Goal: Task Accomplishment & Management: Use online tool/utility

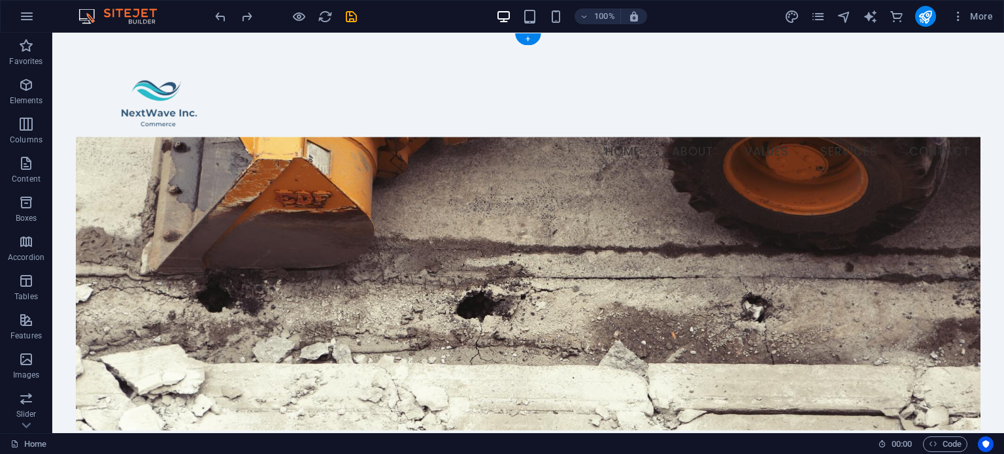
click at [283, 195] on figure at bounding box center [528, 283] width 904 height 293
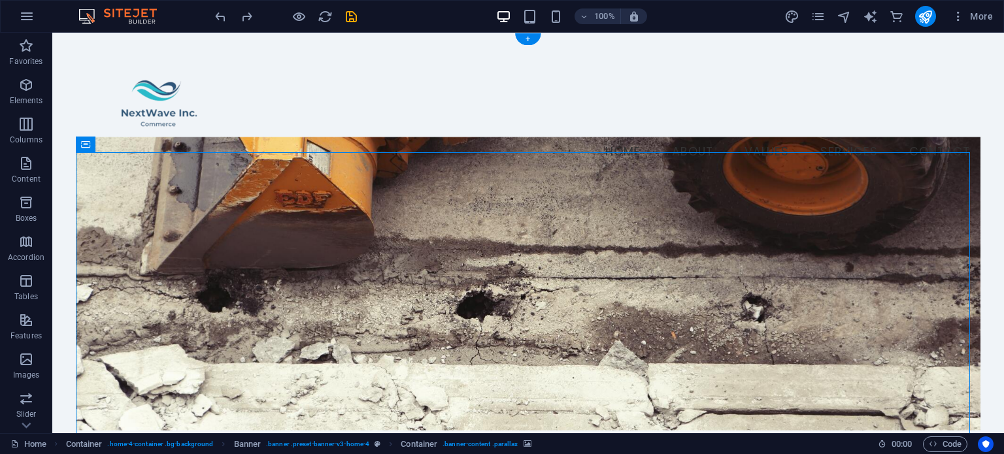
click at [158, 209] on figure at bounding box center [528, 283] width 904 height 293
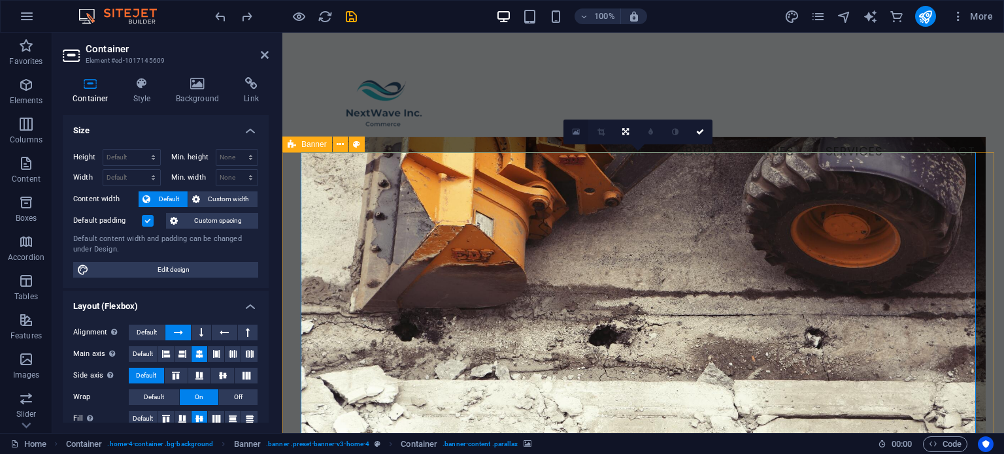
click at [575, 129] on icon at bounding box center [575, 131] width 7 height 9
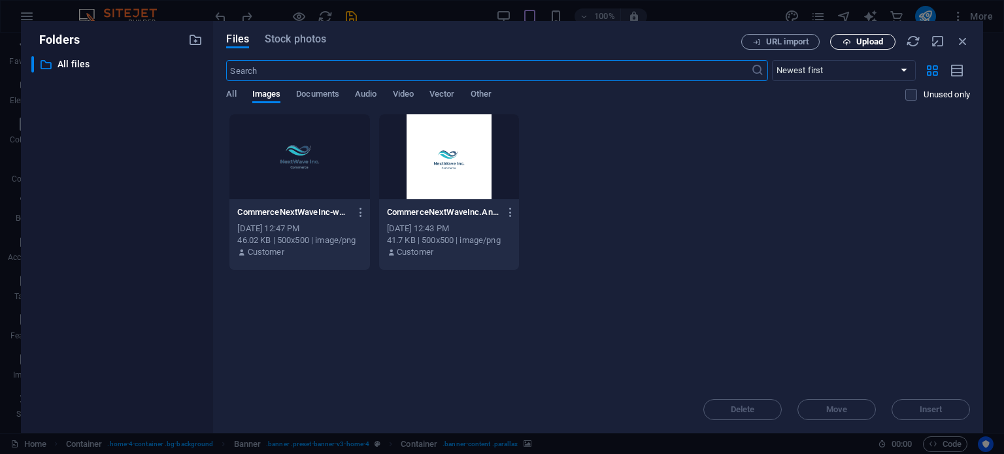
click at [878, 46] on span "Upload" at bounding box center [869, 42] width 27 height 8
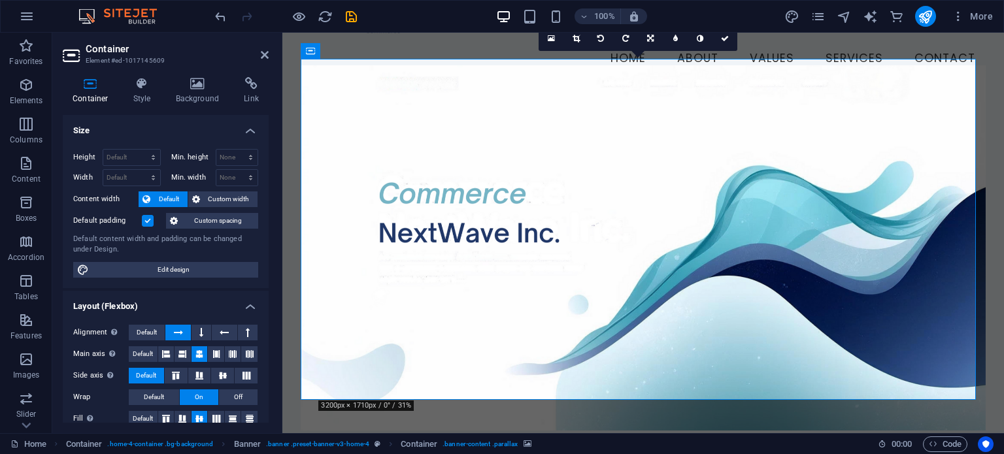
scroll to position [131, 0]
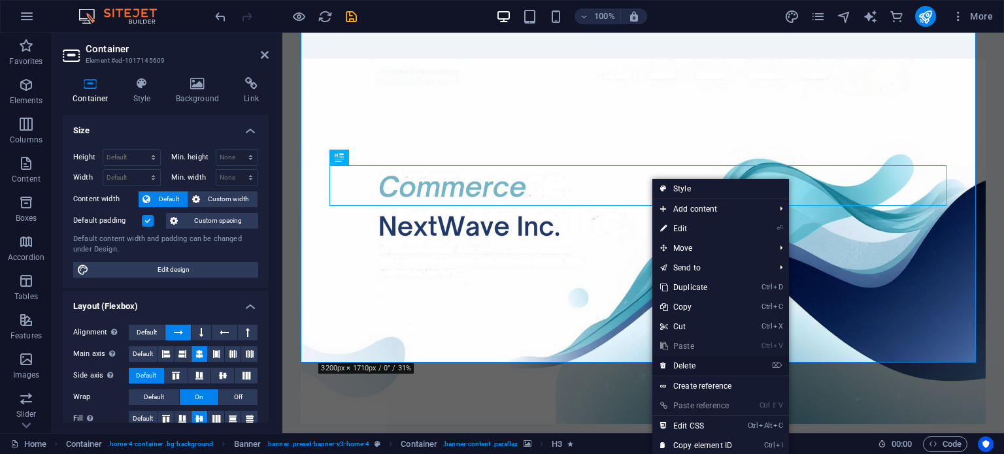
click at [689, 368] on link "⌦ Delete" at bounding box center [696, 366] width 88 height 20
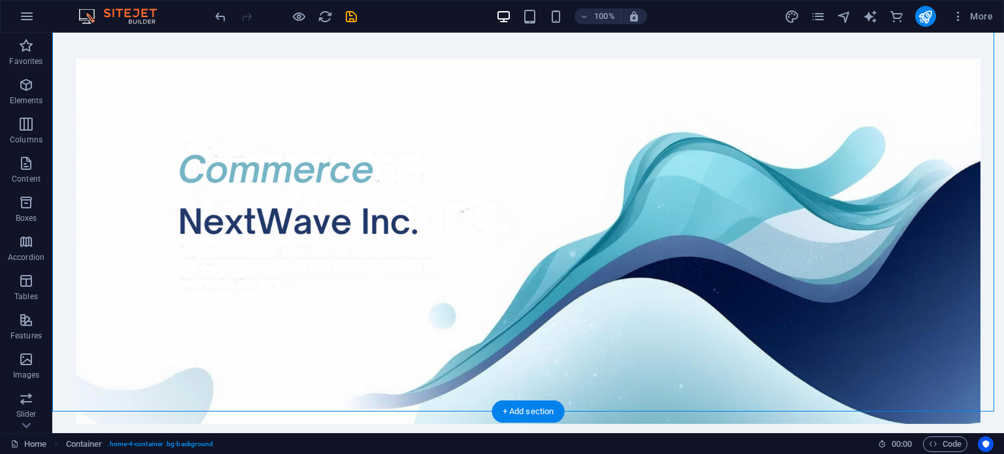
drag, startPoint x: 395, startPoint y: 172, endPoint x: 617, endPoint y: 216, distance: 226.4
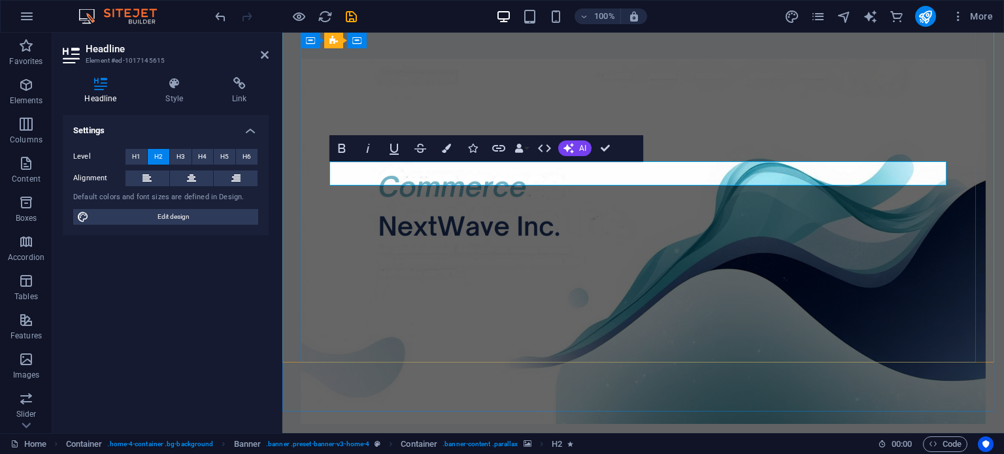
click at [152, 179] on button at bounding box center [147, 179] width 44 height 16
click at [184, 158] on span "H3" at bounding box center [180, 157] width 8 height 16
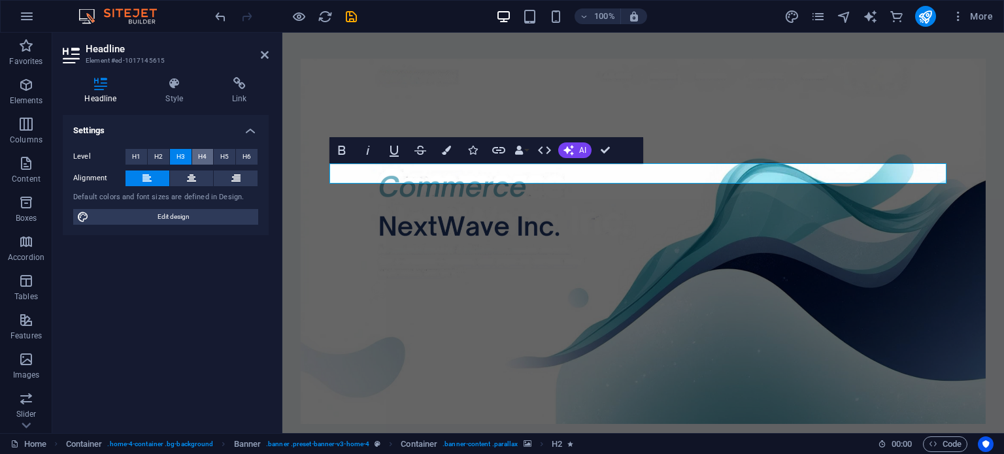
click at [202, 155] on span "H4" at bounding box center [202, 157] width 8 height 16
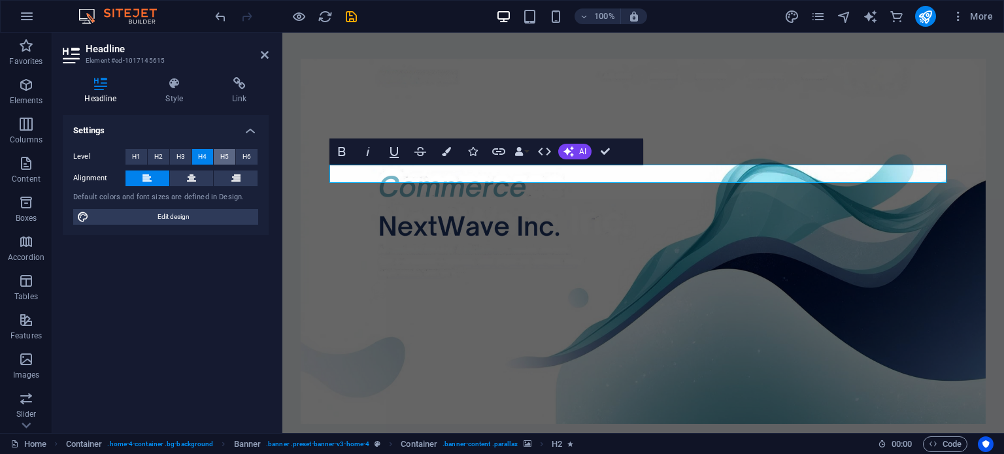
click at [227, 156] on span "H5" at bounding box center [224, 157] width 8 height 16
drag, startPoint x: 373, startPoint y: 174, endPoint x: 757, endPoint y: 170, distance: 383.5
drag, startPoint x: 468, startPoint y: 172, endPoint x: 434, endPoint y: 174, distance: 33.3
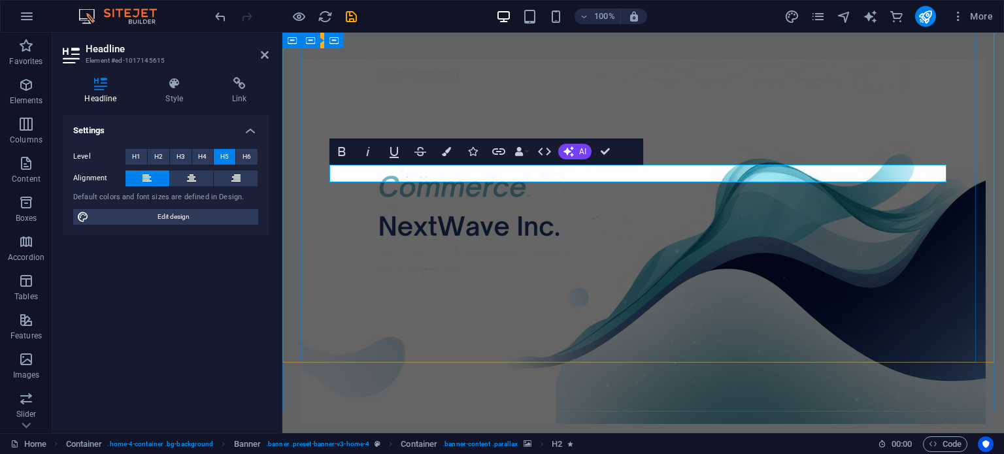
click at [800, 161] on figure at bounding box center [643, 241] width 685 height 365
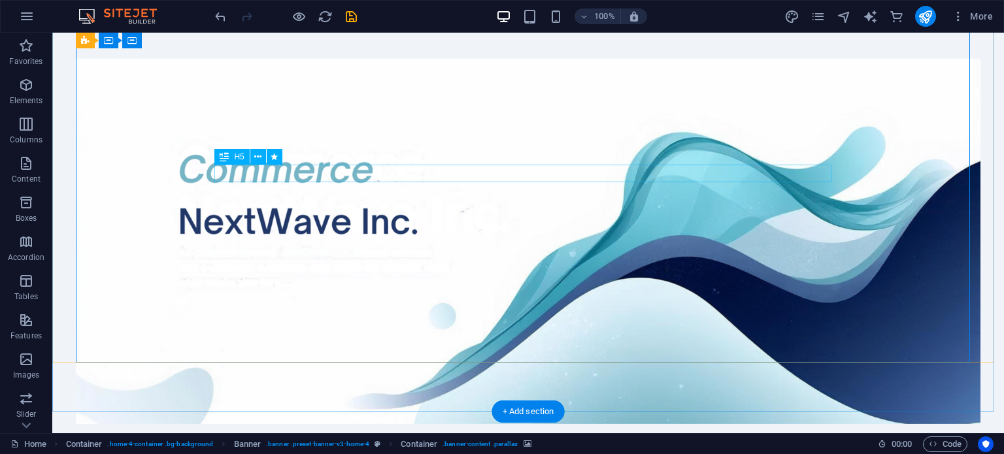
click at [220, 163] on icon at bounding box center [224, 157] width 9 height 16
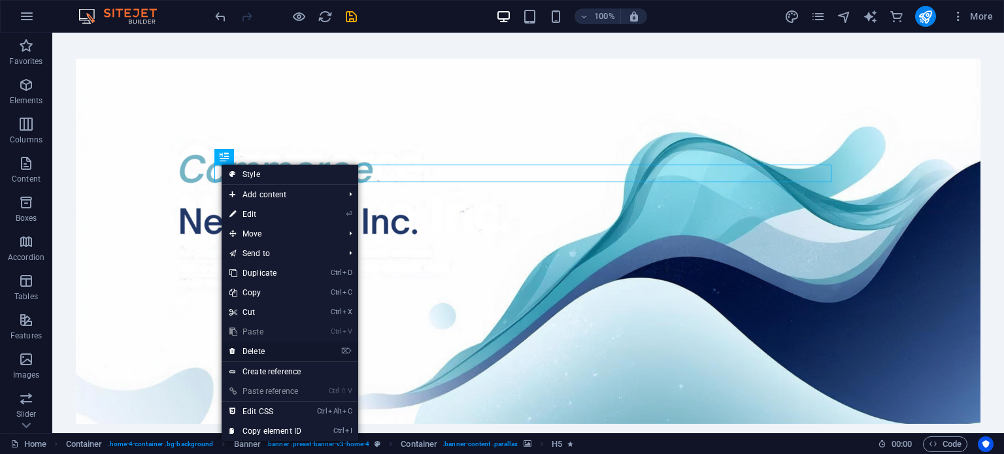
click at [256, 349] on link "⌦ Delete" at bounding box center [265, 352] width 88 height 20
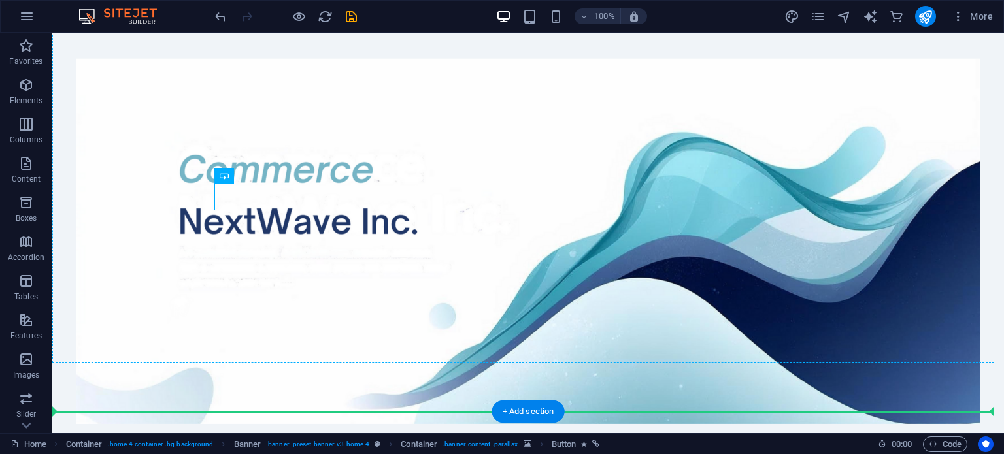
drag, startPoint x: 527, startPoint y: 200, endPoint x: 422, endPoint y: 215, distance: 106.3
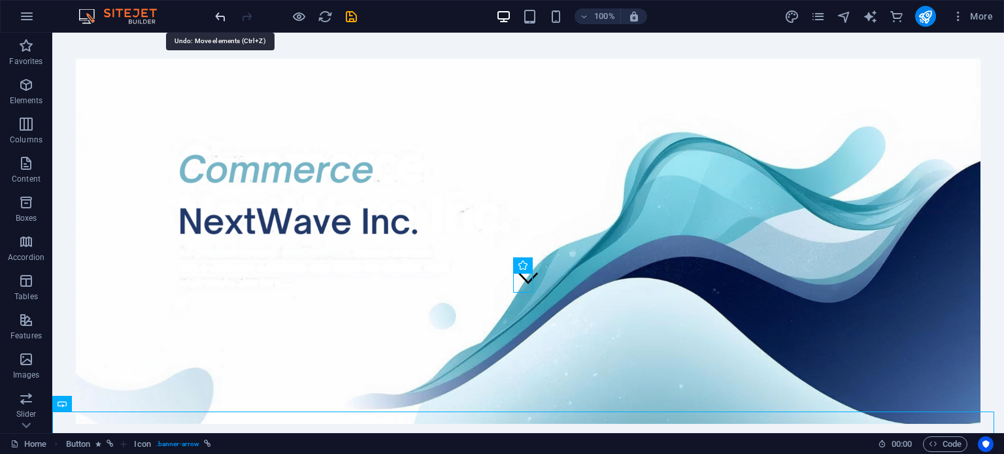
click at [224, 15] on icon "undo" at bounding box center [220, 16] width 15 height 15
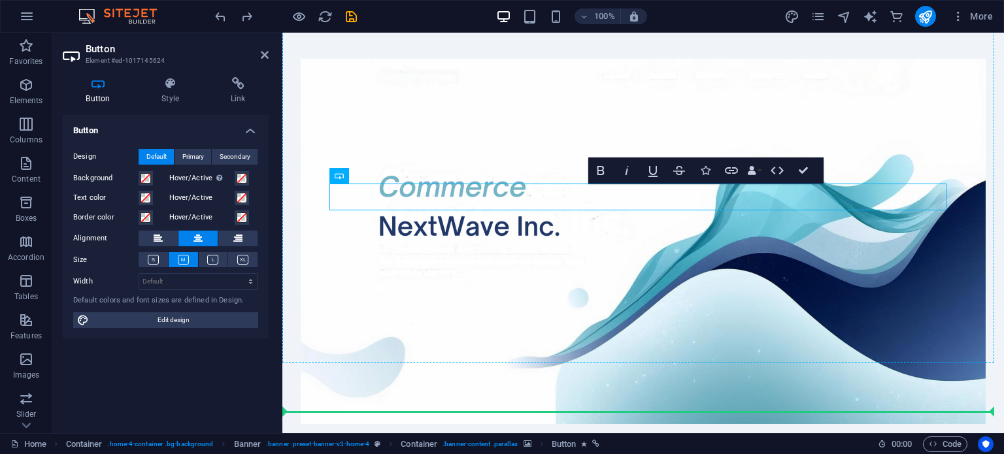
drag, startPoint x: 340, startPoint y: 188, endPoint x: 357, endPoint y: 250, distance: 64.5
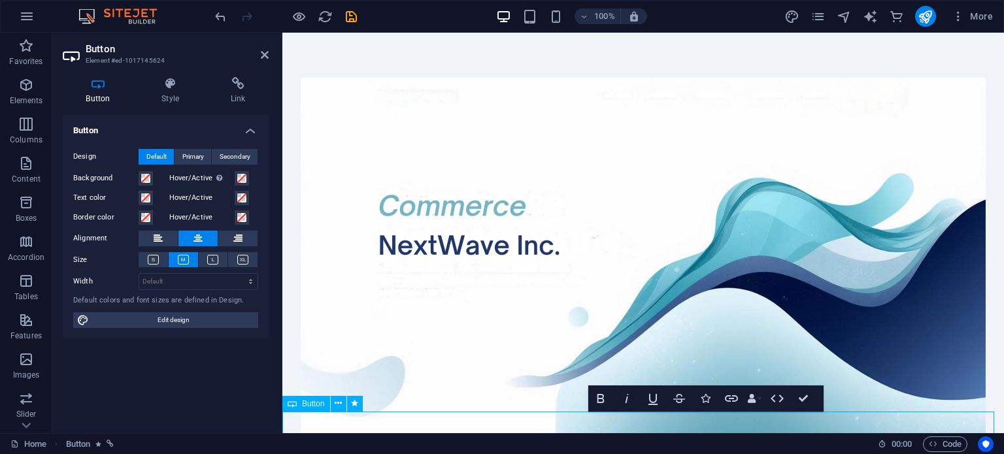
scroll to position [178, 0]
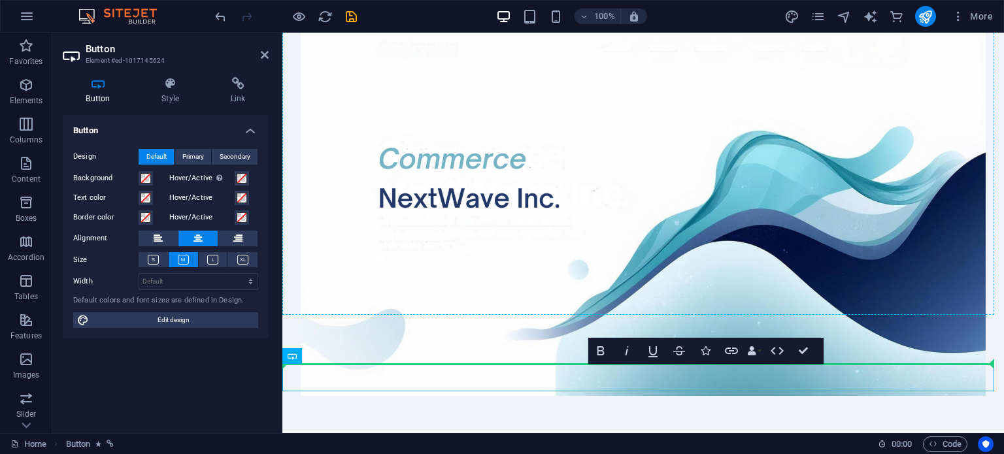
drag, startPoint x: 580, startPoint y: 436, endPoint x: 346, endPoint y: 311, distance: 265.1
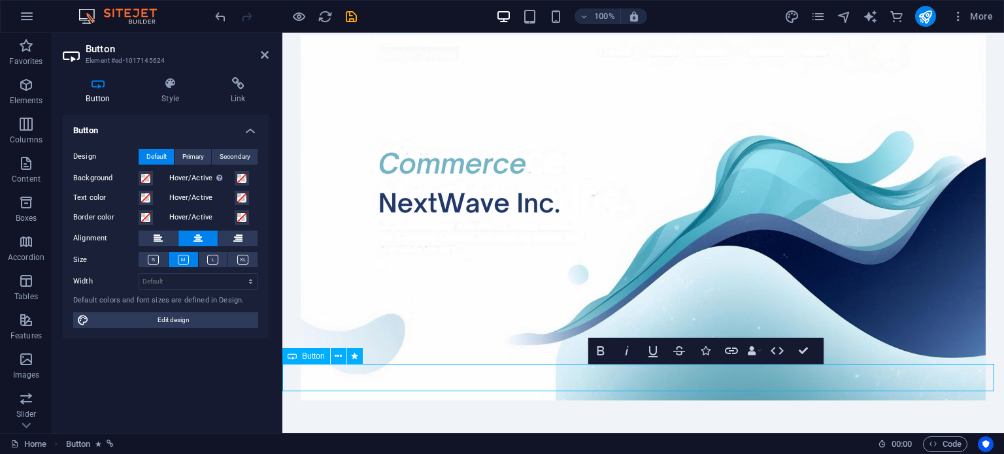
scroll to position [195, 0]
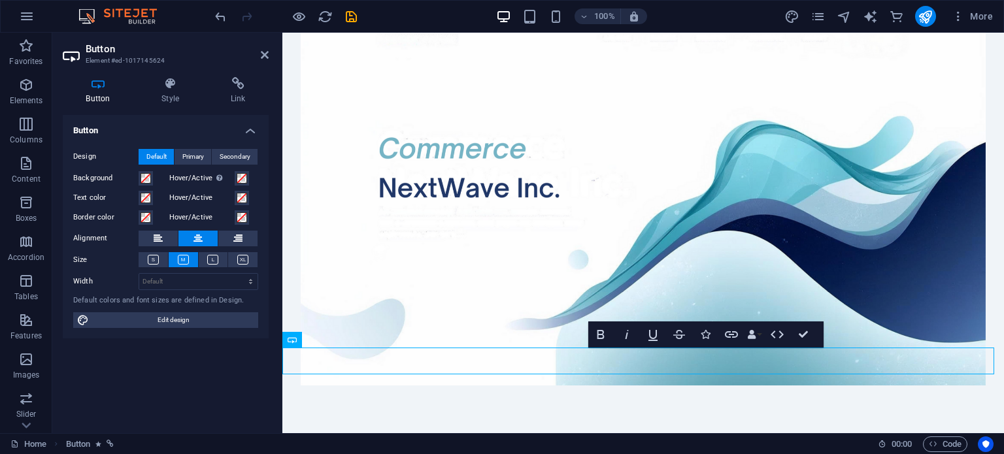
drag, startPoint x: 574, startPoint y: 391, endPoint x: 327, endPoint y: 340, distance: 252.7
click at [221, 20] on icon "undo" at bounding box center [220, 16] width 15 height 15
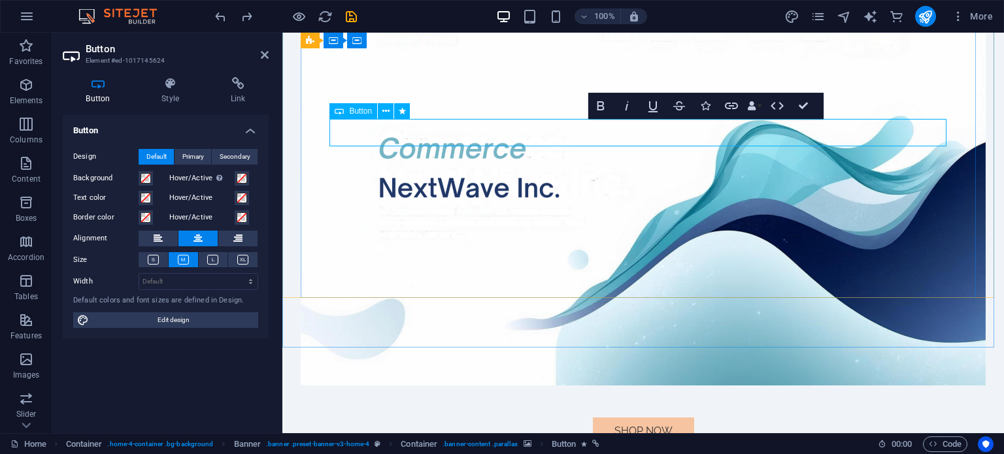
click at [341, 110] on icon at bounding box center [339, 111] width 9 height 16
click at [362, 112] on span "Button" at bounding box center [360, 111] width 23 height 8
click at [345, 113] on div "Button" at bounding box center [353, 111] width 48 height 16
click at [165, 237] on button at bounding box center [158, 239] width 39 height 16
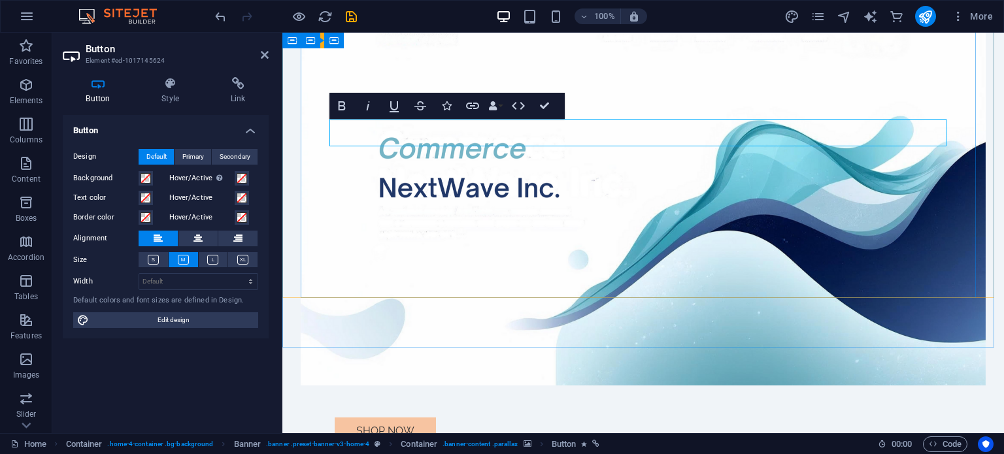
drag, startPoint x: 384, startPoint y: 139, endPoint x: 713, endPoint y: 141, distance: 329.9
click at [713, 417] on div "Shop Now" at bounding box center [643, 430] width 617 height 27
click at [707, 417] on div "Shop Now" at bounding box center [643, 430] width 617 height 27
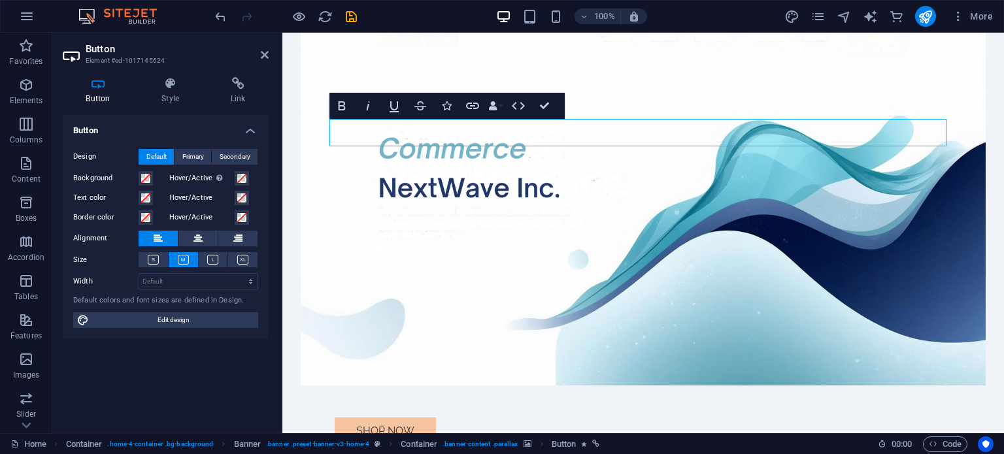
drag, startPoint x: 391, startPoint y: 141, endPoint x: 389, endPoint y: 161, distance: 20.3
click at [389, 161] on div "Shop Now" at bounding box center [643, 243] width 685 height 507
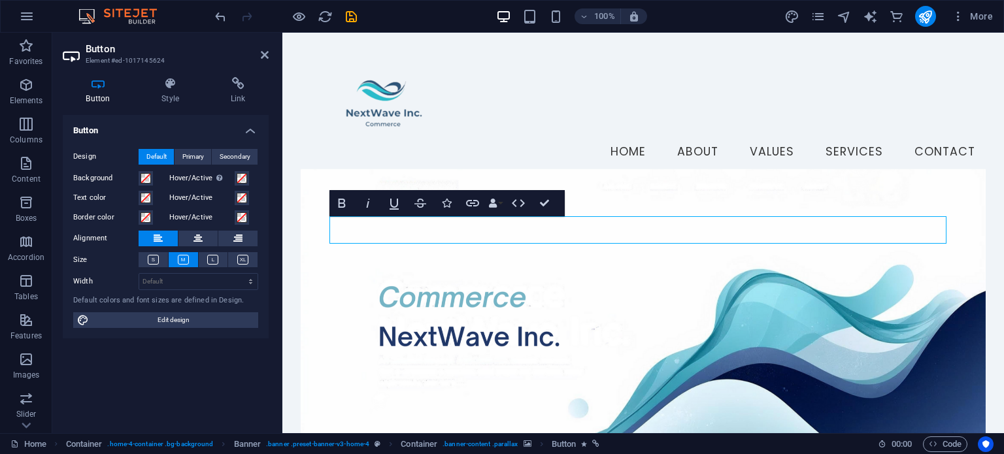
scroll to position [131, 0]
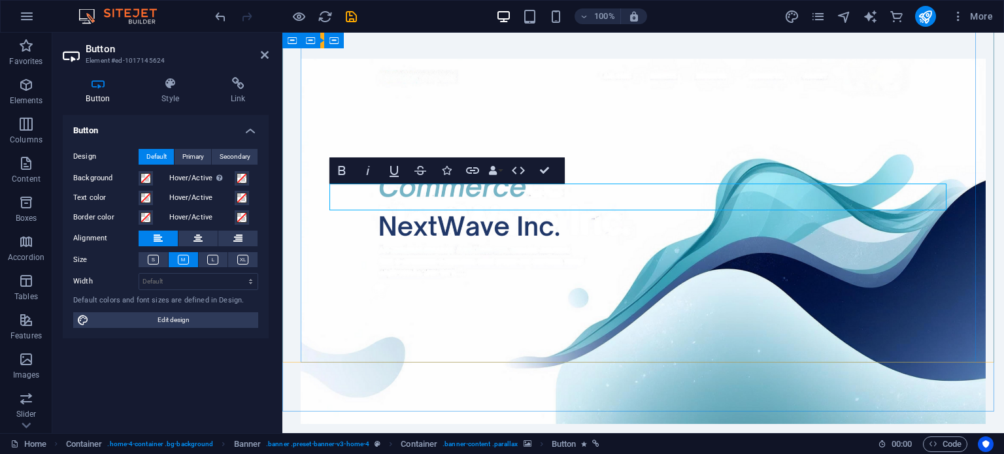
click at [505, 289] on figure at bounding box center [643, 241] width 685 height 365
click at [263, 53] on icon at bounding box center [265, 55] width 8 height 10
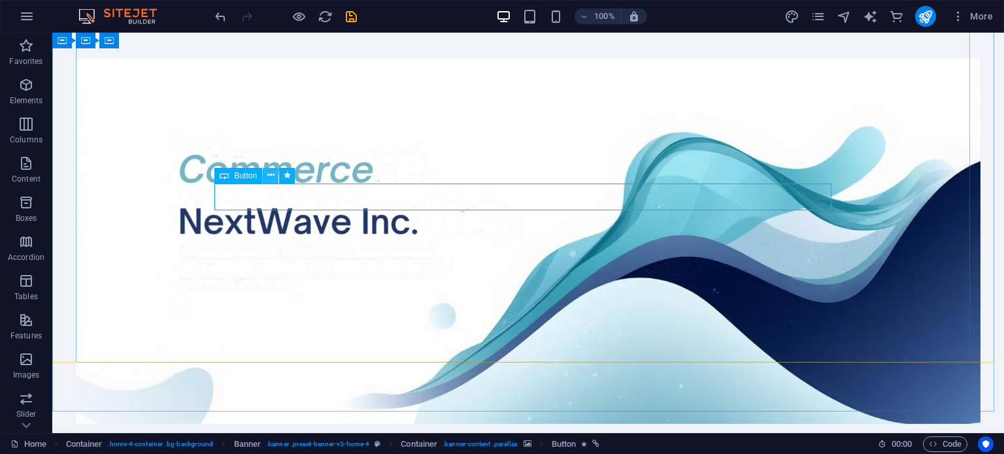
click at [270, 174] on icon at bounding box center [270, 176] width 7 height 14
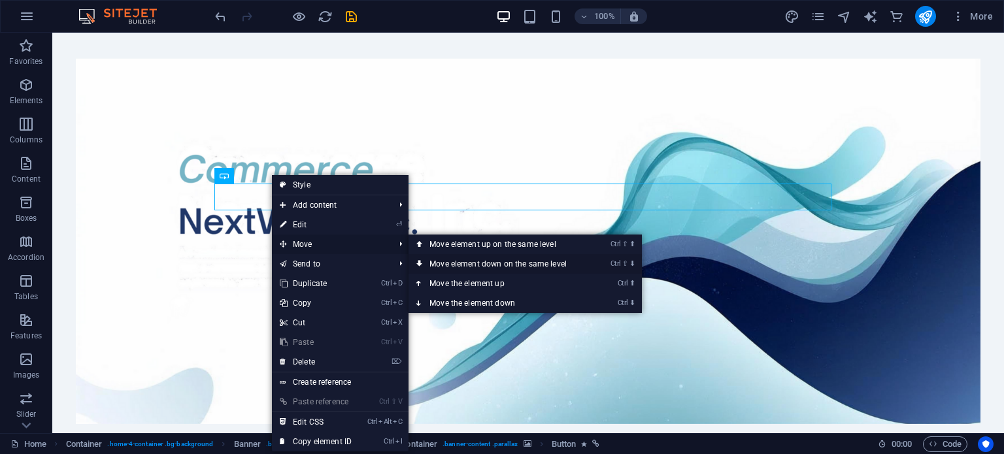
click at [426, 263] on link "Ctrl ⇧ ⬇ Move element down on the same level" at bounding box center [500, 264] width 184 height 20
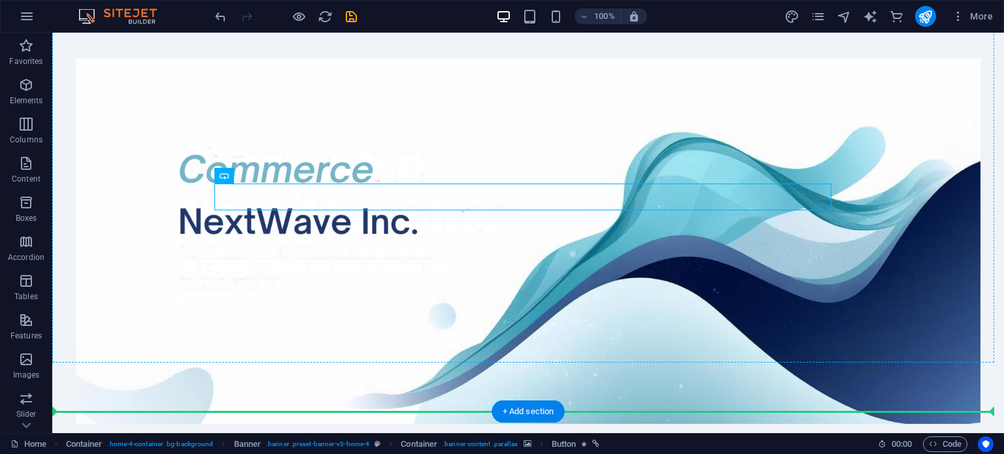
drag, startPoint x: 305, startPoint y: 195, endPoint x: 298, endPoint y: 245, distance: 50.2
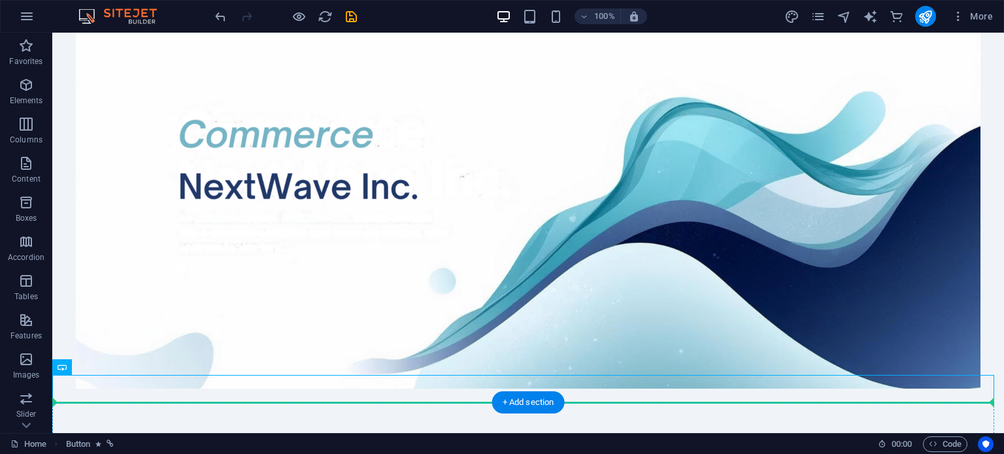
scroll to position [191, 0]
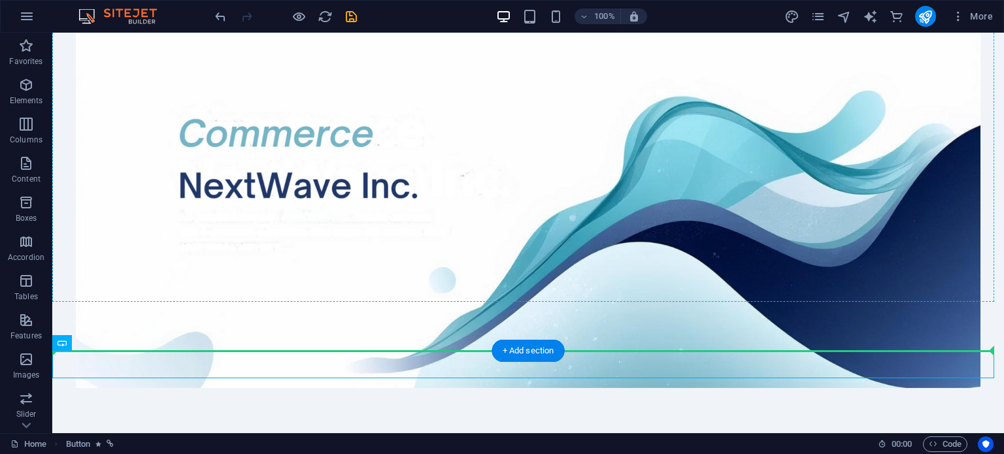
drag, startPoint x: 120, startPoint y: 420, endPoint x: 237, endPoint y: 294, distance: 172.0
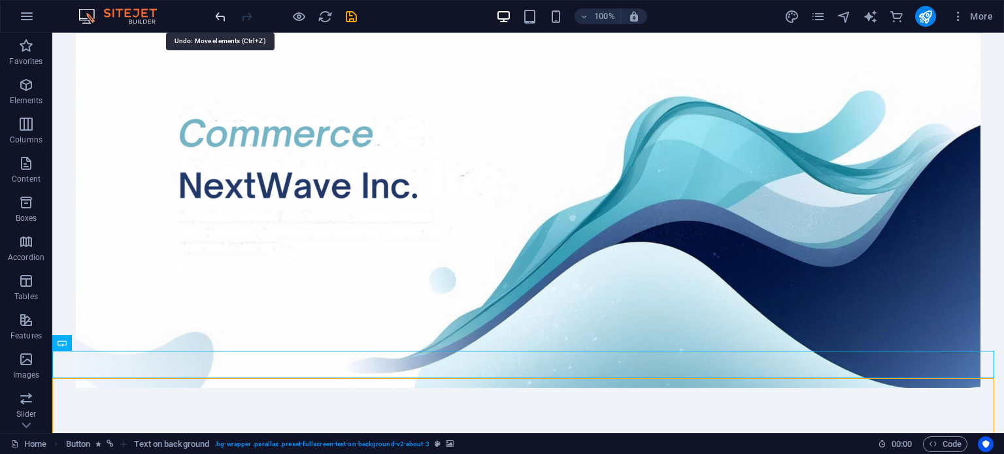
click at [222, 12] on icon "undo" at bounding box center [220, 16] width 15 height 15
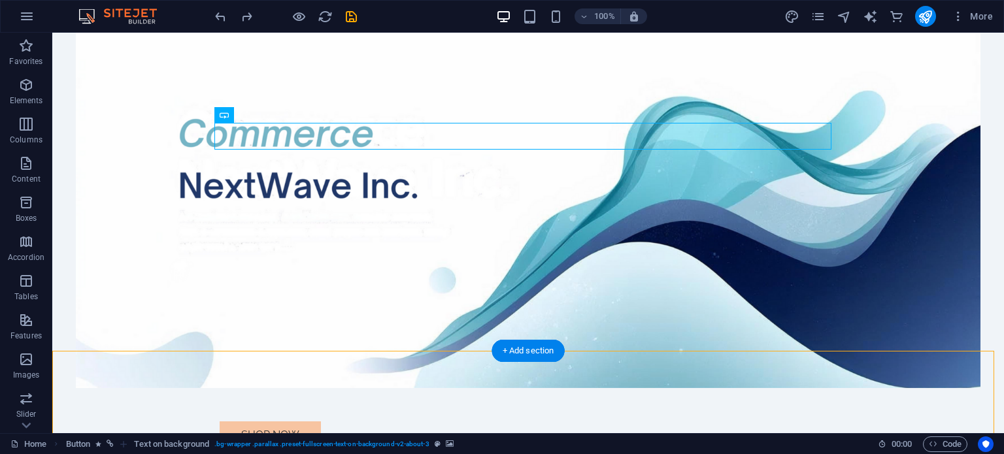
click at [235, 212] on figure at bounding box center [528, 205] width 904 height 365
click at [876, 133] on figure at bounding box center [528, 205] width 904 height 365
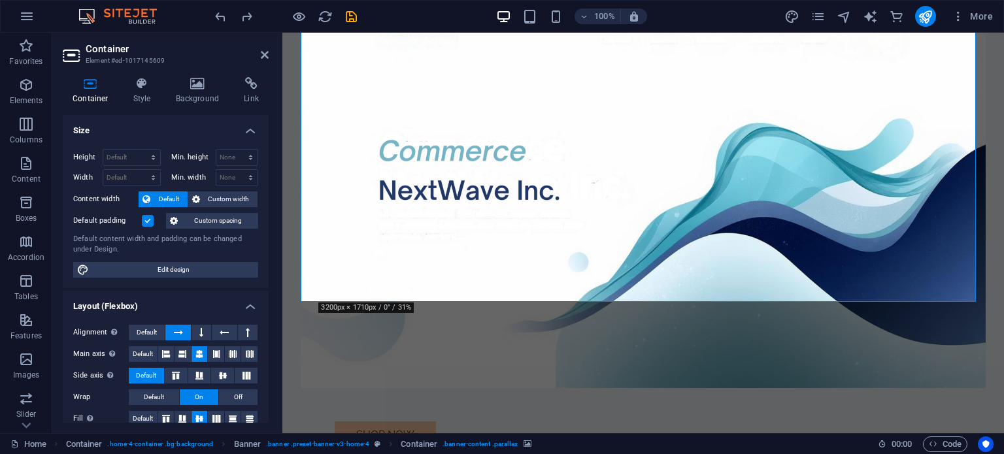
click at [711, 237] on figure at bounding box center [643, 205] width 685 height 365
click at [387, 111] on icon at bounding box center [385, 115] width 7 height 14
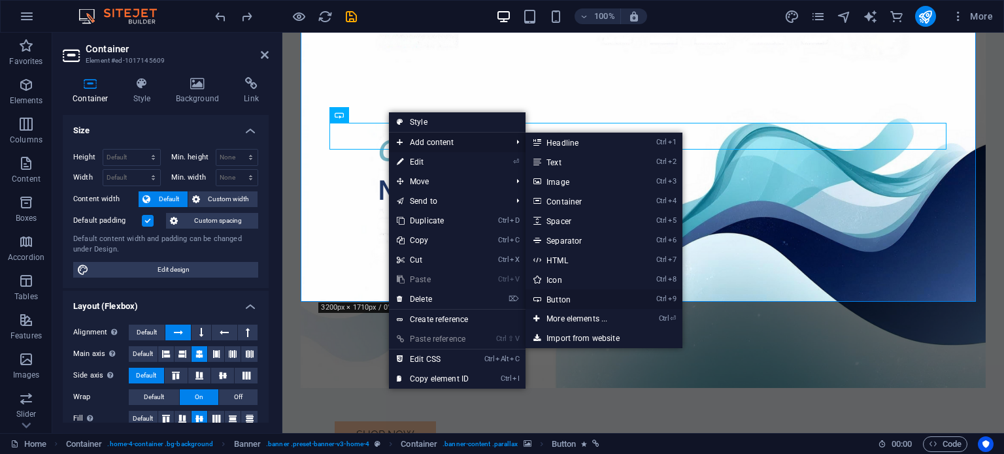
click at [551, 301] on link "Ctrl 9 Button" at bounding box center [579, 299] width 108 height 20
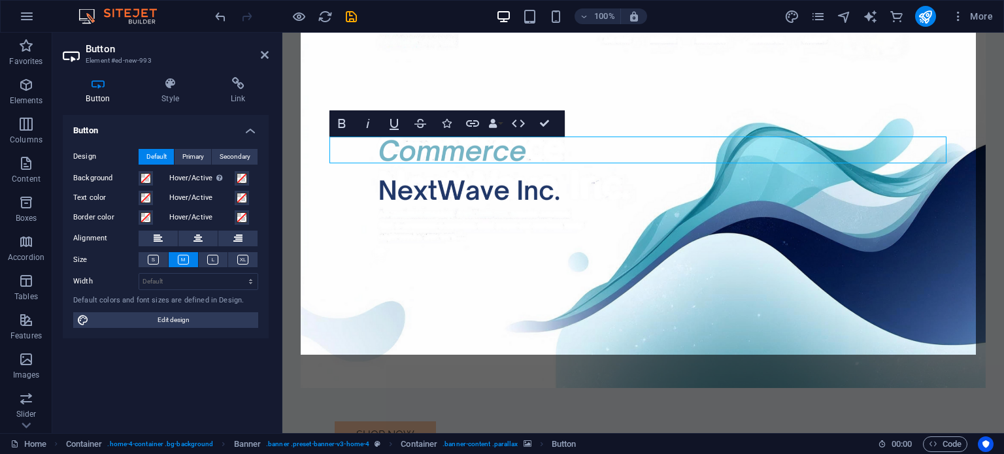
click at [437, 186] on figure at bounding box center [643, 205] width 685 height 365
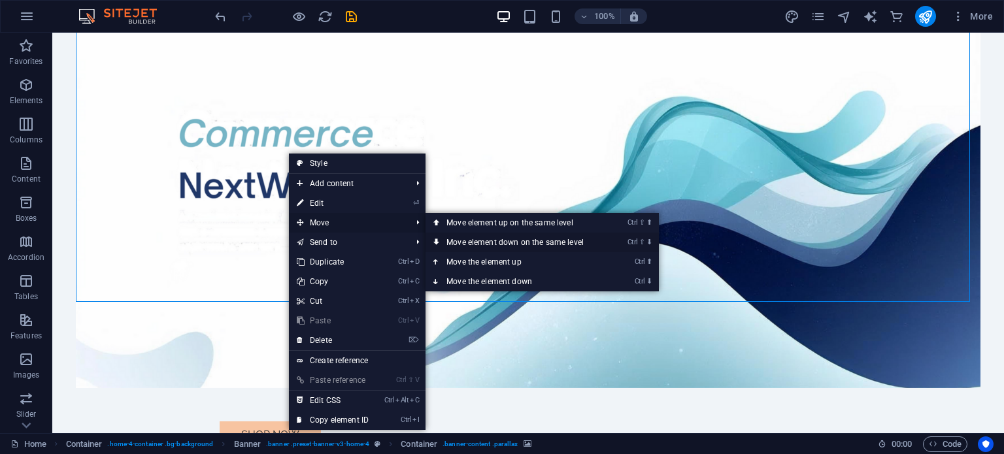
click at [455, 240] on link "Ctrl ⇧ ⬇ Move element down on the same level" at bounding box center [517, 243] width 184 height 20
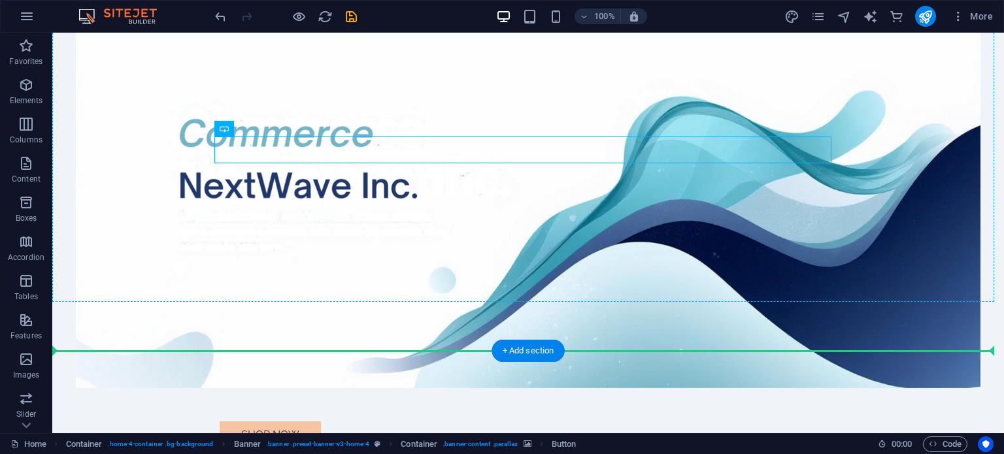
drag, startPoint x: 262, startPoint y: 154, endPoint x: 261, endPoint y: 202, distance: 48.4
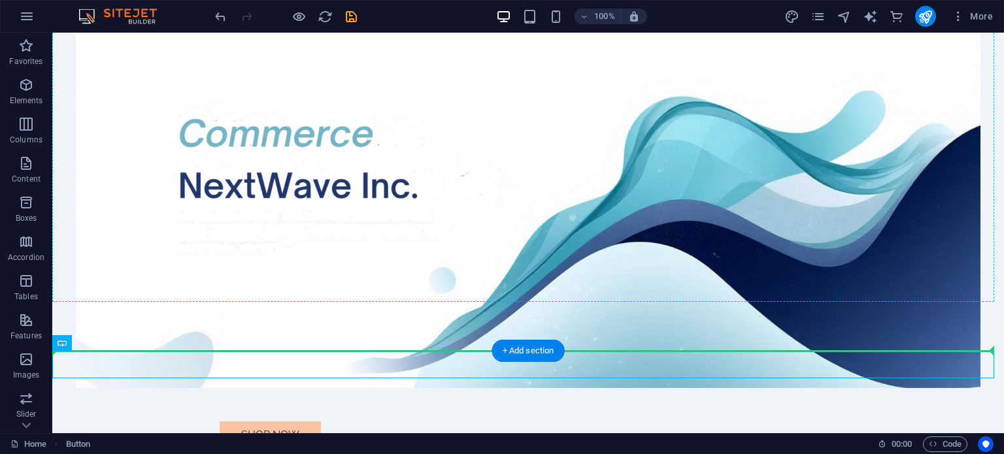
drag, startPoint x: 136, startPoint y: 360, endPoint x: 230, endPoint y: 206, distance: 180.1
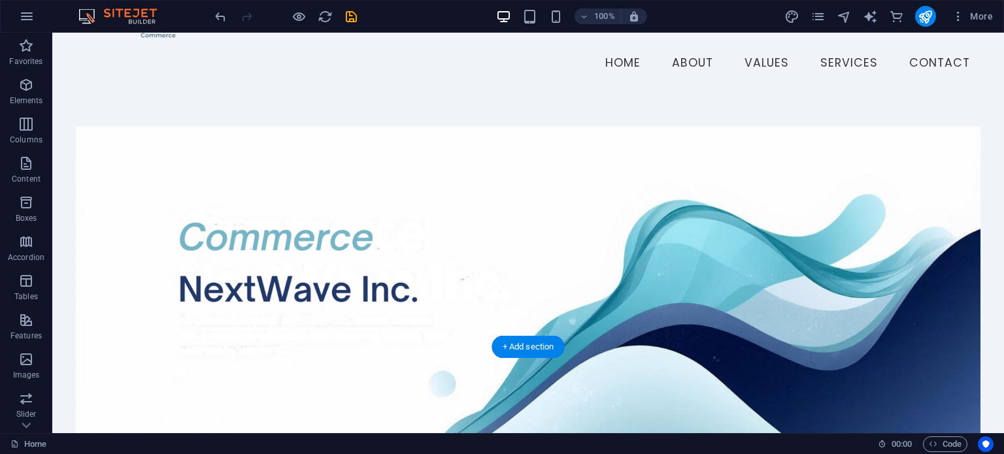
scroll to position [196, 0]
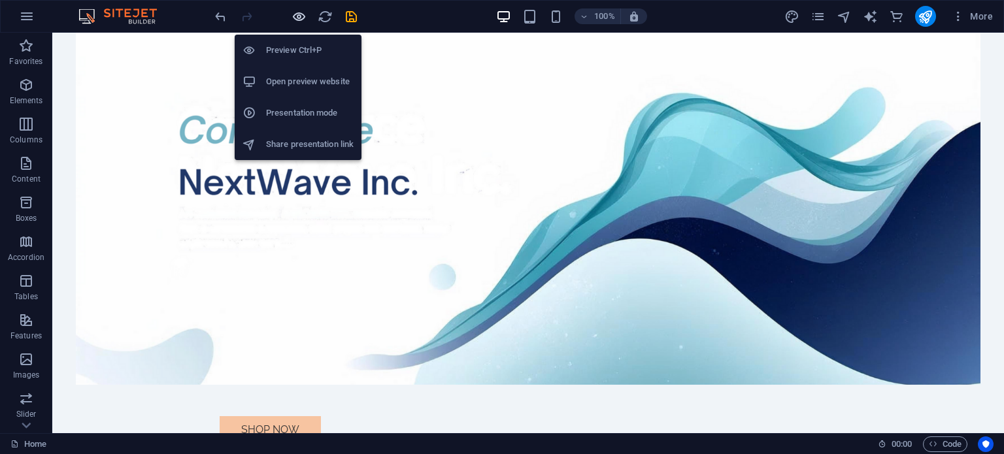
click at [295, 18] on icon "button" at bounding box center [298, 16] width 15 height 15
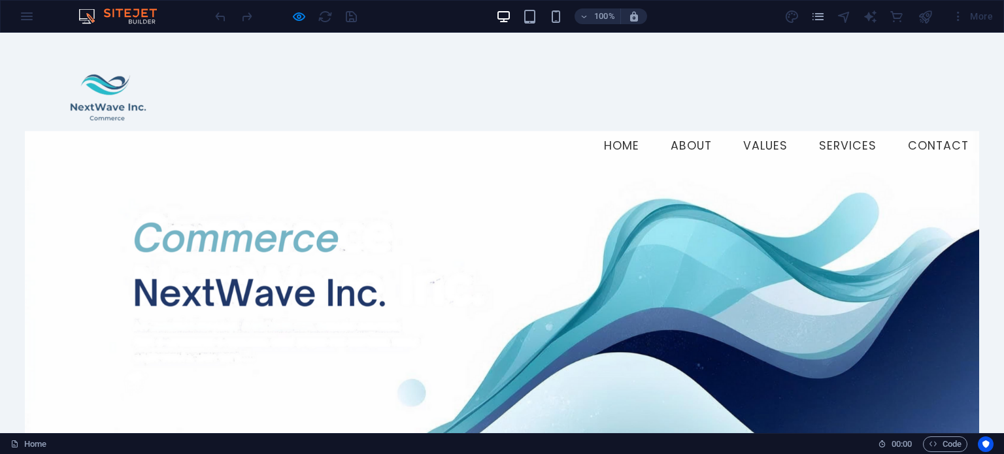
scroll to position [0, 0]
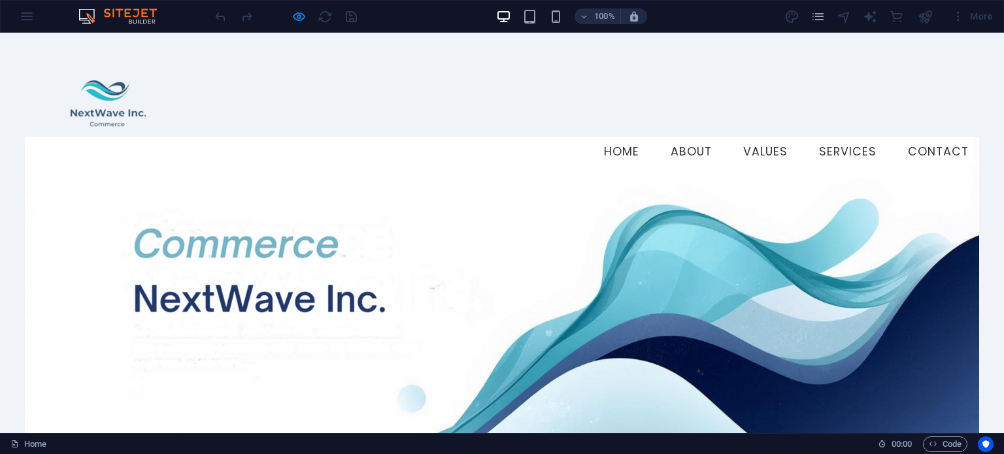
click at [498, 136] on ul "Home About Values Services Contact" at bounding box center [501, 152] width 953 height 33
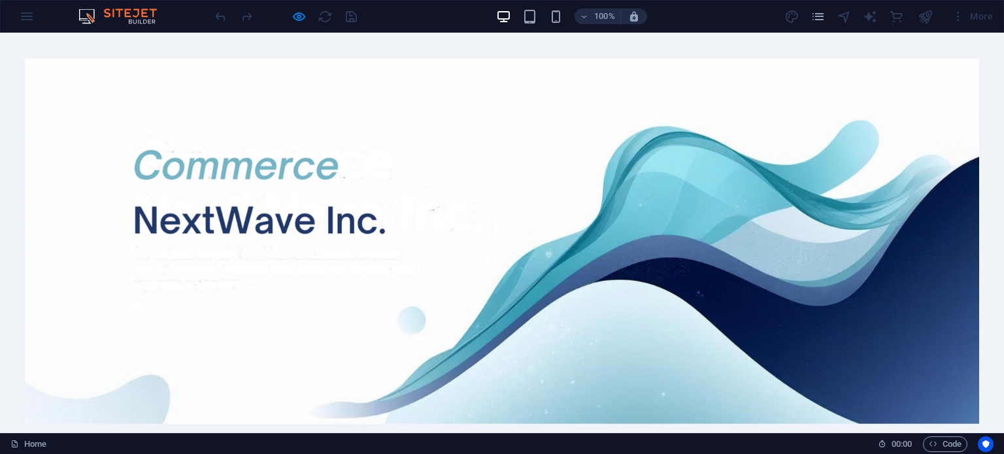
scroll to position [196, 0]
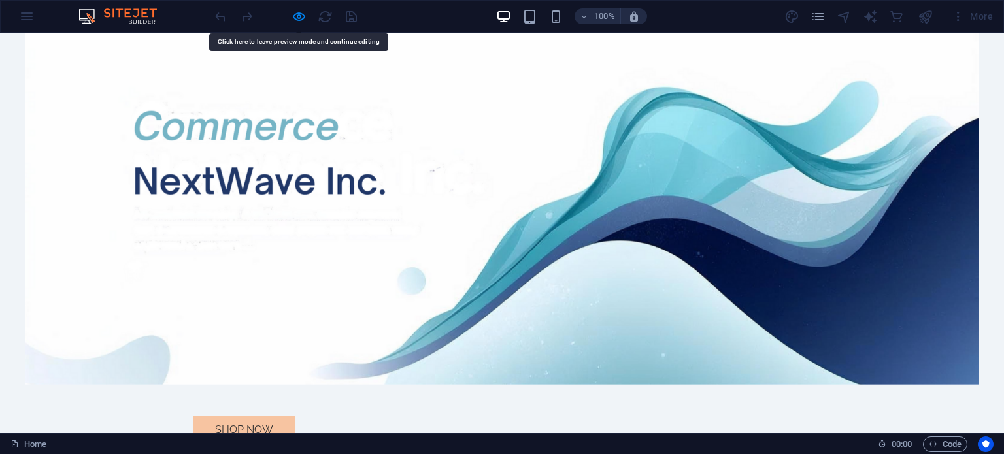
click at [487, 157] on div at bounding box center [501, 202] width 953 height 365
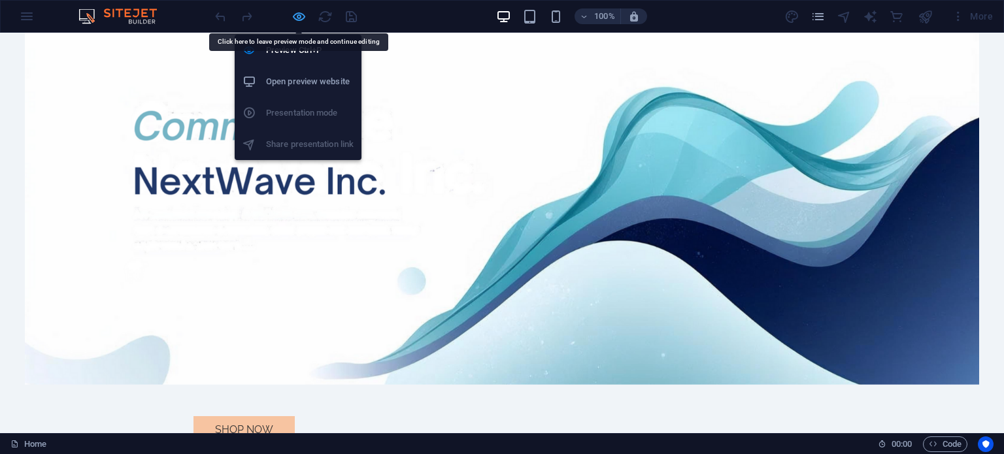
click at [298, 15] on icon "button" at bounding box center [298, 16] width 15 height 15
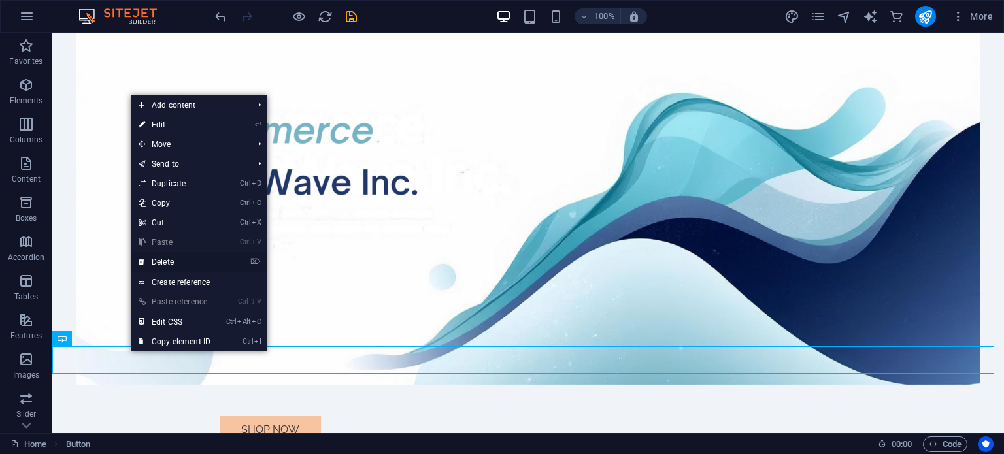
drag, startPoint x: 187, startPoint y: 262, endPoint x: 134, endPoint y: 229, distance: 62.2
click at [187, 262] on link "⌦ Delete" at bounding box center [175, 262] width 88 height 20
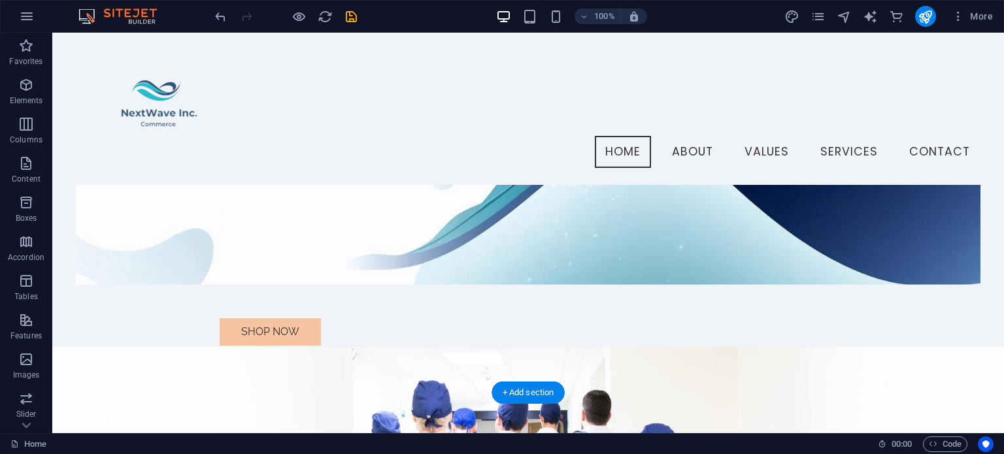
scroll to position [0, 0]
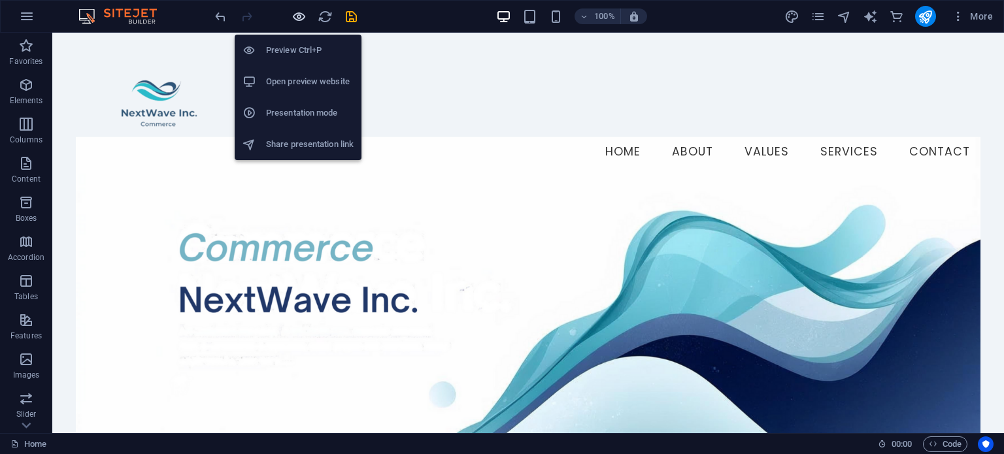
click at [304, 16] on icon "button" at bounding box center [298, 16] width 15 height 15
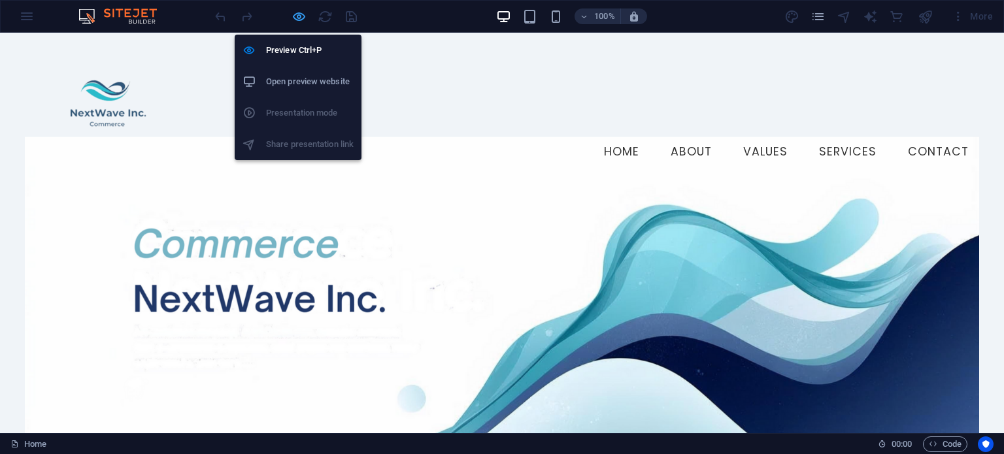
click at [299, 15] on icon "button" at bounding box center [298, 16] width 15 height 15
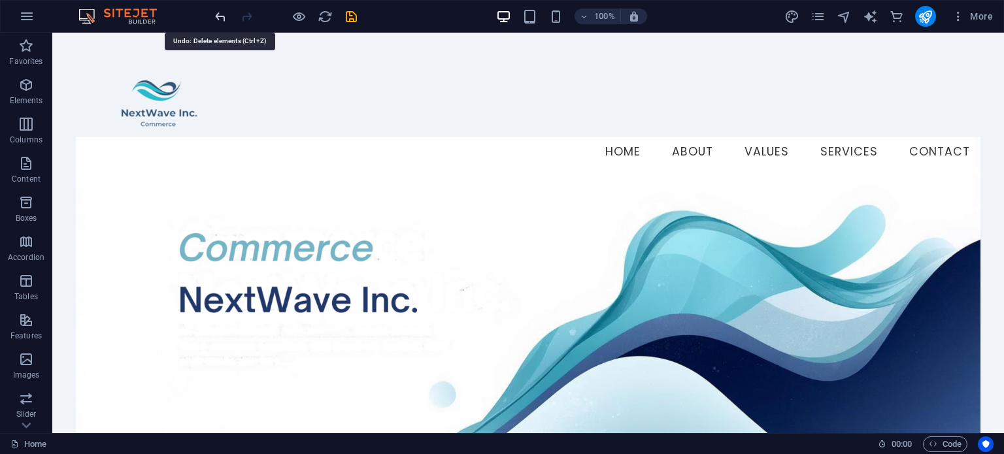
click at [213, 18] on icon "undo" at bounding box center [220, 16] width 15 height 15
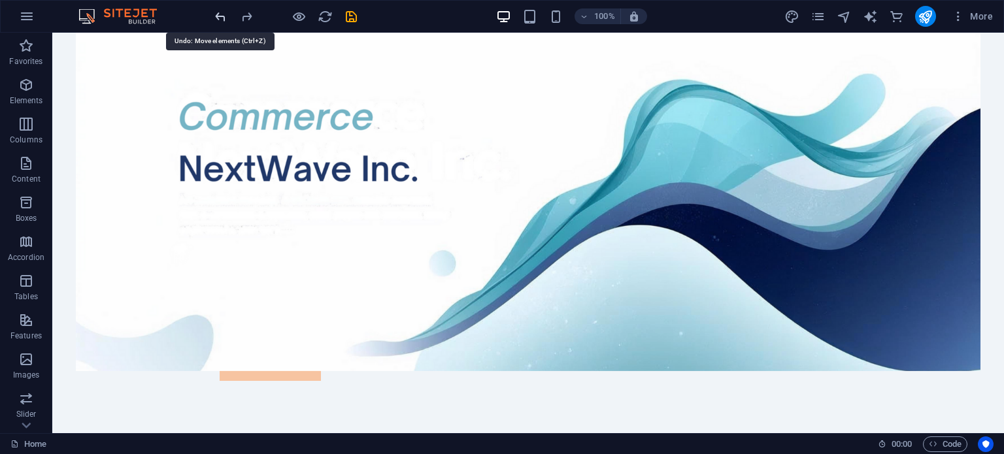
scroll to position [322, 0]
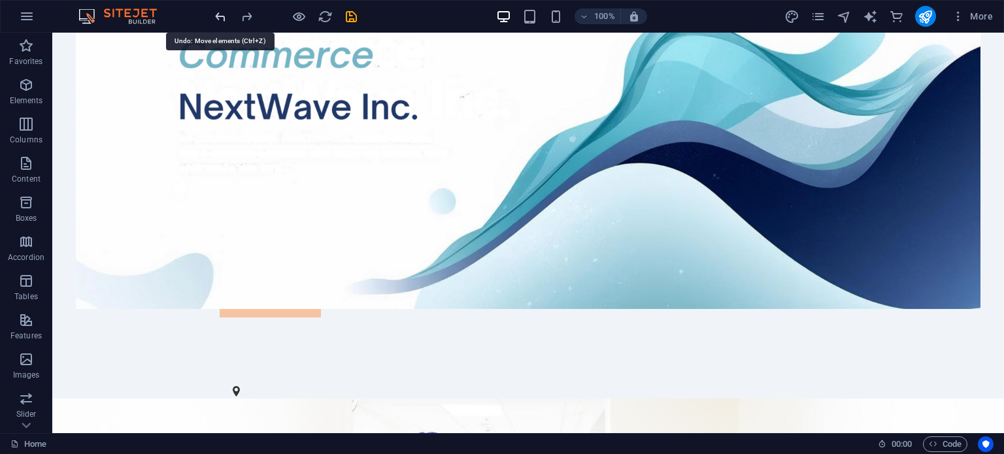
click at [217, 18] on icon "undo" at bounding box center [220, 16] width 15 height 15
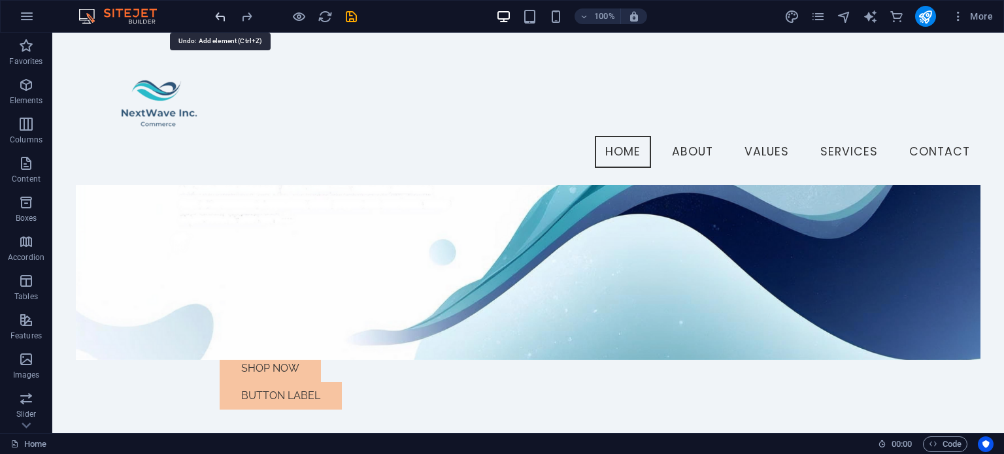
click at [217, 18] on icon "undo" at bounding box center [220, 16] width 15 height 15
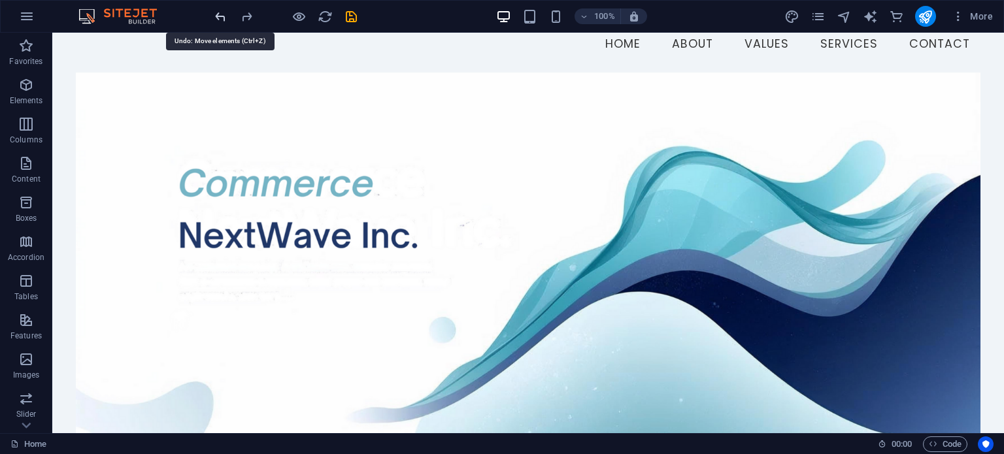
click at [217, 18] on icon "undo" at bounding box center [220, 16] width 15 height 15
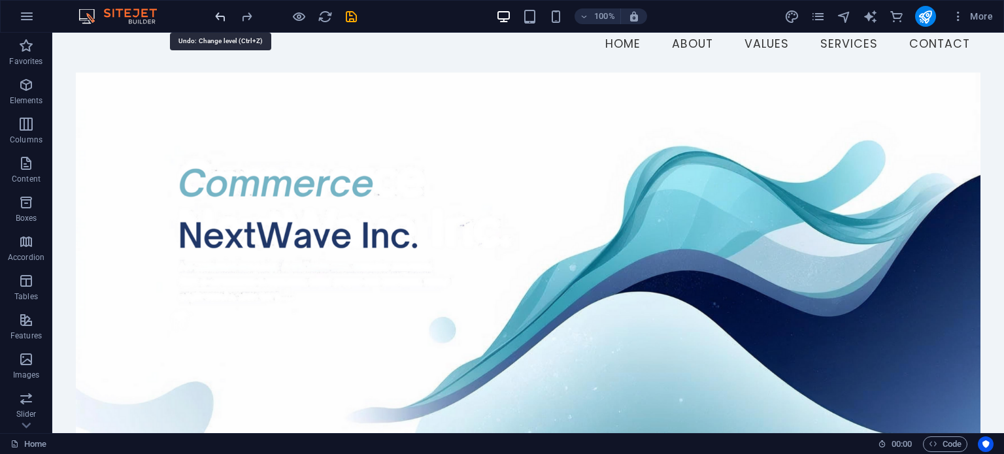
click at [217, 18] on icon "undo" at bounding box center [220, 16] width 15 height 15
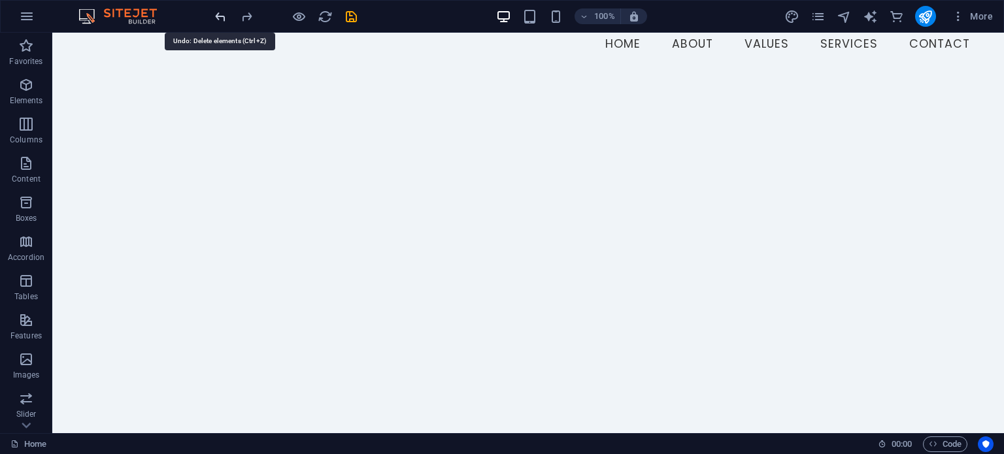
click at [217, 18] on icon "undo" at bounding box center [220, 16] width 15 height 15
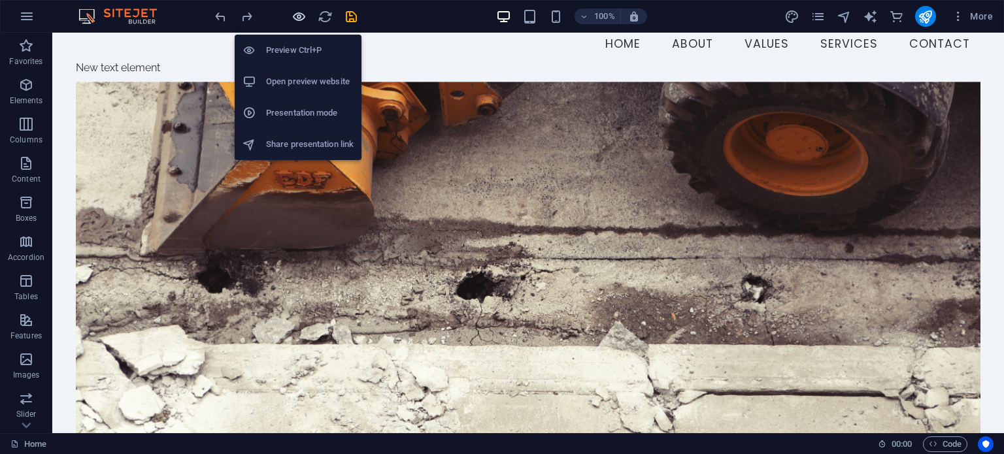
click at [297, 16] on icon "button" at bounding box center [298, 16] width 15 height 15
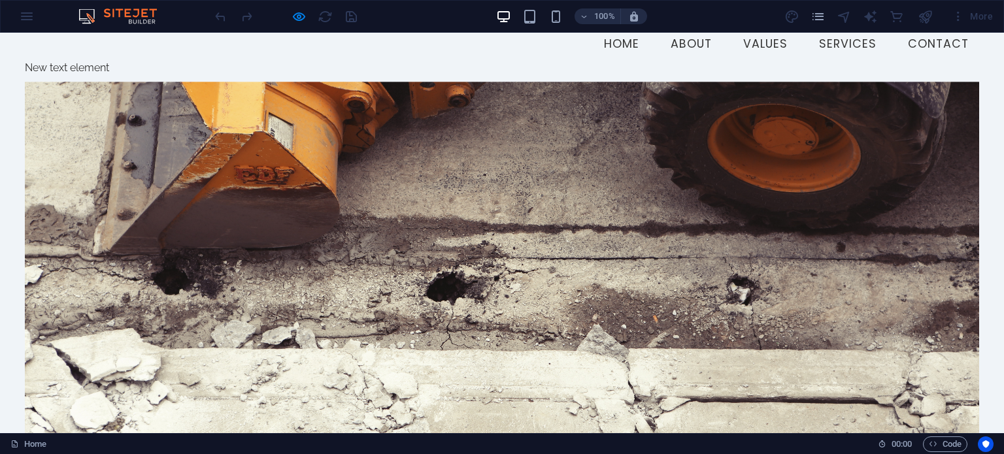
click at [287, 169] on div at bounding box center [501, 264] width 953 height 365
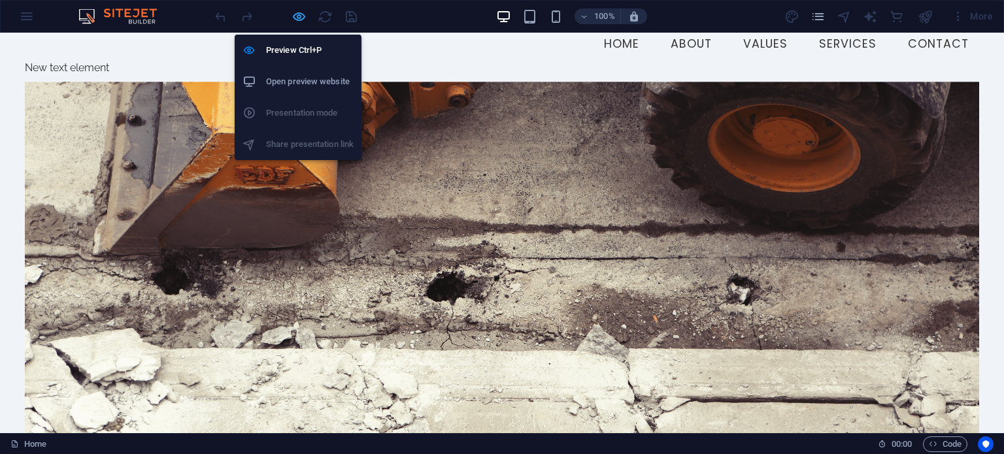
click at [299, 16] on icon "button" at bounding box center [298, 16] width 15 height 15
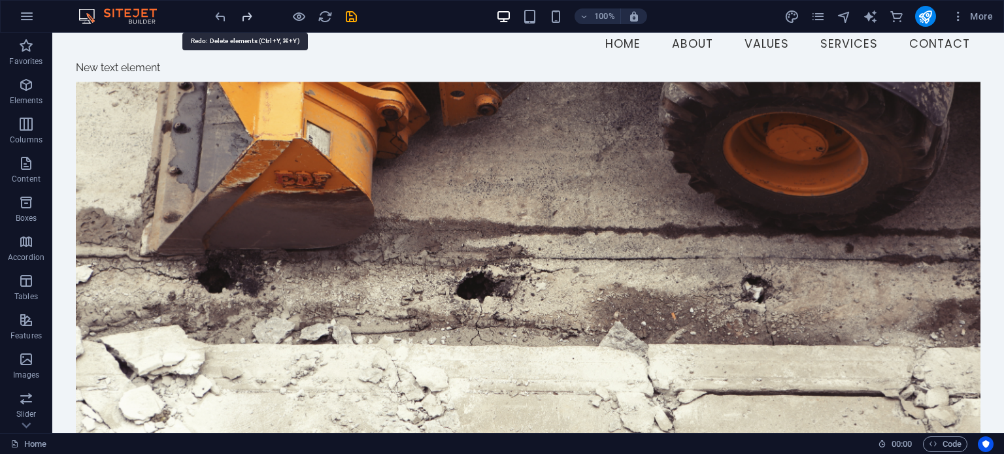
click at [243, 17] on icon "redo" at bounding box center [246, 16] width 15 height 15
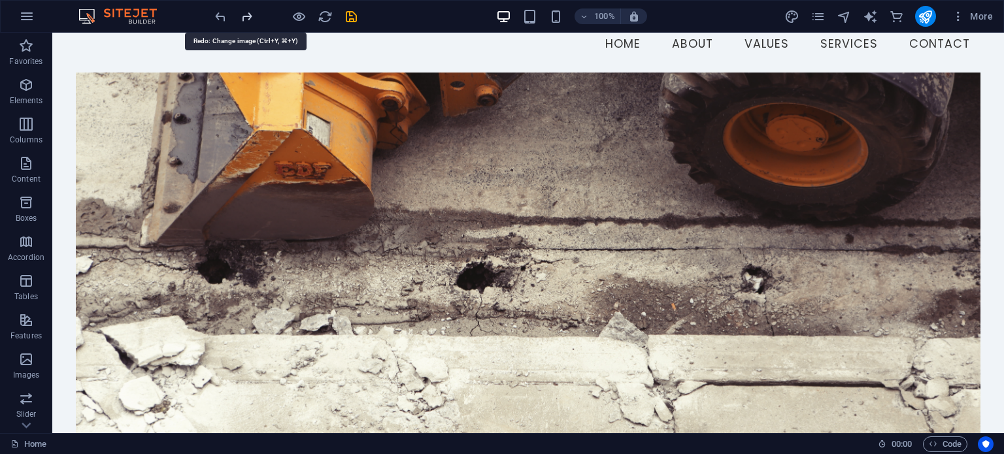
click at [243, 17] on icon "redo" at bounding box center [246, 16] width 15 height 15
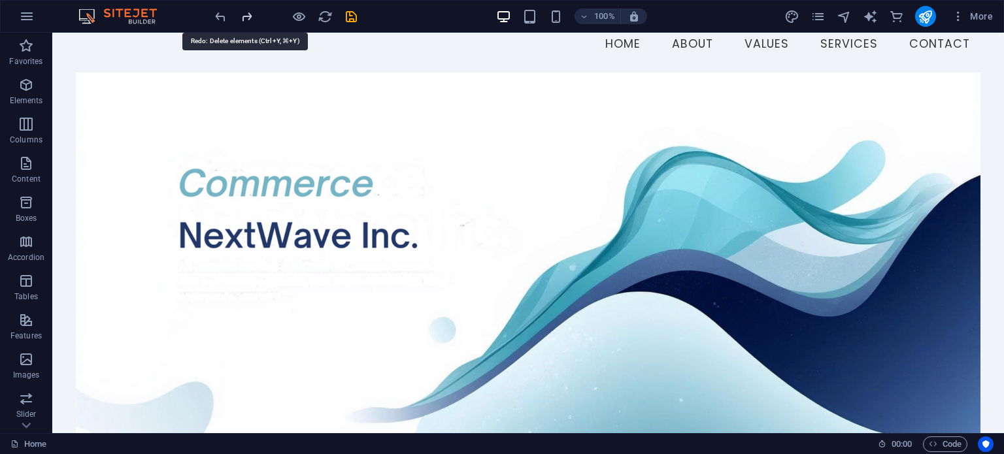
click at [243, 17] on icon "redo" at bounding box center [246, 16] width 15 height 15
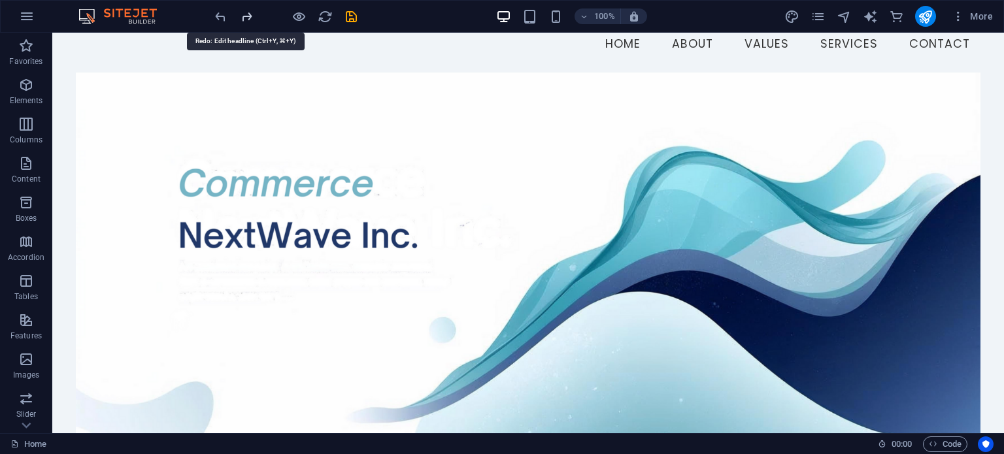
click at [243, 17] on icon "redo" at bounding box center [246, 16] width 15 height 15
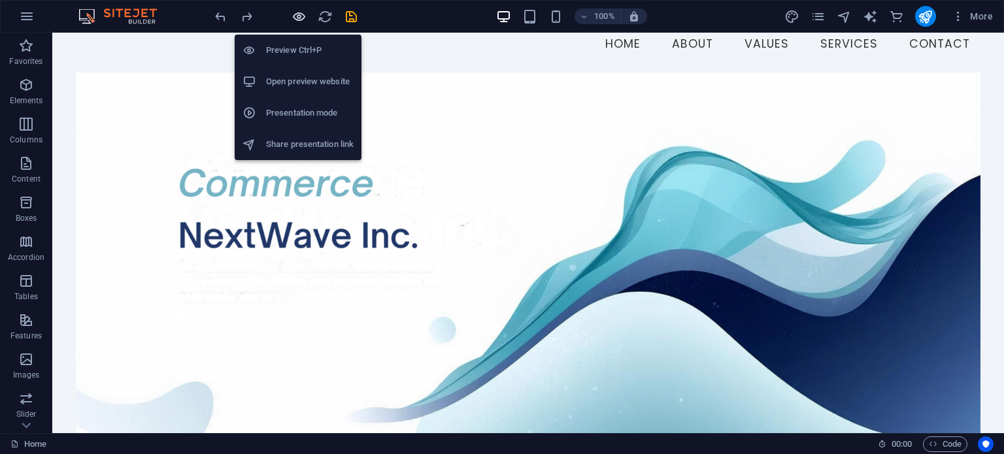
click at [297, 20] on icon "button" at bounding box center [298, 16] width 15 height 15
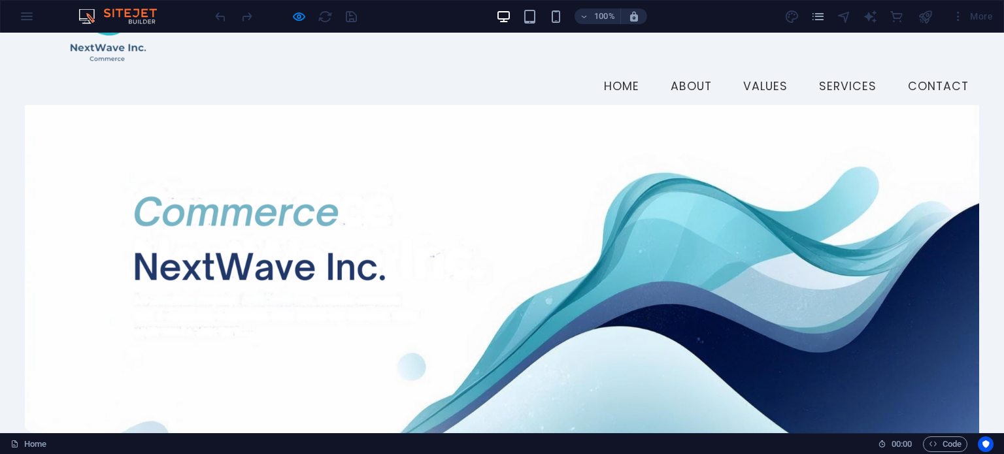
scroll to position [131, 0]
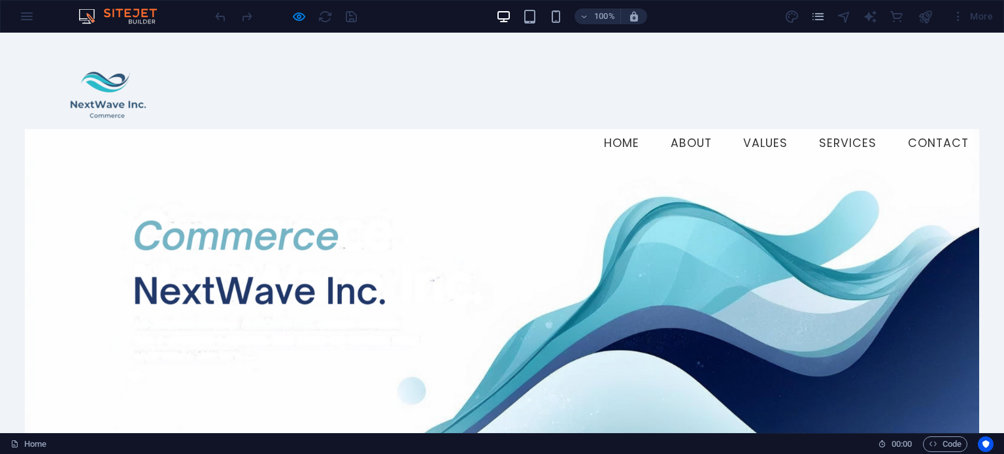
scroll to position [0, 0]
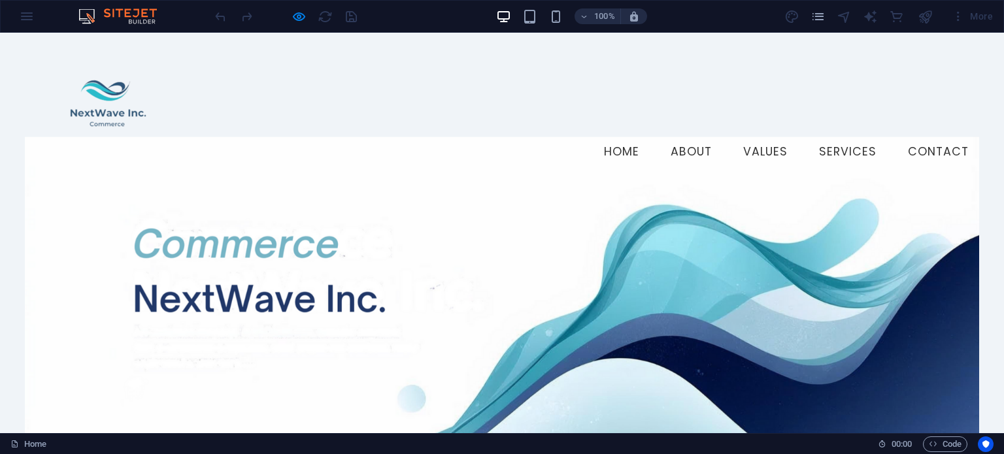
click at [215, 171] on div at bounding box center [501, 319] width 953 height 365
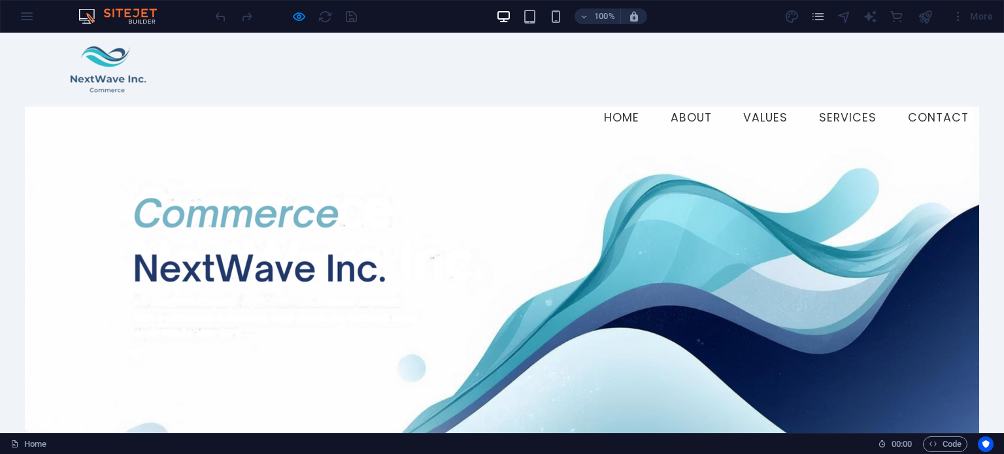
scroll to position [65, 0]
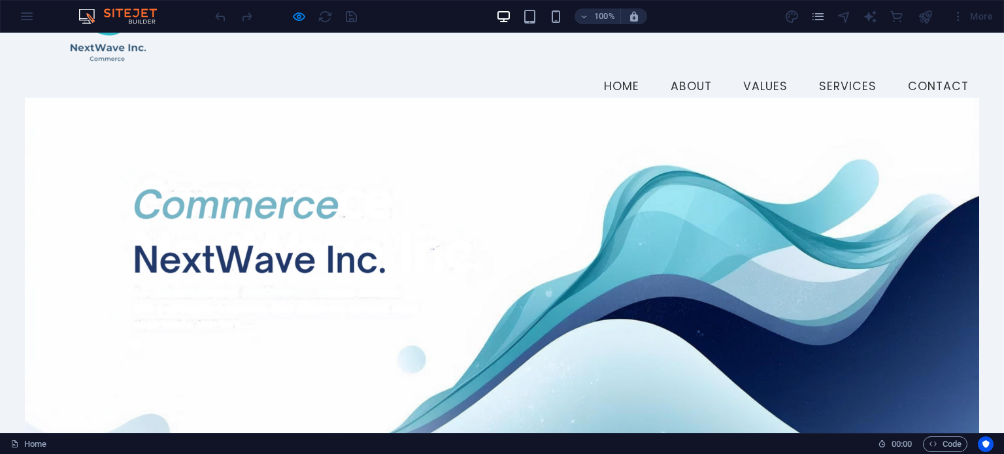
click at [270, 134] on div at bounding box center [501, 280] width 953 height 365
click at [270, 135] on div at bounding box center [501, 280] width 953 height 365
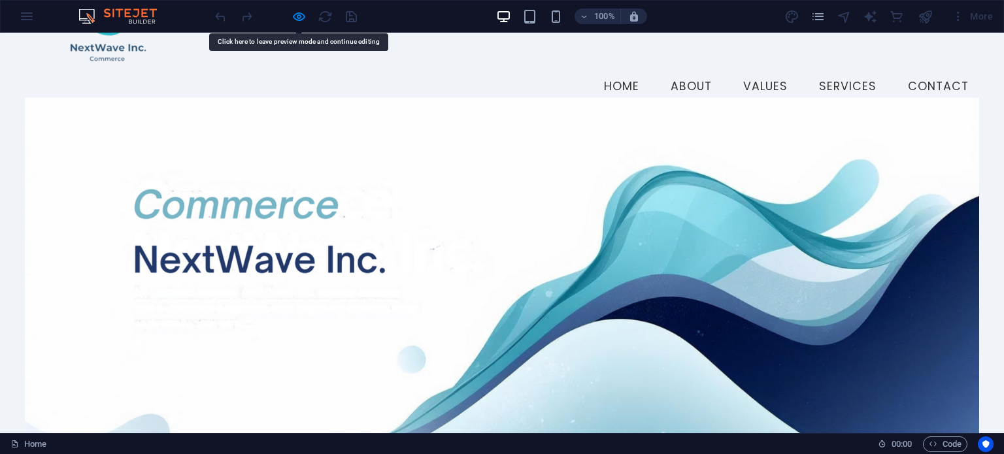
click at [297, 7] on div at bounding box center [285, 16] width 146 height 21
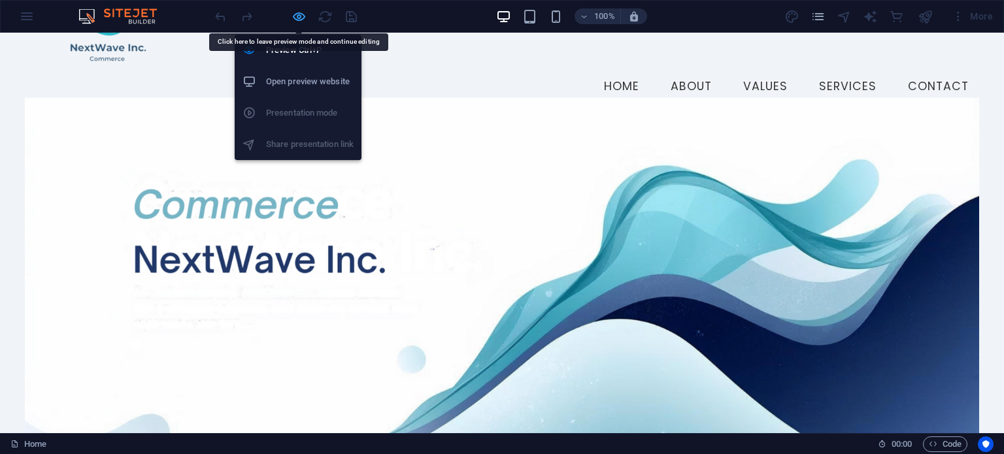
click at [302, 12] on icon "button" at bounding box center [298, 16] width 15 height 15
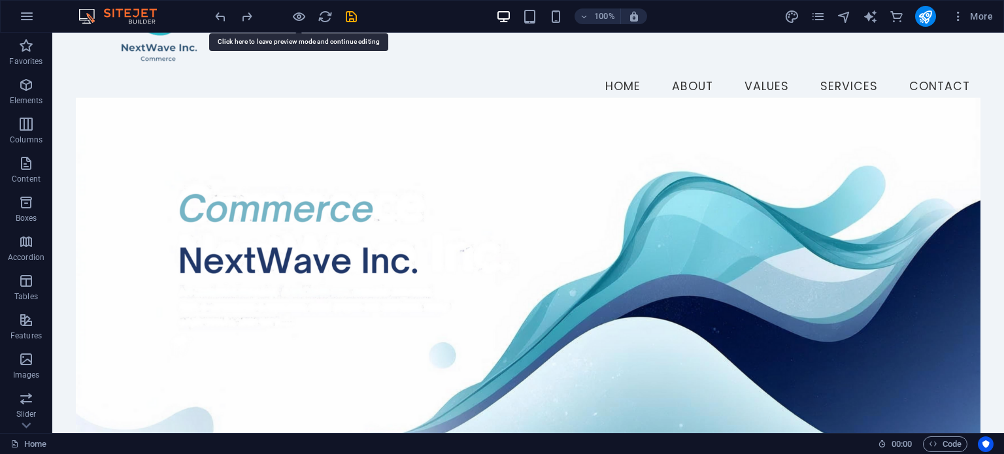
click at [210, 150] on figure at bounding box center [528, 280] width 904 height 365
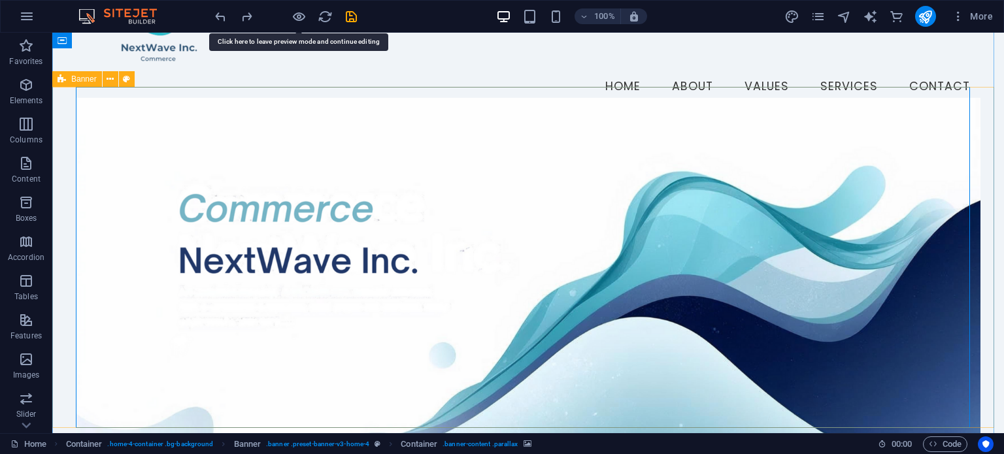
click at [86, 80] on span "Banner" at bounding box center [83, 79] width 25 height 8
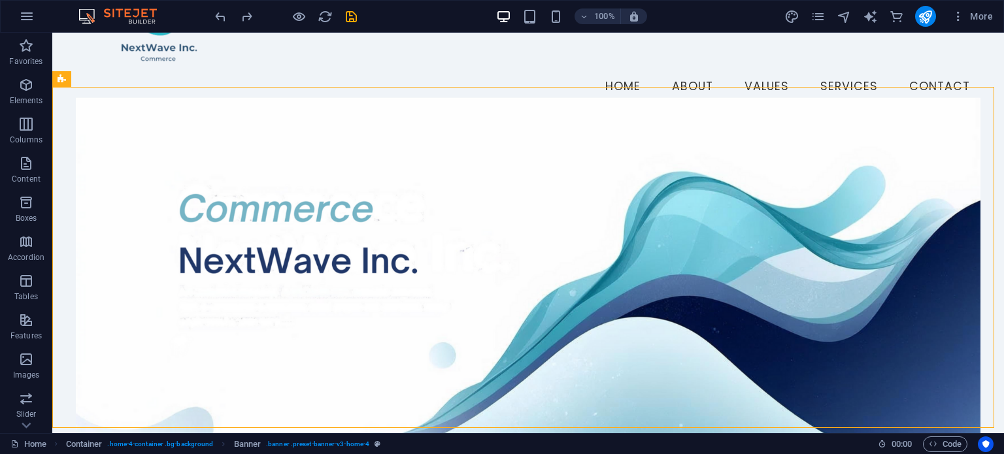
click at [151, 127] on figure at bounding box center [528, 280] width 904 height 365
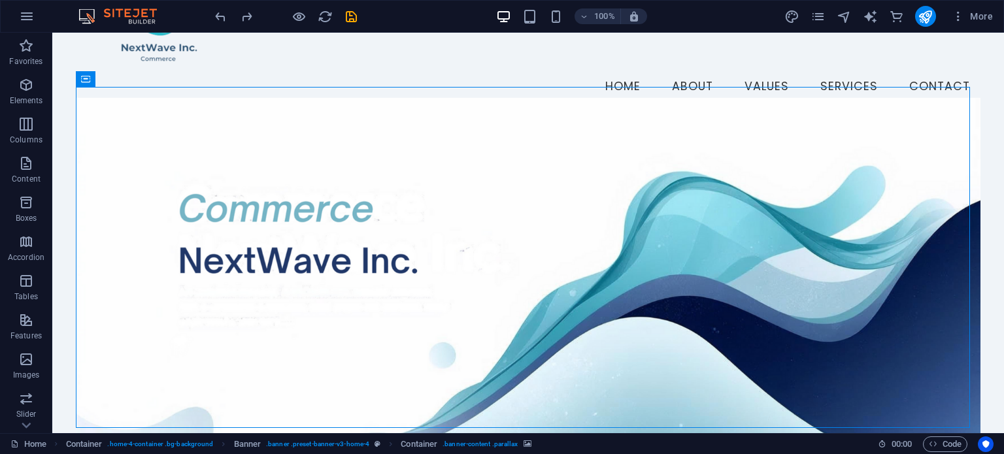
click at [151, 127] on figure at bounding box center [528, 280] width 904 height 365
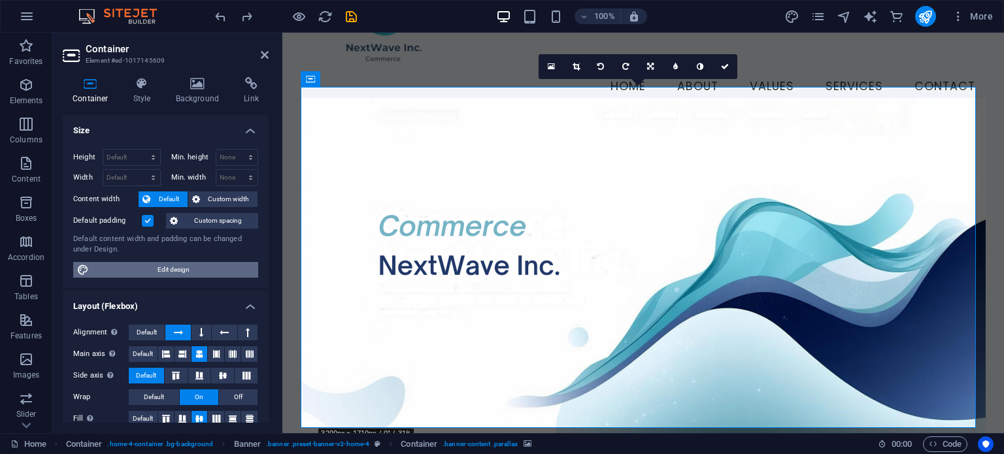
click at [210, 273] on span "Edit design" at bounding box center [173, 270] width 161 height 16
select select "rem"
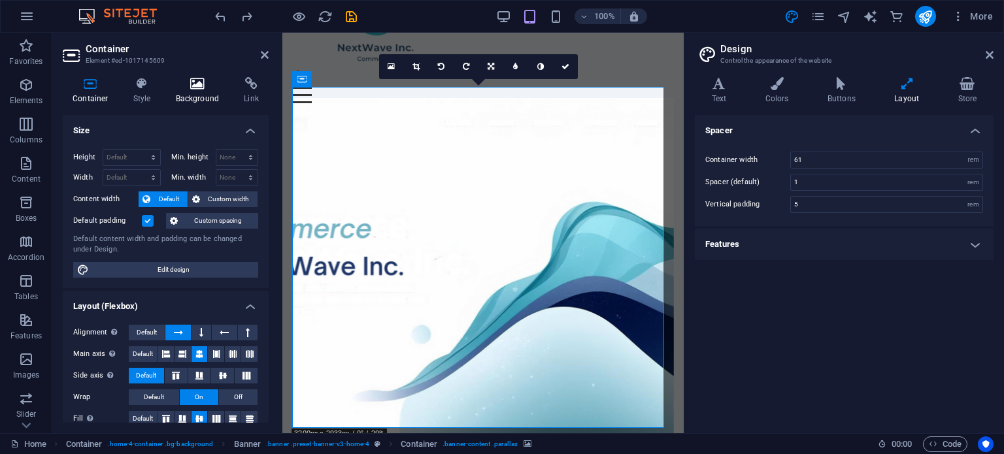
click at [199, 85] on icon at bounding box center [197, 83] width 63 height 13
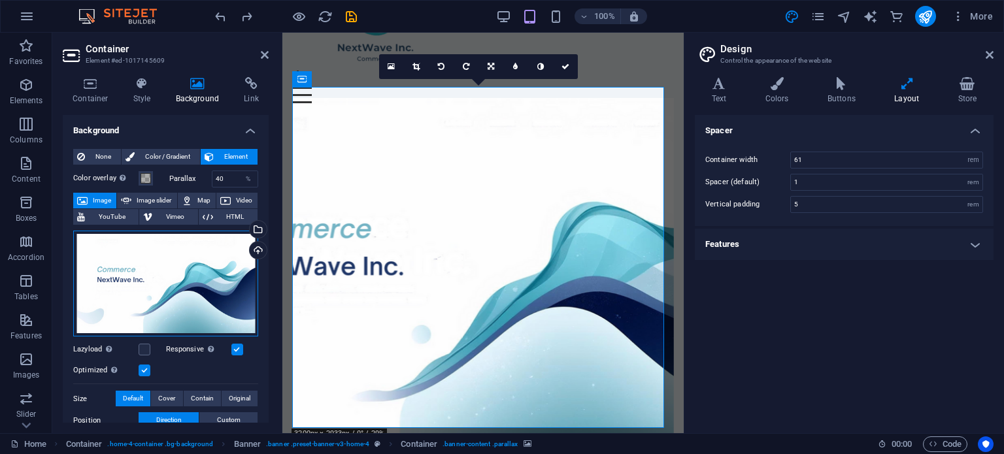
click at [178, 286] on div "Drag files here, click to choose files or select files from Files or our free s…" at bounding box center [165, 284] width 185 height 106
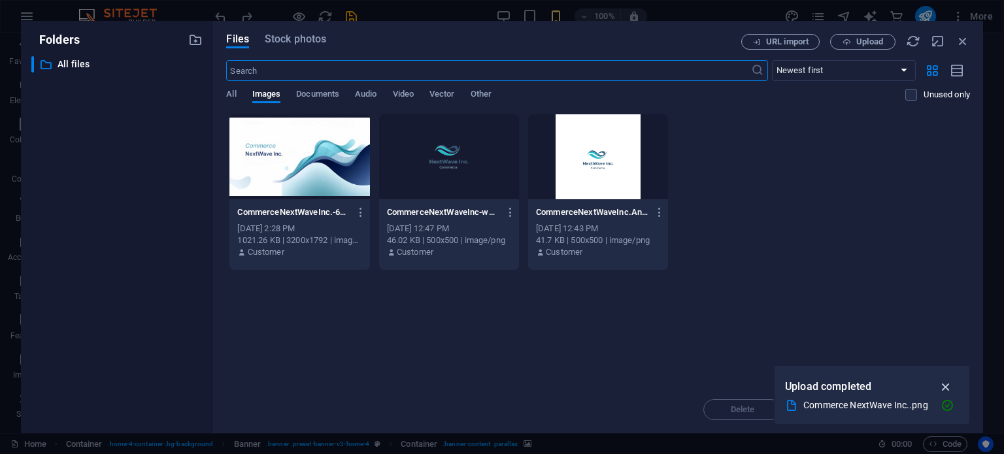
click at [949, 387] on icon "button" at bounding box center [945, 387] width 15 height 14
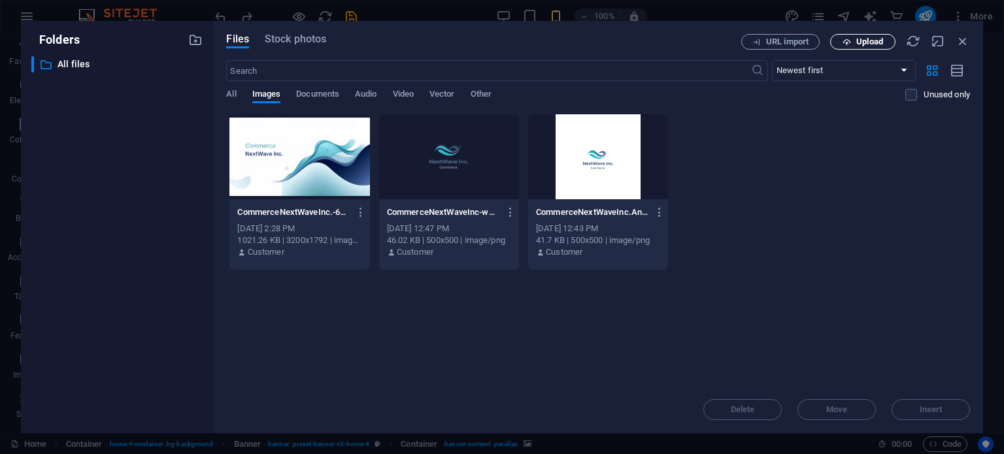
click at [878, 41] on span "Upload" at bounding box center [869, 42] width 27 height 8
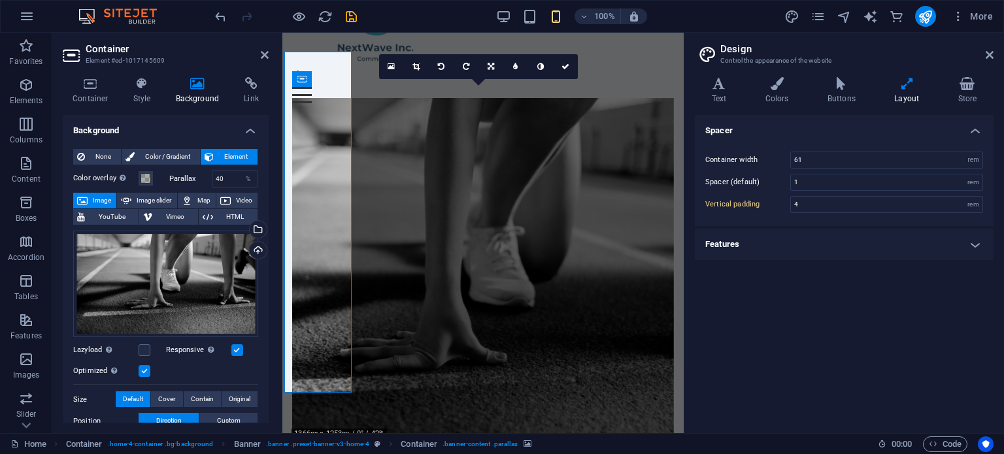
type input "5"
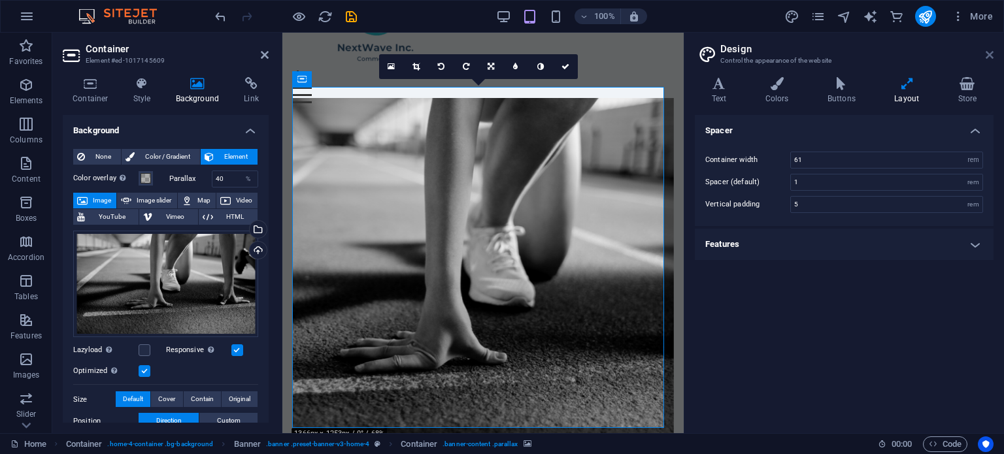
click at [992, 54] on icon at bounding box center [989, 55] width 8 height 10
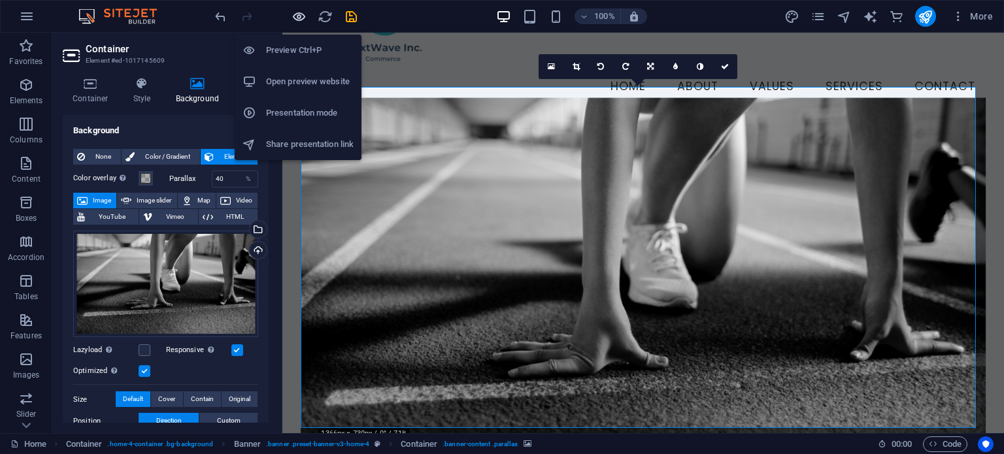
click at [298, 19] on icon "button" at bounding box center [298, 16] width 15 height 15
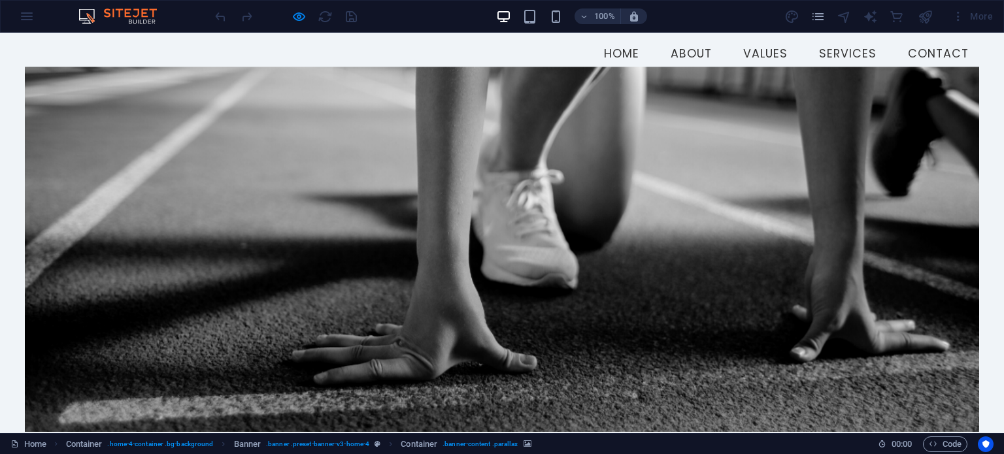
scroll to position [131, 0]
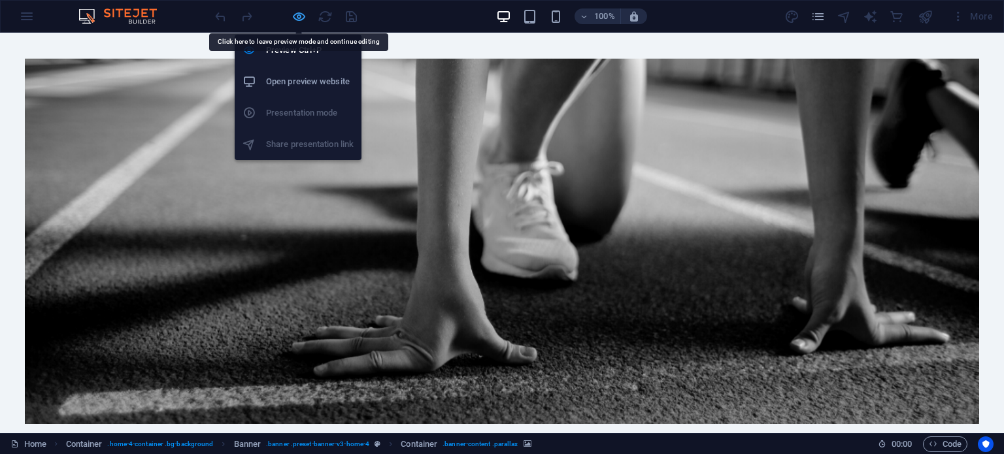
click at [302, 14] on icon "button" at bounding box center [298, 16] width 15 height 15
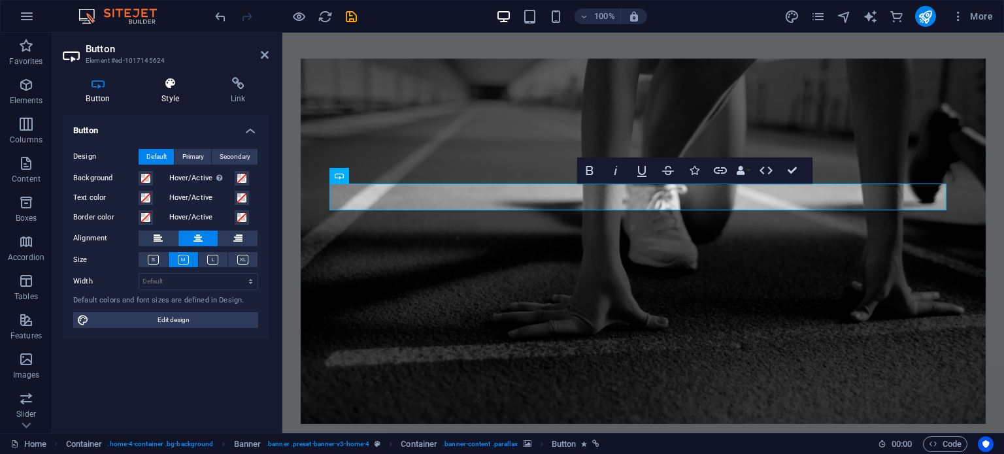
click at [172, 91] on h4 "Style" at bounding box center [173, 90] width 69 height 27
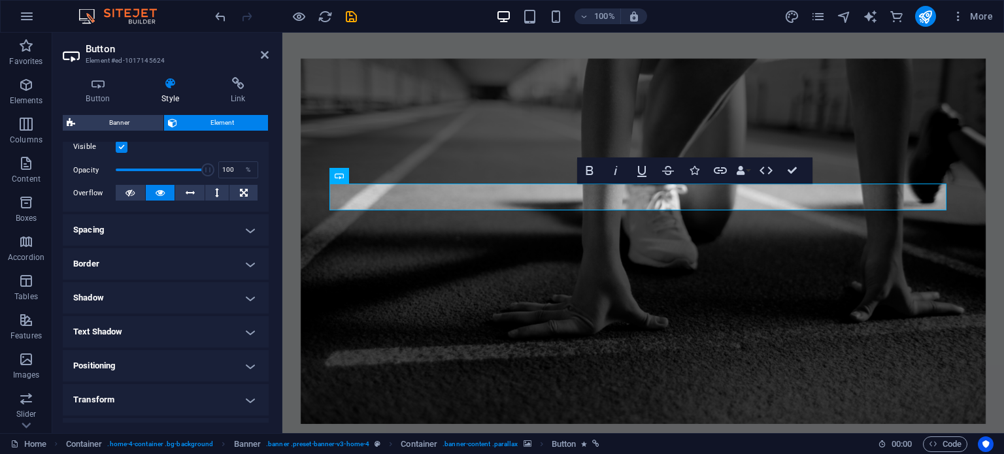
scroll to position [196, 0]
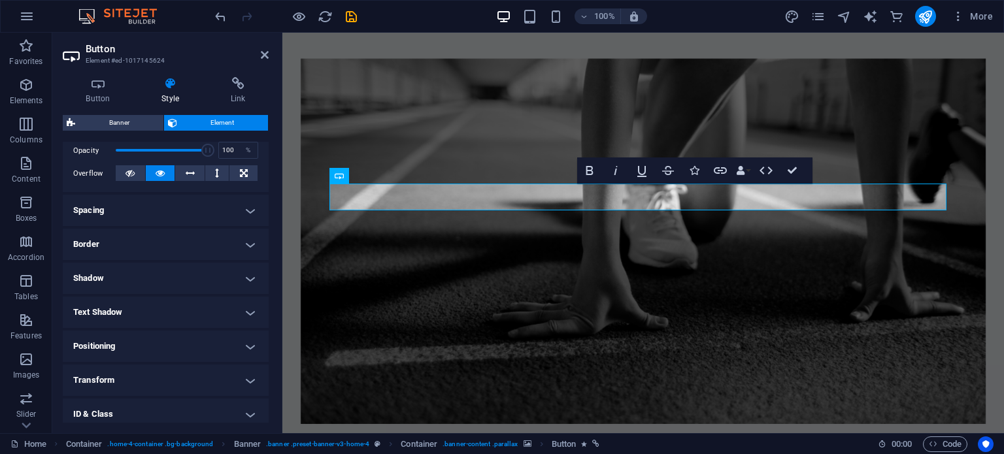
click at [222, 211] on h4 "Spacing" at bounding box center [166, 210] width 206 height 31
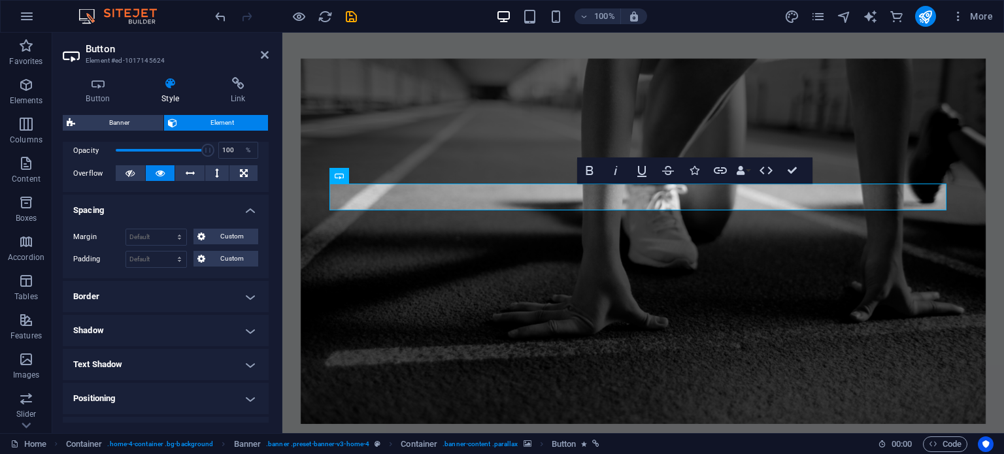
click at [222, 211] on h4 "Spacing" at bounding box center [166, 207] width 206 height 24
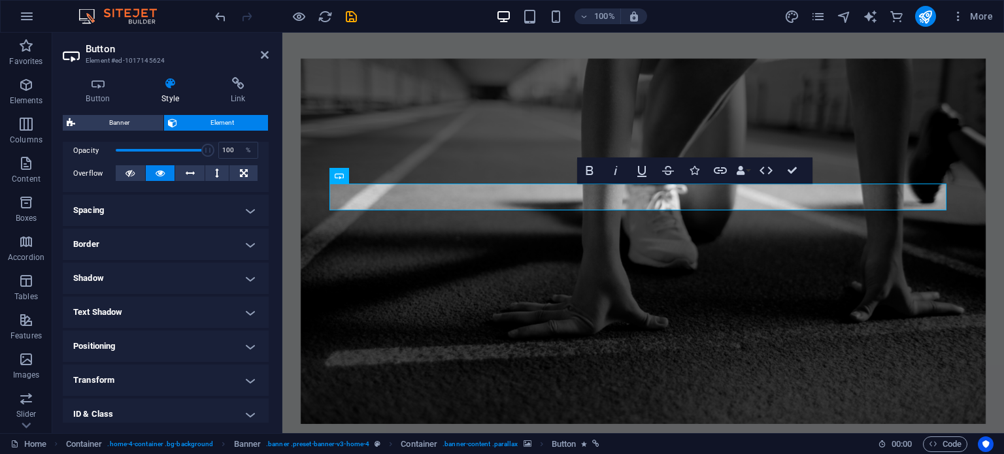
click at [248, 240] on h4 "Border" at bounding box center [166, 244] width 206 height 31
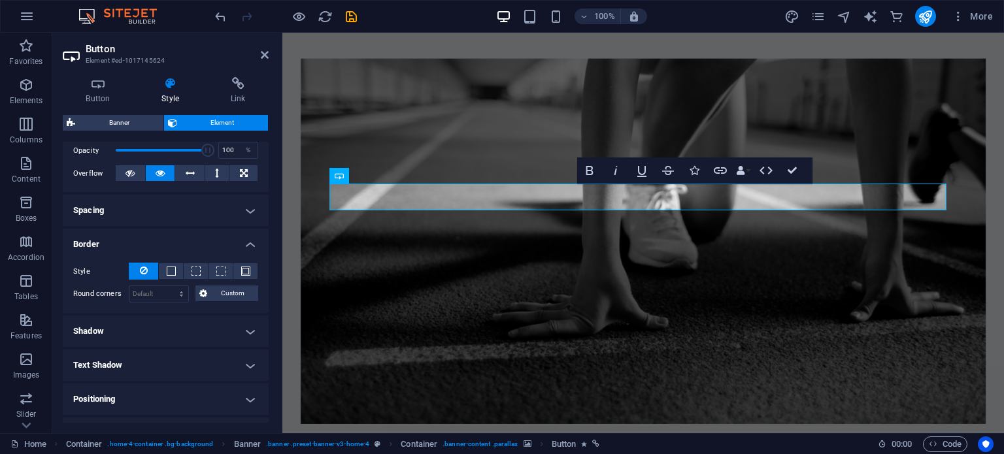
click at [244, 328] on h4 "Shadow" at bounding box center [166, 331] width 206 height 31
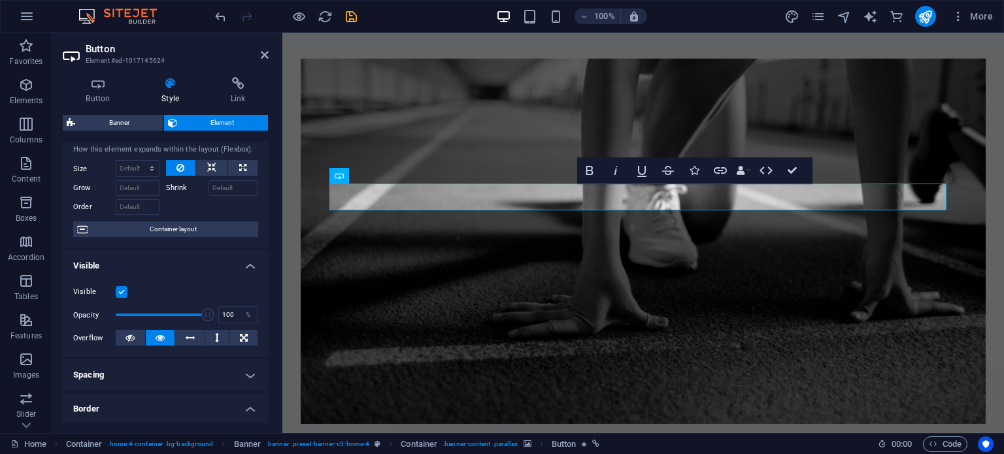
scroll to position [26, 0]
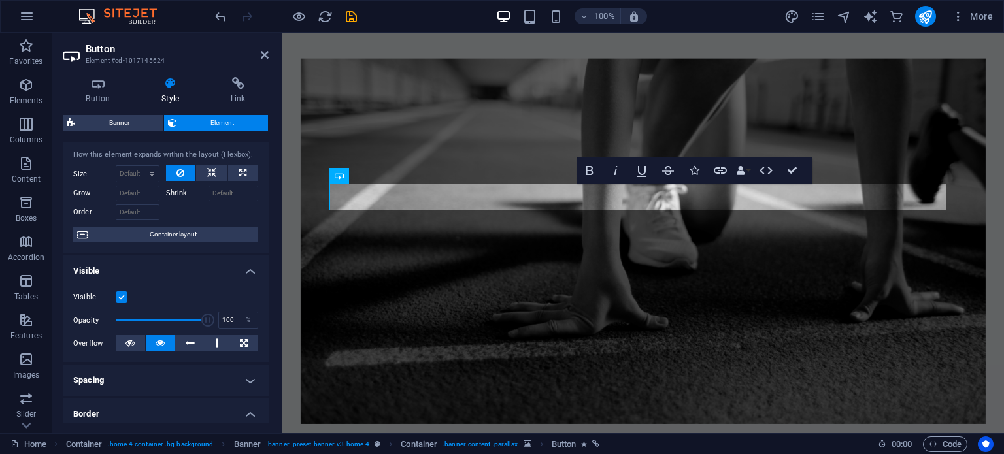
click at [248, 274] on h4 "Visible" at bounding box center [166, 267] width 206 height 24
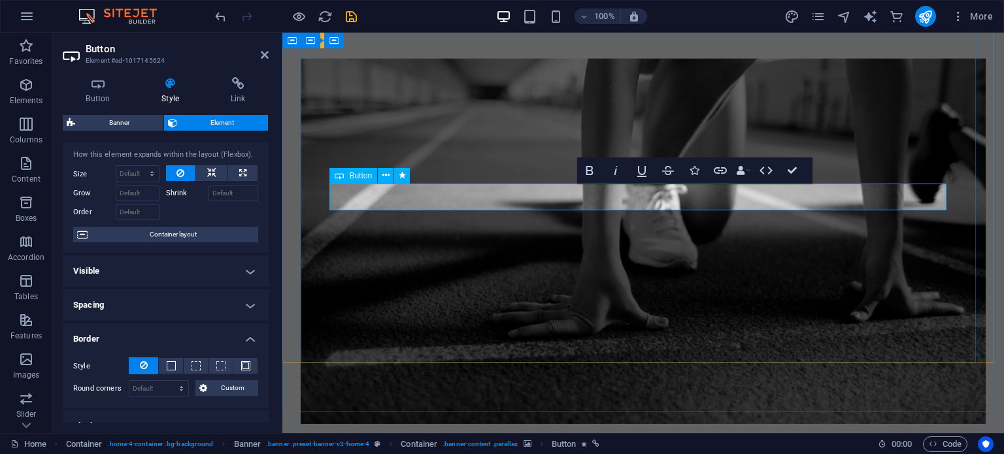
drag, startPoint x: 609, startPoint y: 198, endPoint x: 596, endPoint y: 198, distance: 12.4
drag, startPoint x: 596, startPoint y: 198, endPoint x: 666, endPoint y: 207, distance: 70.5
click at [791, 12] on icon "design" at bounding box center [791, 16] width 15 height 15
select select "rem"
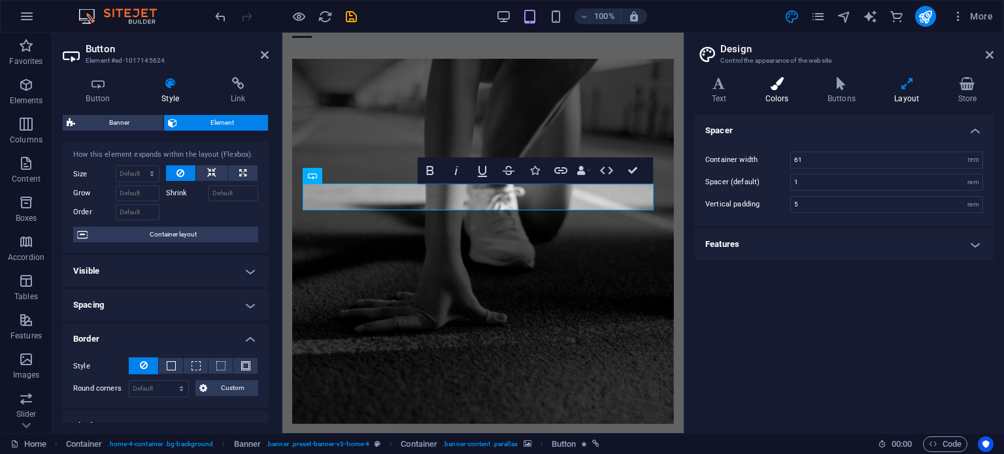
click at [781, 90] on icon at bounding box center [776, 83] width 57 height 13
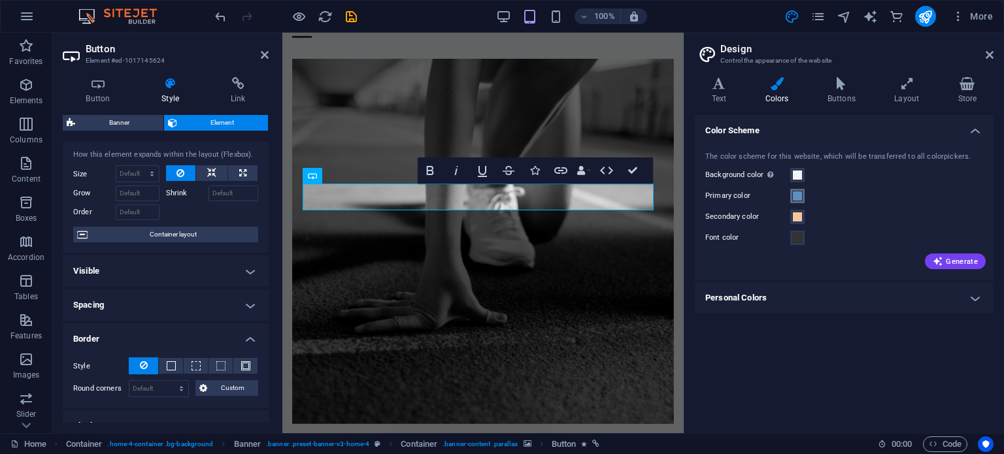
click at [796, 197] on span at bounding box center [797, 196] width 10 height 10
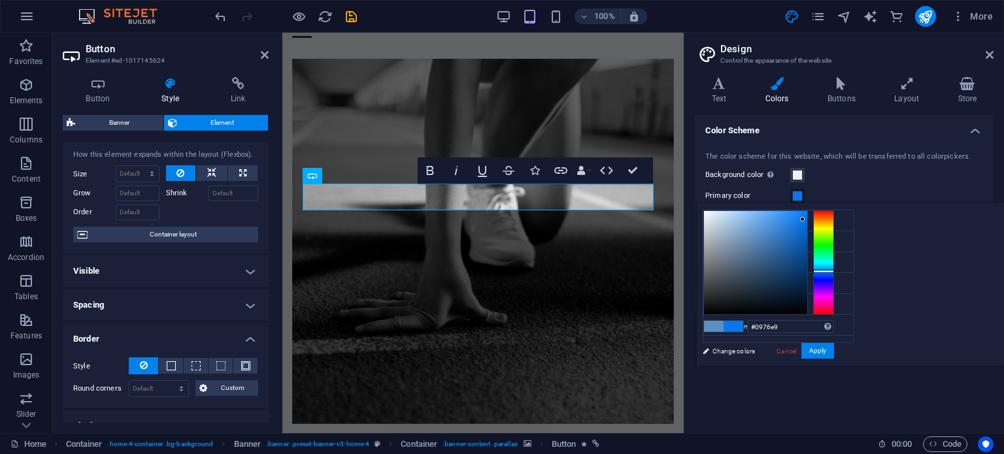
drag, startPoint x: 919, startPoint y: 232, endPoint x: 964, endPoint y: 218, distance: 46.5
click at [804, 218] on div at bounding box center [802, 219] width 5 height 5
type input "#0977ea"
click at [834, 354] on button "Apply" at bounding box center [817, 351] width 33 height 16
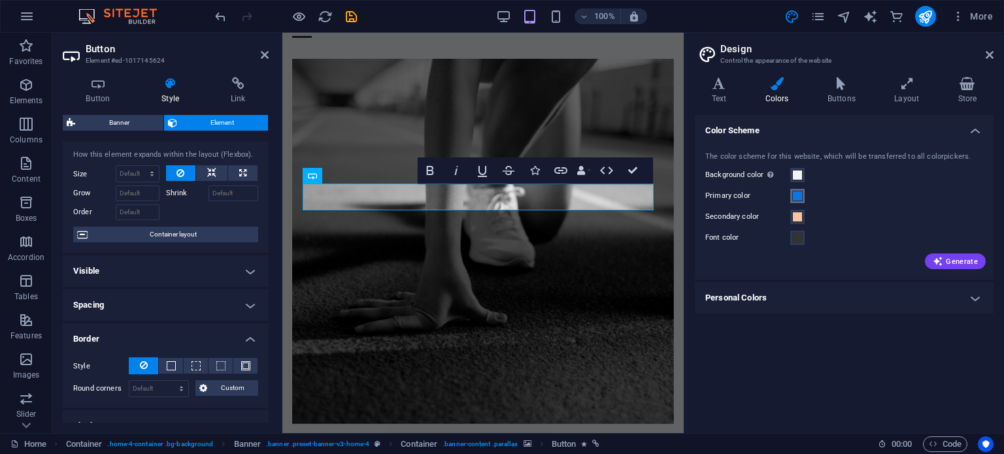
click at [798, 197] on span at bounding box center [797, 196] width 10 height 10
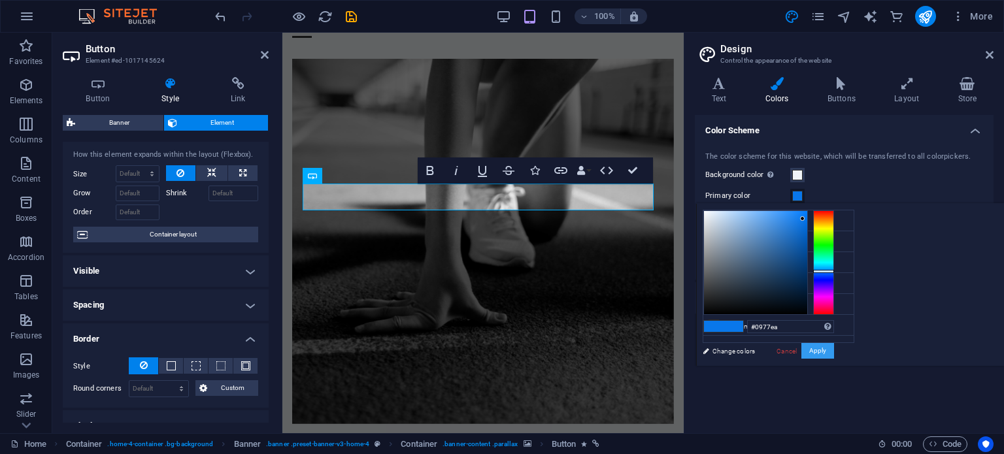
click at [834, 350] on button "Apply" at bounding box center [817, 351] width 33 height 16
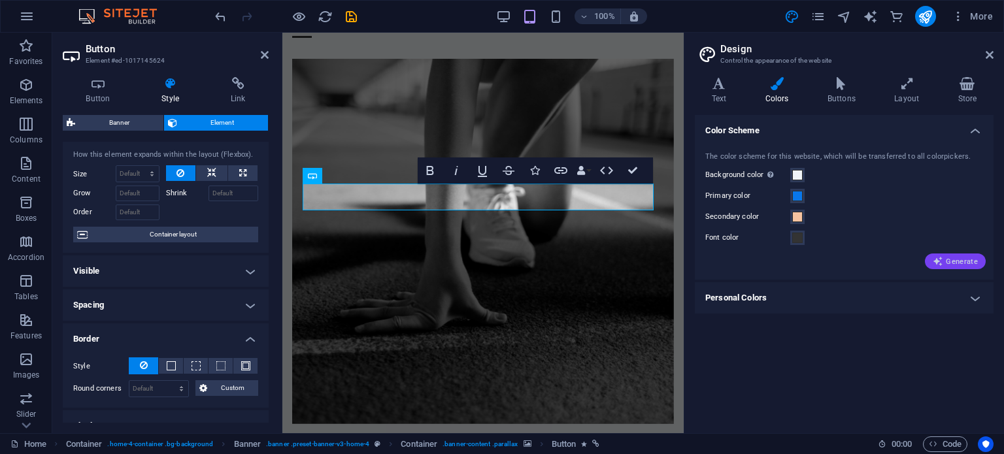
click at [963, 260] on span "Generate" at bounding box center [954, 261] width 45 height 10
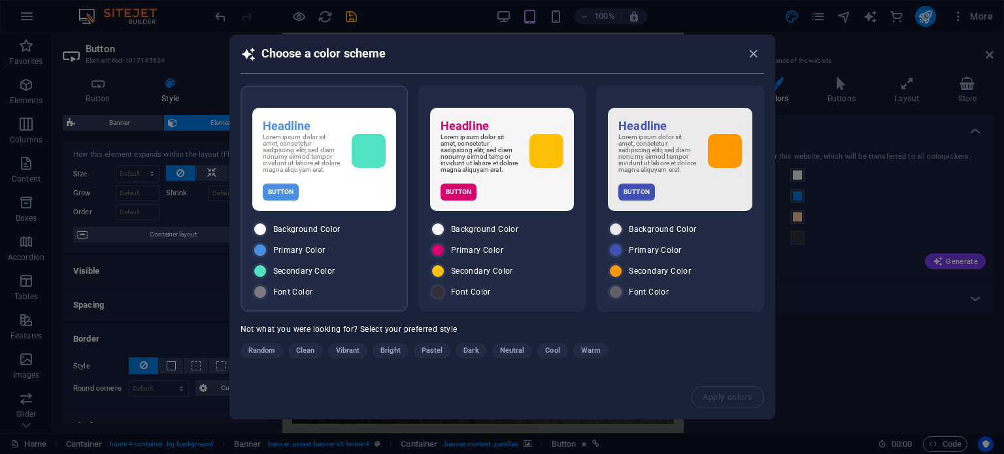
click at [310, 132] on h6 "Headline" at bounding box center [324, 126] width 123 height 16
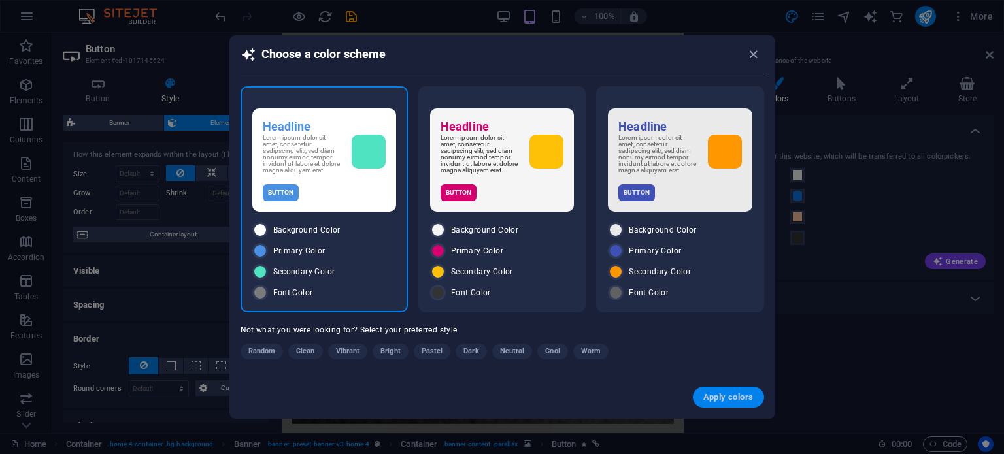
click at [722, 397] on span "Apply colors" at bounding box center [728, 397] width 50 height 10
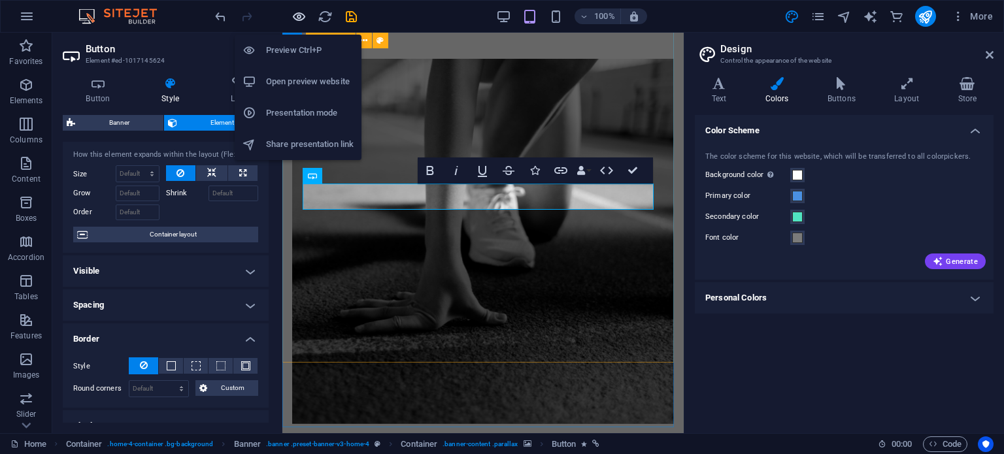
click at [296, 15] on icon "button" at bounding box center [298, 16] width 15 height 15
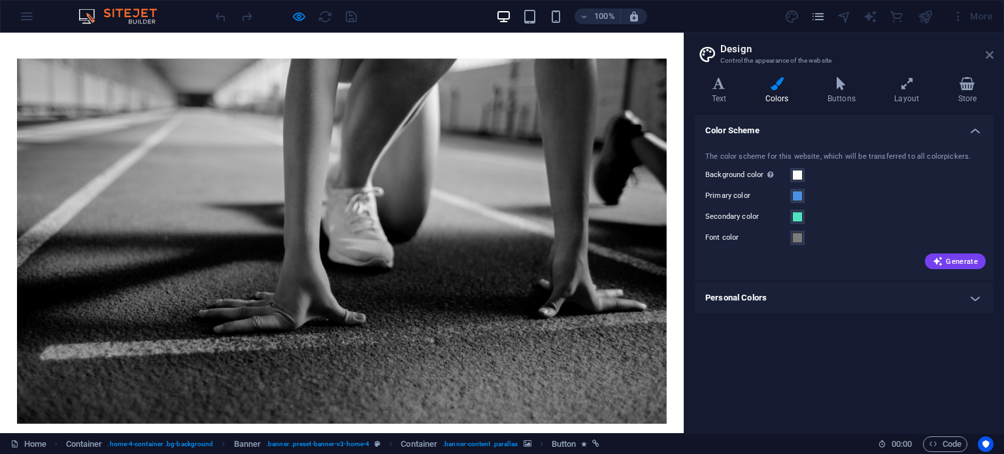
click at [990, 56] on icon at bounding box center [989, 55] width 8 height 10
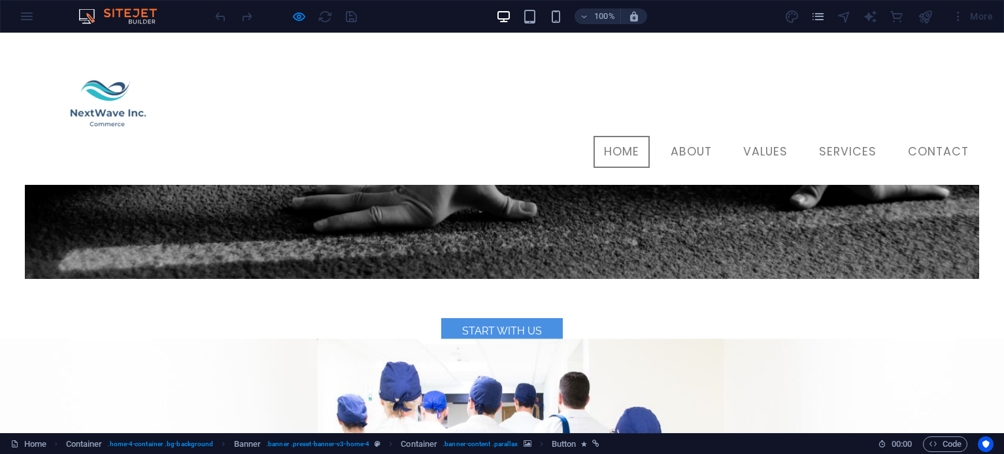
scroll to position [0, 0]
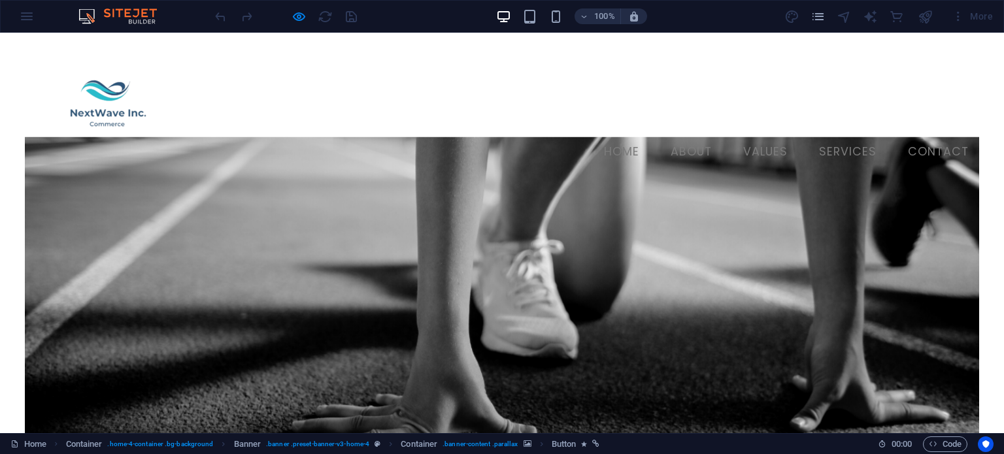
click at [683, 136] on link "About" at bounding box center [691, 152] width 62 height 33
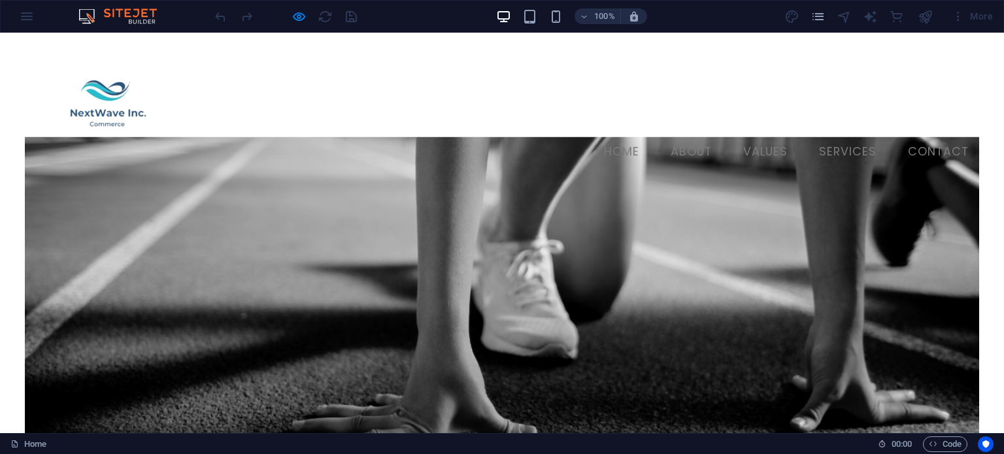
click at [845, 136] on link "Services" at bounding box center [847, 152] width 78 height 33
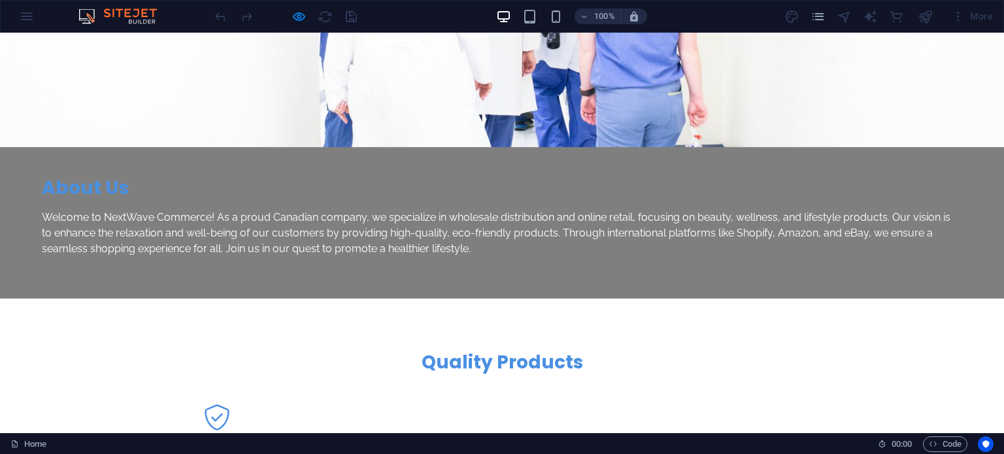
scroll to position [1104, 0]
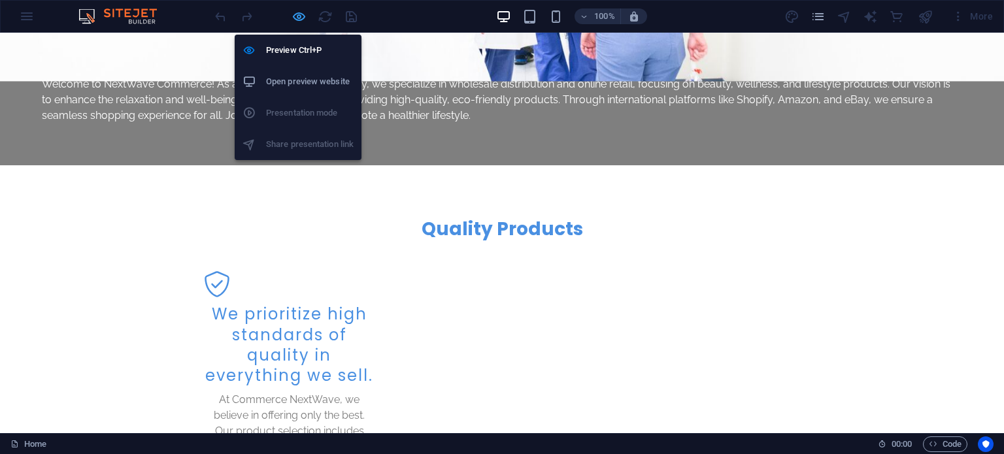
click at [297, 16] on icon "button" at bounding box center [298, 16] width 15 height 15
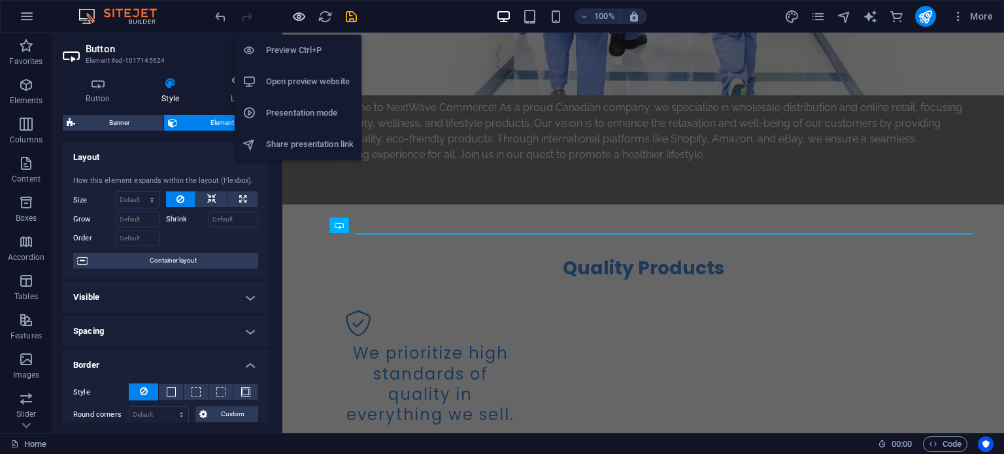
scroll to position [94, 0]
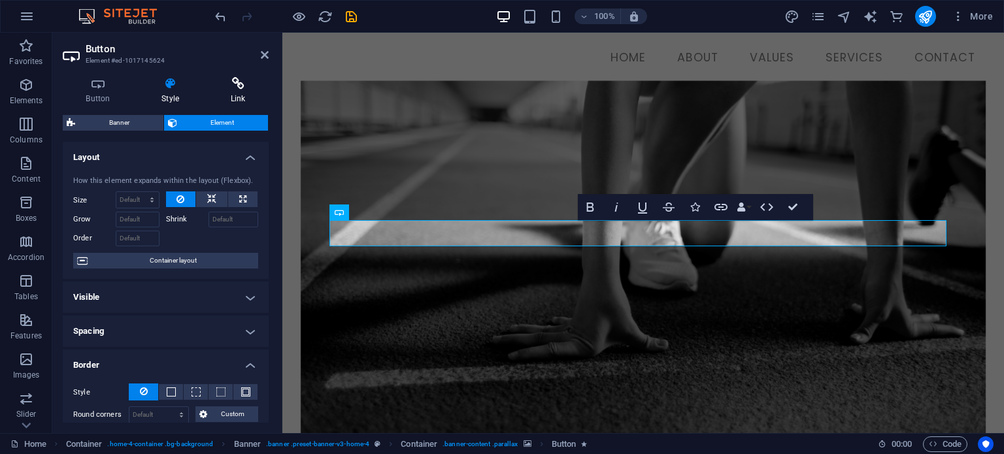
click at [233, 91] on h4 "Link" at bounding box center [237, 90] width 61 height 27
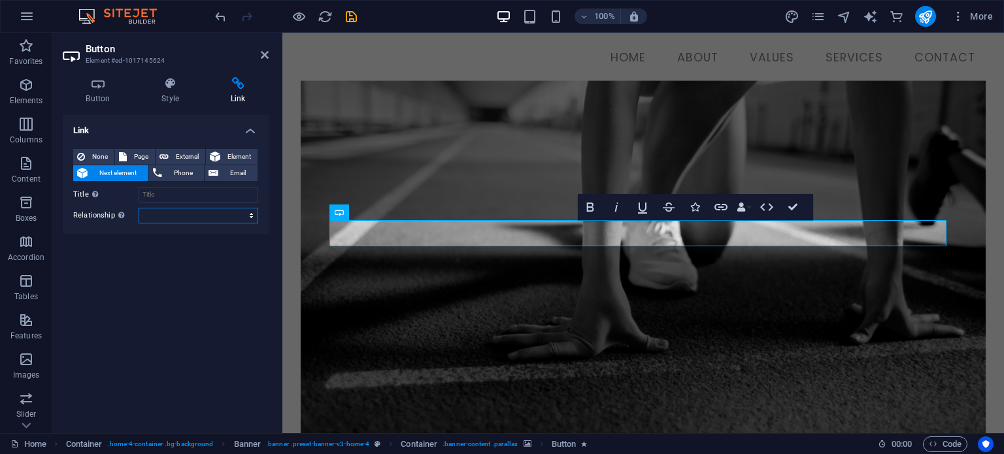
click at [255, 218] on select "alternate author bookmark external help license next nofollow noreferrer noopen…" at bounding box center [199, 216] width 120 height 16
click at [220, 189] on input "Title Additional link description, should not be the same as the link text. The…" at bounding box center [199, 195] width 120 height 16
click at [246, 154] on span "Element" at bounding box center [238, 157] width 29 height 16
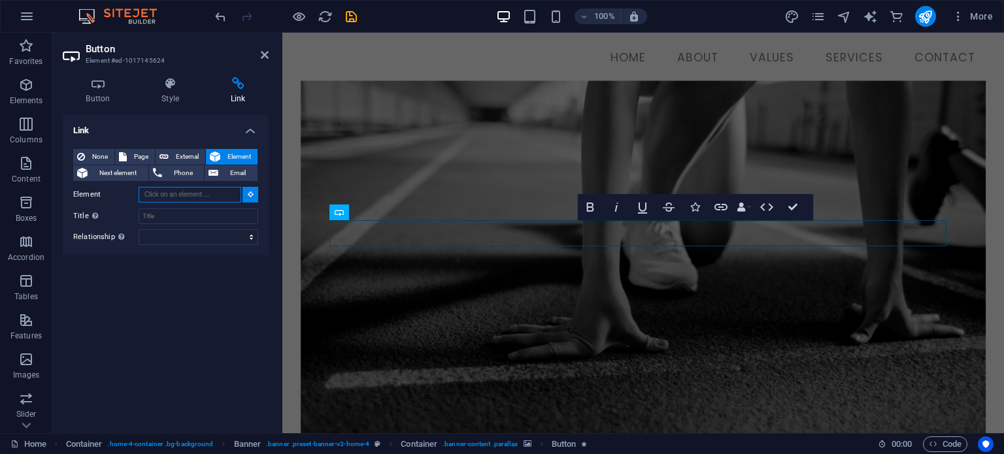
click at [237, 193] on input "Element" at bounding box center [190, 195] width 103 height 16
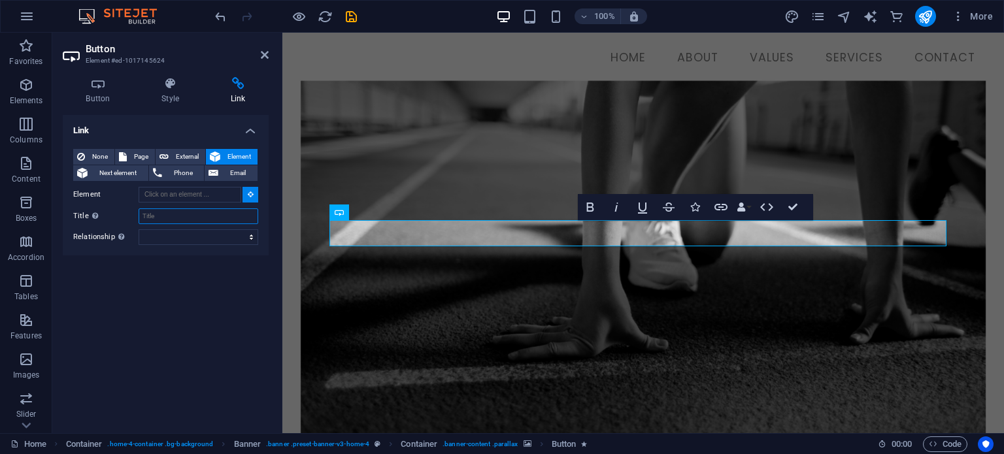
click at [201, 218] on input "Title Additional link description, should not be the same as the link text. The…" at bounding box center [199, 216] width 120 height 16
click at [193, 233] on select "alternate author bookmark external help license next nofollow noreferrer noopen…" at bounding box center [199, 237] width 120 height 16
click at [136, 308] on div "Link None Page External Element Next element Phone Email Page Home Subpage Lega…" at bounding box center [166, 269] width 206 height 308
click at [141, 157] on span "Page" at bounding box center [141, 157] width 20 height 16
select select
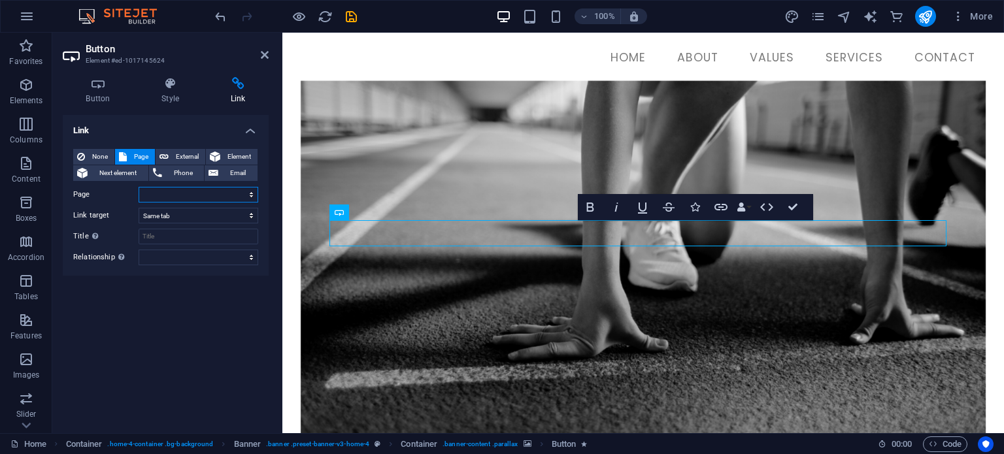
click at [244, 196] on select "Home Subpage Legal Notice Privacy" at bounding box center [199, 195] width 120 height 16
click at [108, 198] on label "Page" at bounding box center [105, 195] width 65 height 16
click at [139, 198] on select "Home Subpage Legal Notice Privacy" at bounding box center [199, 195] width 120 height 16
click at [167, 218] on select "New tab Same tab Overlay" at bounding box center [199, 216] width 120 height 16
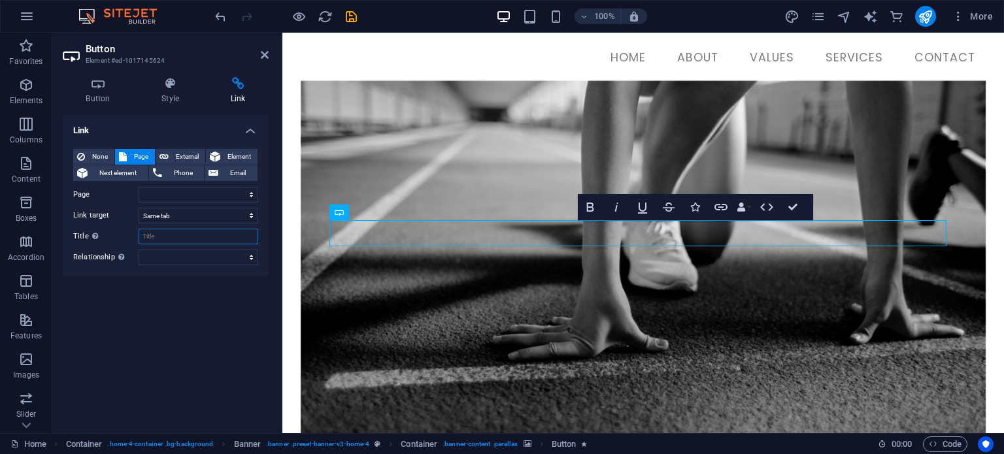
click at [172, 238] on input "Title Additional link description, should not be the same as the link text. The…" at bounding box center [199, 237] width 120 height 16
click at [165, 252] on select "alternate author bookmark external help license next nofollow noreferrer noopen…" at bounding box center [199, 258] width 120 height 16
click at [173, 342] on div "Link None Page External Element Next element Phone Email Page Home Subpage Lega…" at bounding box center [166, 269] width 206 height 308
click at [241, 173] on span "Email" at bounding box center [237, 173] width 31 height 16
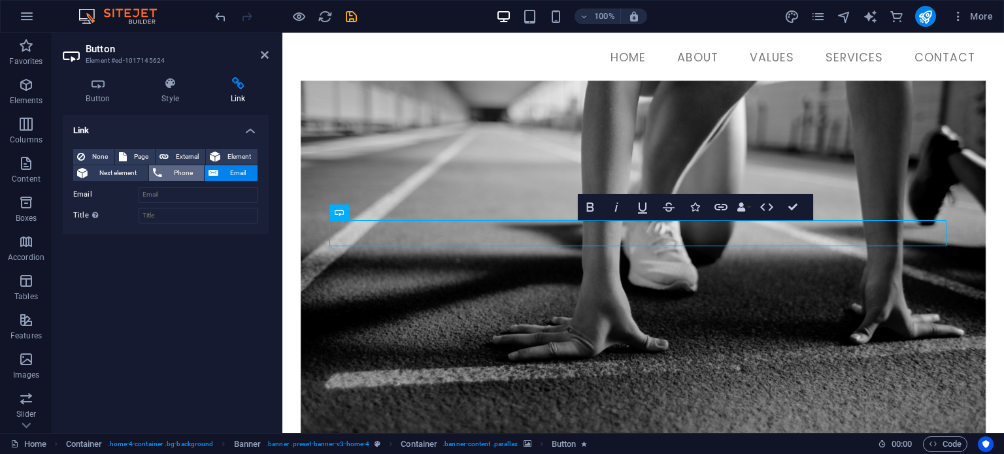
click at [196, 169] on span "Phone" at bounding box center [183, 173] width 35 height 16
click at [193, 156] on span "External" at bounding box center [186, 157] width 29 height 16
select select "blank"
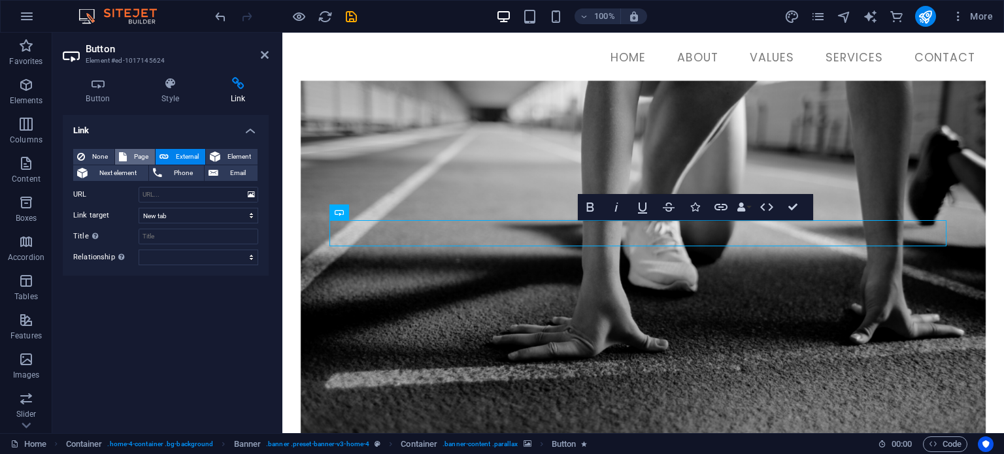
click at [133, 157] on span "Page" at bounding box center [141, 157] width 20 height 16
select select
click at [122, 174] on span "Next element" at bounding box center [117, 173] width 53 height 16
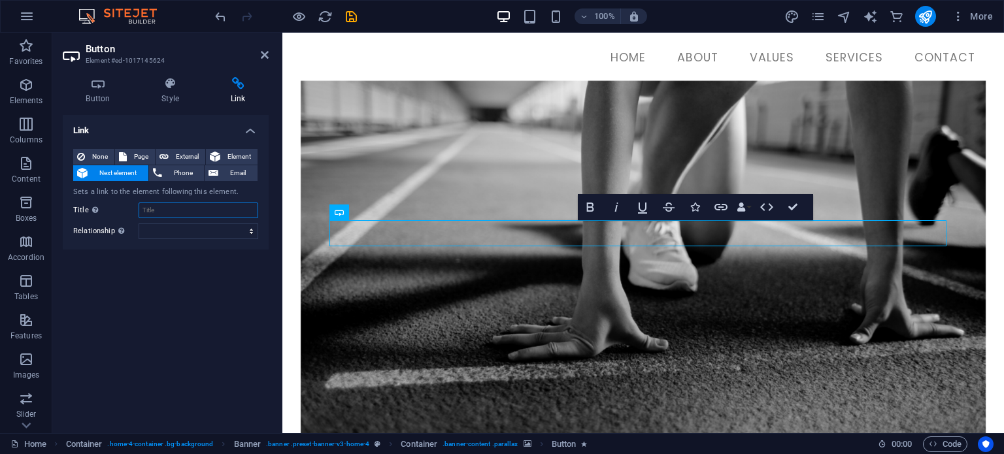
click at [181, 208] on input "Title Additional link description, should not be the same as the link text. The…" at bounding box center [199, 211] width 120 height 16
click at [204, 231] on select "alternate author bookmark external help license next nofollow noreferrer noopen…" at bounding box center [199, 231] width 120 height 16
click at [172, 289] on div "Link None Page External Element Next element Phone Email Sets a link to the ele…" at bounding box center [166, 269] width 206 height 308
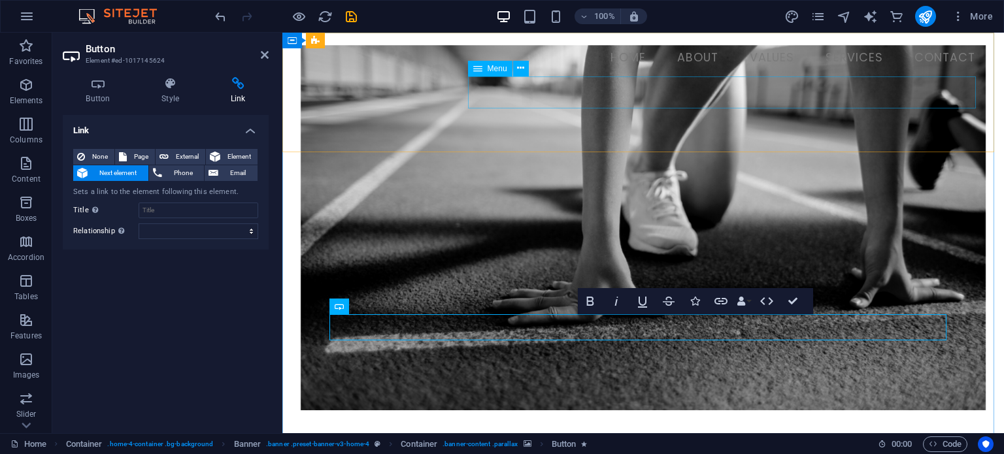
scroll to position [0, 0]
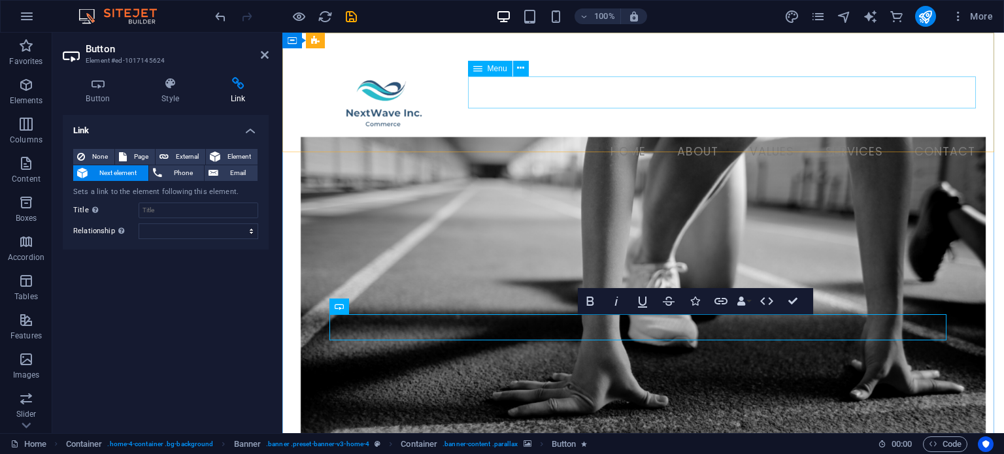
click at [688, 136] on nav "Home About Values Services Contact" at bounding box center [643, 152] width 685 height 33
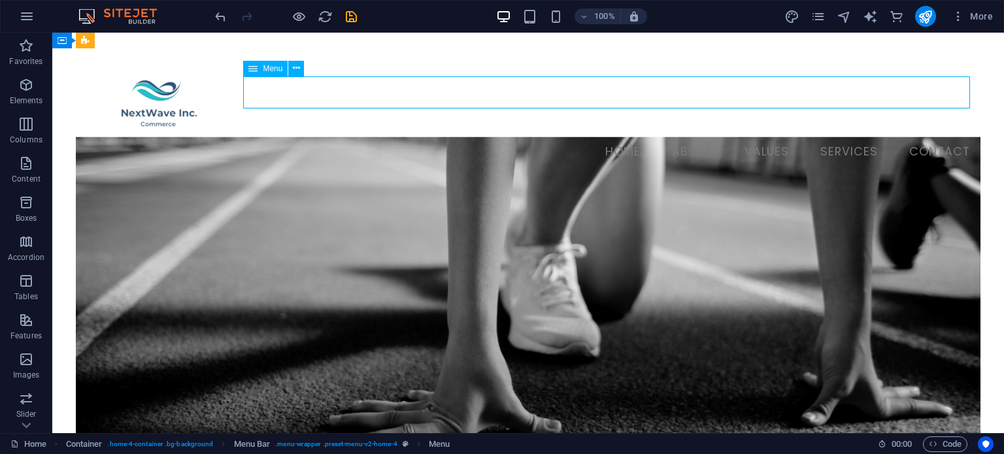
click at [687, 136] on nav "Home About Values Services Contact" at bounding box center [528, 152] width 904 height 33
select select
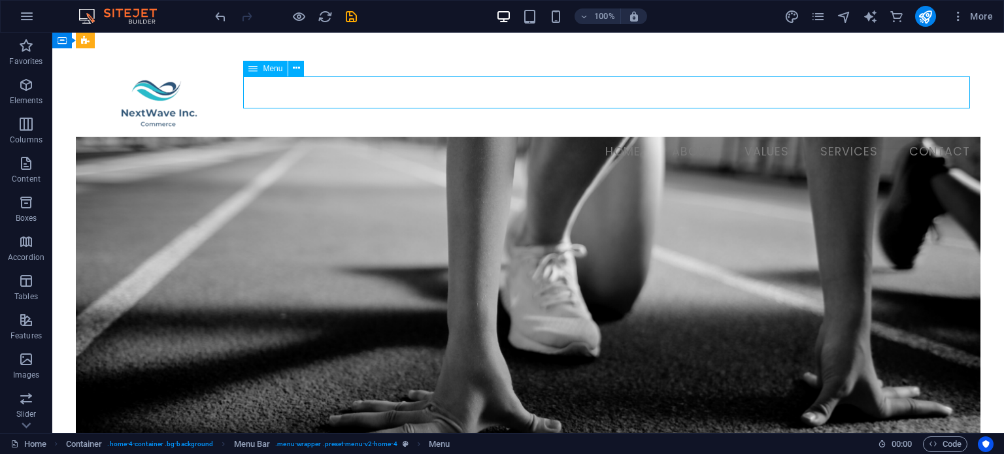
select select
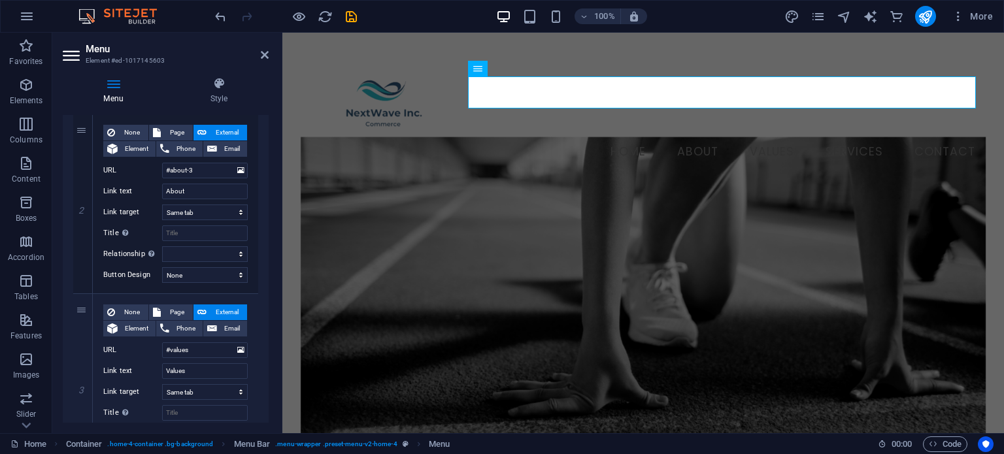
scroll to position [327, 0]
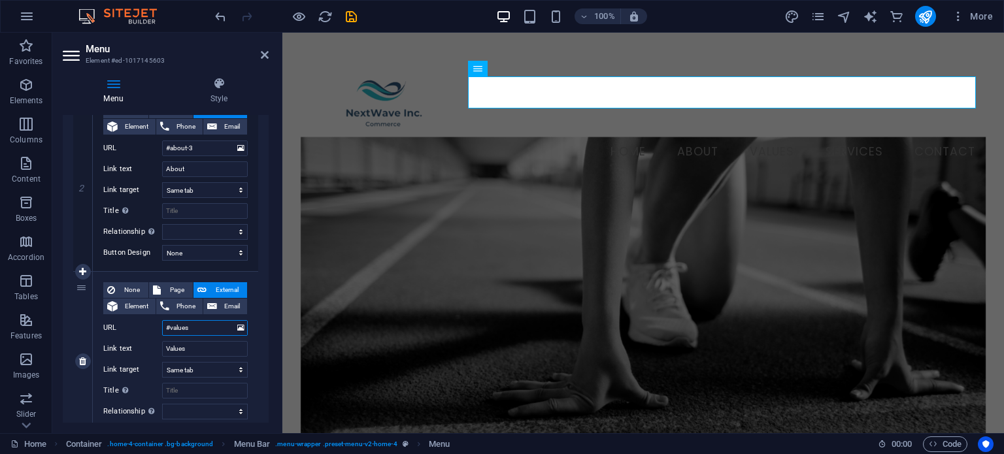
drag, startPoint x: 195, startPoint y: 326, endPoint x: 157, endPoint y: 323, distance: 38.0
click at [162, 325] on input "#values" at bounding box center [205, 328] width 86 height 16
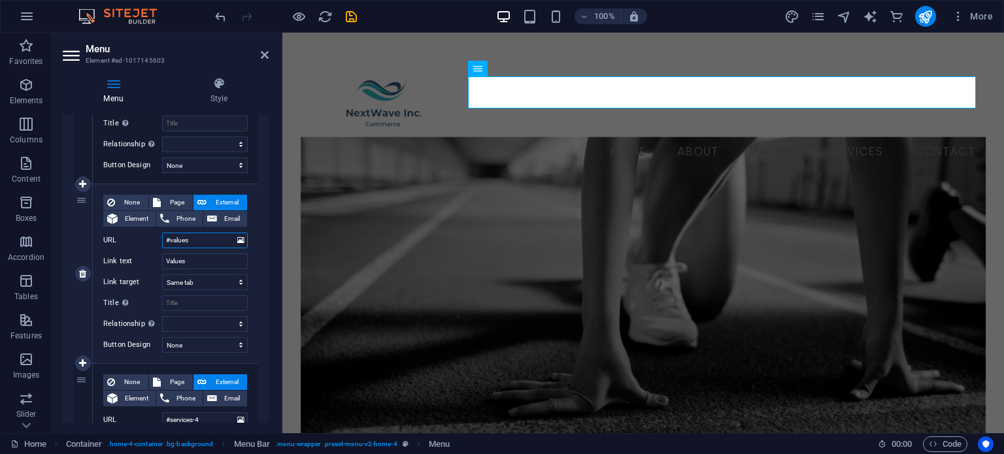
scroll to position [523, 0]
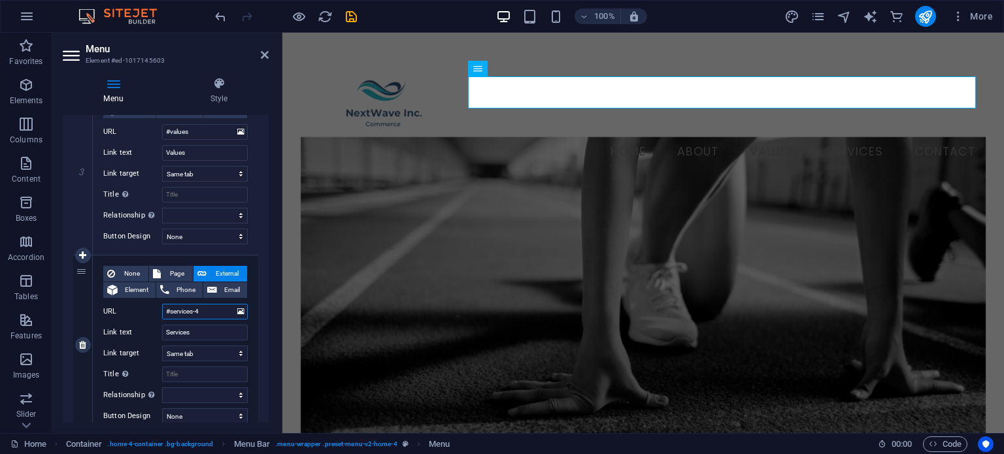
drag, startPoint x: 206, startPoint y: 312, endPoint x: 166, endPoint y: 312, distance: 40.5
click at [166, 312] on input "#services-4" at bounding box center [205, 312] width 86 height 16
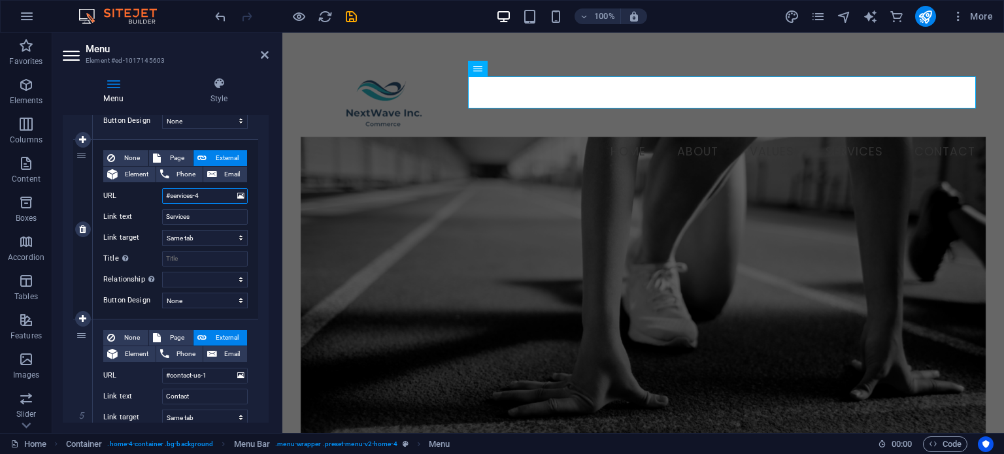
scroll to position [653, 0]
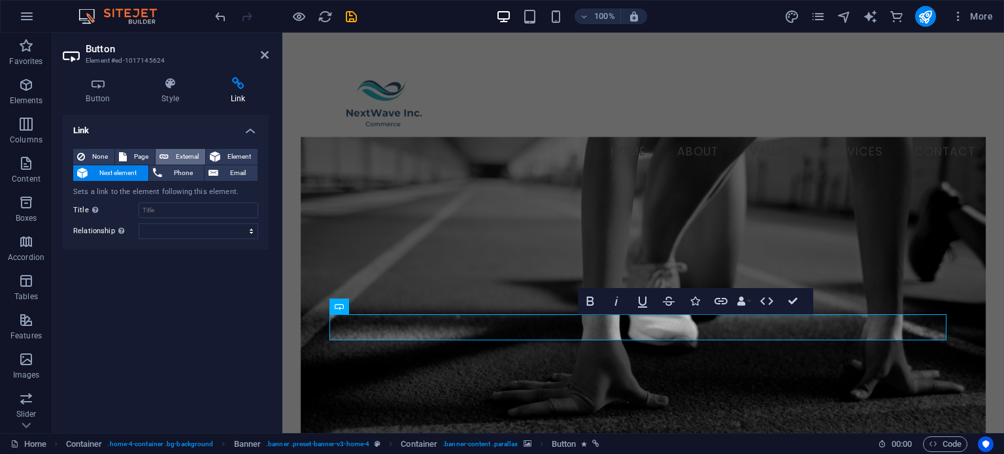
click at [193, 155] on span "External" at bounding box center [186, 157] width 29 height 16
select select "blank"
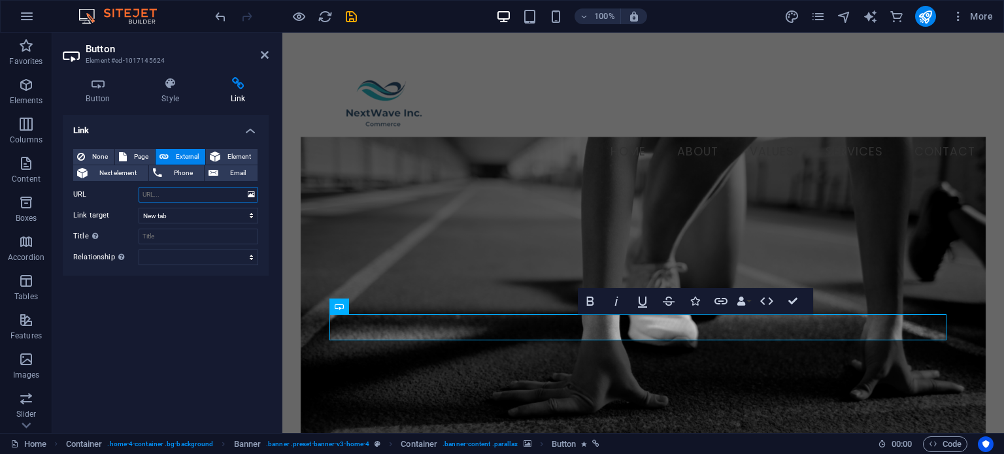
click at [187, 191] on input "URL" at bounding box center [199, 195] width 120 height 16
click at [252, 193] on icon at bounding box center [251, 195] width 7 height 14
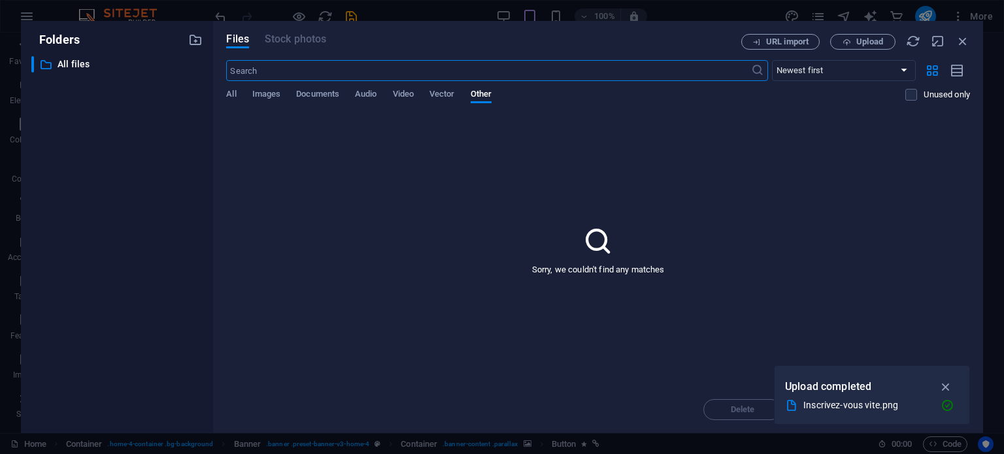
click at [400, 75] on input "text" at bounding box center [488, 70] width 524 height 21
type input "service"
click at [860, 71] on select "Newest first Oldest first Name (A-Z) Name (Z-A) Size (0-9) Size (9-0) Resolutio…" at bounding box center [844, 70] width 144 height 21
click at [957, 39] on icon "button" at bounding box center [962, 41] width 14 height 14
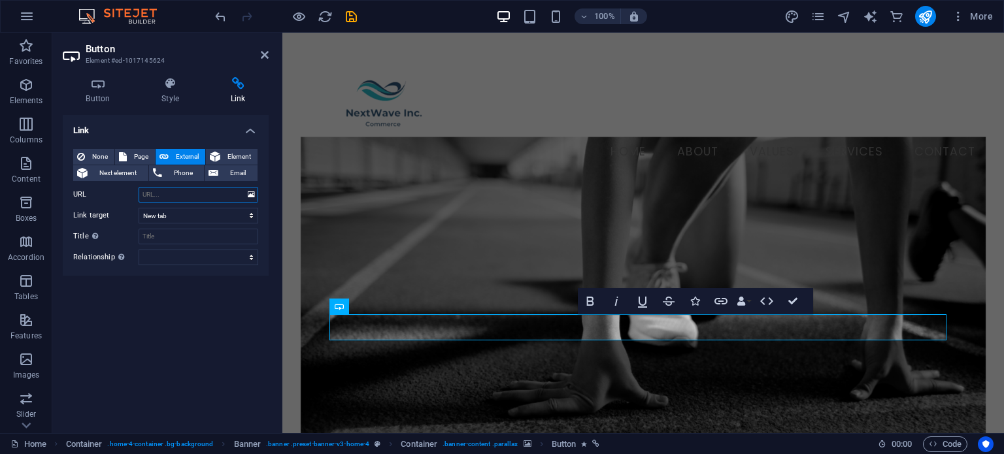
click at [220, 195] on input "URL" at bounding box center [199, 195] width 120 height 16
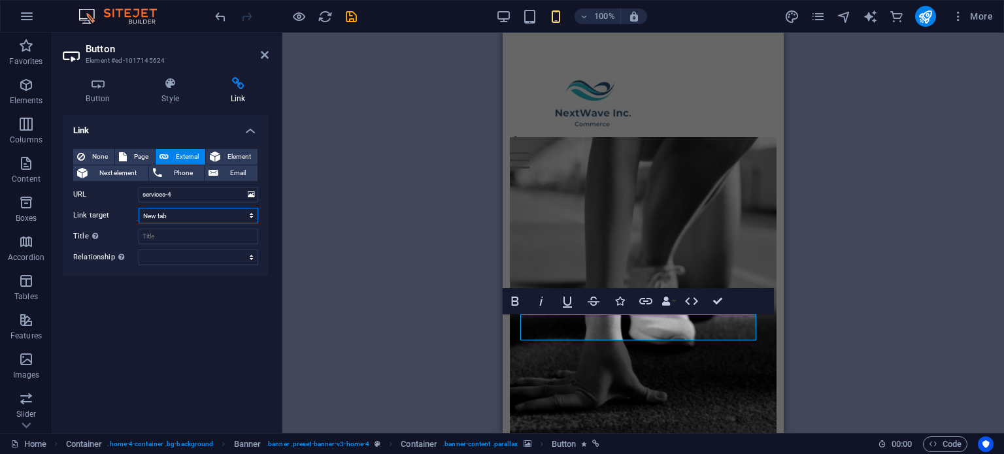
click at [214, 219] on select "New tab Same tab Overlay" at bounding box center [199, 216] width 120 height 16
click at [253, 216] on select "New tab Same tab Overlay" at bounding box center [199, 216] width 120 height 16
click at [146, 194] on input "services-4" at bounding box center [199, 195] width 120 height 16
click at [142, 194] on input "services-4" at bounding box center [199, 195] width 120 height 16
type input "services-4"
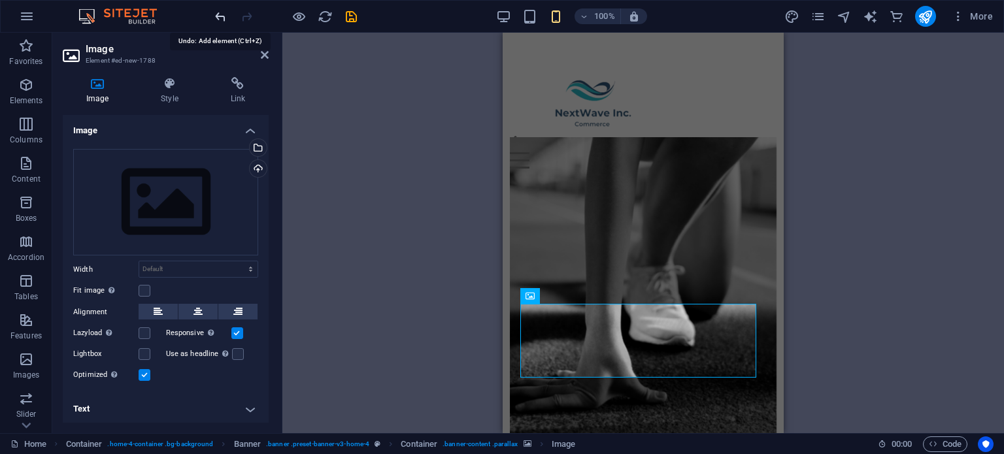
click at [220, 20] on icon "undo" at bounding box center [220, 16] width 15 height 15
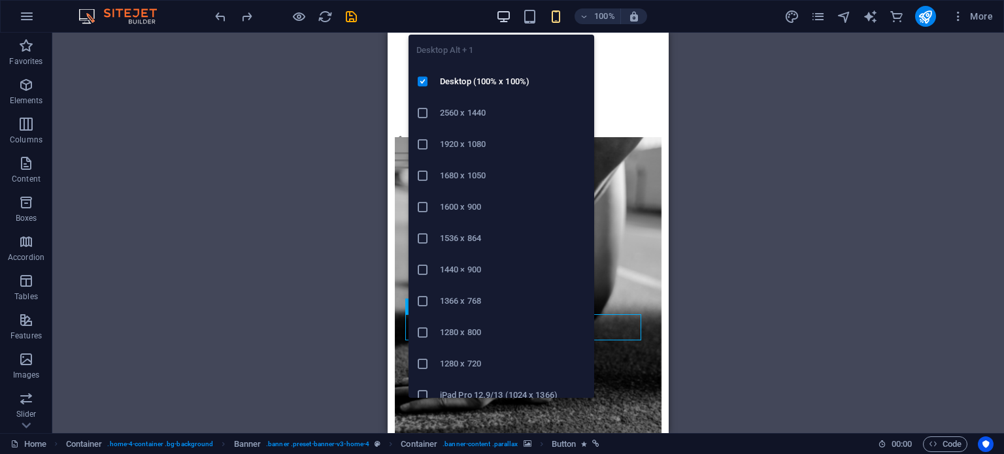
click at [504, 14] on icon "button" at bounding box center [503, 16] width 15 height 15
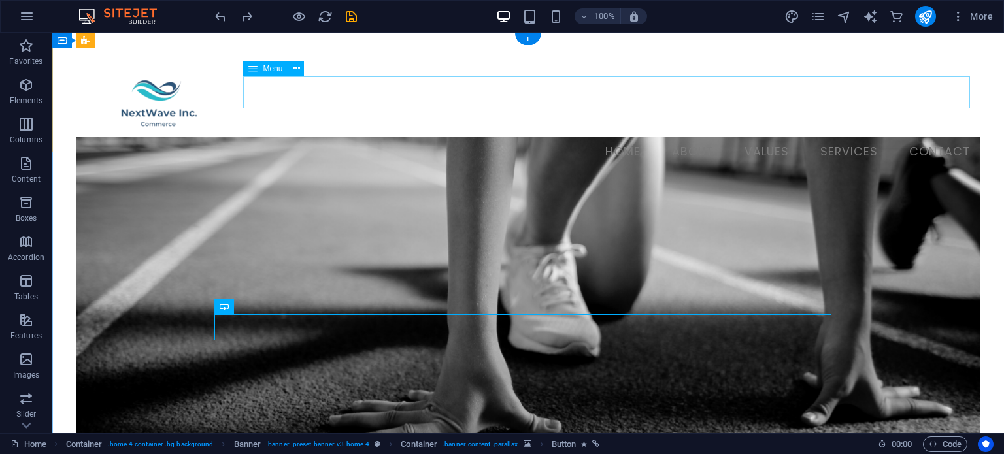
click at [817, 136] on nav "Home About Values Services Contact" at bounding box center [528, 152] width 904 height 33
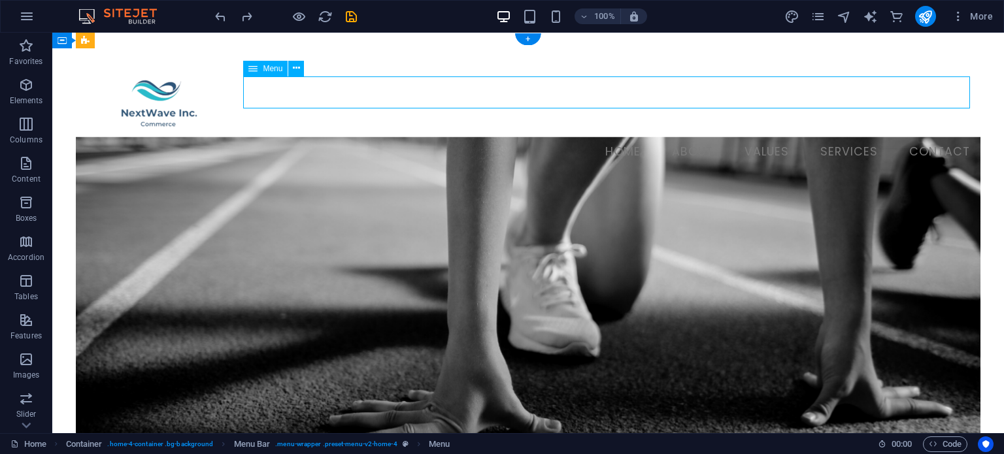
click at [817, 136] on nav "Home About Values Services Contact" at bounding box center [528, 152] width 904 height 33
select select
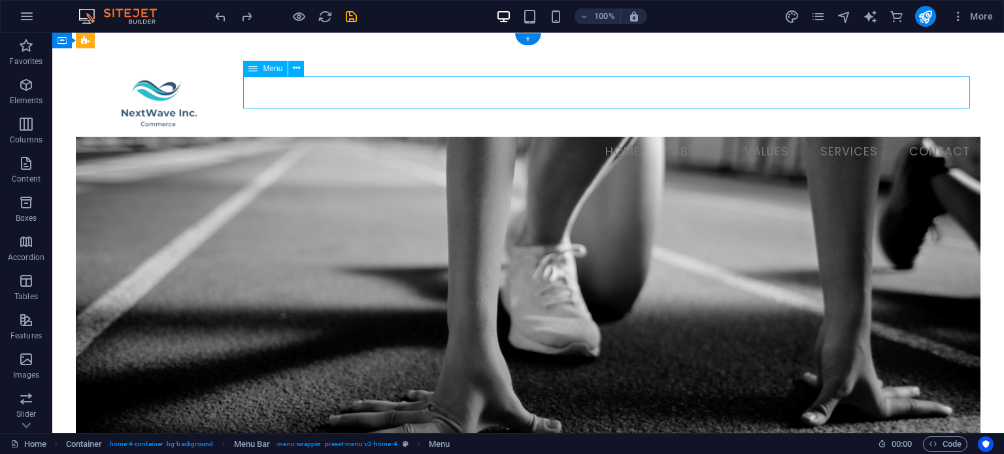
select select
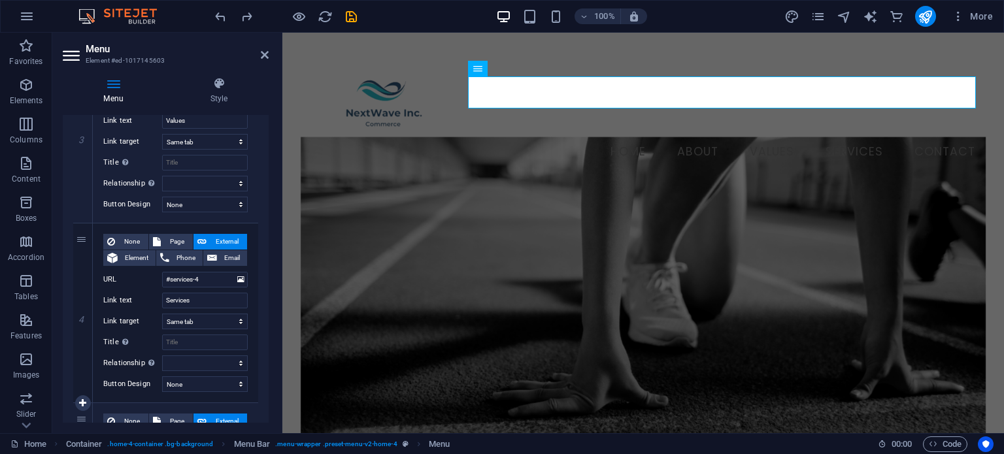
scroll to position [554, 0]
drag, startPoint x: 205, startPoint y: 280, endPoint x: 167, endPoint y: 280, distance: 38.5
click at [167, 280] on input "#services-4" at bounding box center [205, 280] width 86 height 16
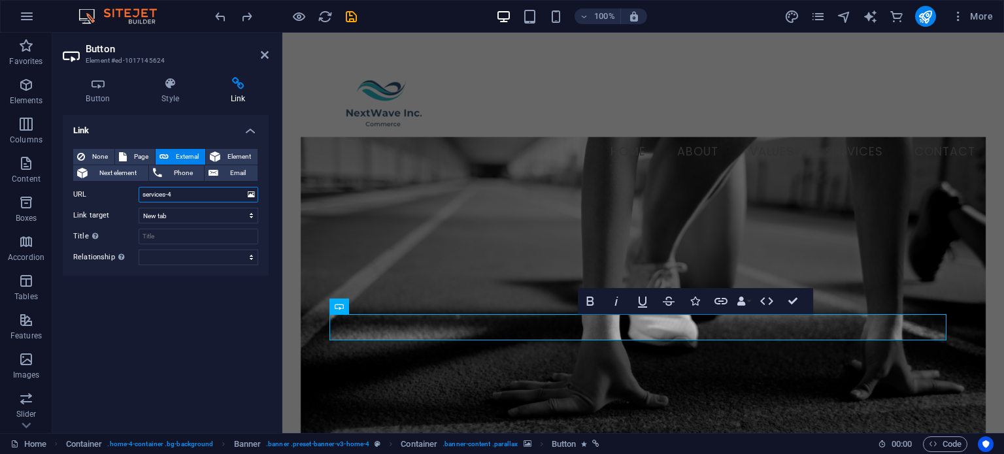
drag, startPoint x: 177, startPoint y: 193, endPoint x: 137, endPoint y: 193, distance: 39.9
click at [137, 193] on div "URL services-4" at bounding box center [165, 195] width 185 height 16
type input "#services-4"
click at [183, 215] on select "New tab Same tab Overlay" at bounding box center [199, 216] width 120 height 16
click at [139, 208] on select "New tab Same tab Overlay" at bounding box center [199, 216] width 120 height 16
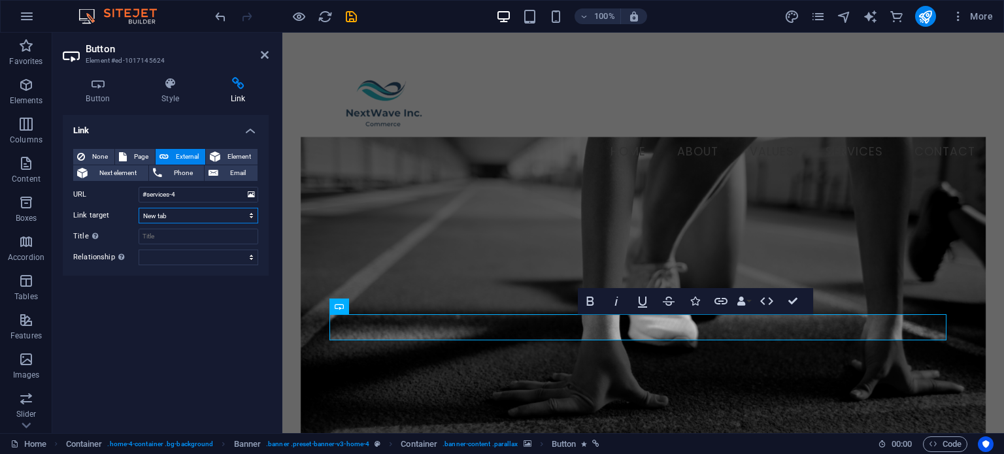
click at [189, 213] on select "New tab Same tab Overlay" at bounding box center [199, 216] width 120 height 16
select select
click at [139, 208] on select "New tab Same tab Overlay" at bounding box center [199, 216] width 120 height 16
click at [154, 332] on div "Link None Page External Element Next element Phone Email Page Home Subpage Lega…" at bounding box center [166, 269] width 206 height 308
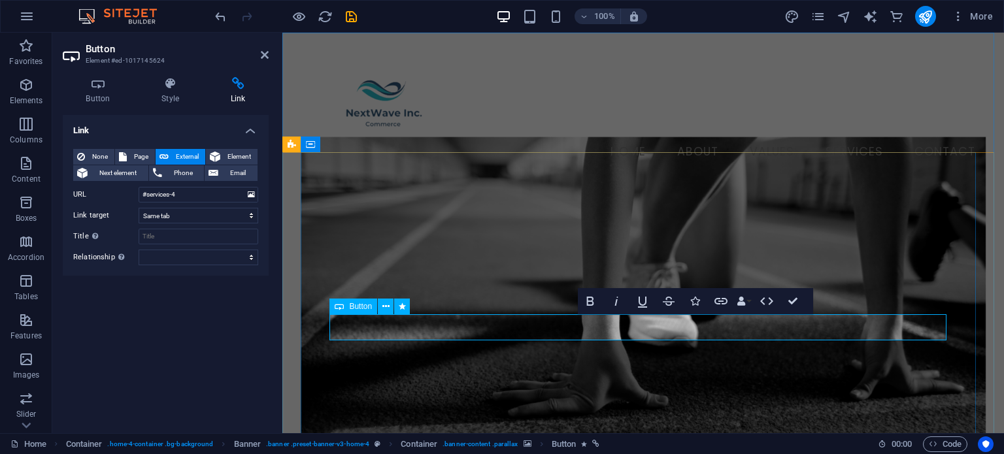
click at [673, 220] on figure at bounding box center [643, 319] width 685 height 365
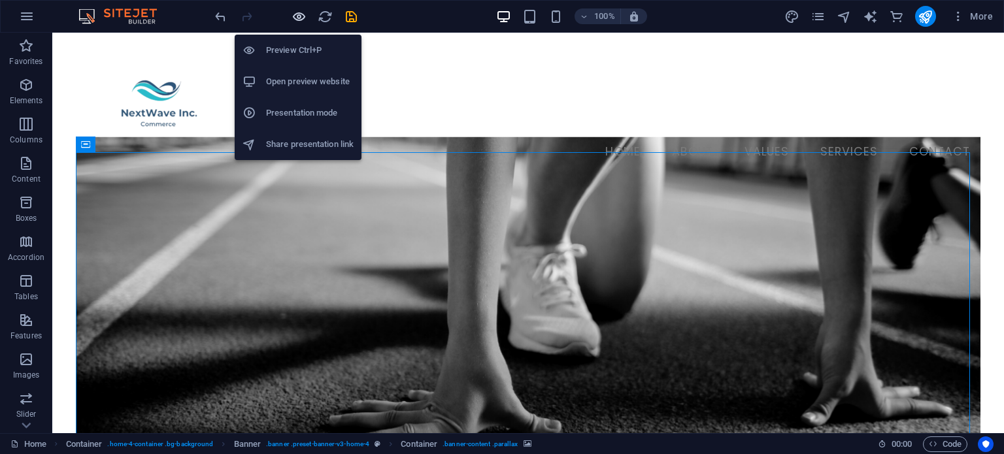
click at [298, 18] on icon "button" at bounding box center [298, 16] width 15 height 15
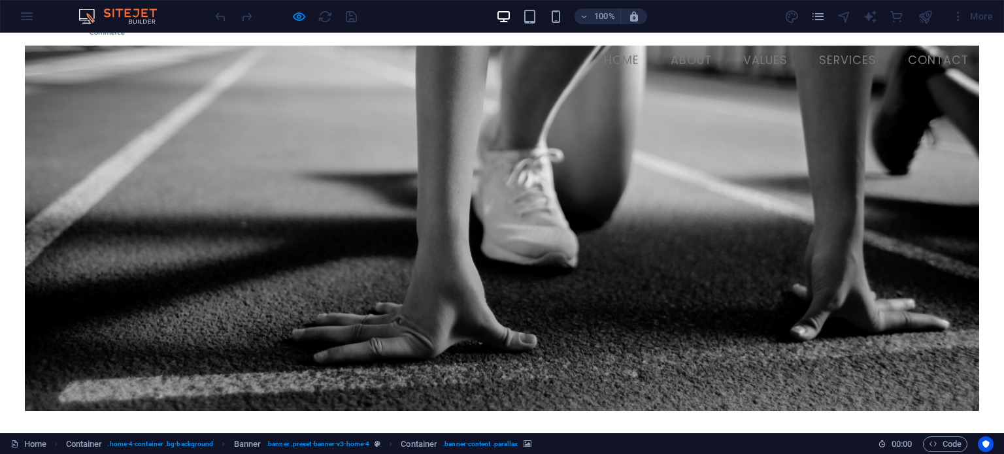
scroll to position [131, 0]
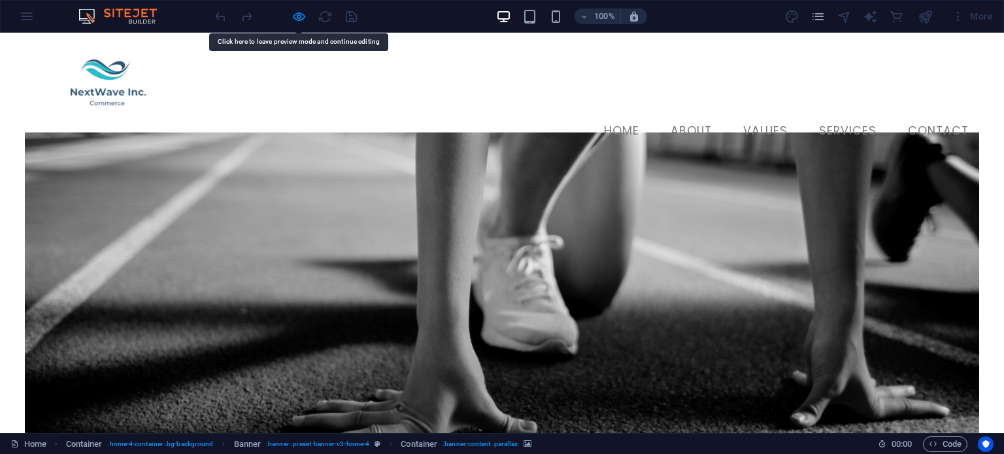
scroll to position [0, 0]
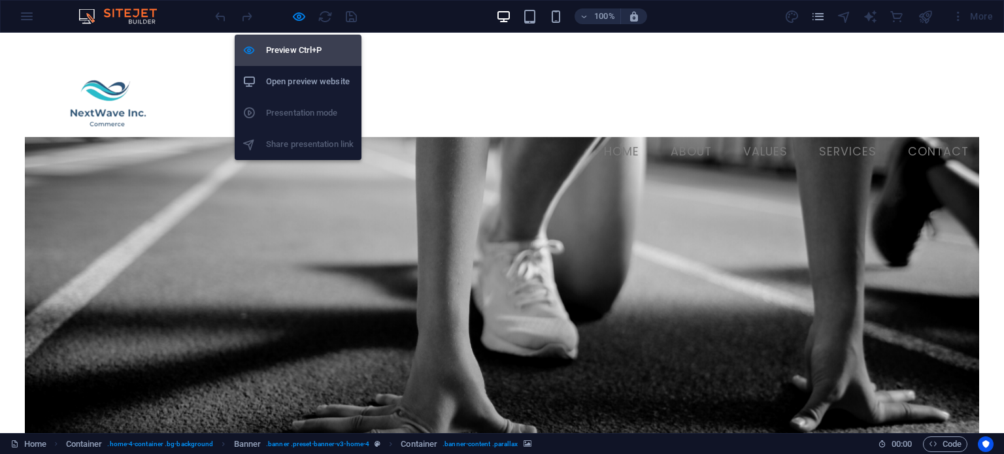
click at [295, 49] on h6 "Preview Ctrl+P" at bounding box center [310, 50] width 88 height 16
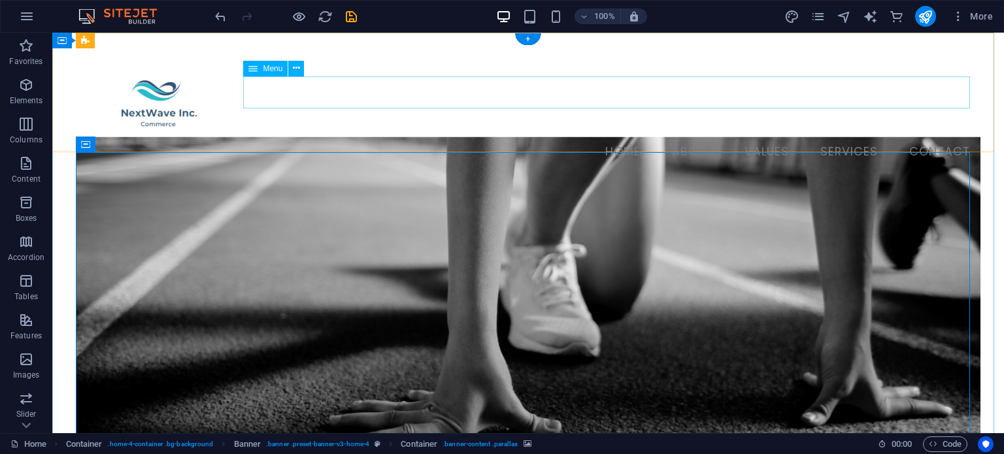
click at [723, 136] on nav "Home About Values Services Contact" at bounding box center [528, 152] width 904 height 33
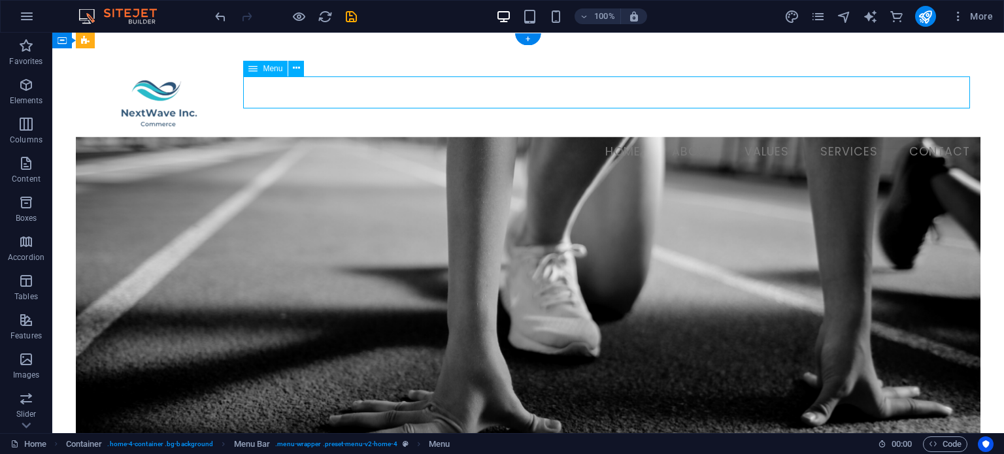
click at [722, 136] on nav "Home About Values Services Contact" at bounding box center [528, 152] width 904 height 33
select select
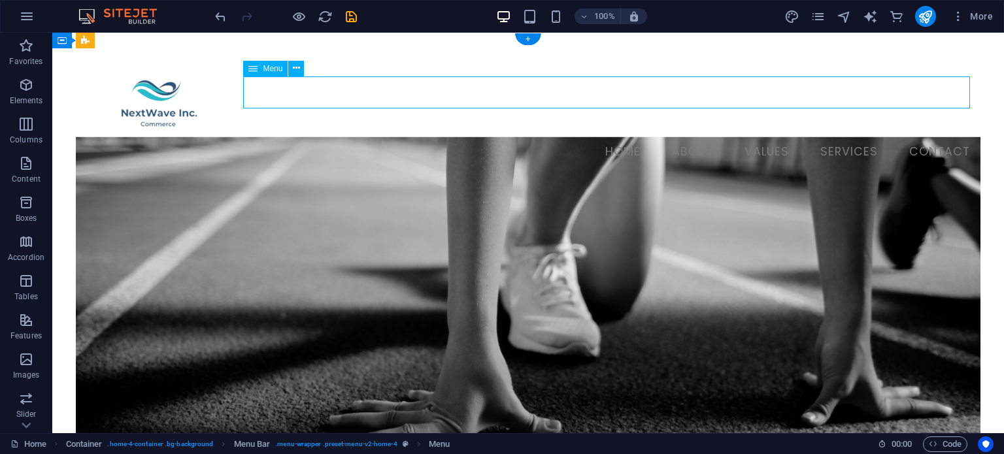
select select
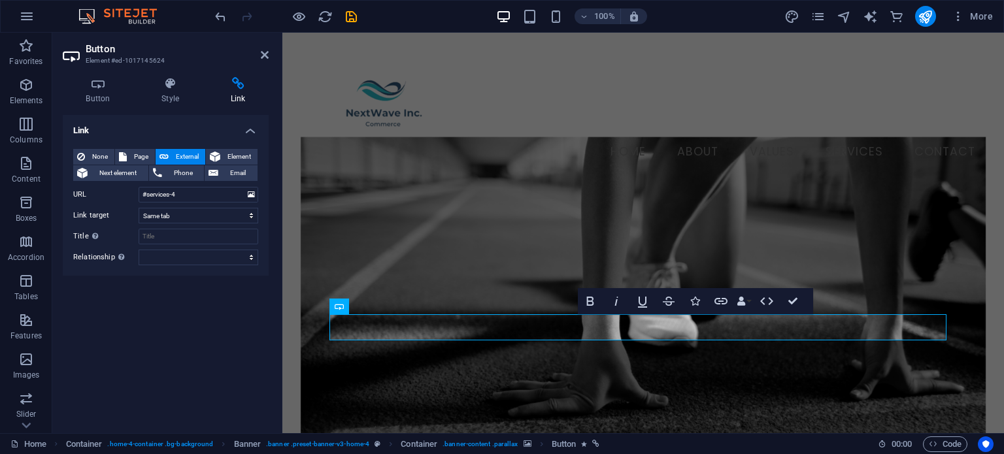
click at [253, 131] on h4 "Link" at bounding box center [166, 127] width 206 height 24
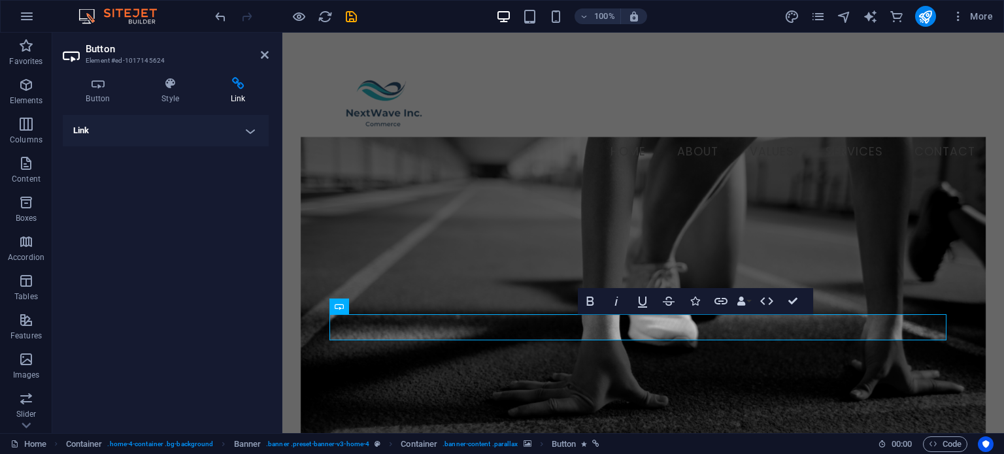
click at [253, 131] on h4 "Link" at bounding box center [166, 130] width 206 height 31
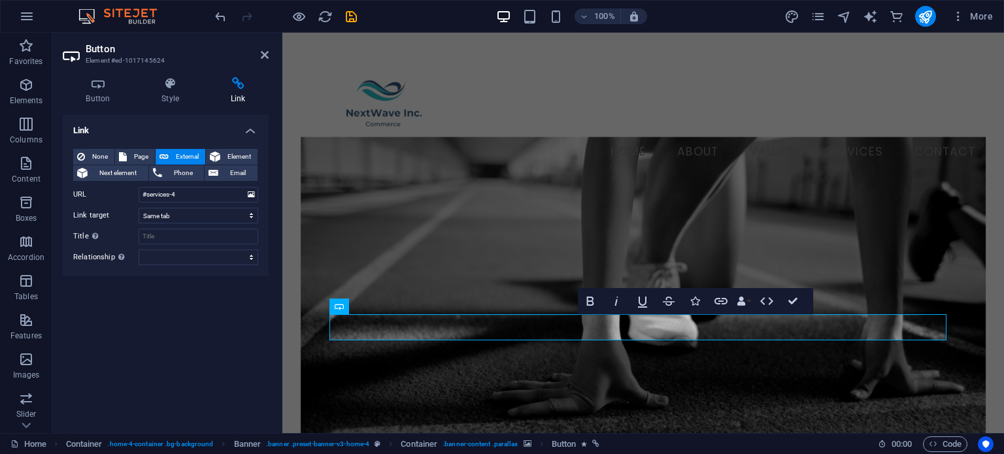
click at [186, 154] on span "External" at bounding box center [186, 157] width 29 height 16
click at [128, 175] on span "Next element" at bounding box center [117, 173] width 53 height 16
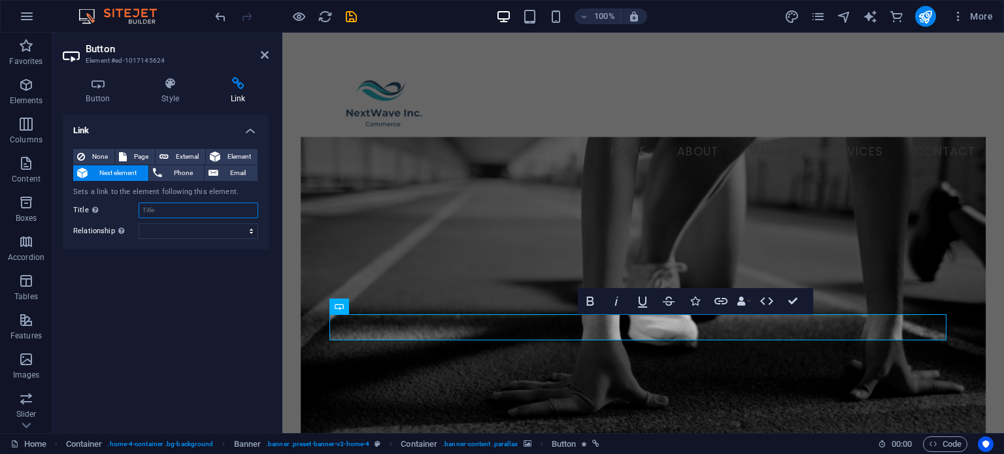
click at [156, 210] on input "Title Additional link description, should not be the same as the link text. The…" at bounding box center [199, 211] width 120 height 16
click at [182, 154] on span "External" at bounding box center [186, 157] width 29 height 16
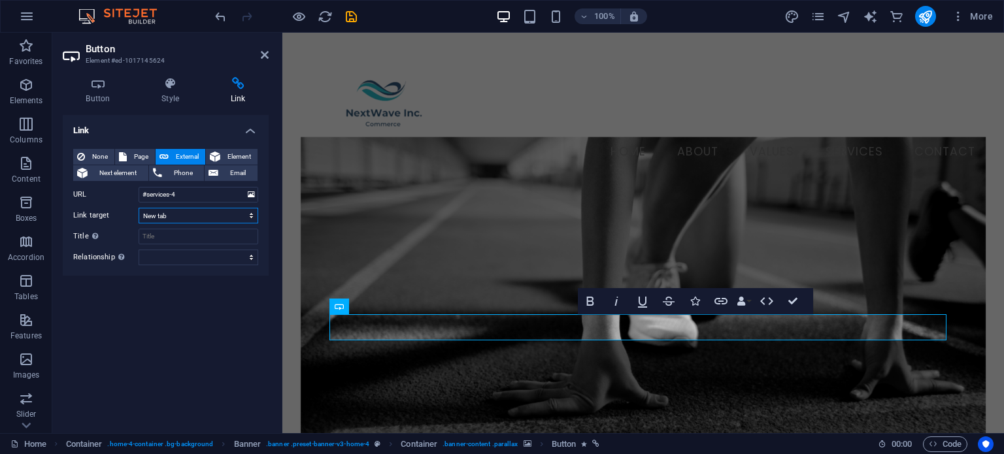
click at [250, 216] on select "New tab Same tab Overlay" at bounding box center [199, 216] width 120 height 16
select select "overlay"
click at [139, 208] on select "New tab Same tab Overlay" at bounding box center [199, 216] width 120 height 16
click at [252, 211] on select "New tab Same tab Overlay" at bounding box center [199, 216] width 120 height 16
select select
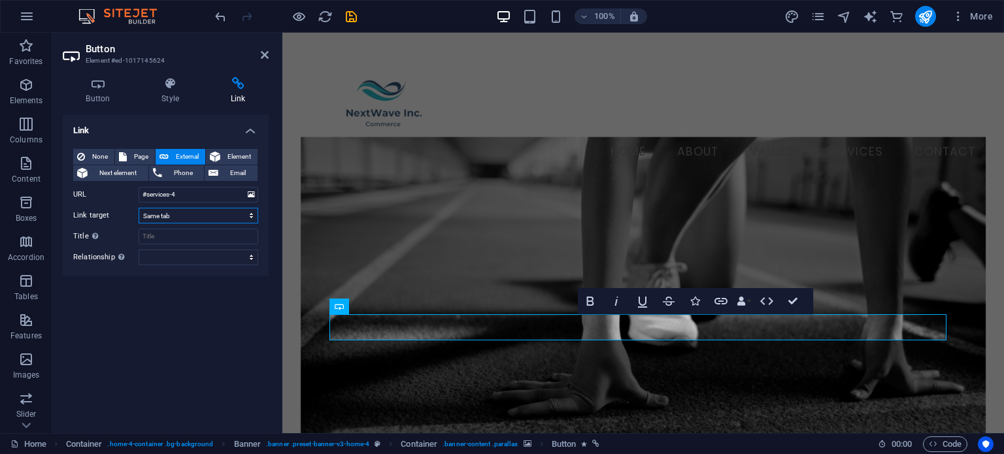
click at [139, 208] on select "New tab Same tab Overlay" at bounding box center [199, 216] width 120 height 16
click at [265, 53] on icon at bounding box center [265, 55] width 8 height 10
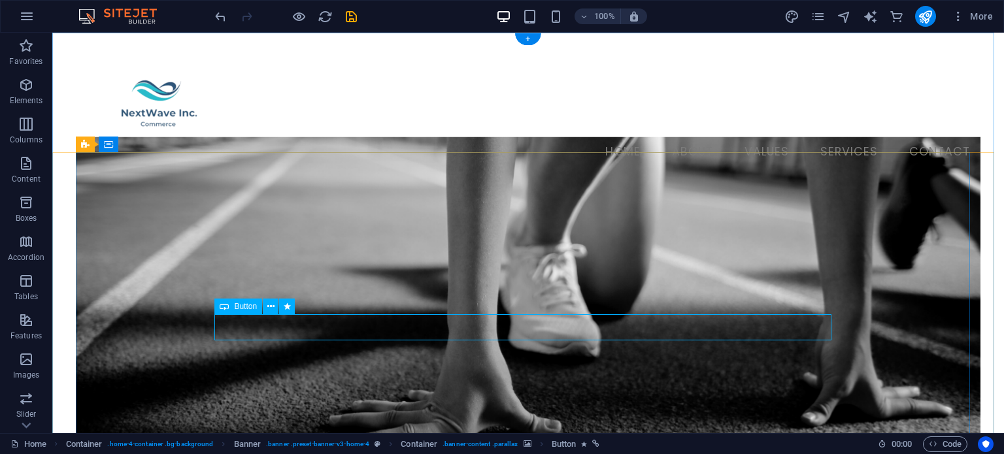
select select
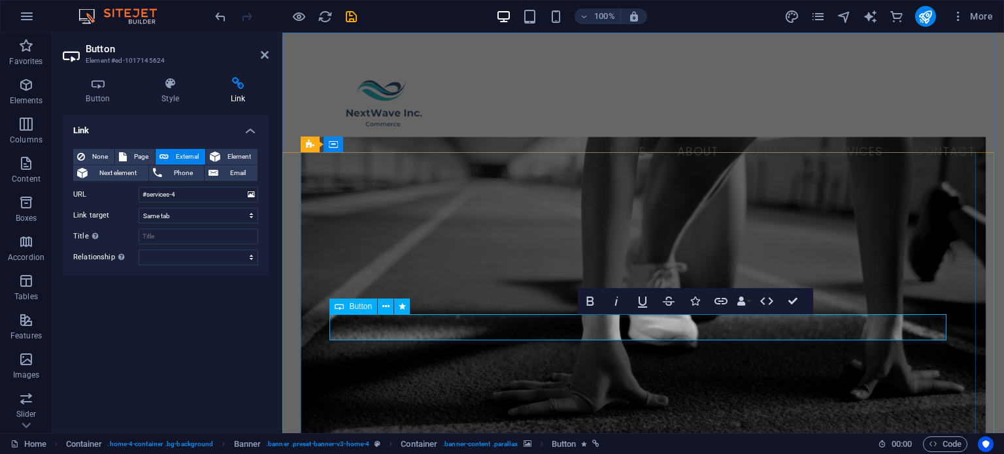
drag, startPoint x: 440, startPoint y: 325, endPoint x: 397, endPoint y: 322, distance: 43.9
drag, startPoint x: 588, startPoint y: 329, endPoint x: 472, endPoint y: 222, distance: 158.1
click at [472, 222] on figure at bounding box center [643, 319] width 685 height 365
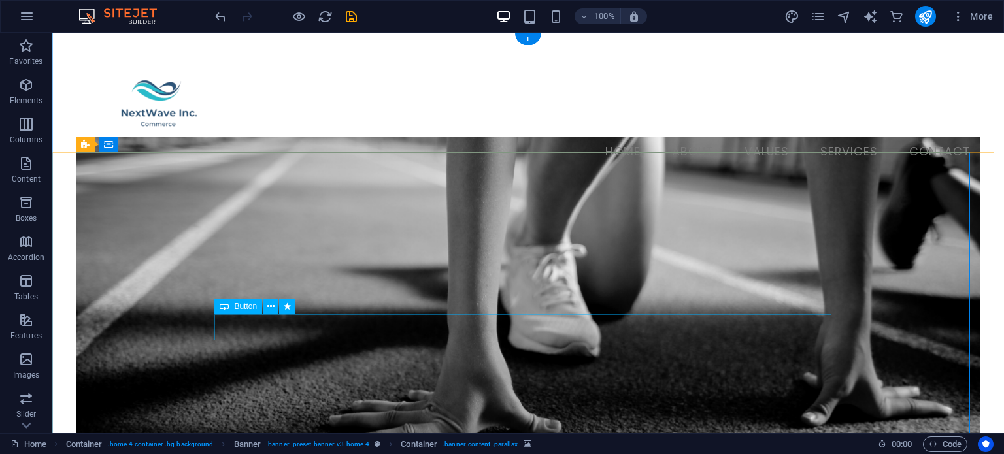
select select
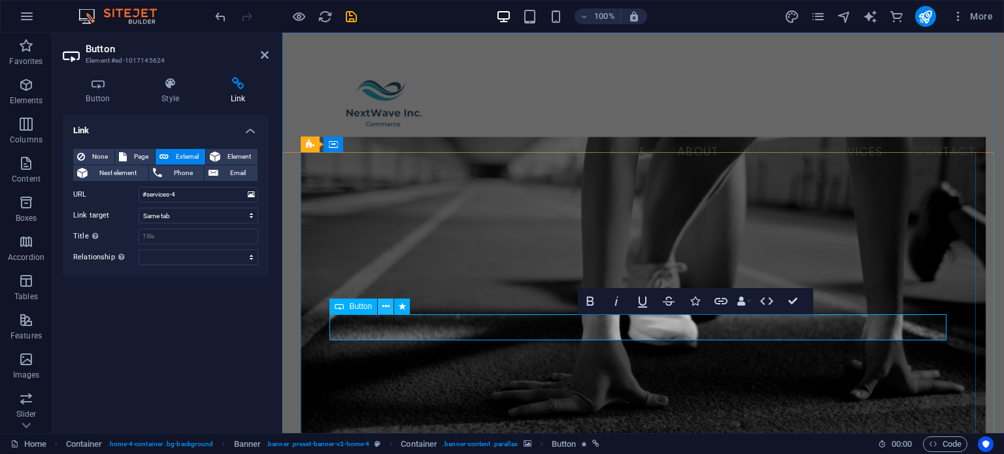
click at [385, 303] on icon at bounding box center [385, 307] width 7 height 14
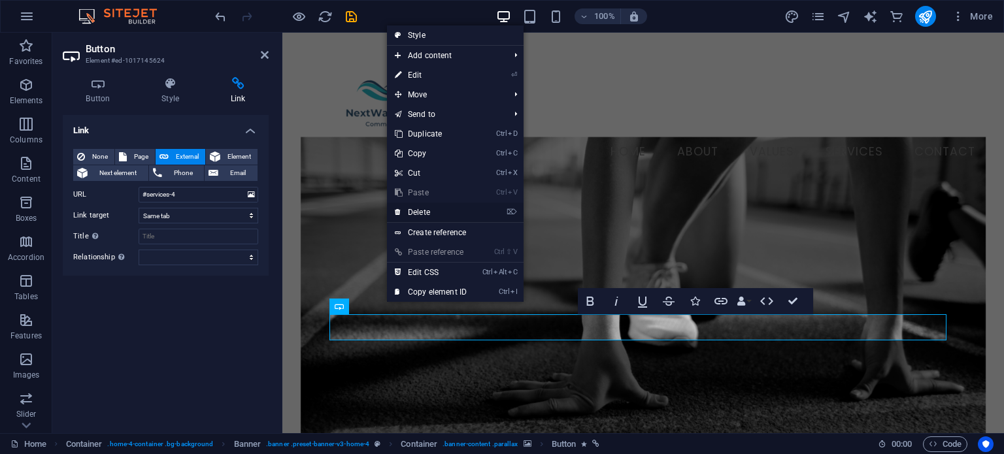
click at [416, 214] on link "⌦ Delete" at bounding box center [431, 213] width 88 height 20
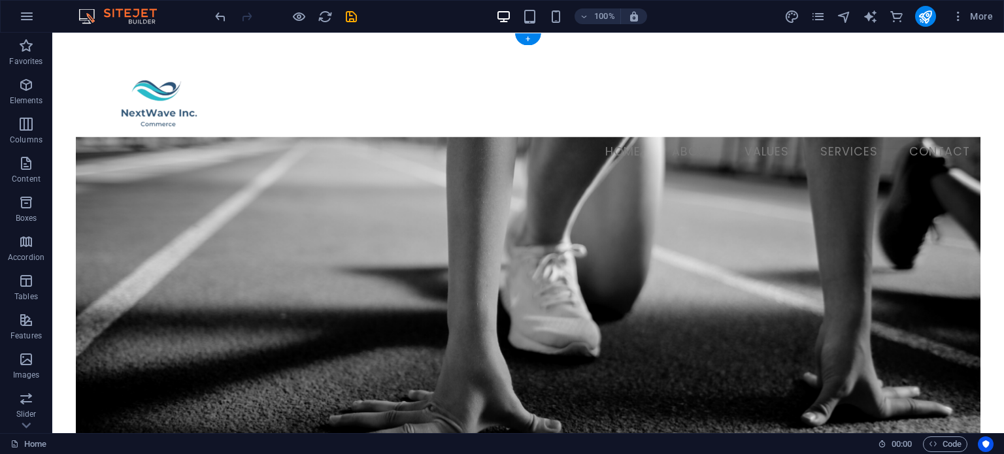
click at [444, 237] on figure at bounding box center [528, 319] width 904 height 365
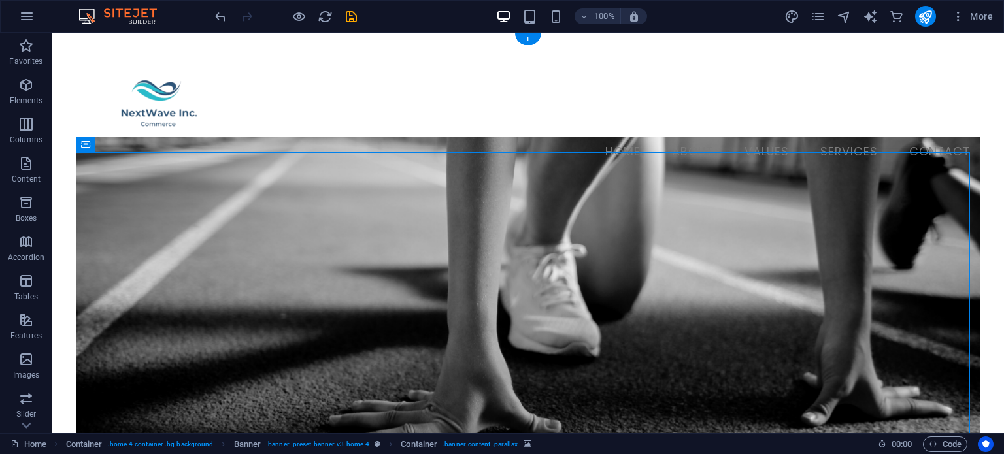
click at [444, 237] on figure at bounding box center [528, 319] width 904 height 365
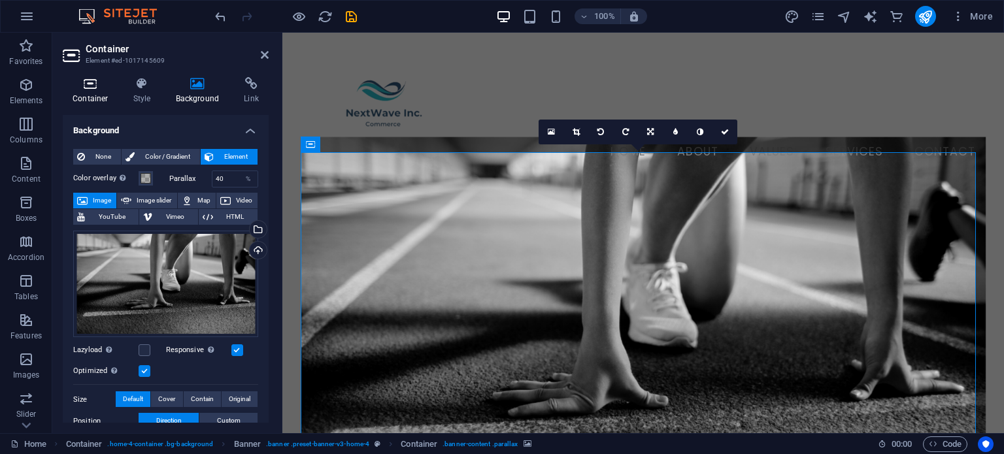
click at [87, 91] on h4 "Container" at bounding box center [93, 90] width 61 height 27
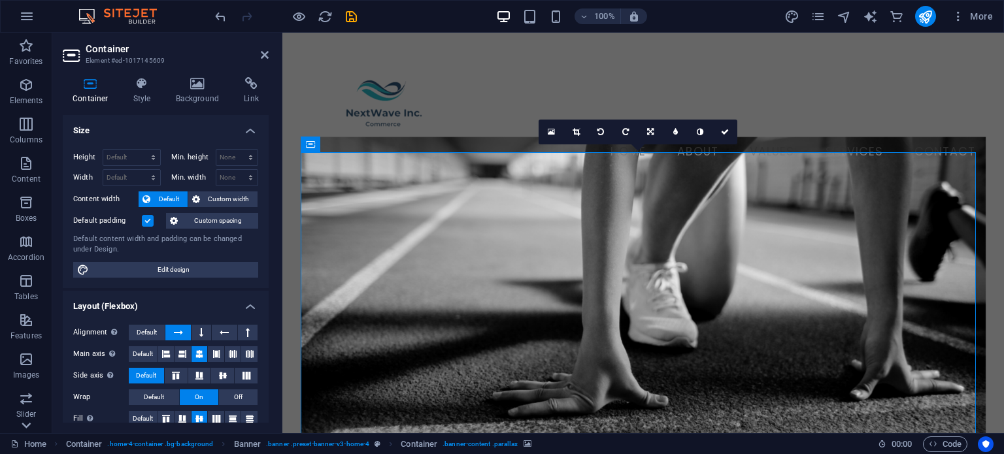
click at [27, 429] on icon at bounding box center [26, 425] width 18 height 18
click at [27, 429] on span "Commerce" at bounding box center [26, 415] width 52 height 31
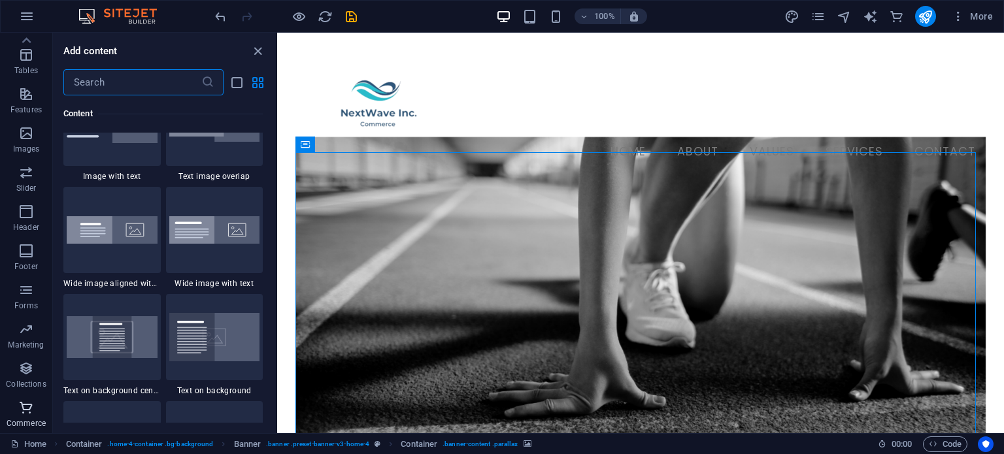
scroll to position [12590, 0]
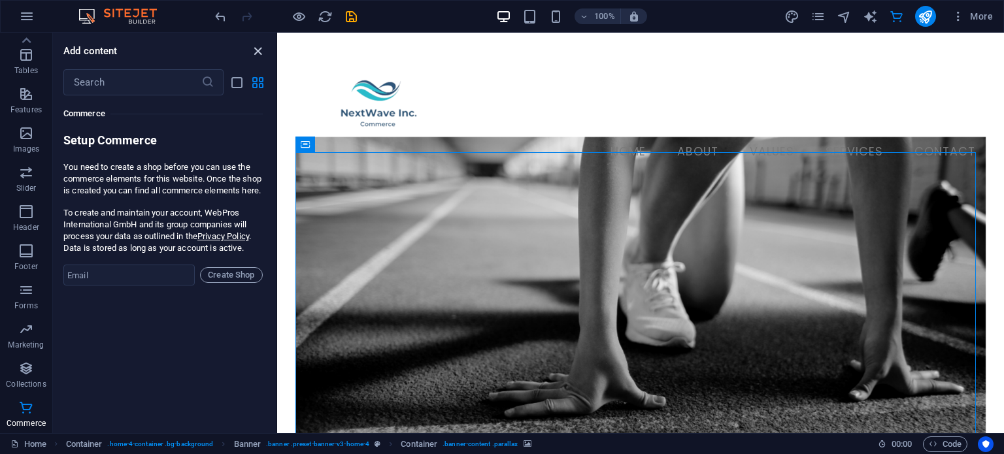
drag, startPoint x: 261, startPoint y: 54, endPoint x: 196, endPoint y: 29, distance: 69.0
click at [261, 54] on icon "close panel" at bounding box center [257, 51] width 15 height 15
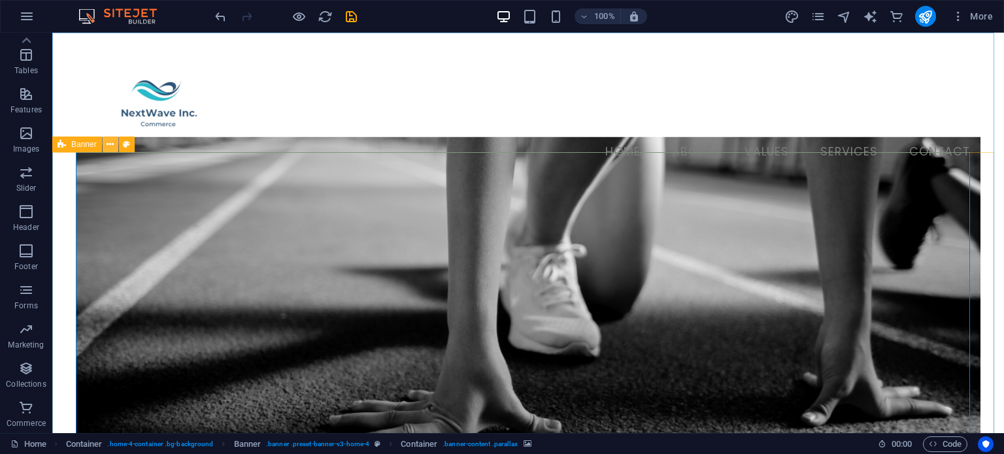
click at [110, 144] on icon at bounding box center [109, 145] width 7 height 14
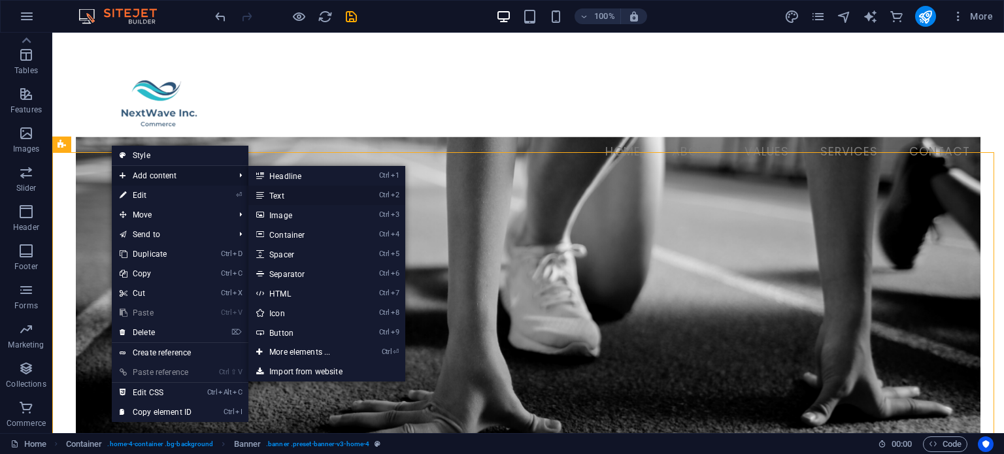
click at [287, 195] on link "Ctrl 2 Text" at bounding box center [302, 196] width 108 height 20
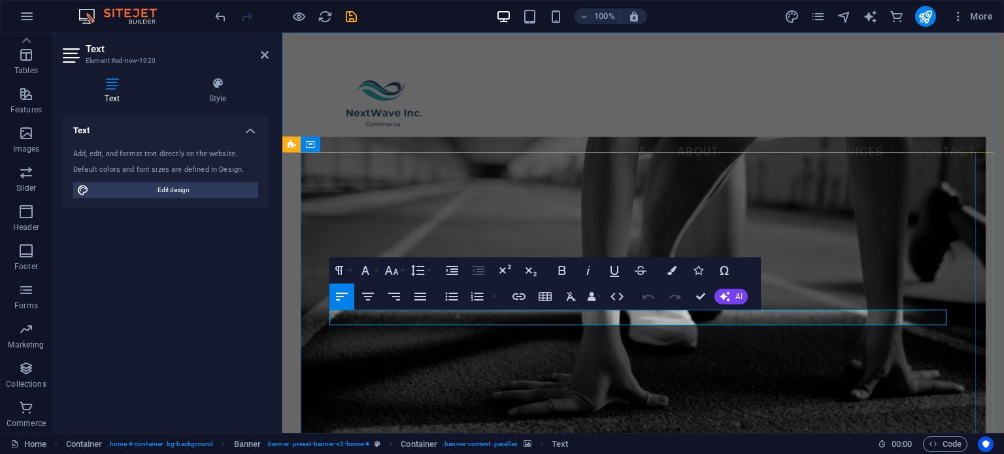
drag, startPoint x: 422, startPoint y: 315, endPoint x: 327, endPoint y: 310, distance: 94.8
click at [327, 310] on div "New text element" at bounding box center [643, 432] width 685 height 495
drag, startPoint x: 445, startPoint y: 319, endPoint x: 327, endPoint y: 316, distance: 117.6
click at [327, 316] on div "START YOUR WITH US" at bounding box center [643, 432] width 685 height 495
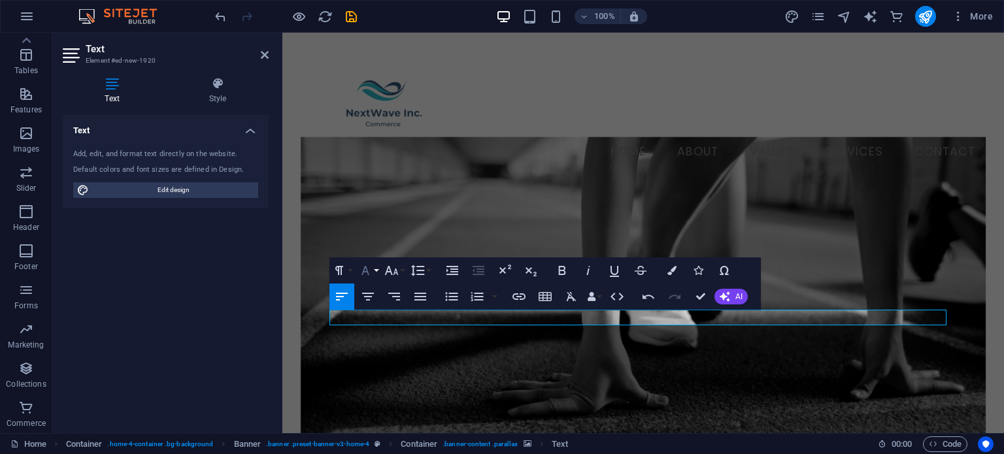
click at [365, 275] on icon "button" at bounding box center [365, 271] width 16 height 16
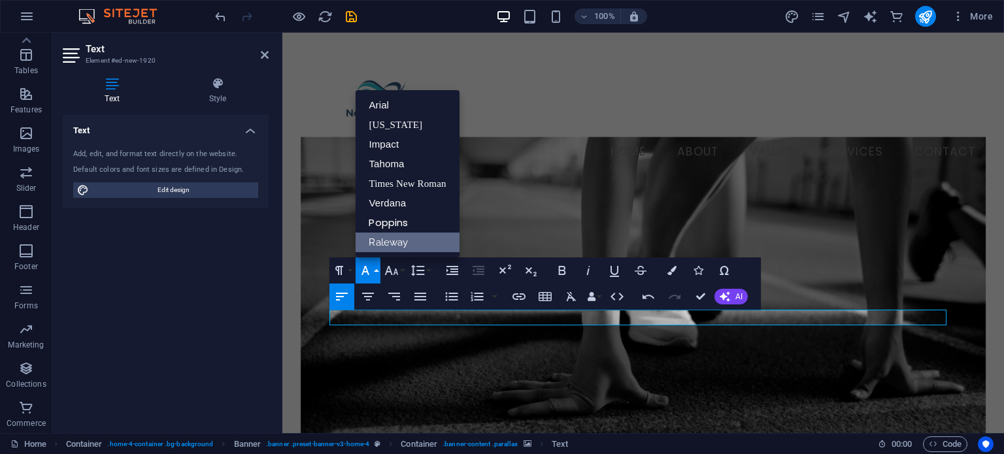
scroll to position [0, 0]
click at [397, 106] on link "Arial" at bounding box center [406, 105] width 103 height 20
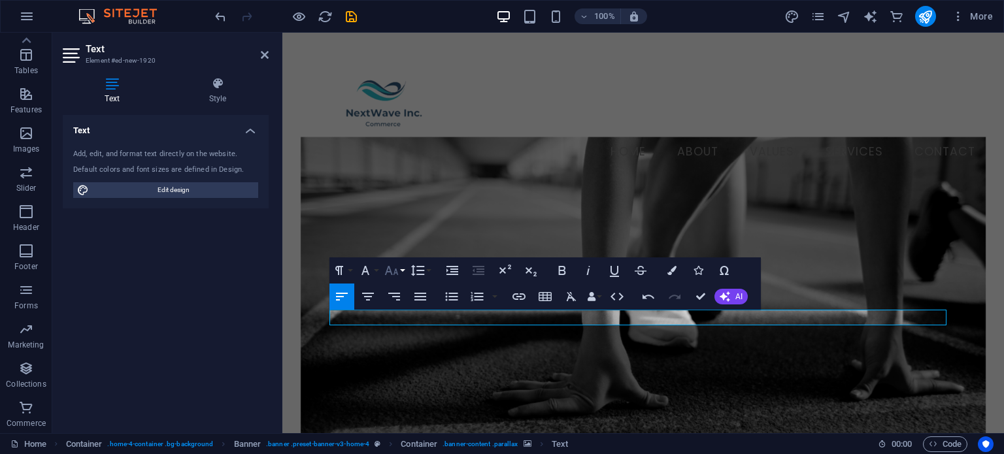
click at [402, 274] on button "Font Size" at bounding box center [394, 270] width 25 height 26
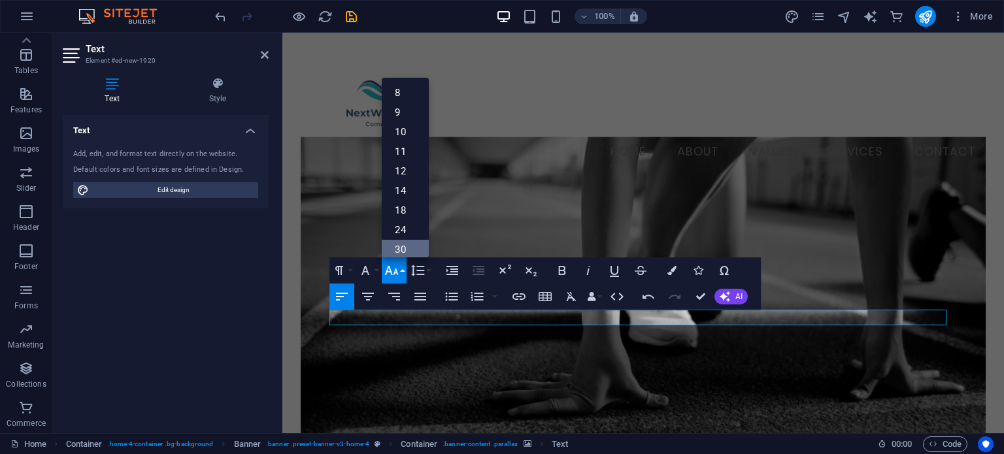
click at [405, 250] on link "30" at bounding box center [405, 250] width 47 height 20
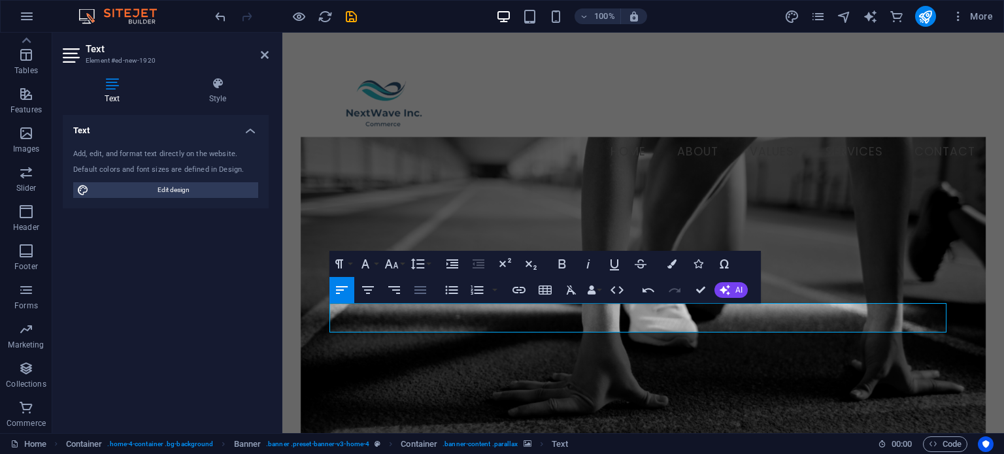
click at [420, 289] on icon "button" at bounding box center [420, 290] width 16 height 16
click at [365, 289] on icon "button" at bounding box center [368, 290] width 12 height 8
click at [206, 193] on span "Edit design" at bounding box center [173, 190] width 161 height 16
select select "px"
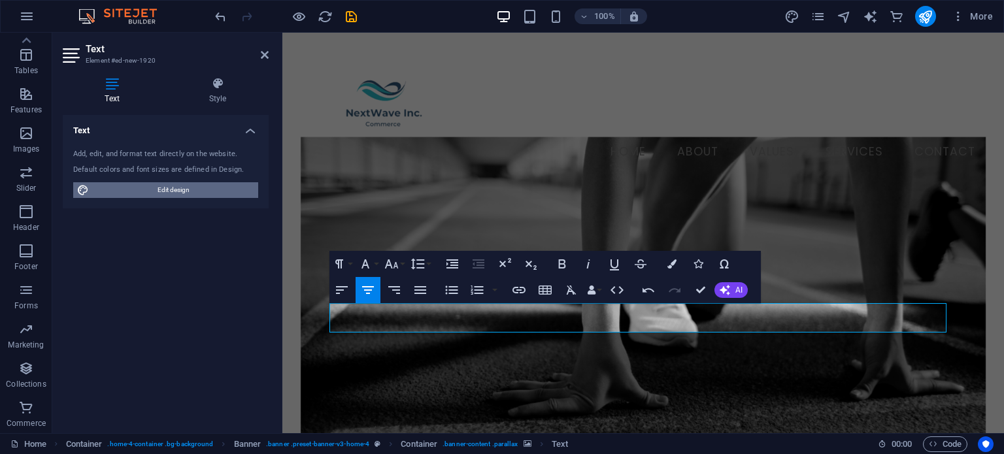
select select "200"
select select "px"
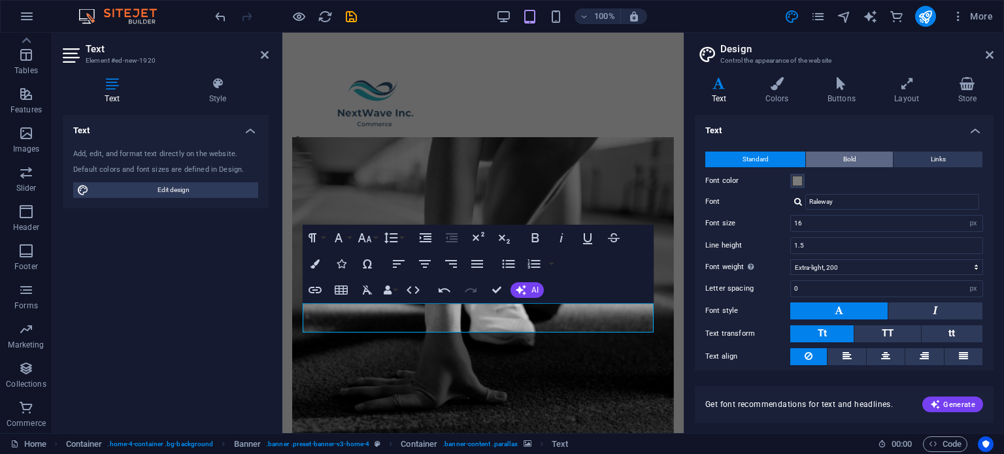
click at [848, 158] on span "Bold" at bounding box center [849, 160] width 13 height 16
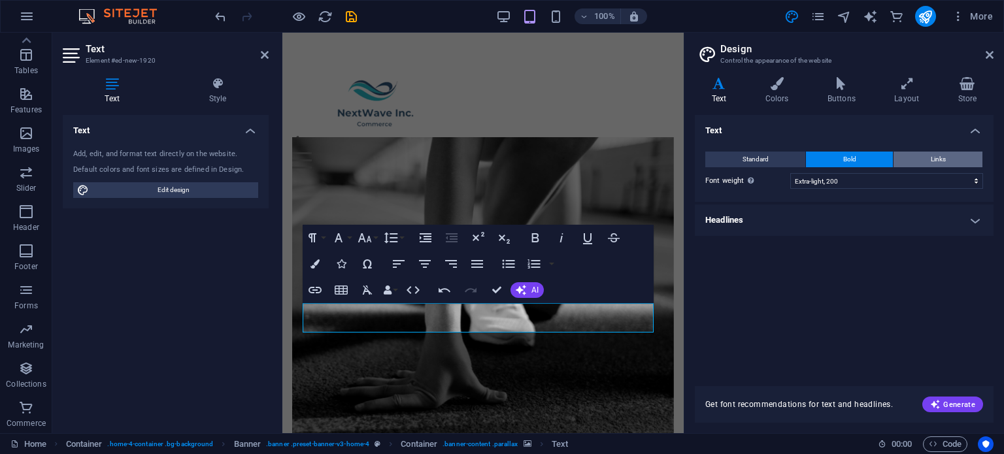
click at [947, 164] on button "Links" at bounding box center [937, 160] width 89 height 16
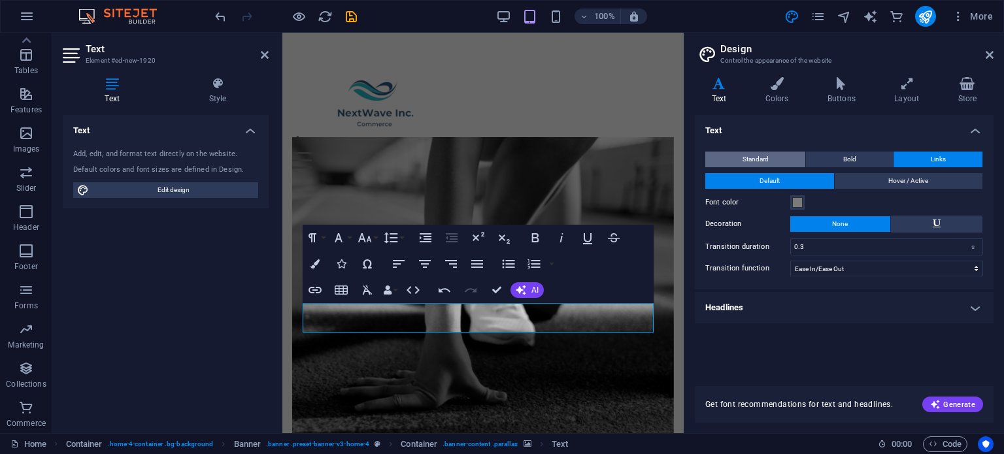
click at [735, 159] on button "Standard" at bounding box center [755, 160] width 100 height 16
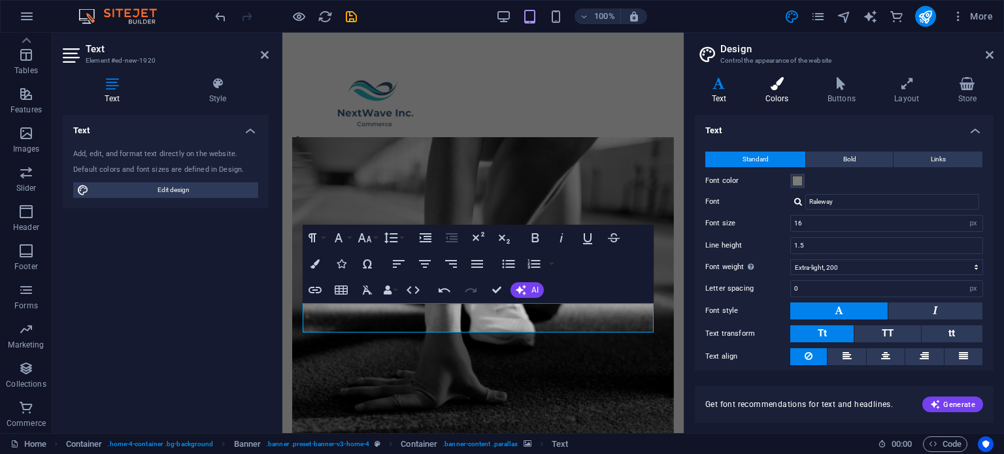
click at [777, 91] on h4 "Colors" at bounding box center [779, 90] width 62 height 27
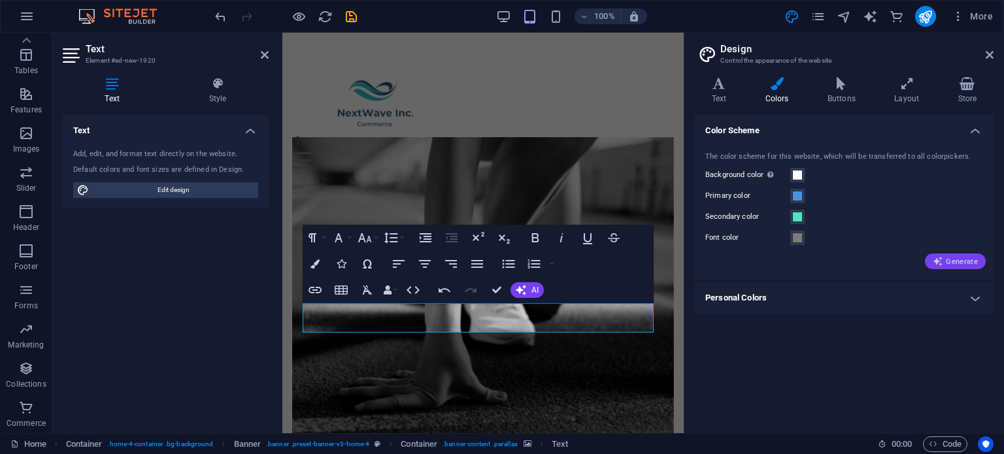
click at [970, 263] on span "Generate" at bounding box center [954, 261] width 45 height 10
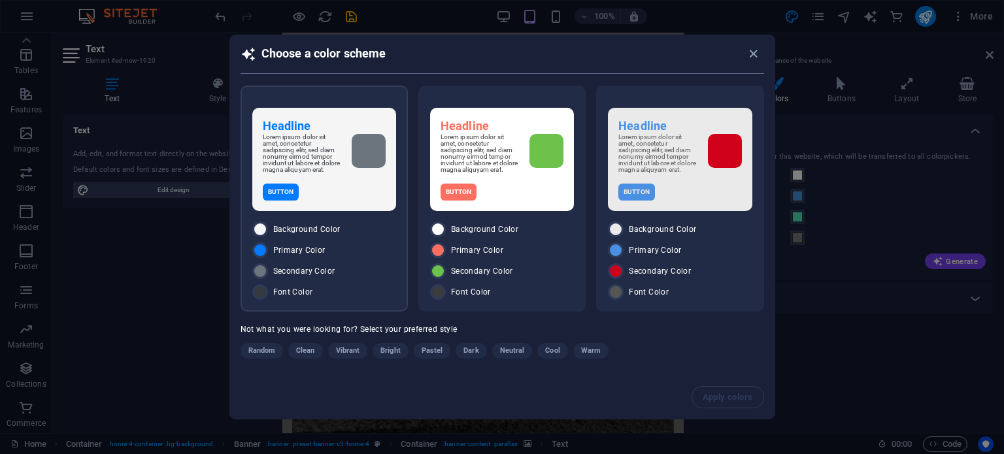
click at [342, 129] on h6 "Headline" at bounding box center [324, 126] width 123 height 16
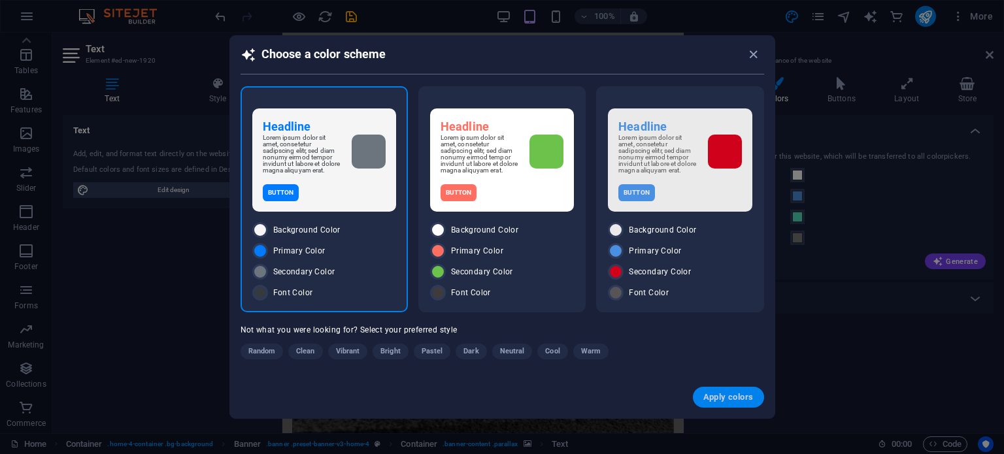
click at [743, 393] on span "Apply colors" at bounding box center [728, 397] width 50 height 10
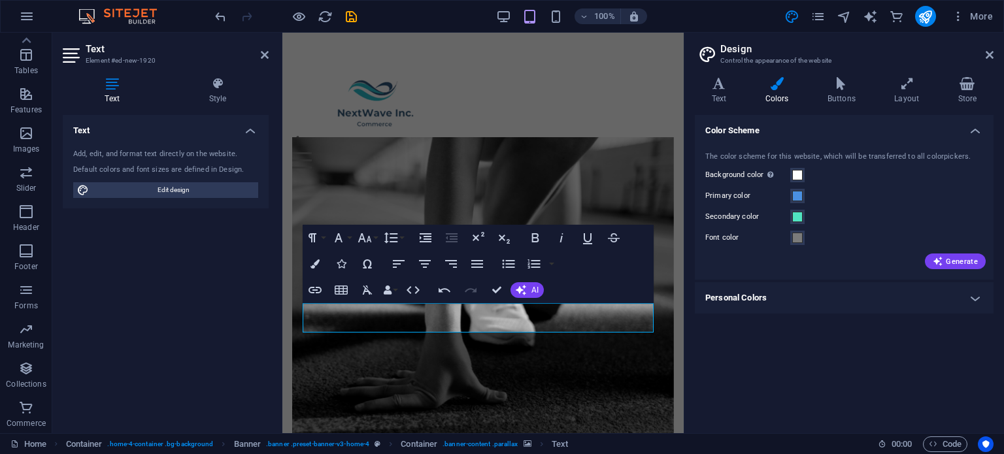
type input "#007bff"
click at [798, 197] on span at bounding box center [797, 196] width 10 height 10
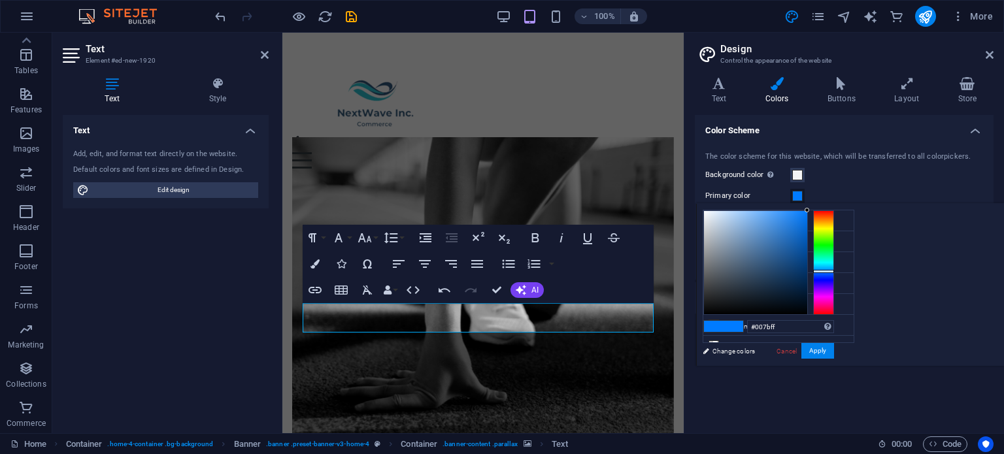
click at [918, 241] on div "less Background color #f5f5f5 Primary color #007BFF Secondary color #6c757d Fon…" at bounding box center [850, 284] width 308 height 163
click at [549, 186] on figure at bounding box center [482, 319] width 381 height 365
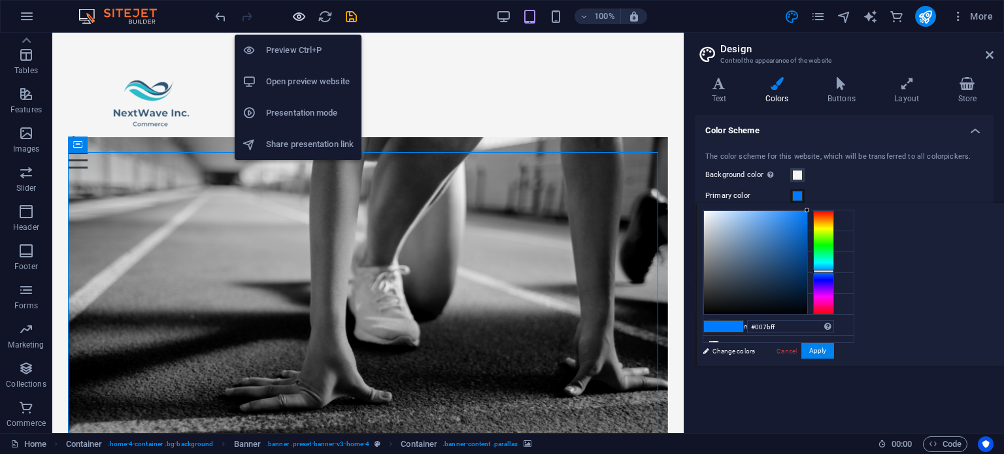
click at [293, 16] on icon "button" at bounding box center [298, 16] width 15 height 15
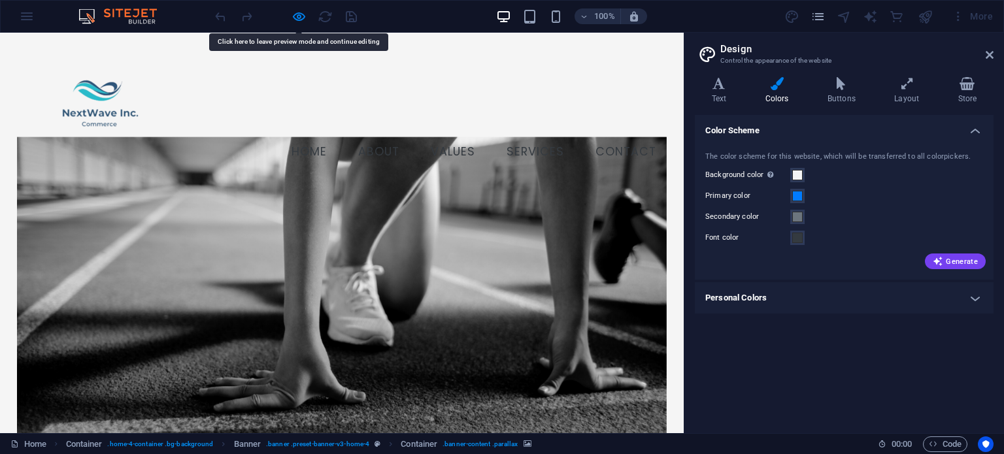
drag, startPoint x: 247, startPoint y: 314, endPoint x: 465, endPoint y: 321, distance: 217.7
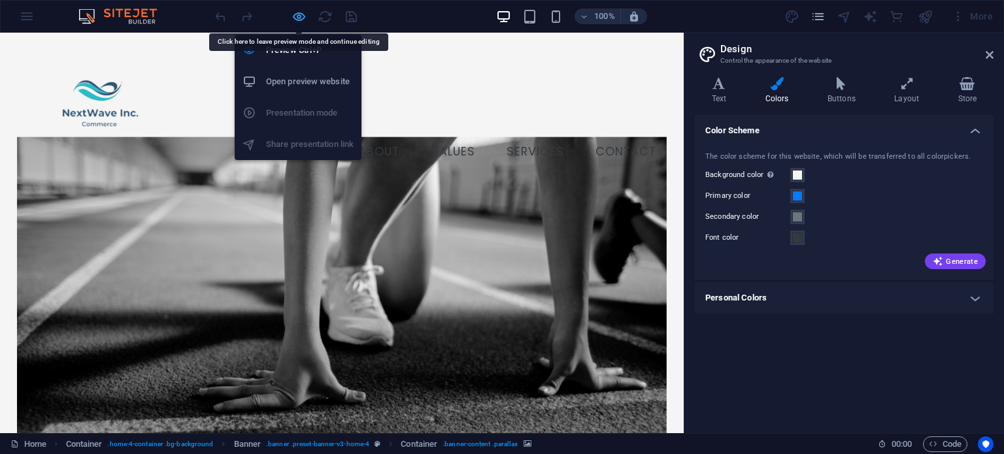
click at [297, 13] on icon "button" at bounding box center [298, 16] width 15 height 15
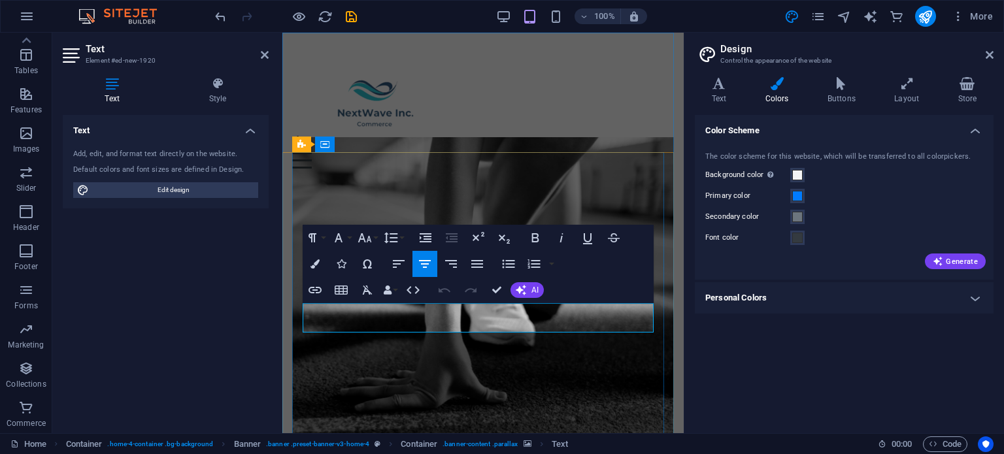
drag, startPoint x: 328, startPoint y: 316, endPoint x: 595, endPoint y: 327, distance: 267.4
click at [793, 200] on span at bounding box center [797, 196] width 10 height 10
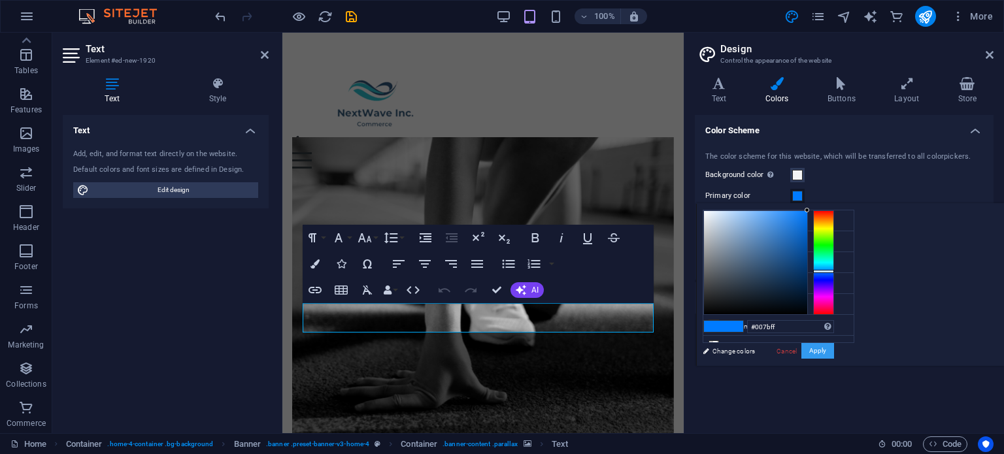
click at [834, 353] on button "Apply" at bounding box center [817, 351] width 33 height 16
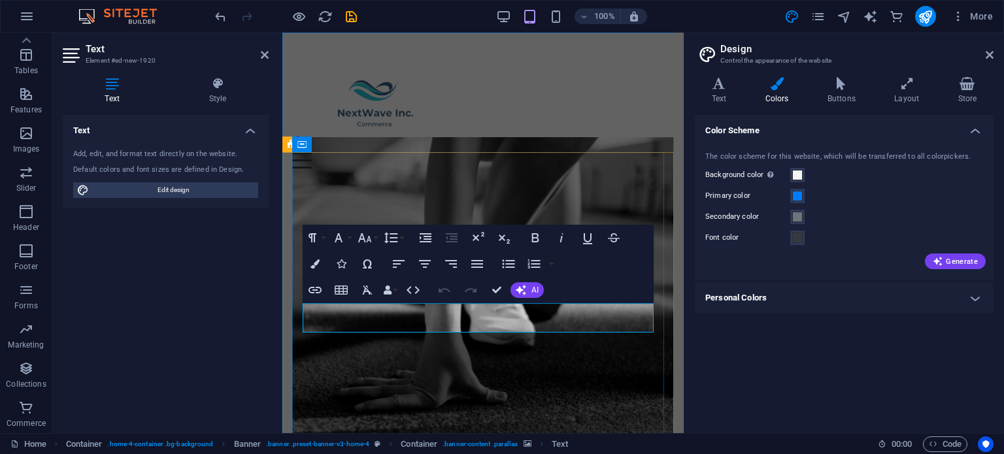
drag, startPoint x: 378, startPoint y: 318, endPoint x: 583, endPoint y: 321, distance: 204.5
click at [310, 263] on icon "button" at bounding box center [314, 263] width 9 height 9
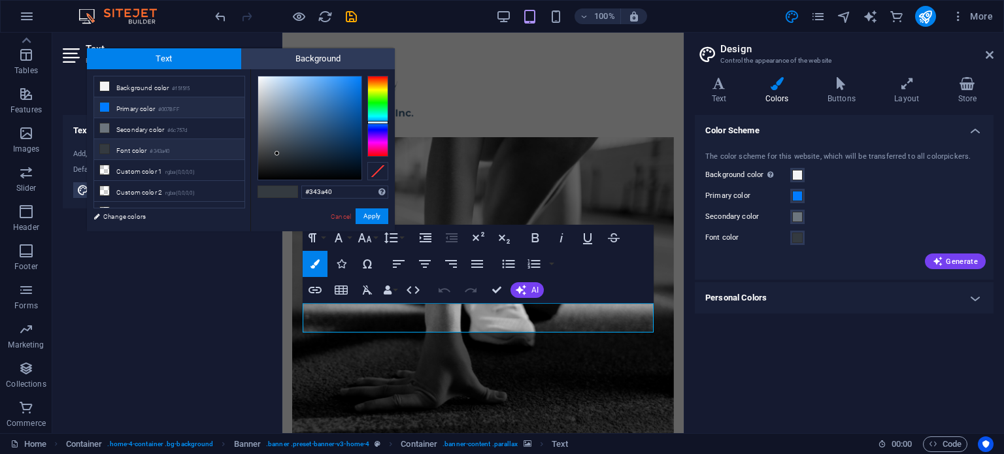
click at [144, 110] on li "Primary color #007BFF" at bounding box center [169, 107] width 150 height 21
type input "#007bff"
click at [373, 217] on button "Apply" at bounding box center [371, 216] width 33 height 16
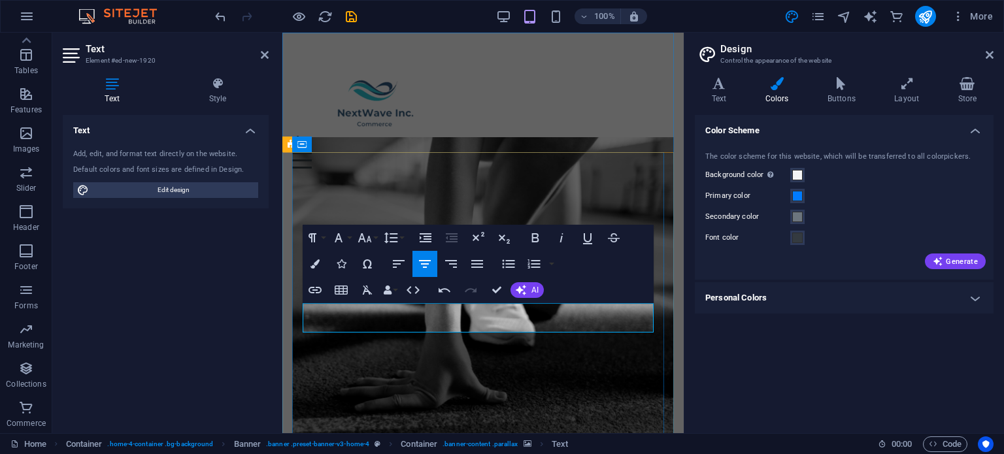
drag, startPoint x: 376, startPoint y: 318, endPoint x: 591, endPoint y: 321, distance: 215.0
click at [541, 237] on icon "button" at bounding box center [535, 238] width 16 height 16
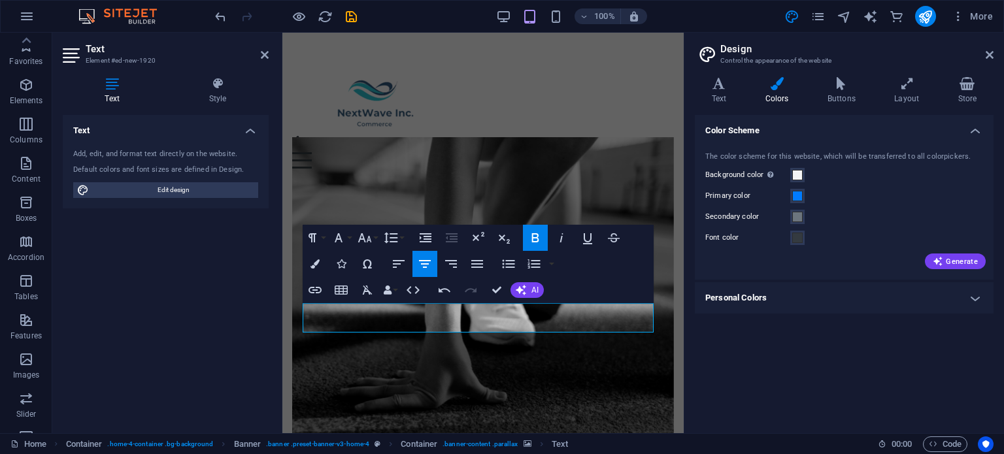
scroll to position [226, 0]
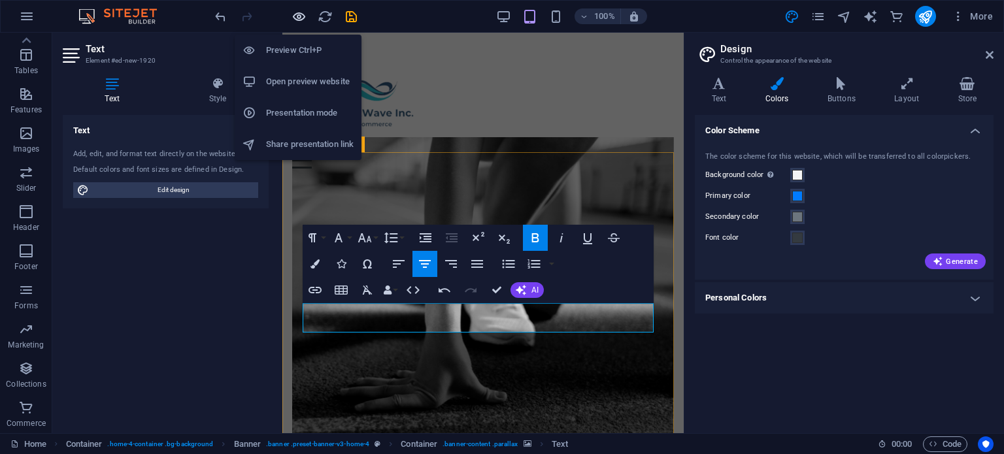
click at [300, 18] on icon "button" at bounding box center [298, 16] width 15 height 15
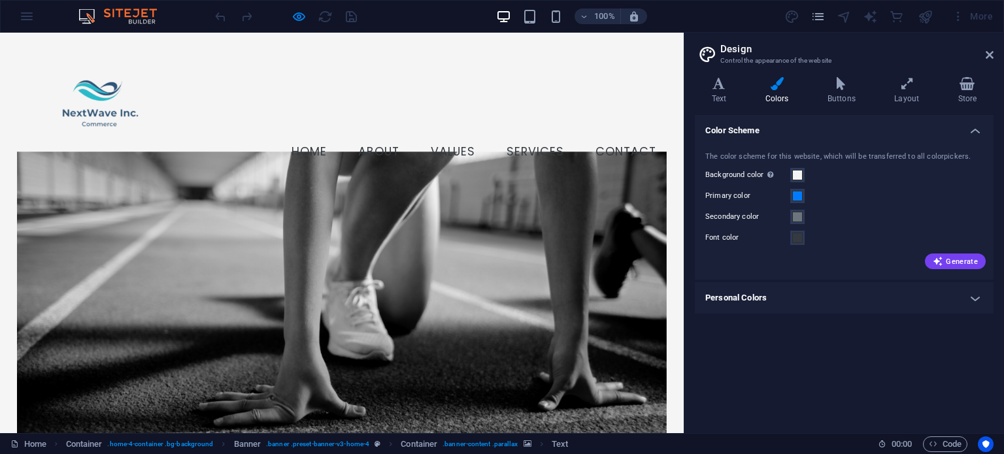
scroll to position [131, 0]
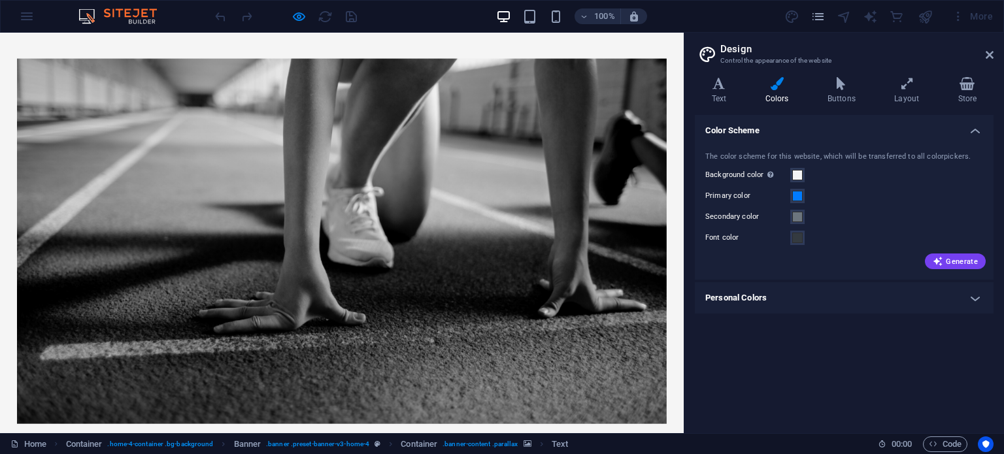
click at [990, 55] on icon at bounding box center [989, 55] width 8 height 10
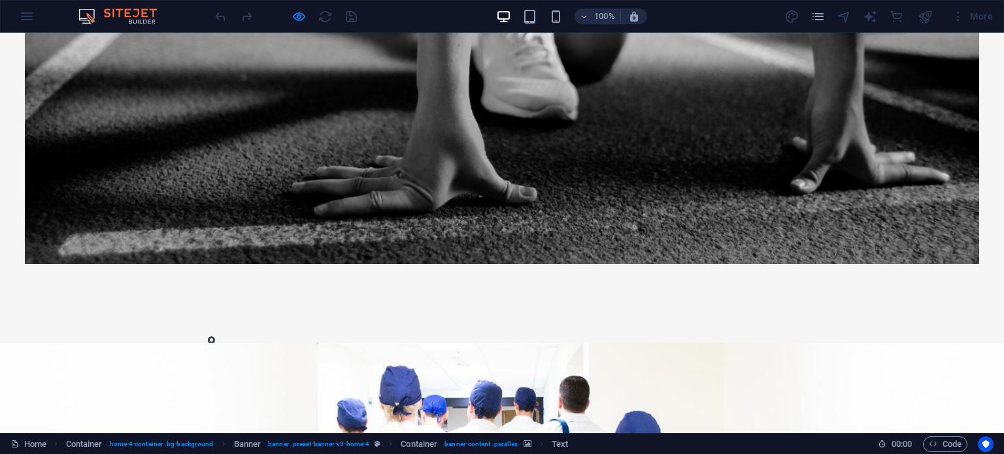
scroll to position [392, 0]
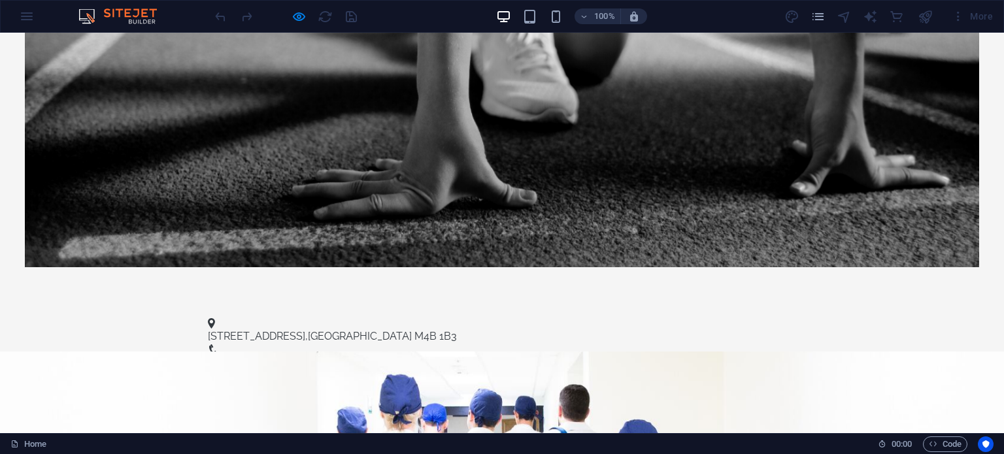
click at [414, 330] on span "M4B 1B3" at bounding box center [435, 336] width 42 height 12
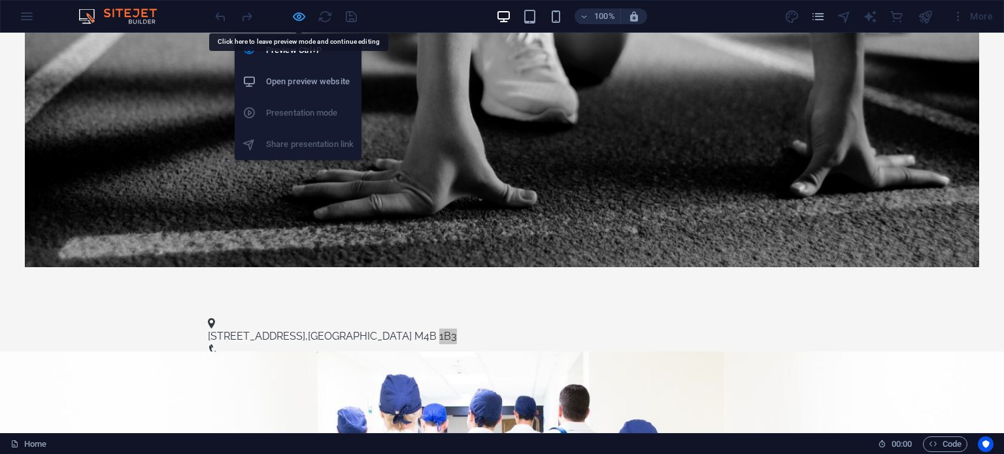
click at [295, 18] on icon "button" at bounding box center [298, 16] width 15 height 15
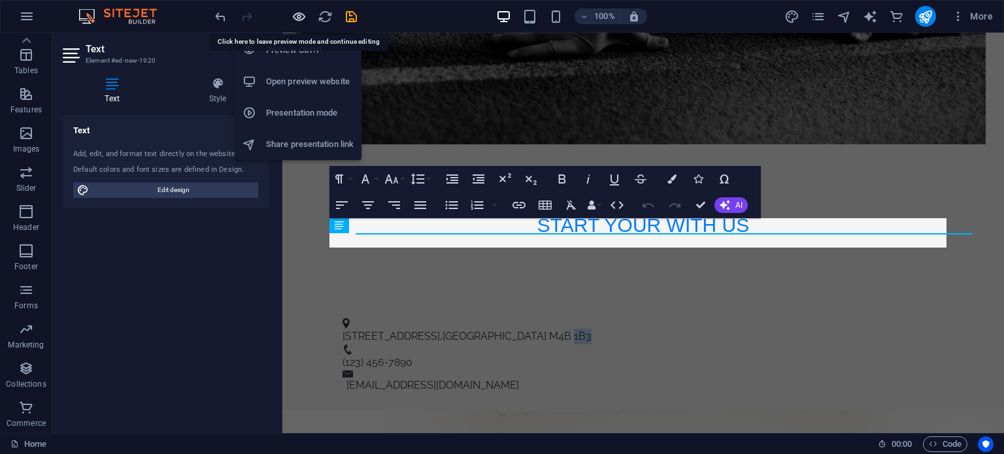
scroll to position [84, 0]
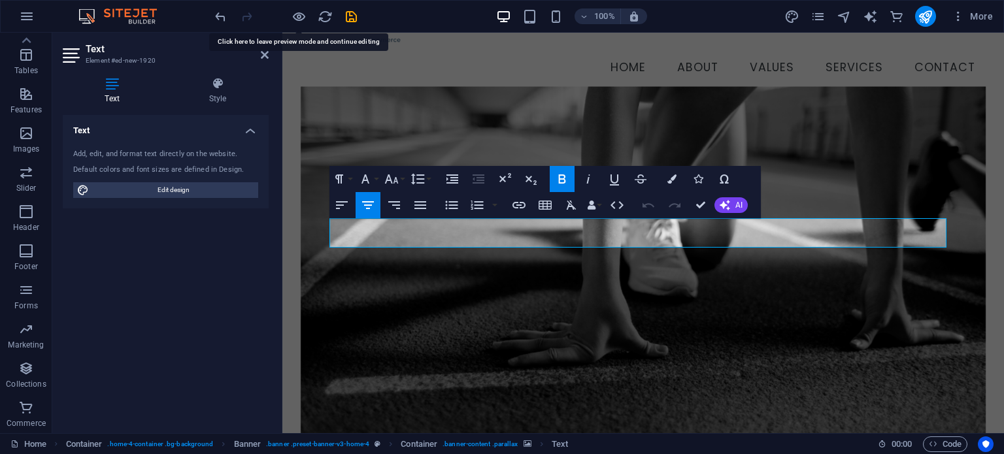
click at [570, 289] on figure at bounding box center [643, 268] width 685 height 365
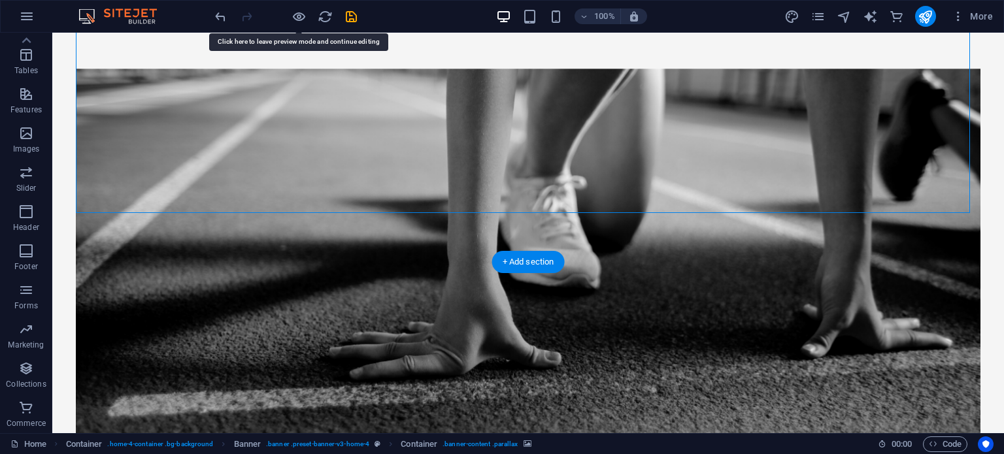
scroll to position [280, 0]
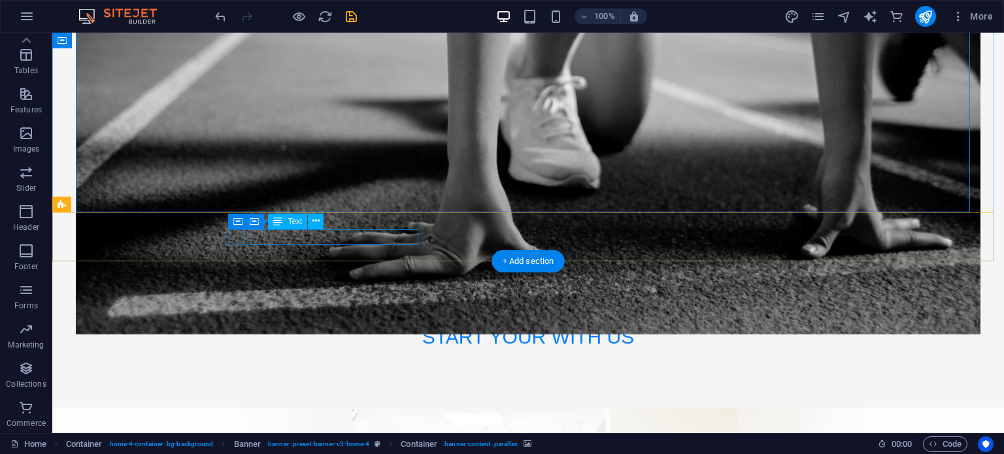
drag, startPoint x: 245, startPoint y: 235, endPoint x: 417, endPoint y: 237, distance: 171.8
click at [417, 440] on p "123 Commerce Rd , Toronto M4B 1B3" at bounding box center [523, 448] width 580 height 16
click at [316, 219] on icon at bounding box center [315, 221] width 7 height 14
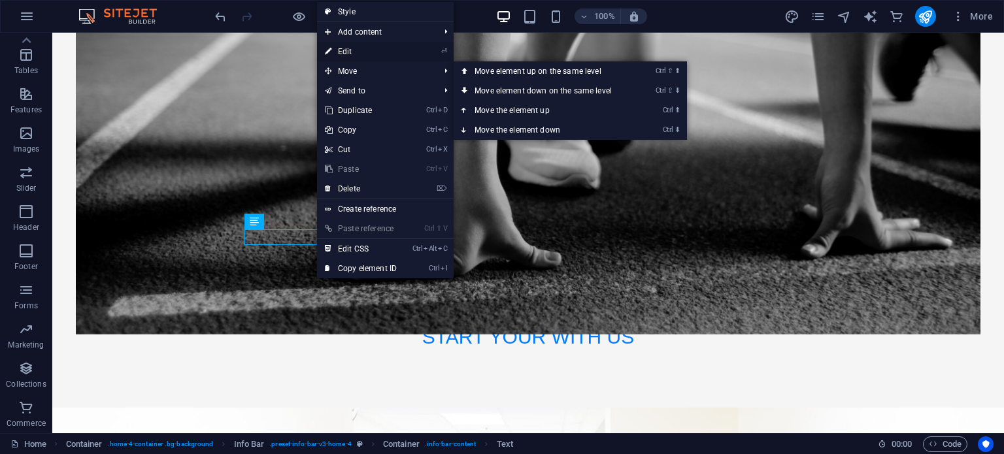
click at [378, 52] on link "⏎ Edit" at bounding box center [361, 52] width 88 height 20
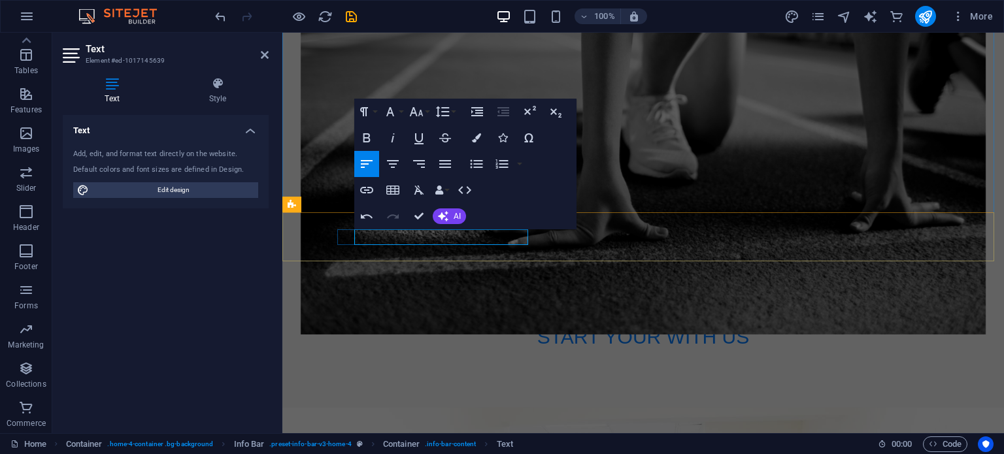
click at [436, 442] on span "123 Commerce Rd" at bounding box center [390, 448] width 97 height 12
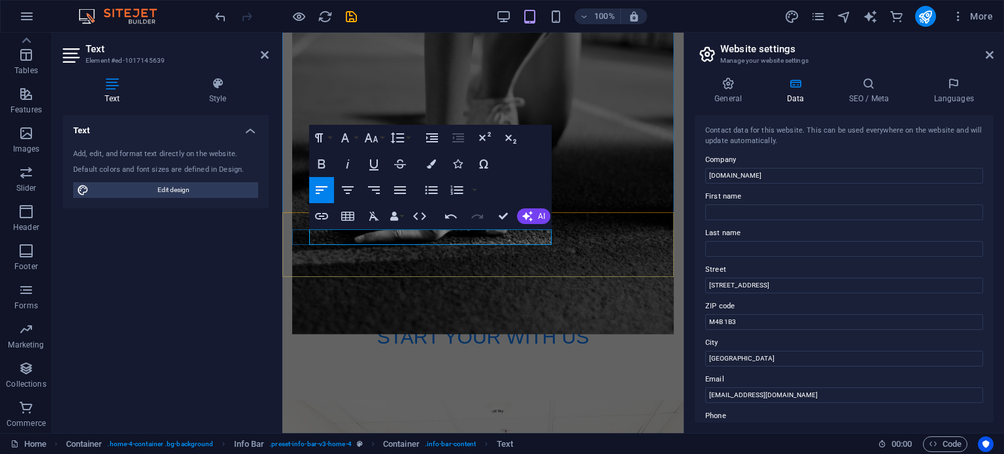
click at [482, 442] on span "Toronto" at bounding box center [534, 448] width 104 height 12
click at [588, 442] on span "M4B 1B3" at bounding box center [609, 448] width 42 height 12
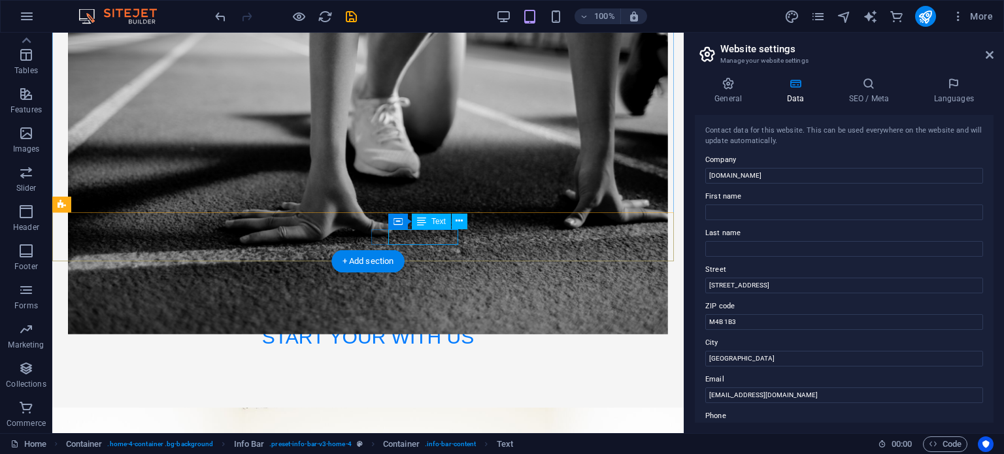
drag, startPoint x: 389, startPoint y: 238, endPoint x: 455, endPoint y: 238, distance: 66.0
click at [441, 223] on icon at bounding box center [438, 221] width 7 height 14
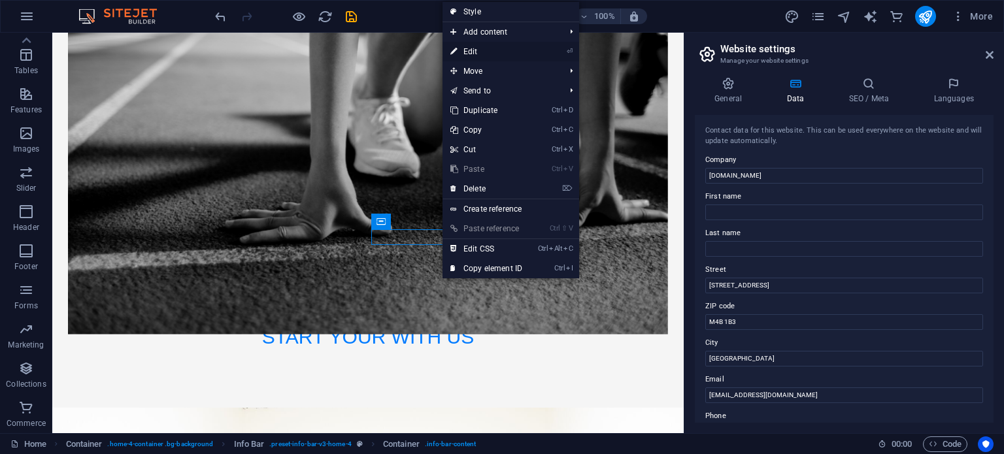
drag, startPoint x: 171, startPoint y: 37, endPoint x: 465, endPoint y: 51, distance: 295.0
click at [465, 51] on link "⏎ Edit" at bounding box center [486, 52] width 88 height 20
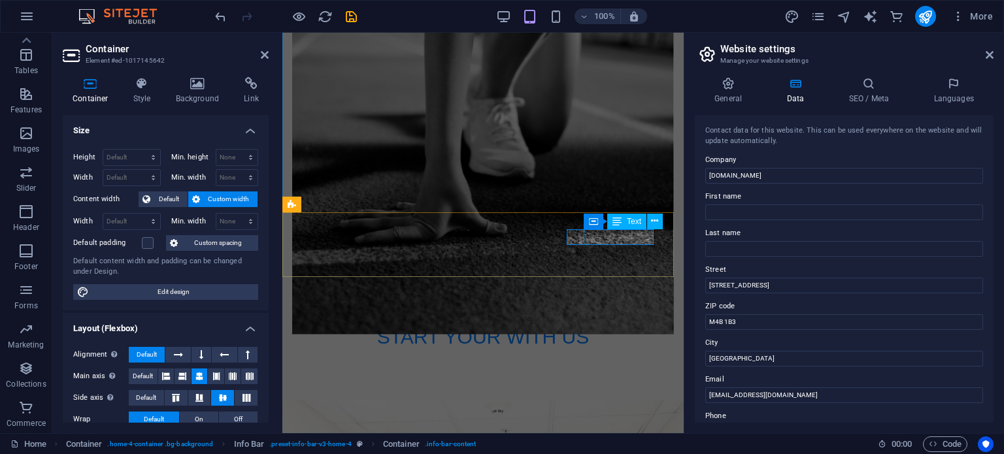
drag, startPoint x: 586, startPoint y: 238, endPoint x: 600, endPoint y: 238, distance: 13.7
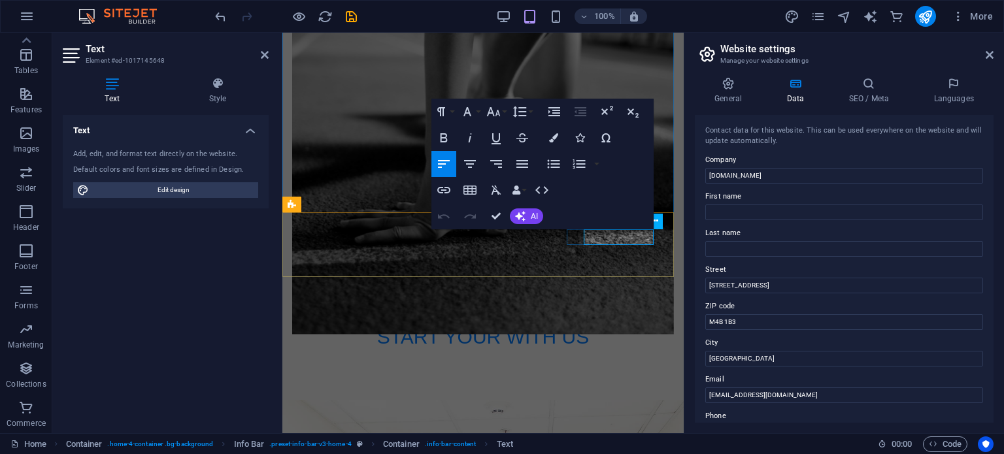
click at [781, 283] on input "123 Commerce Rd" at bounding box center [844, 286] width 278 height 16
drag, startPoint x: 781, startPoint y: 284, endPoint x: 704, endPoint y: 282, distance: 77.1
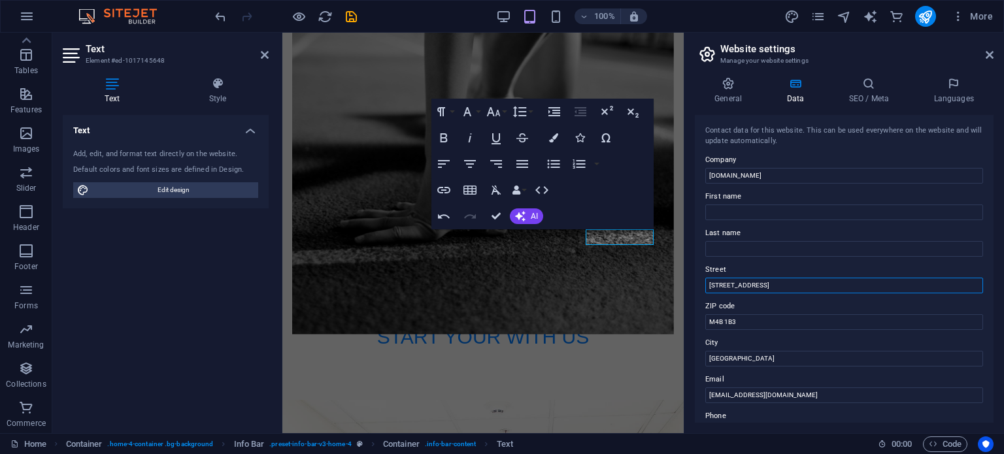
click at [705, 282] on input "123 Commerce Rd" at bounding box center [844, 286] width 278 height 16
type input "Boulevard Henri Bourassa Ouest"
click at [785, 323] on input "M4B 1B3" at bounding box center [844, 322] width 278 height 16
drag, startPoint x: 785, startPoint y: 323, endPoint x: 703, endPoint y: 313, distance: 82.9
click at [703, 313] on div "Contact data for this website. This can be used everywhere on the website and w…" at bounding box center [843, 269] width 299 height 308
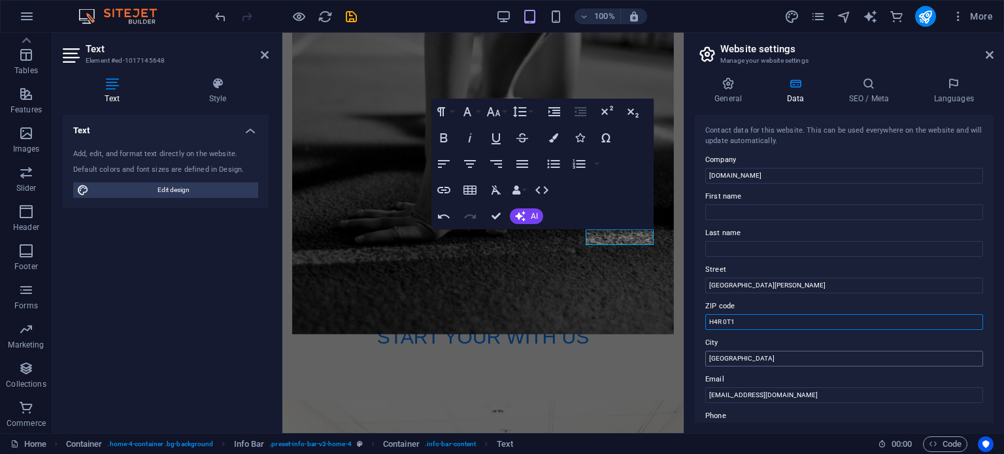
type input "H4R 0T1"
drag, startPoint x: 735, startPoint y: 360, endPoint x: 695, endPoint y: 347, distance: 41.9
click at [693, 352] on div "General Data SEO / Meta Languages Website name nextwavecommerce.ca Logo Drag fi…" at bounding box center [843, 250] width 319 height 367
type input "Montreal"
drag, startPoint x: 804, startPoint y: 397, endPoint x: 691, endPoint y: 389, distance: 112.6
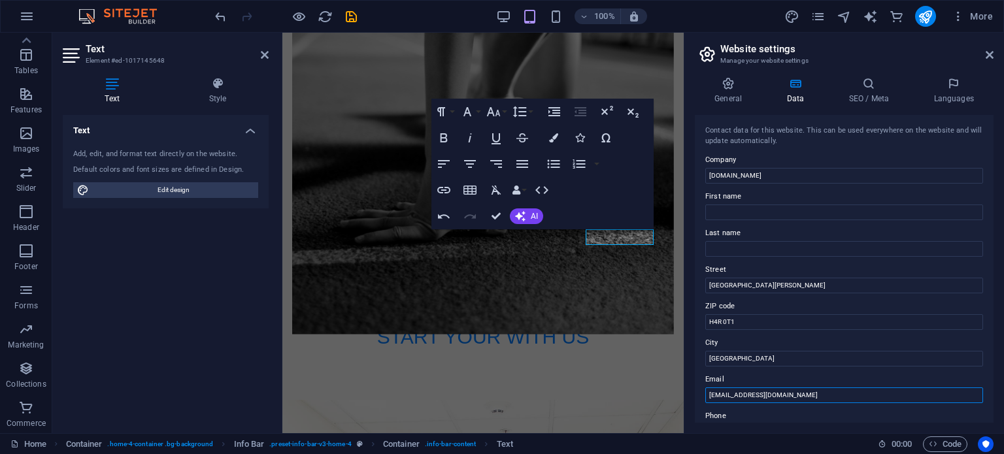
click at [691, 389] on div "General Data SEO / Meta Languages Website name nextwavecommerce.ca Logo Drag fi…" at bounding box center [843, 250] width 319 height 367
paste input "contact"
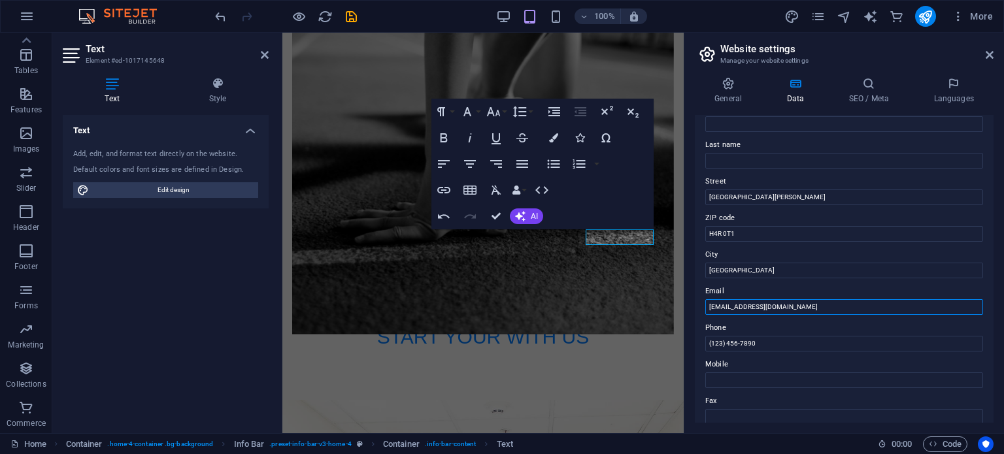
scroll to position [196, 0]
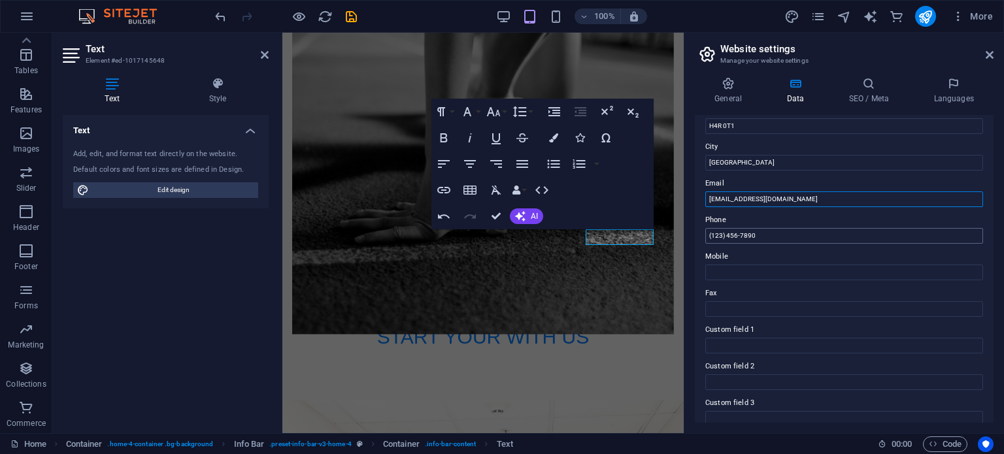
type input "contact@nextwavecommerce.ca"
click at [727, 235] on input "(123) 456-7890" at bounding box center [844, 236] width 278 height 16
drag, startPoint x: 1052, startPoint y: 269, endPoint x: 676, endPoint y: 237, distance: 377.7
drag, startPoint x: 758, startPoint y: 234, endPoint x: 705, endPoint y: 233, distance: 52.9
click at [705, 233] on input "438 226 1484" at bounding box center [844, 236] width 278 height 16
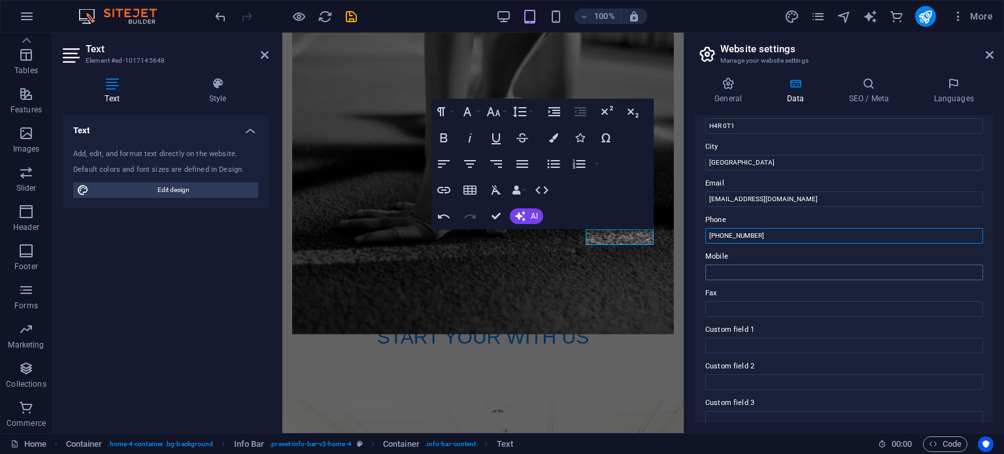
type input "438 226 1484"
click at [726, 274] on input "Mobile" at bounding box center [844, 273] width 278 height 16
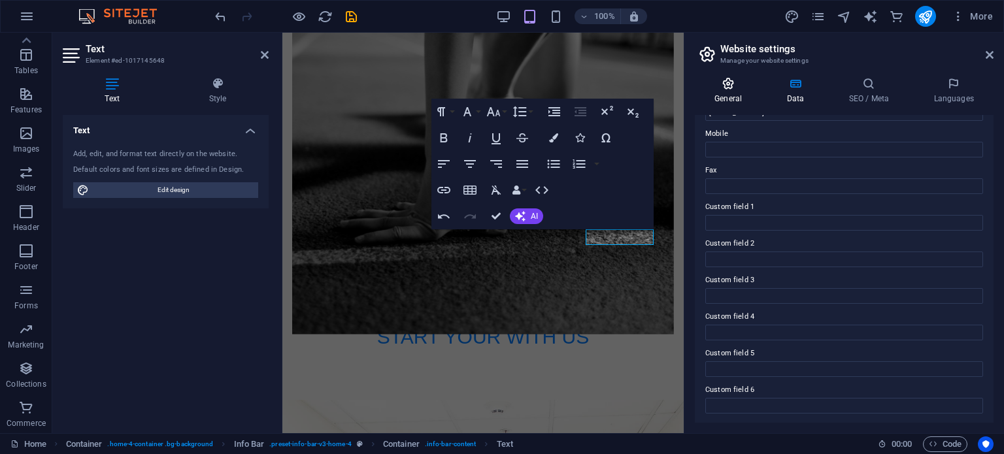
click at [728, 86] on icon at bounding box center [727, 83] width 67 height 13
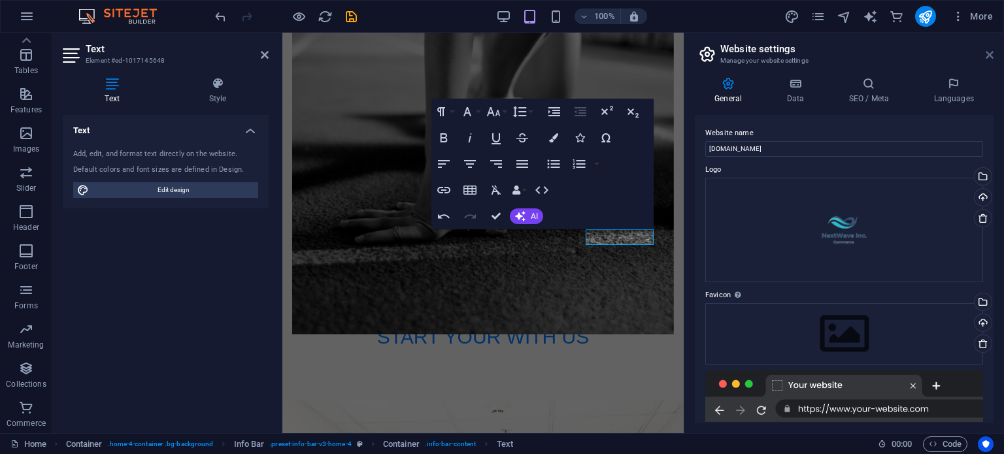
drag, startPoint x: 704, startPoint y: 24, endPoint x: 989, endPoint y: 57, distance: 286.7
click at [989, 57] on icon at bounding box center [989, 55] width 8 height 10
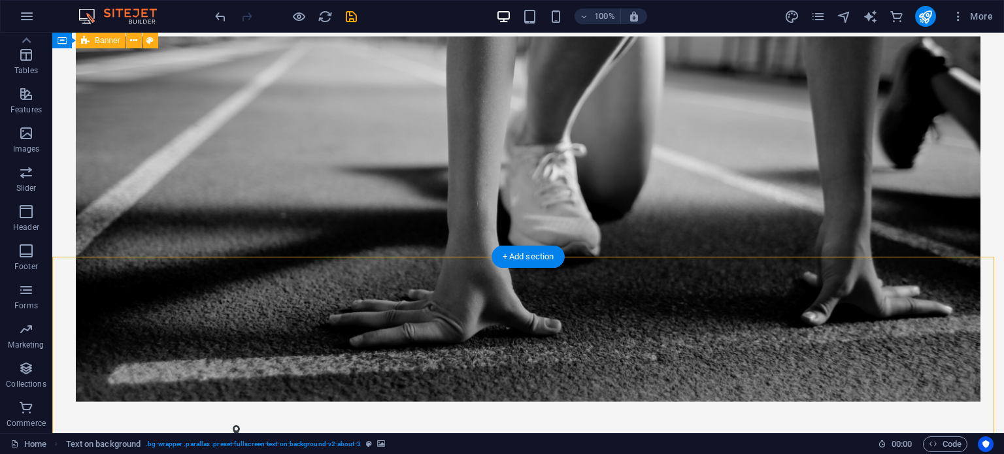
scroll to position [476, 0]
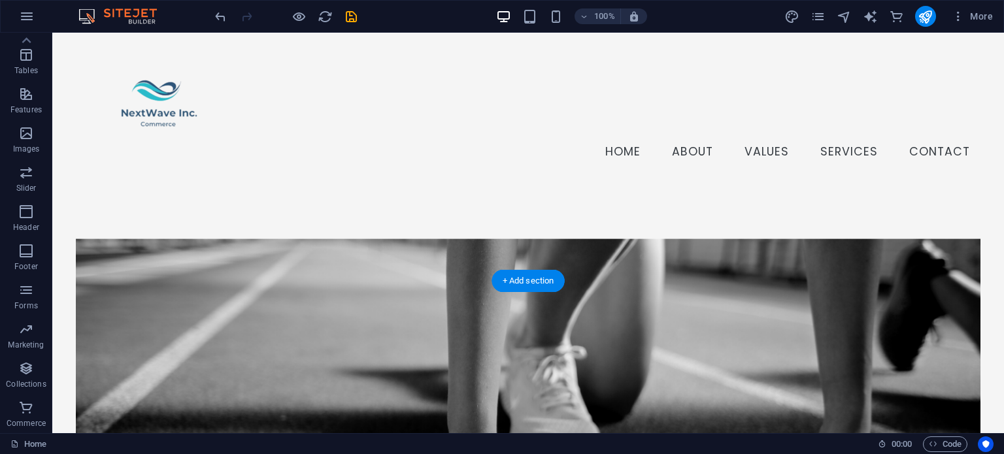
scroll to position [261, 0]
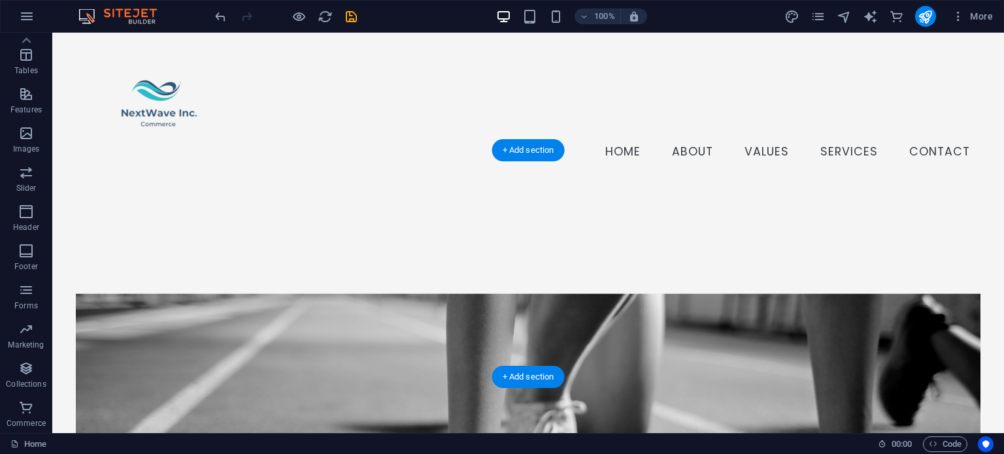
scroll to position [392, 0]
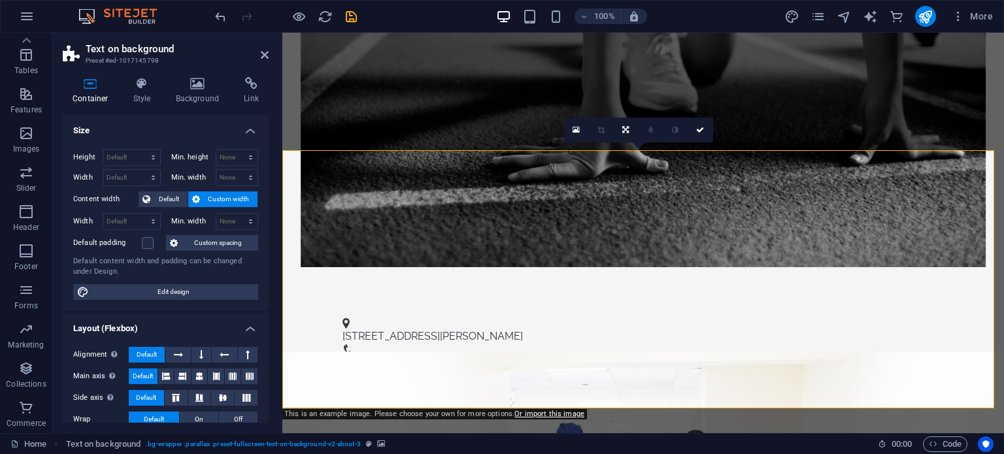
click at [209, 93] on h4 "Background" at bounding box center [200, 90] width 69 height 27
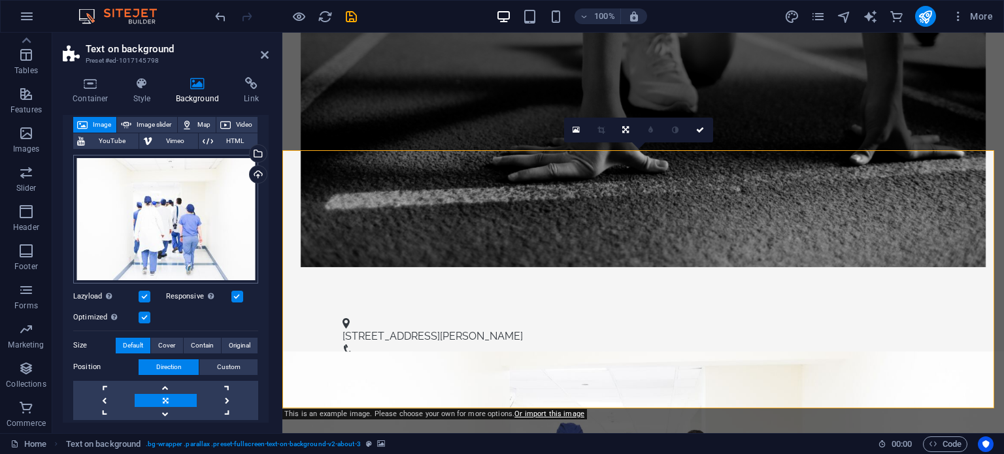
scroll to position [131, 0]
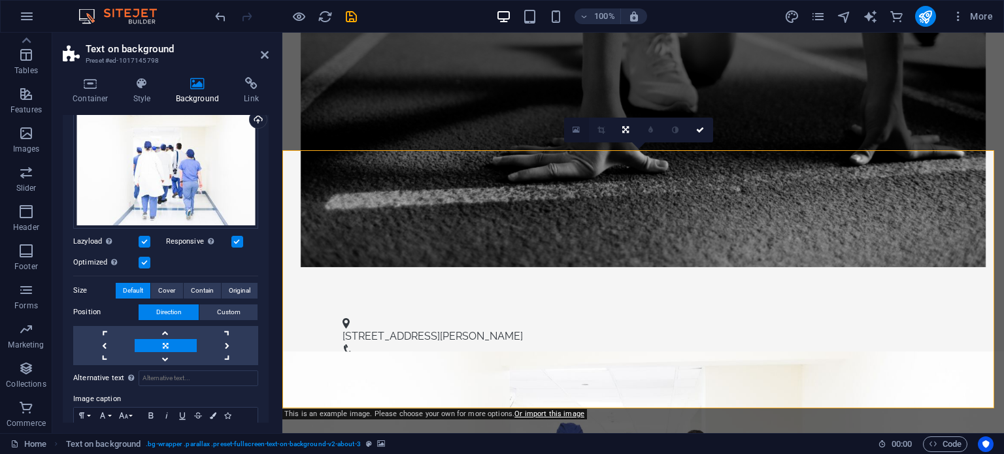
click at [578, 123] on link at bounding box center [576, 130] width 25 height 25
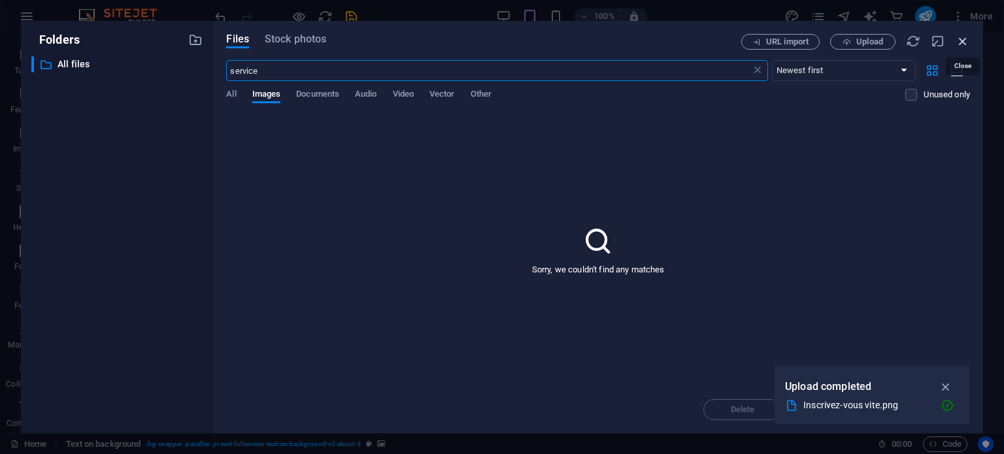
click at [964, 41] on icon "button" at bounding box center [962, 41] width 14 height 14
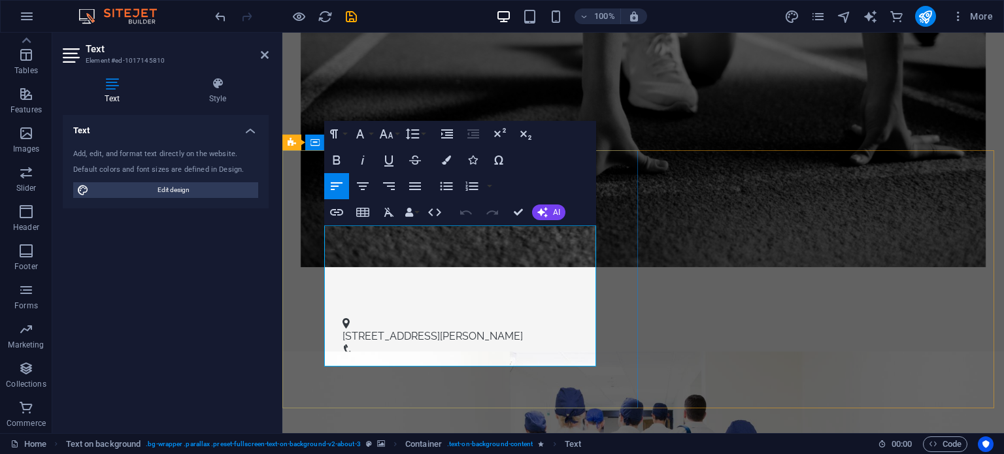
drag, startPoint x: 329, startPoint y: 232, endPoint x: 469, endPoint y: 309, distance: 160.2
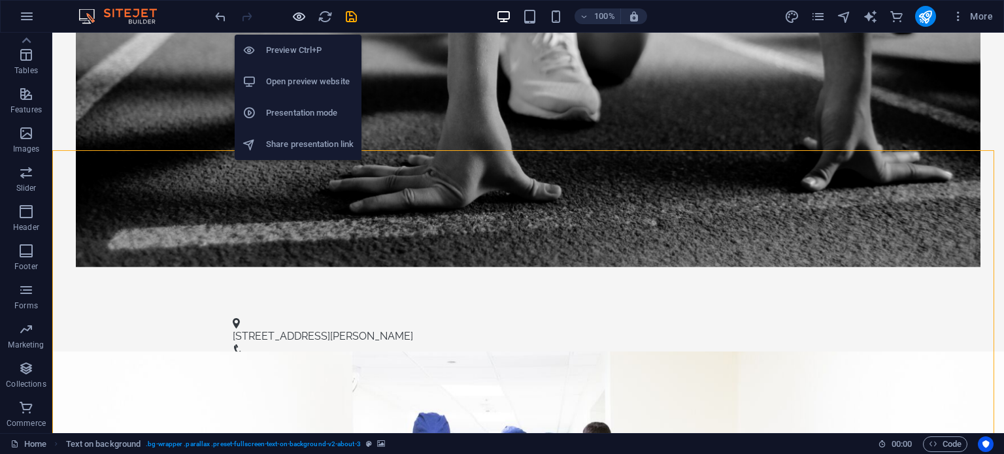
click at [295, 14] on icon "button" at bounding box center [298, 16] width 15 height 15
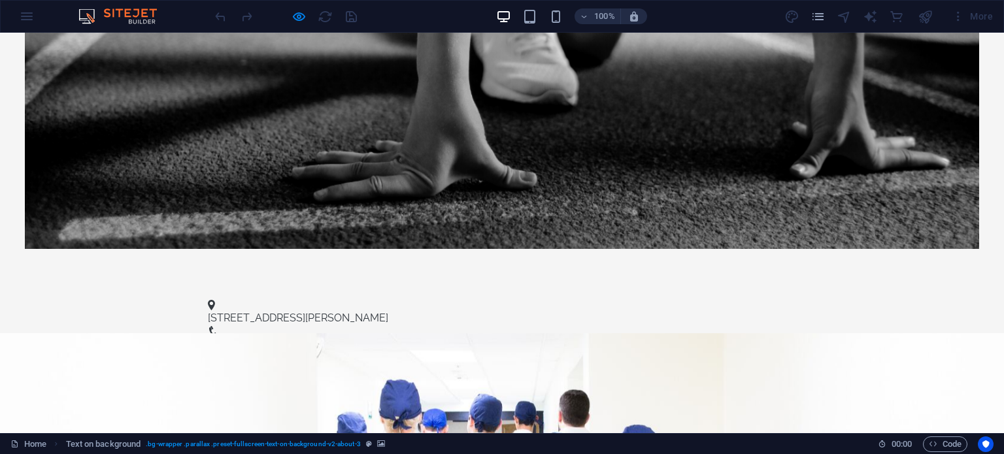
scroll to position [457, 0]
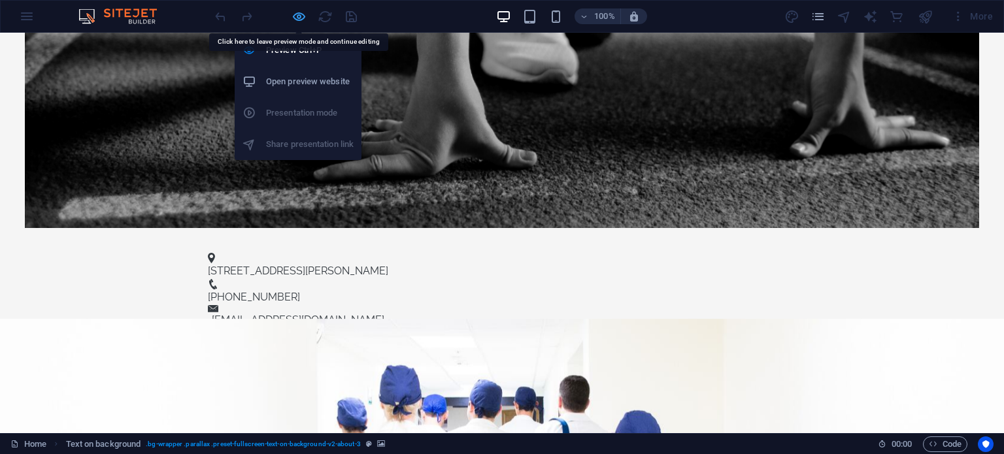
click at [301, 20] on icon "button" at bounding box center [298, 16] width 15 height 15
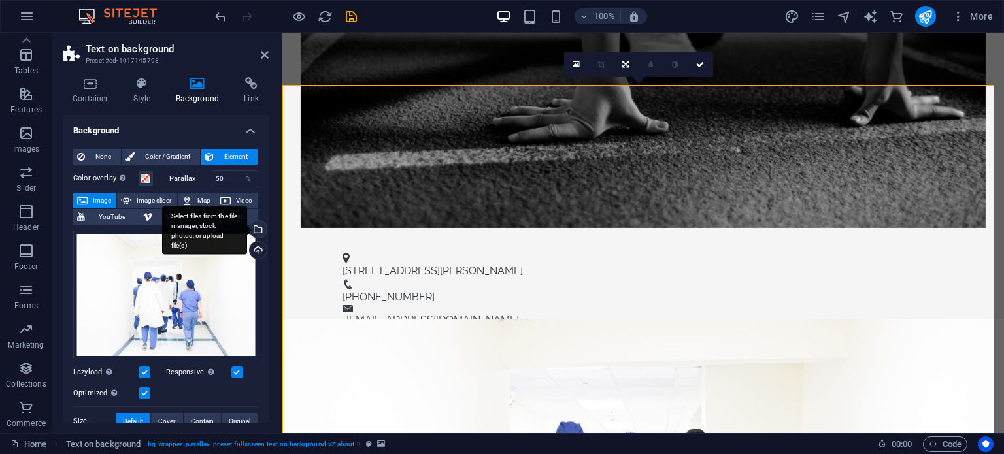
click at [247, 228] on div "Select files from the file manager, stock photos, or upload file(s)" at bounding box center [204, 230] width 85 height 49
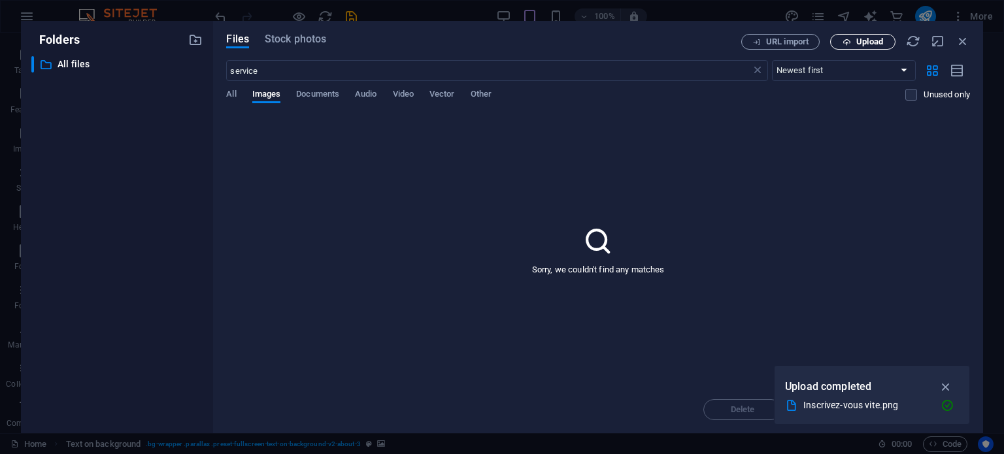
click at [860, 44] on span "Upload" at bounding box center [869, 42] width 27 height 8
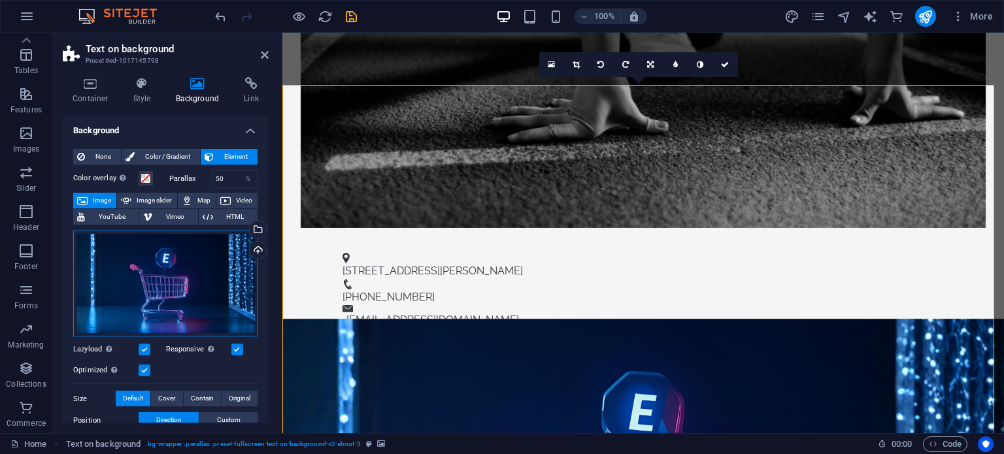
click at [203, 274] on div "Drag files here, click to choose files or select files from Files or our free s…" at bounding box center [165, 284] width 185 height 106
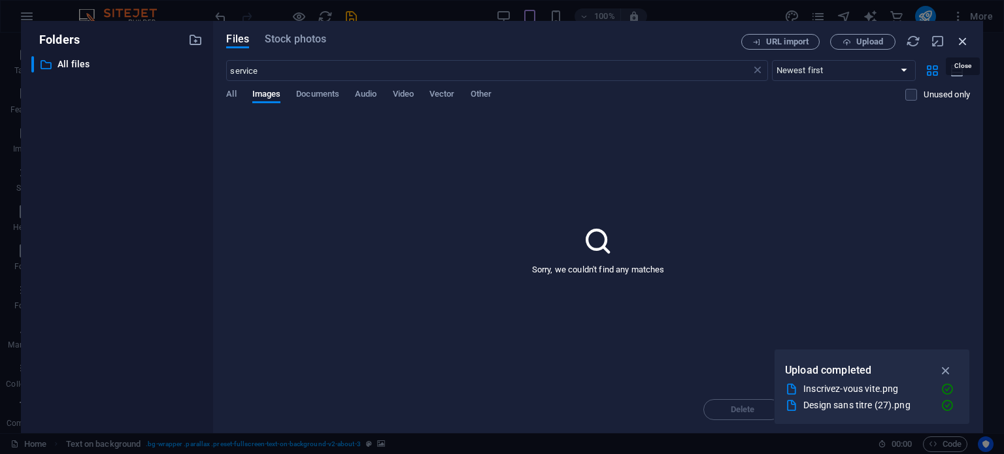
click at [967, 39] on icon "button" at bounding box center [962, 41] width 14 height 14
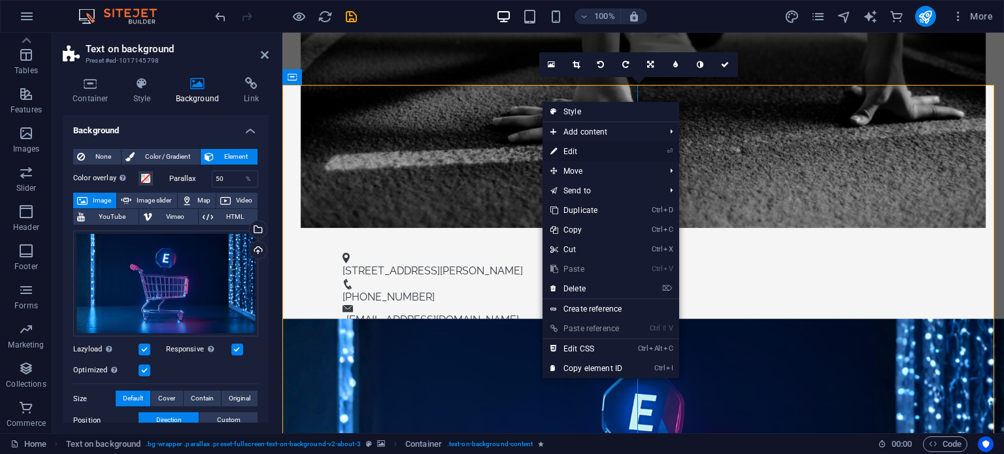
click at [573, 150] on link "⏎ Edit" at bounding box center [586, 152] width 88 height 20
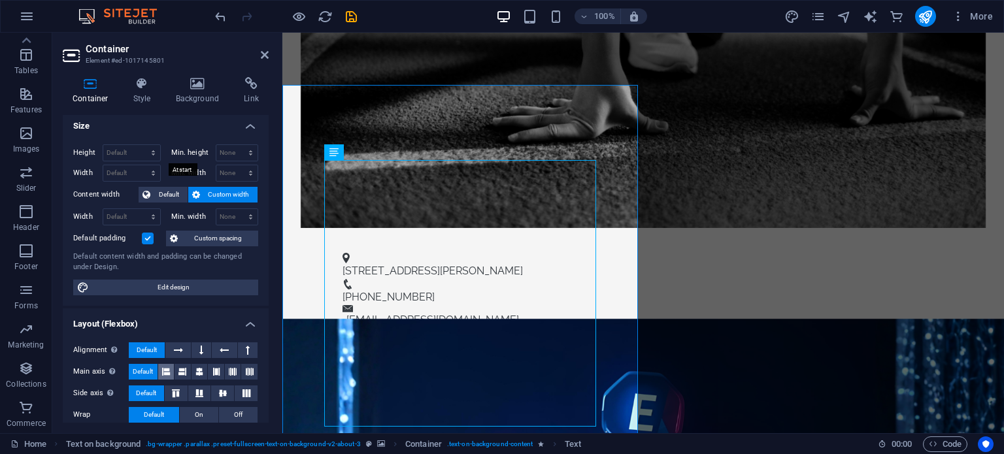
scroll to position [0, 0]
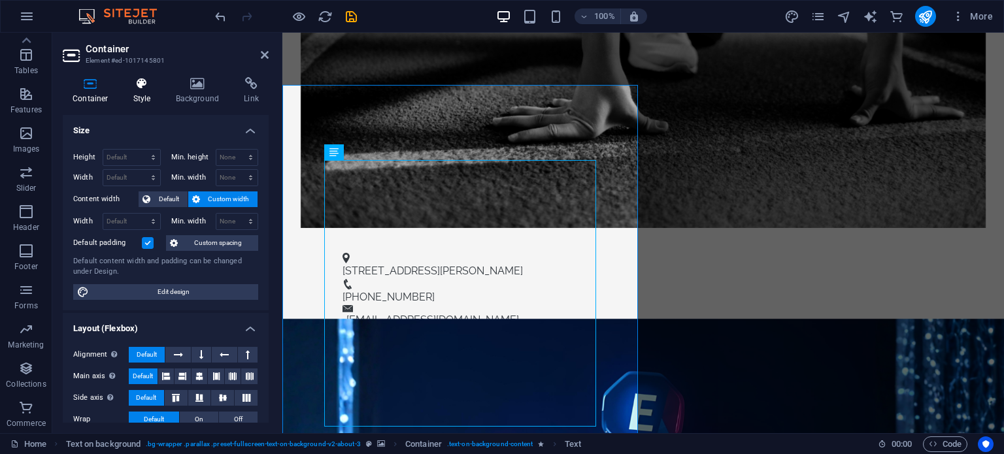
click at [140, 95] on h4 "Style" at bounding box center [144, 90] width 42 height 27
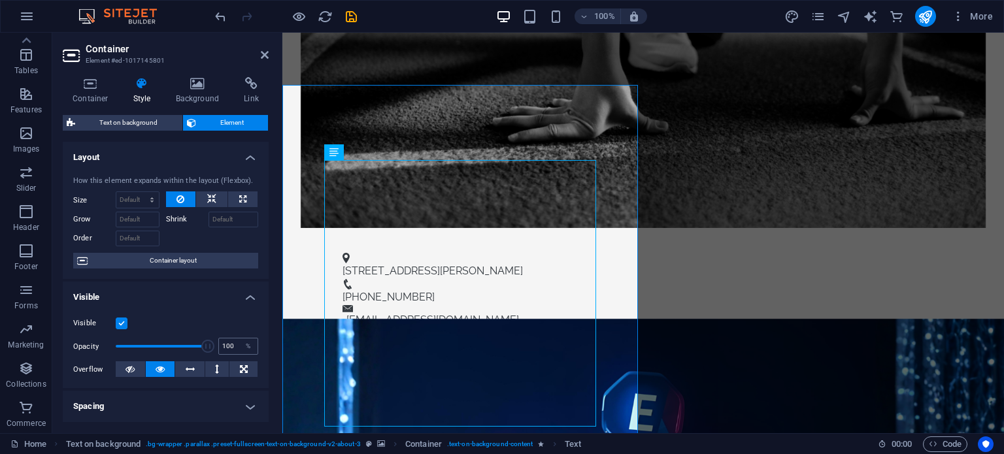
drag, startPoint x: 207, startPoint y: 347, endPoint x: 227, endPoint y: 338, distance: 22.0
click at [215, 344] on div "Opacity 100 %" at bounding box center [165, 346] width 185 height 20
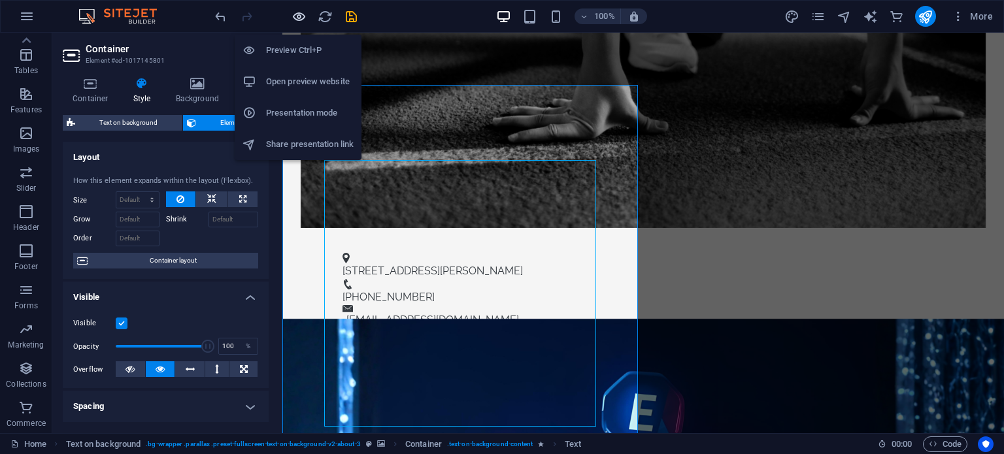
drag, startPoint x: 299, startPoint y: 15, endPoint x: 538, endPoint y: 40, distance: 239.8
click at [299, 15] on icon "button" at bounding box center [298, 16] width 15 height 15
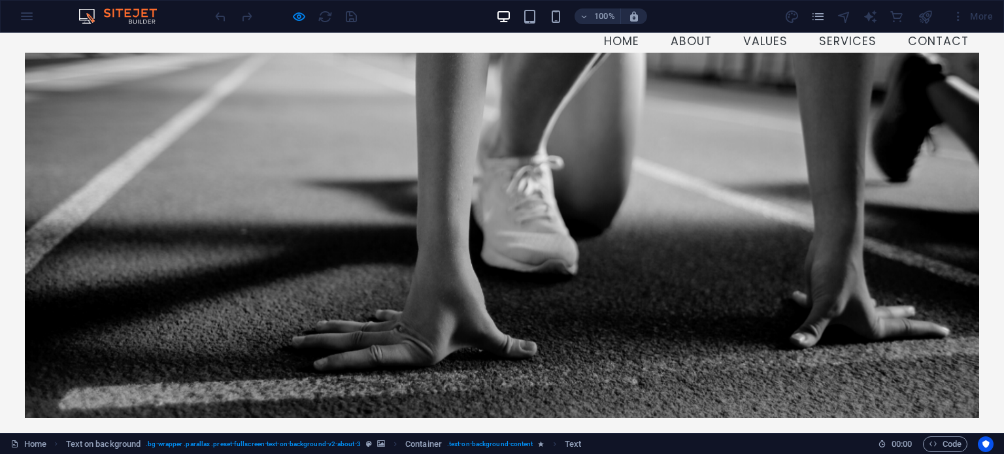
scroll to position [65, 0]
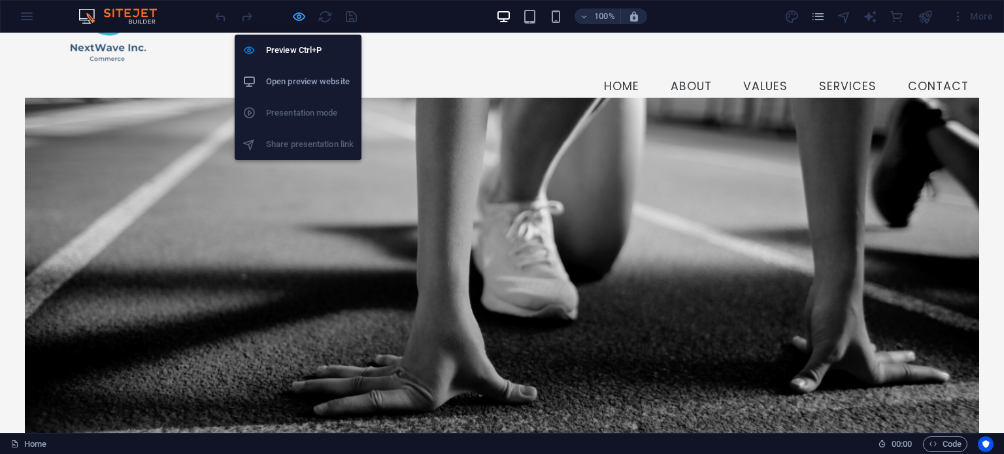
drag, startPoint x: 295, startPoint y: 20, endPoint x: 606, endPoint y: 90, distance: 318.3
click at [295, 20] on icon "button" at bounding box center [298, 16] width 15 height 15
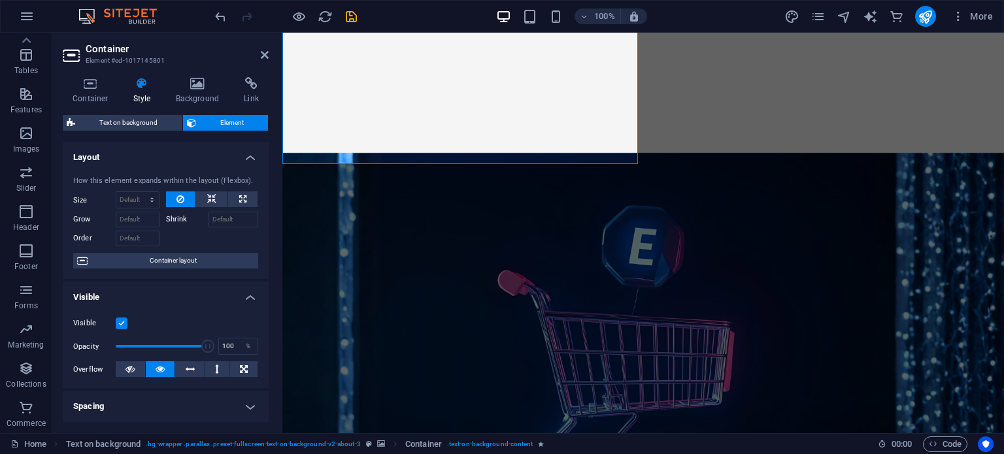
scroll to position [892, 0]
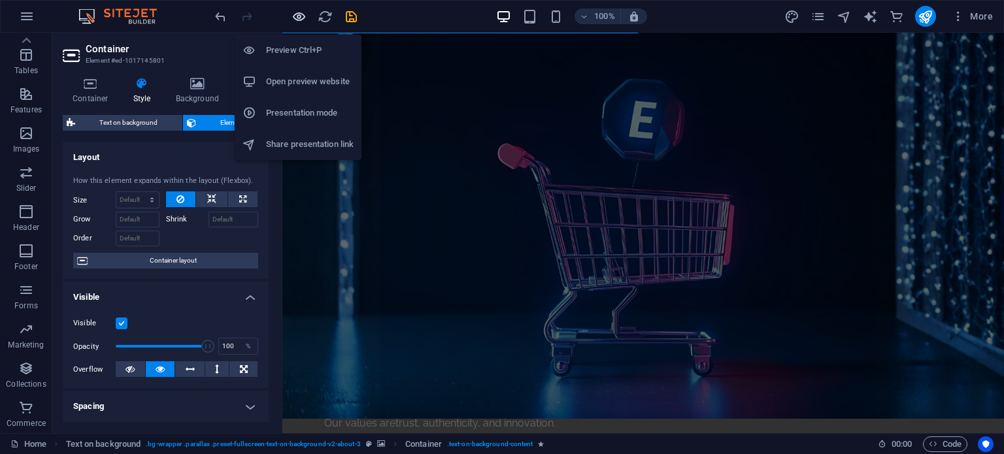
click at [297, 18] on icon "button" at bounding box center [298, 16] width 15 height 15
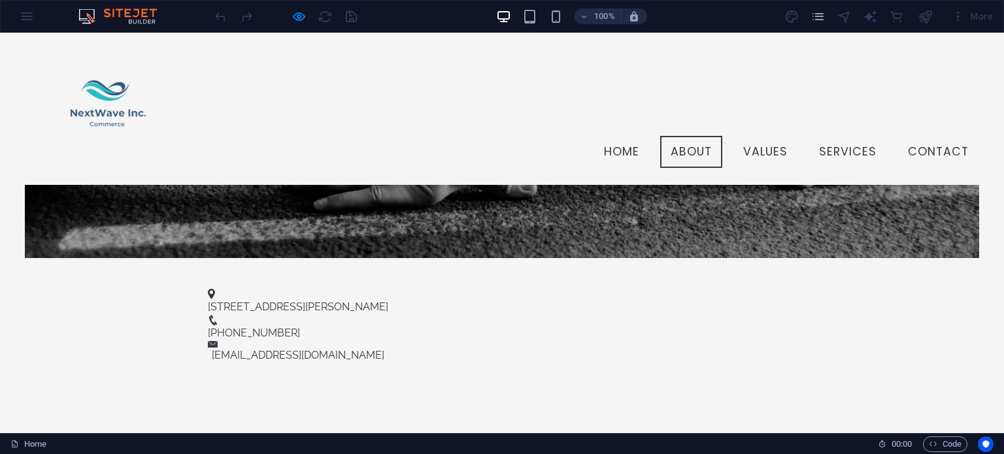
scroll to position [216, 0]
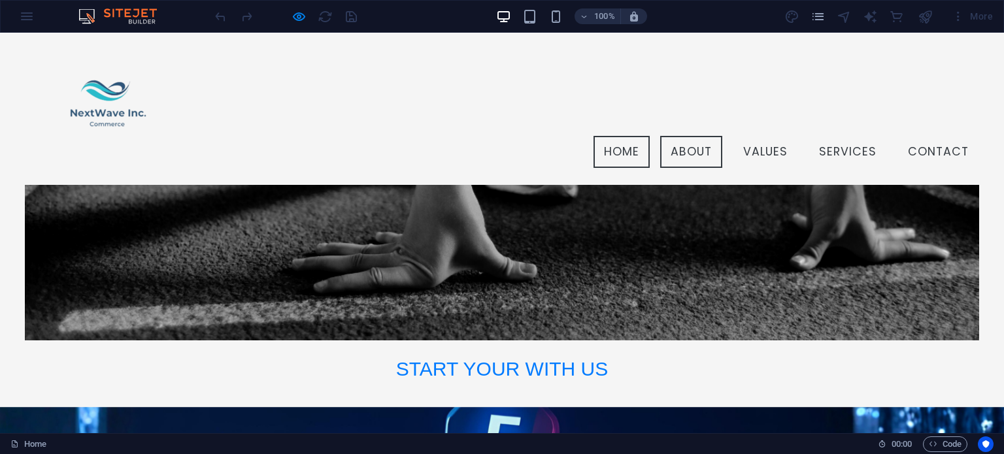
click at [682, 136] on link "About" at bounding box center [691, 152] width 62 height 33
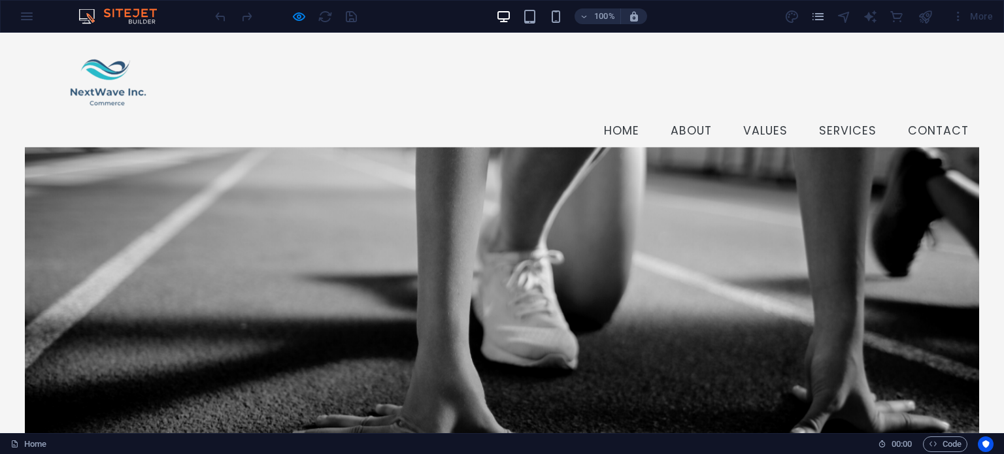
scroll to position [0, 0]
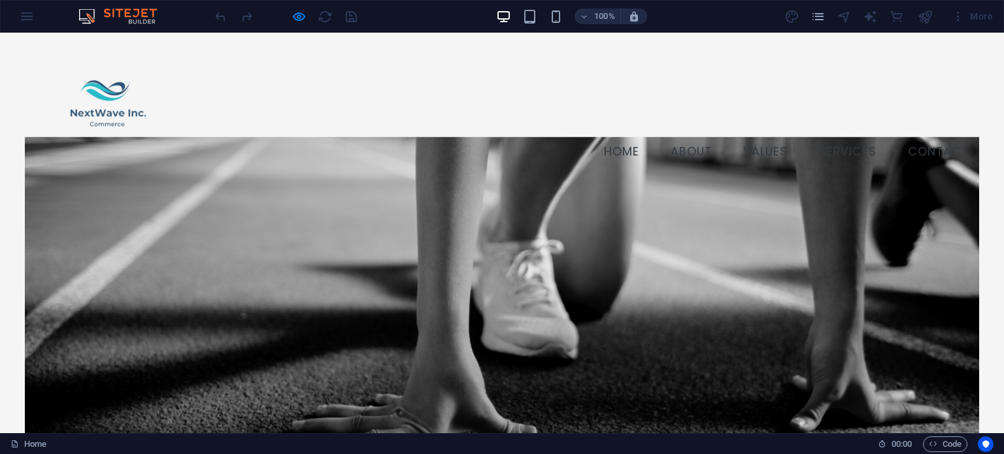
click at [752, 136] on link "Values" at bounding box center [764, 152] width 65 height 33
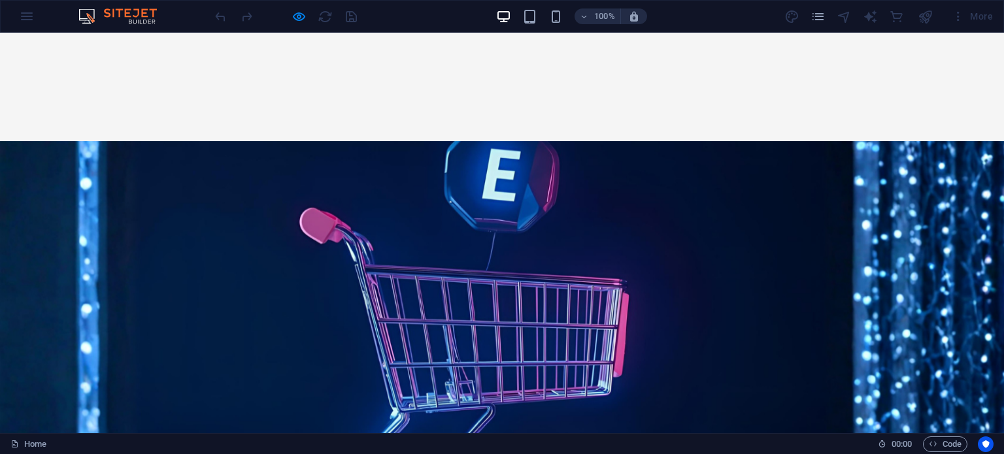
scroll to position [815, 0]
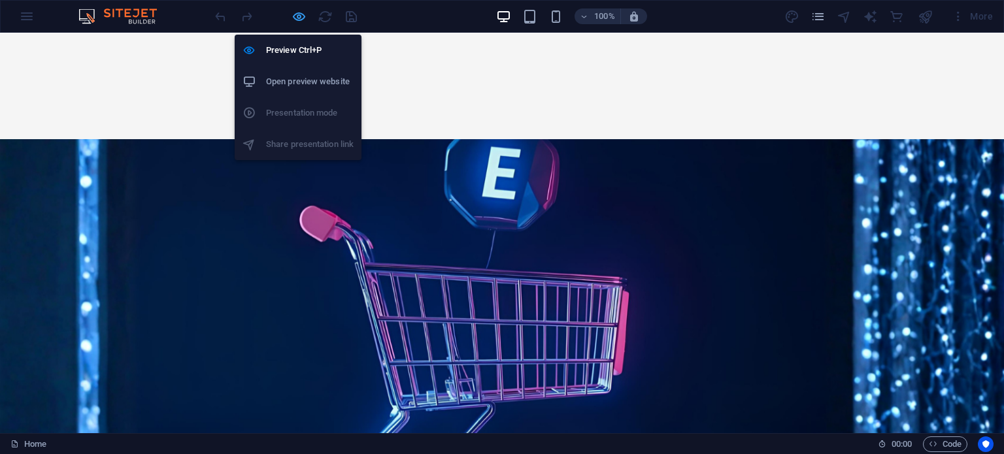
click at [301, 20] on icon "button" at bounding box center [298, 16] width 15 height 15
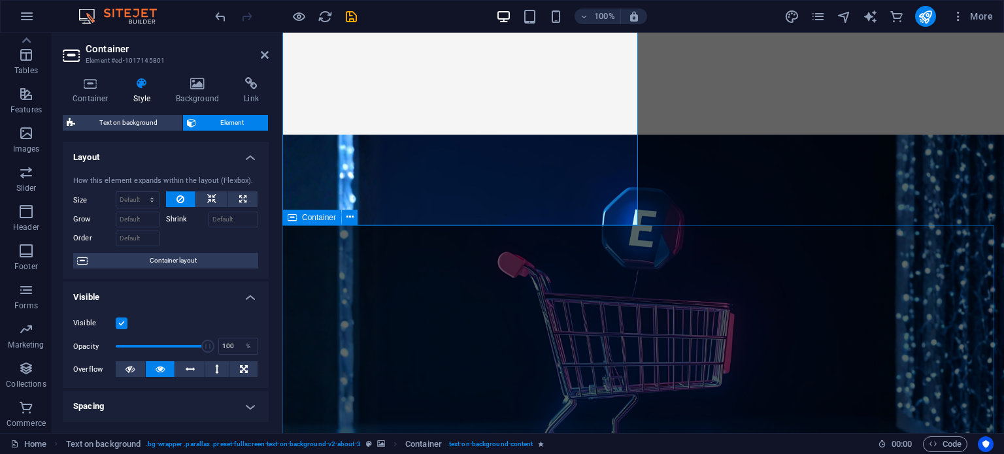
scroll to position [827, 0]
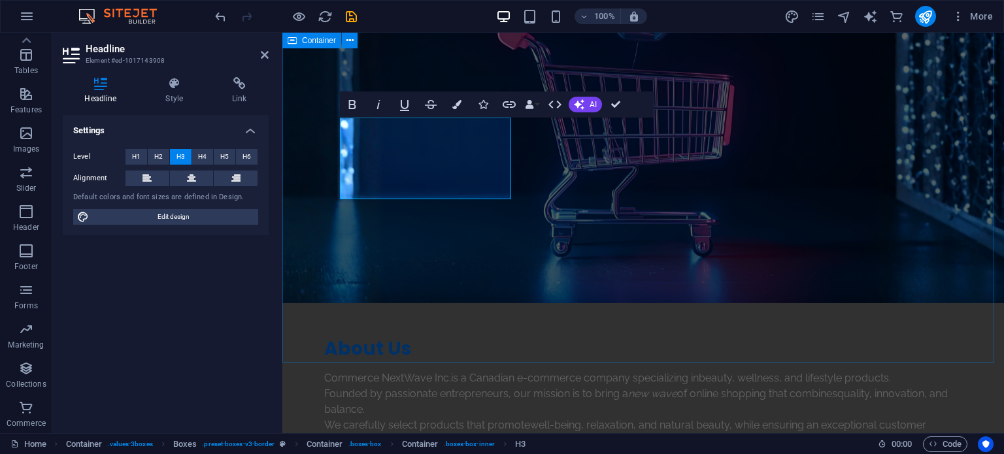
scroll to position [947, 0]
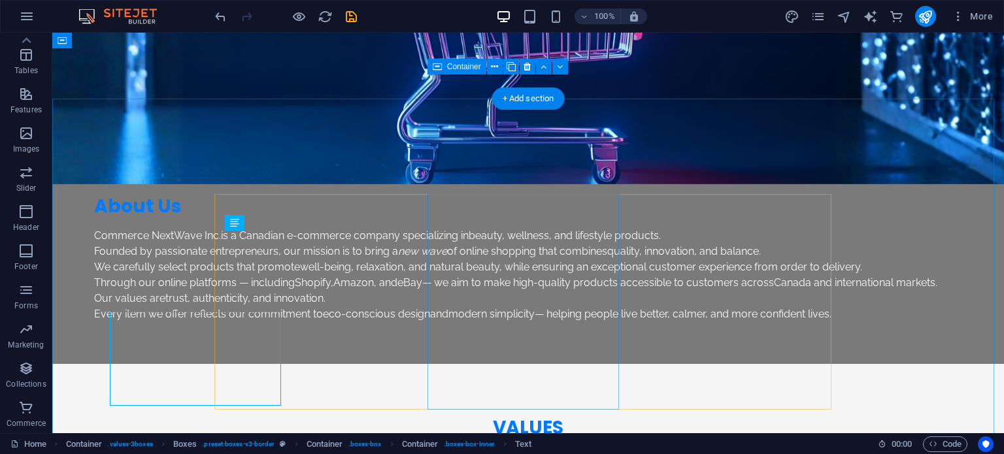
scroll to position [900, 0]
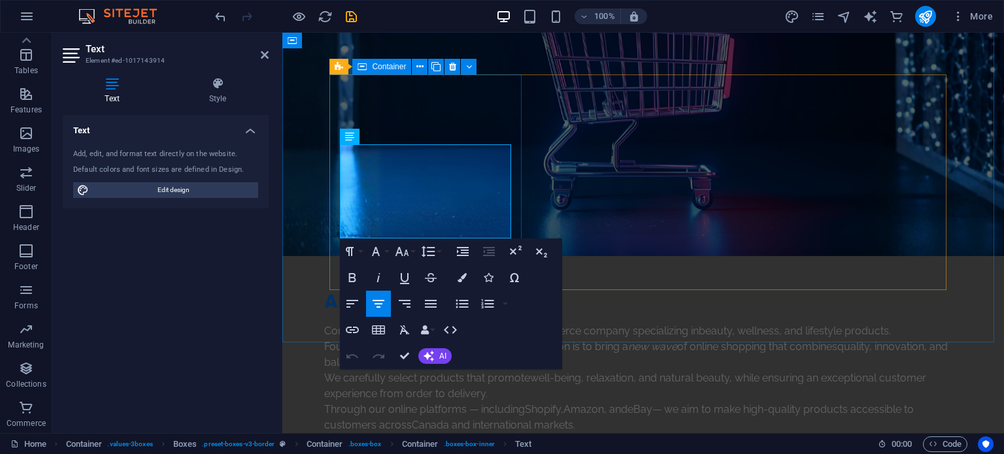
drag, startPoint x: 355, startPoint y: 152, endPoint x: 483, endPoint y: 229, distance: 149.5
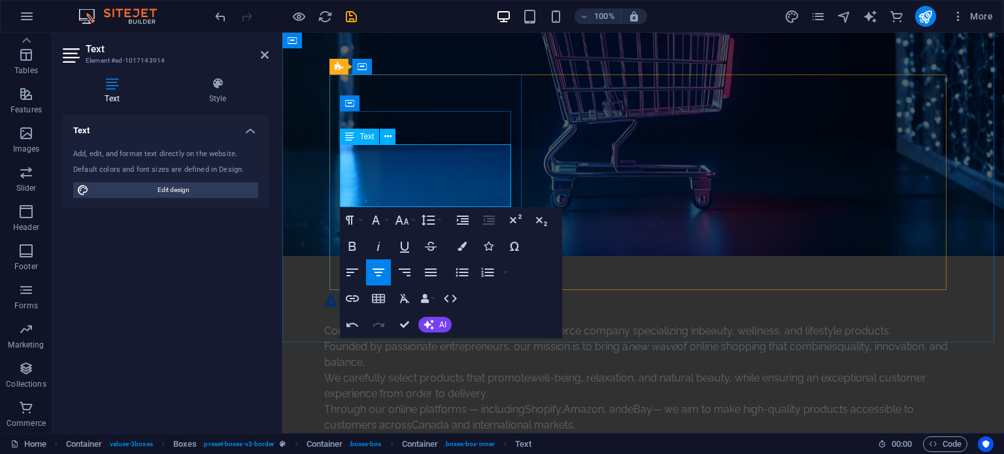
drag, startPoint x: 436, startPoint y: 168, endPoint x: 446, endPoint y: 168, distance: 9.8
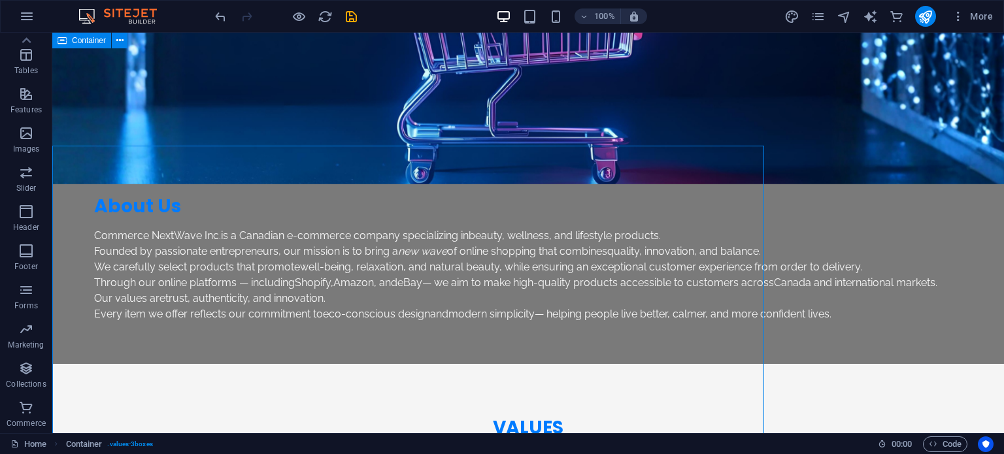
scroll to position [900, 0]
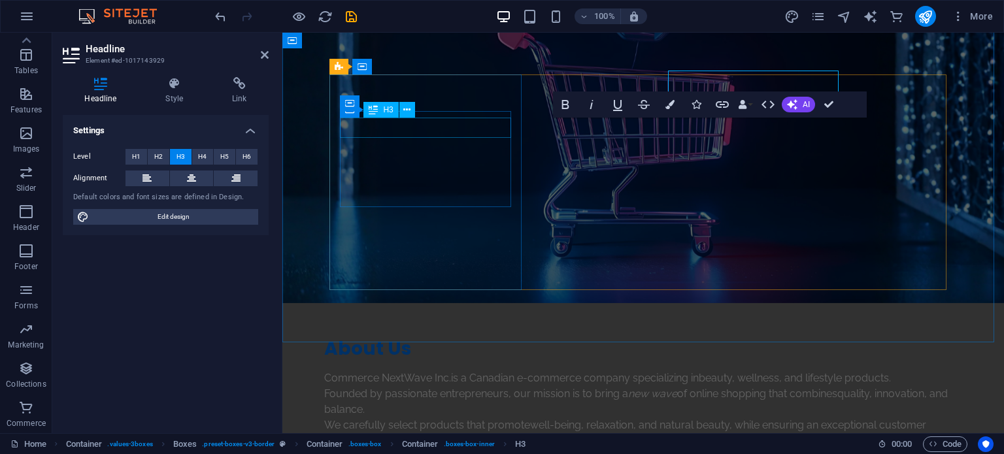
scroll to position [947, 0]
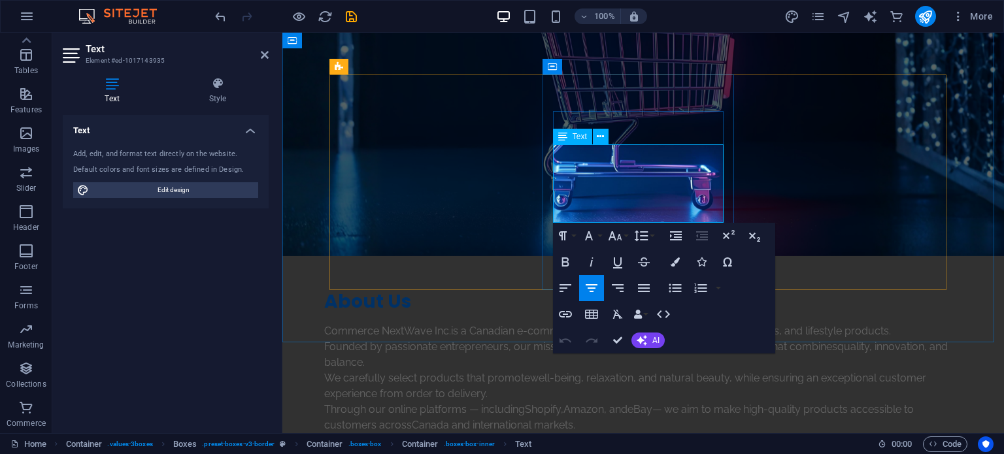
drag, startPoint x: 557, startPoint y: 151, endPoint x: 676, endPoint y: 195, distance: 126.9
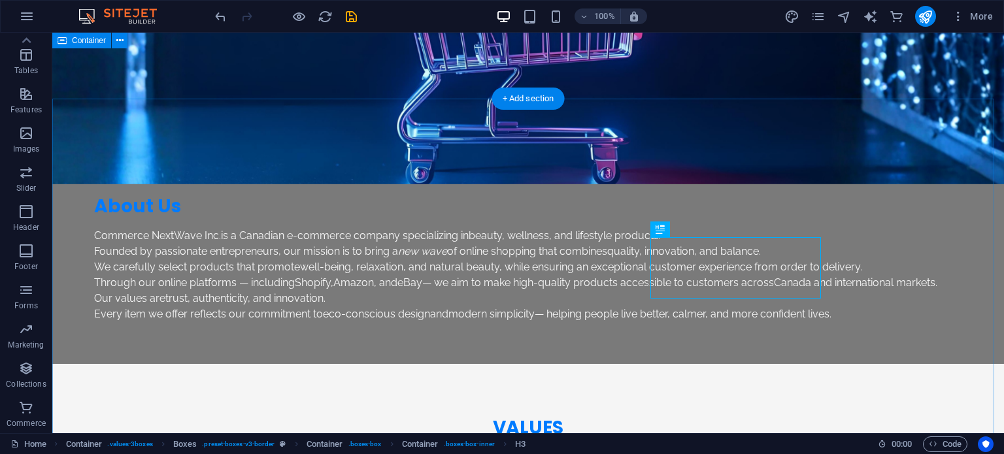
scroll to position [900, 0]
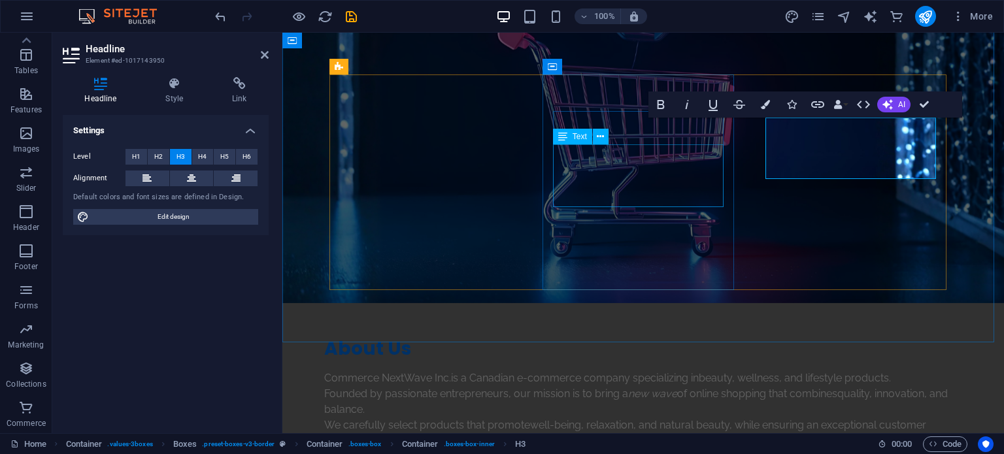
scroll to position [947, 0]
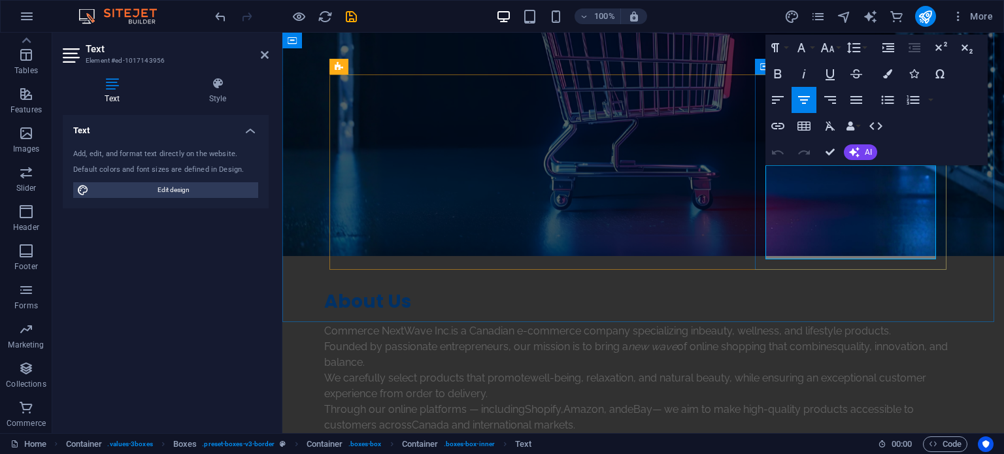
drag, startPoint x: 776, startPoint y: 172, endPoint x: 883, endPoint y: 248, distance: 131.2
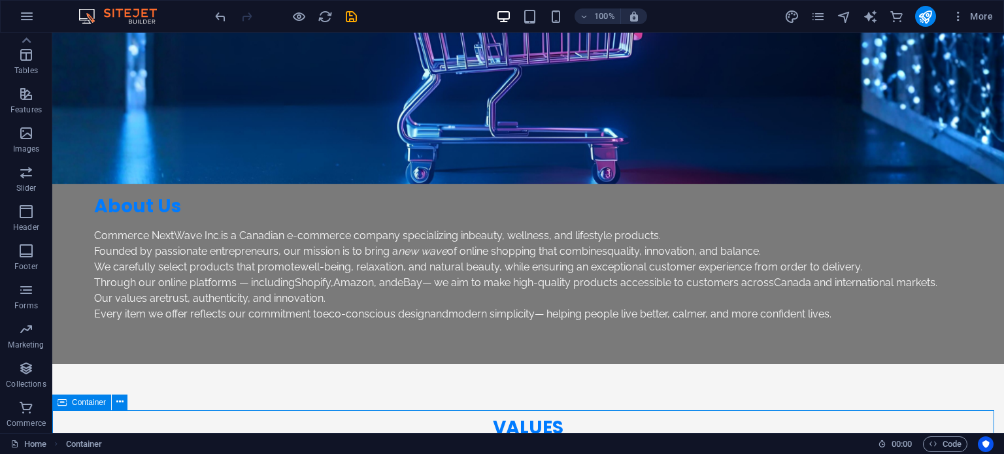
scroll to position [900, 0]
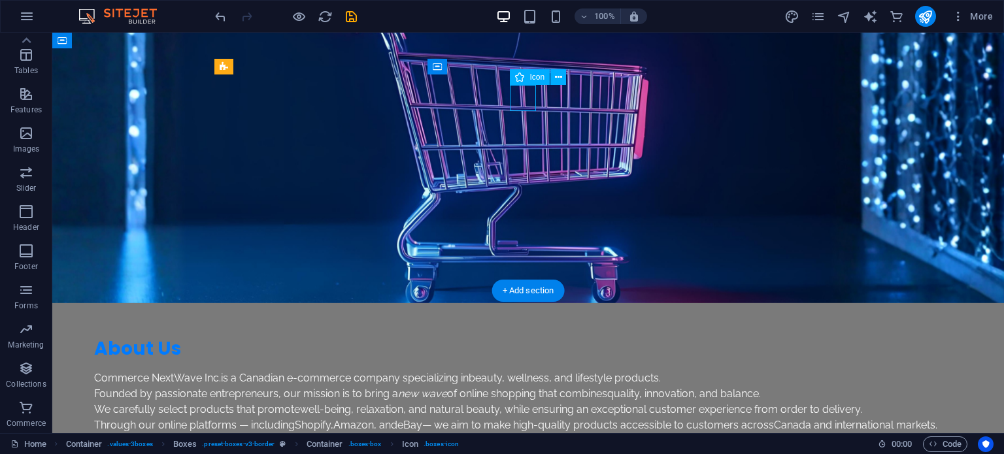
select select "xMidYMid"
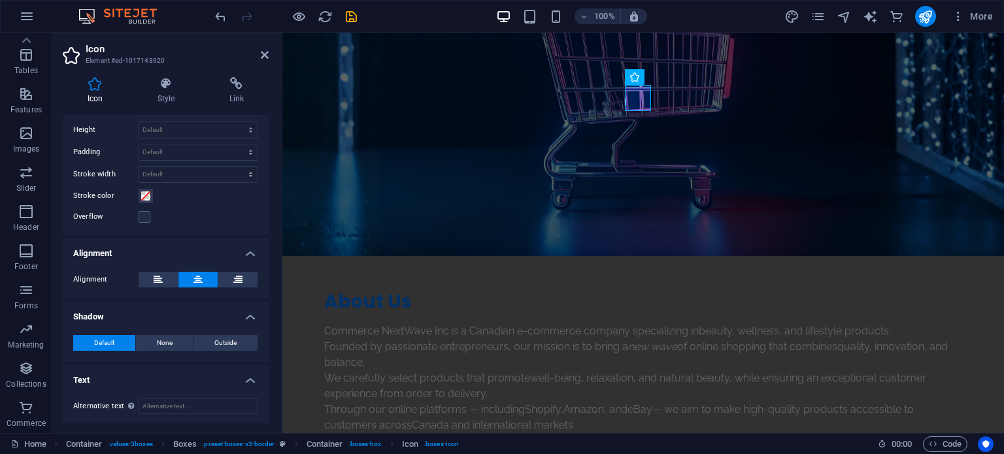
scroll to position [0, 0]
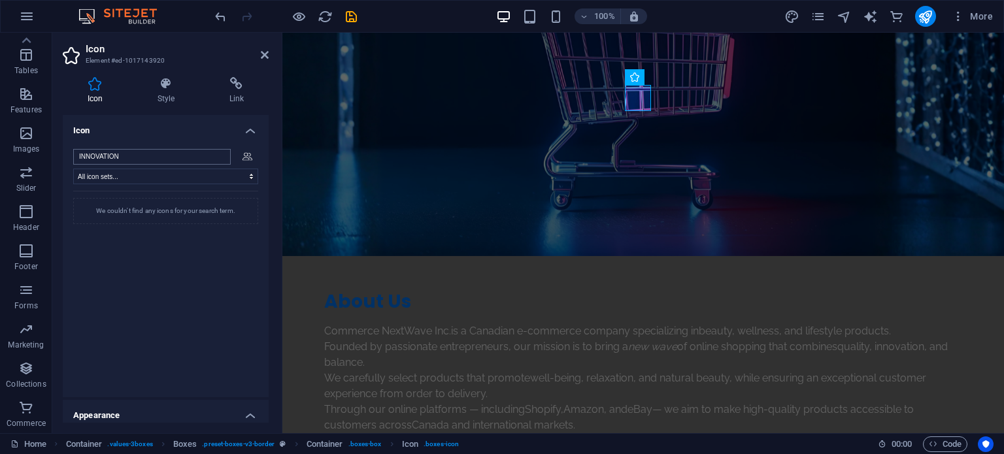
type input "INNOVATION"
drag, startPoint x: 133, startPoint y: 156, endPoint x: 65, endPoint y: 154, distance: 68.6
click at [63, 154] on div "INNOVATION All icon sets... IcoFont Ionicons FontAwesome Brands FontAwesome Duo…" at bounding box center [166, 268] width 206 height 259
click at [131, 177] on select "All icon sets... IcoFont Ionicons FontAwesome Brands FontAwesome Duotone FontAw…" at bounding box center [165, 177] width 185 height 16
click at [132, 177] on select "All icon sets... IcoFont Ionicons FontAwesome Brands FontAwesome Duotone FontAw…" at bounding box center [165, 177] width 185 height 16
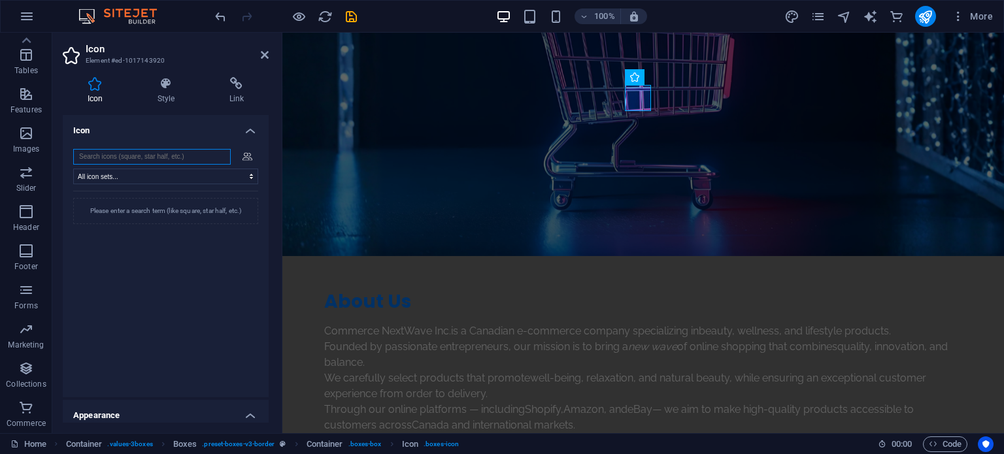
click at [154, 159] on input "search" at bounding box center [151, 157] width 157 height 16
click at [247, 159] on icon at bounding box center [247, 156] width 10 height 8
click at [173, 212] on div "Please enter a search term (like square, star half, etc.)" at bounding box center [165, 211] width 185 height 26
click at [177, 161] on input "search" at bounding box center [151, 157] width 157 height 16
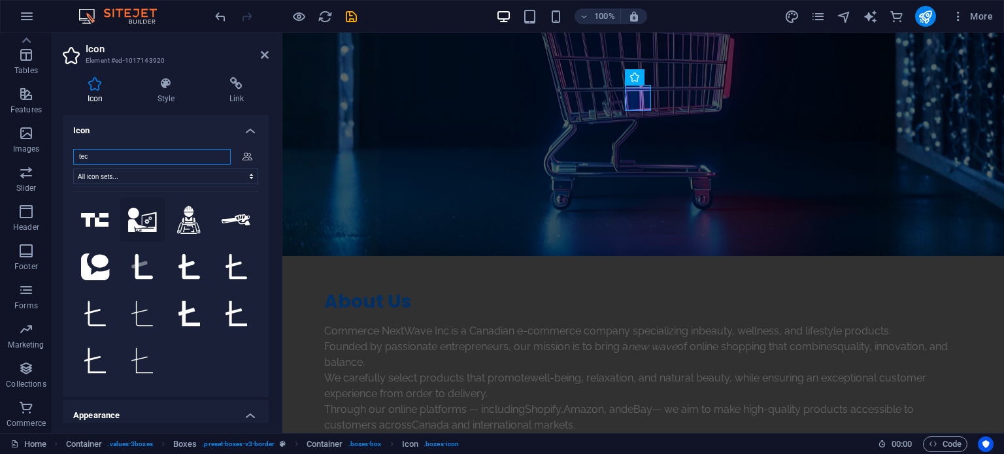
type input "tec"
click at [146, 219] on icon at bounding box center [142, 220] width 29 height 24
click at [150, 159] on input "tec" at bounding box center [151, 157] width 157 height 16
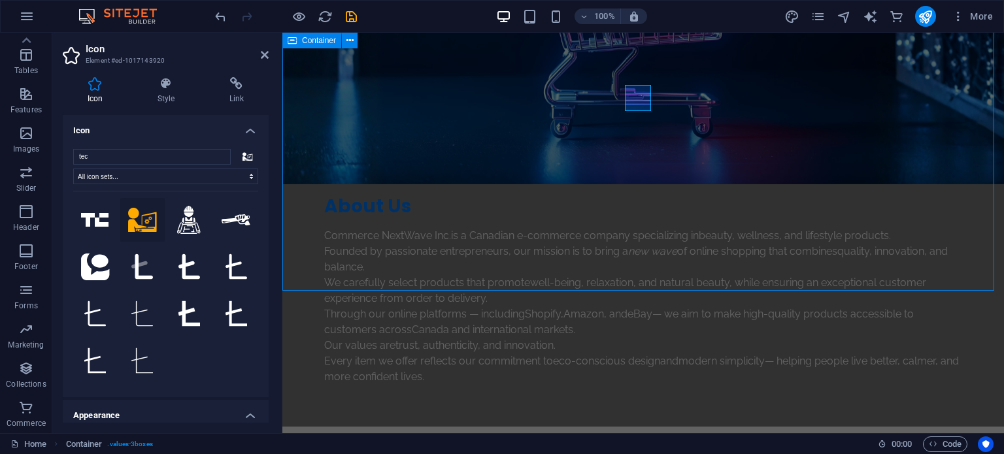
scroll to position [900, 0]
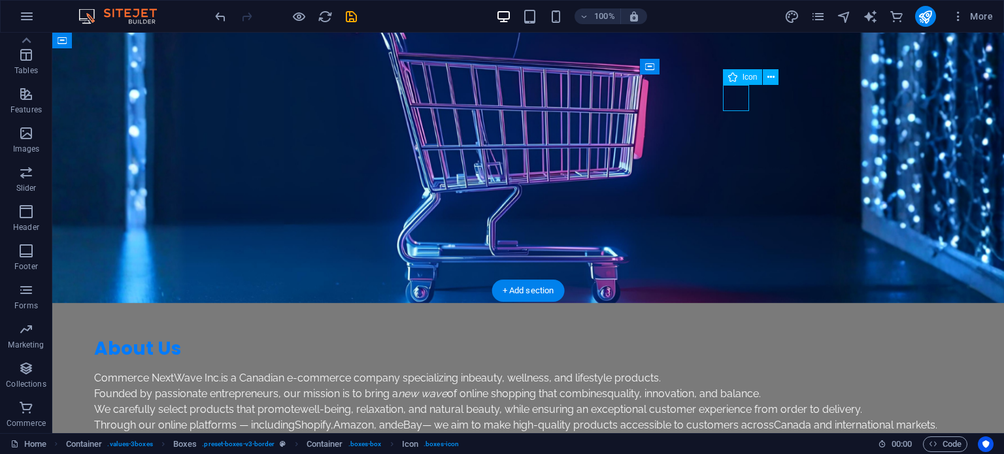
select select "xMidYMid"
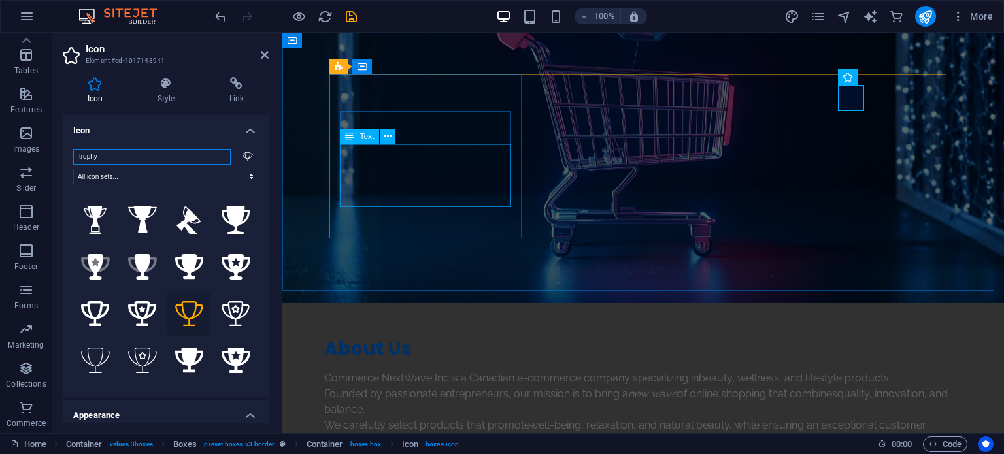
scroll to position [947, 0]
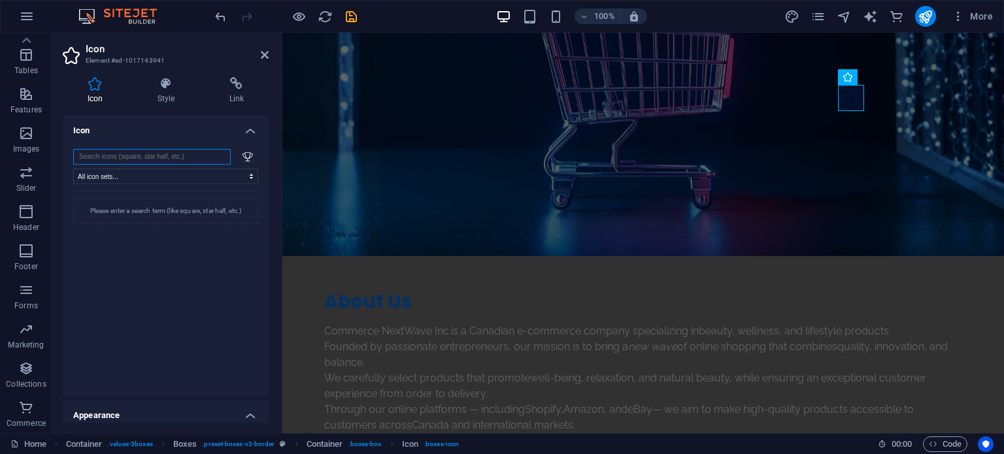
type input "w"
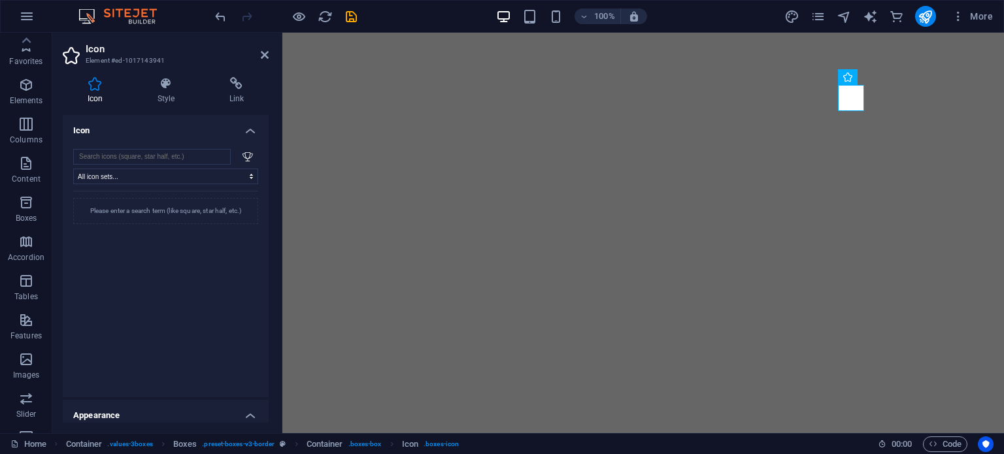
select select "xMidYMid"
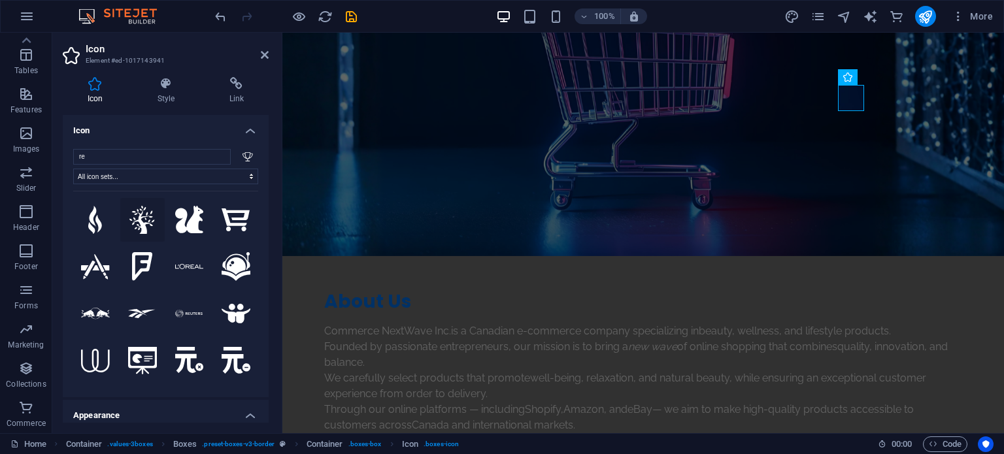
type input "re"
click at [139, 221] on icon at bounding box center [141, 220] width 25 height 29
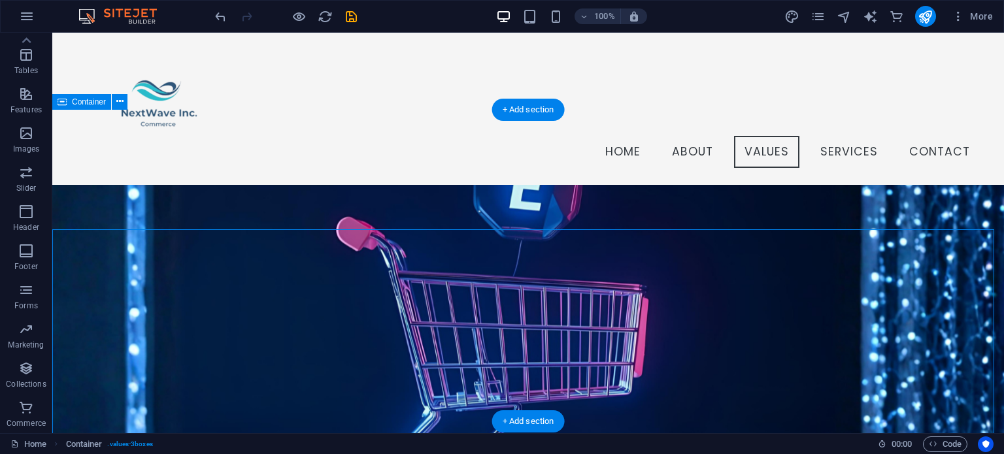
scroll to position [649, 0]
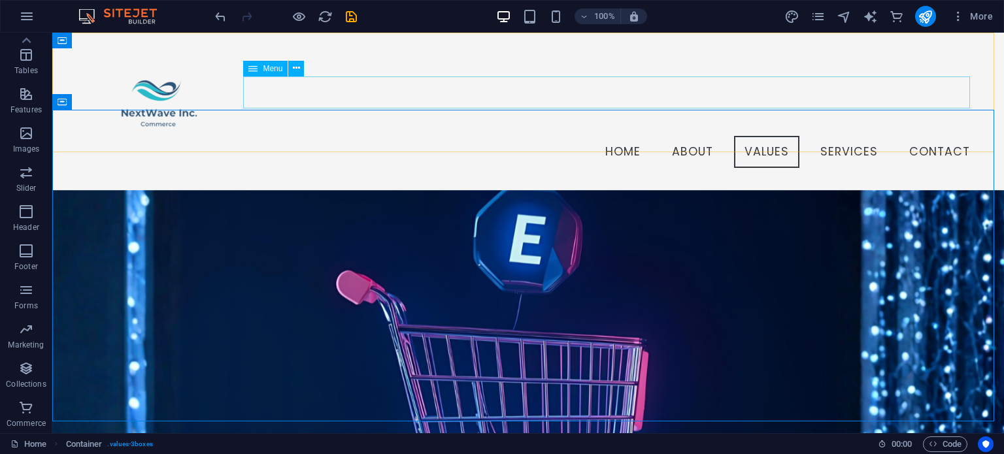
click at [845, 136] on nav "Home About Values Services Contact" at bounding box center [528, 152] width 904 height 33
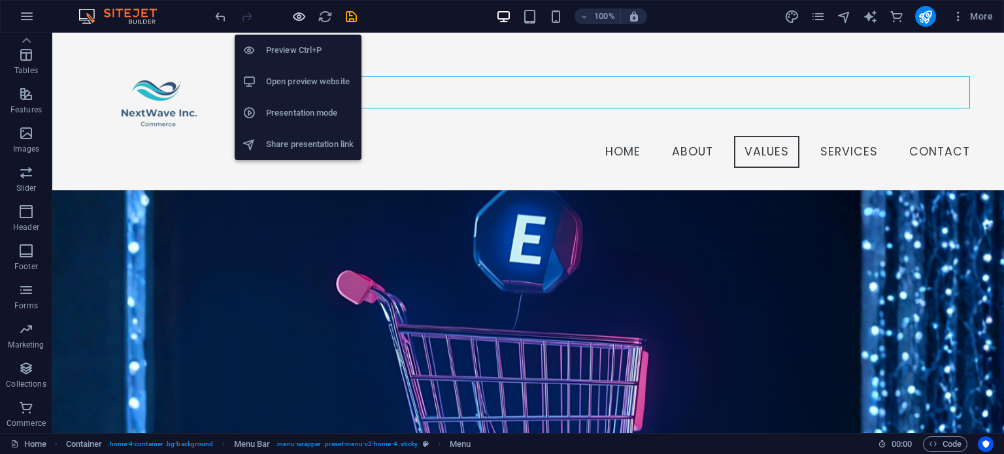
click at [304, 13] on icon "button" at bounding box center [298, 16] width 15 height 15
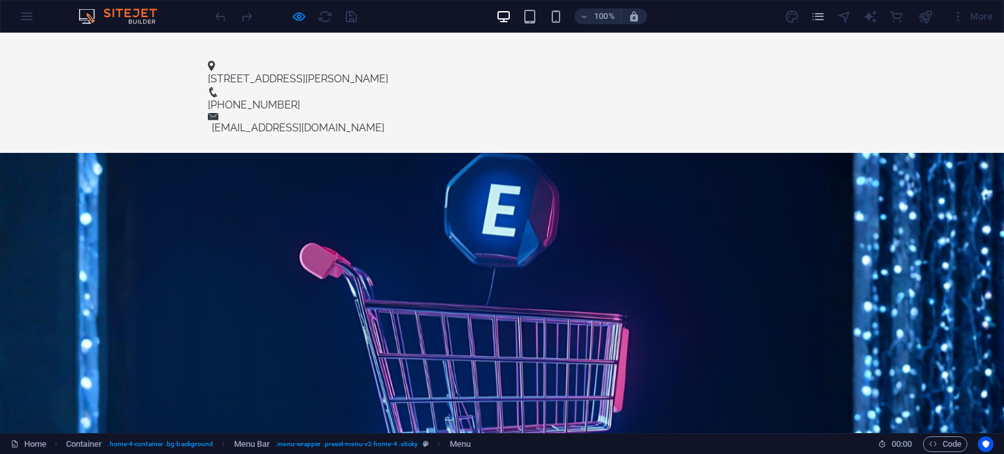
scroll to position [0, 0]
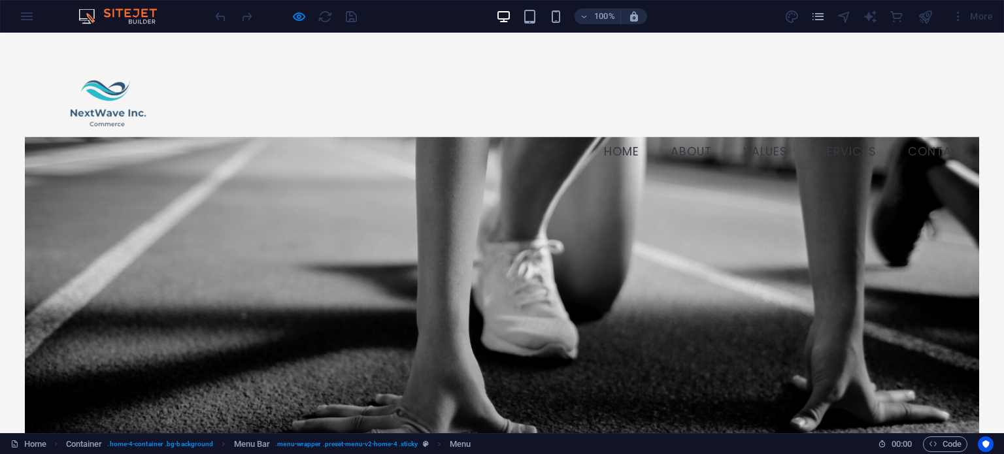
click at [842, 136] on link "Services" at bounding box center [847, 152] width 78 height 33
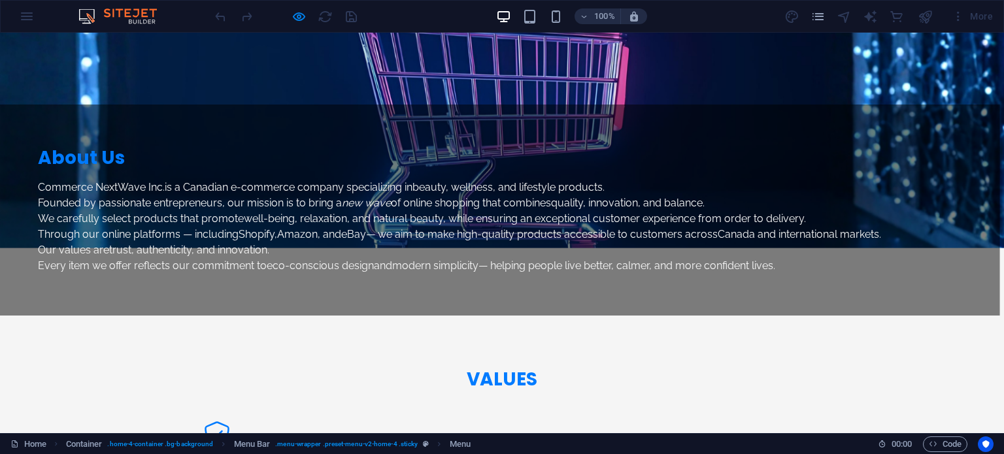
scroll to position [1126, 0]
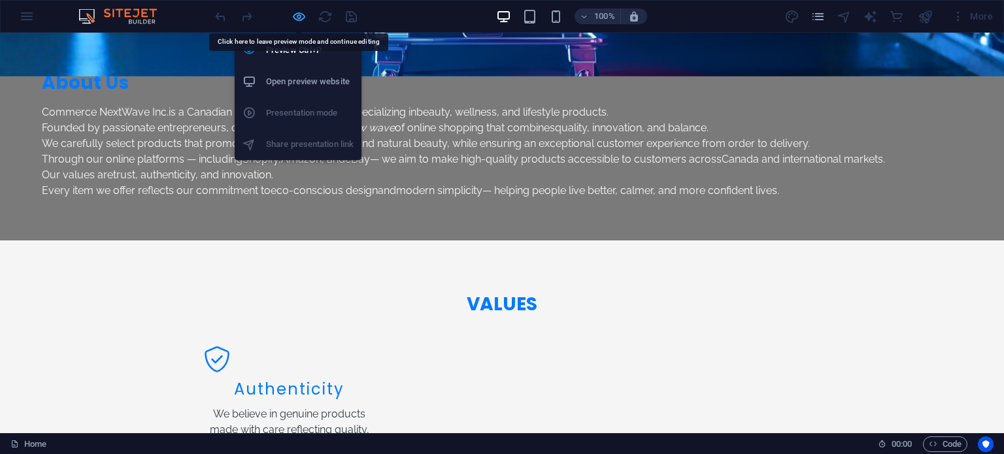
click at [297, 16] on icon "button" at bounding box center [298, 16] width 15 height 15
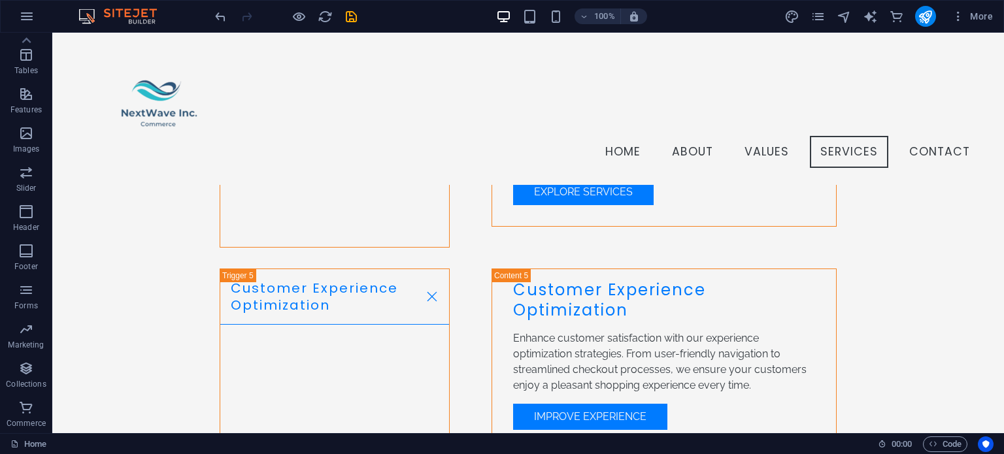
scroll to position [2530, 0]
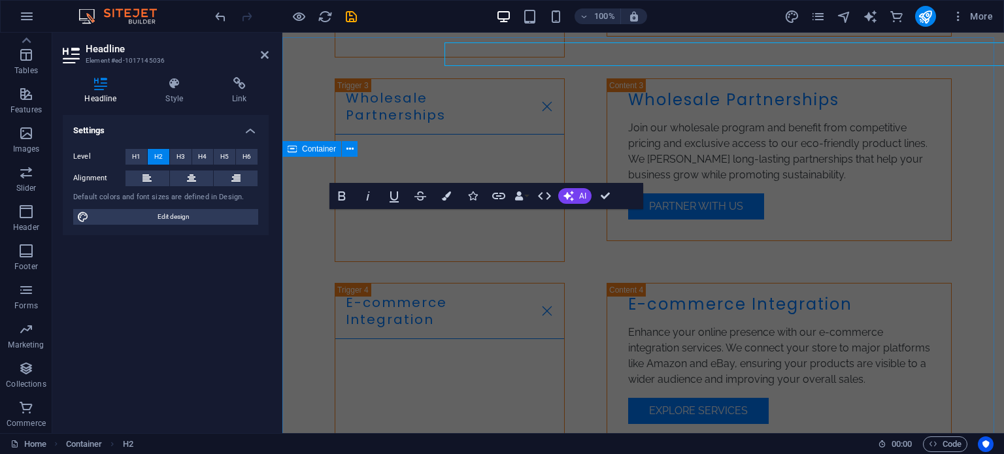
scroll to position [2649, 0]
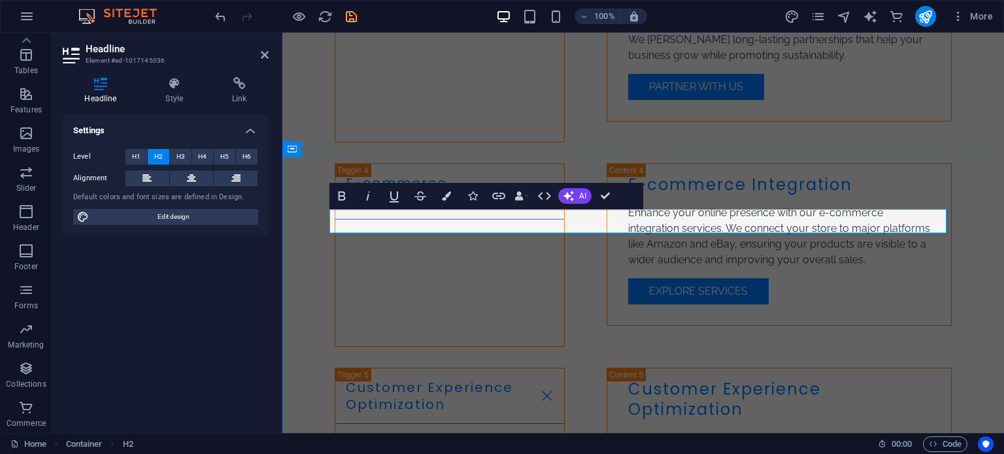
drag, startPoint x: 614, startPoint y: 223, endPoint x: 623, endPoint y: 225, distance: 8.6
drag, startPoint x: 630, startPoint y: 221, endPoint x: 562, endPoint y: 223, distance: 68.0
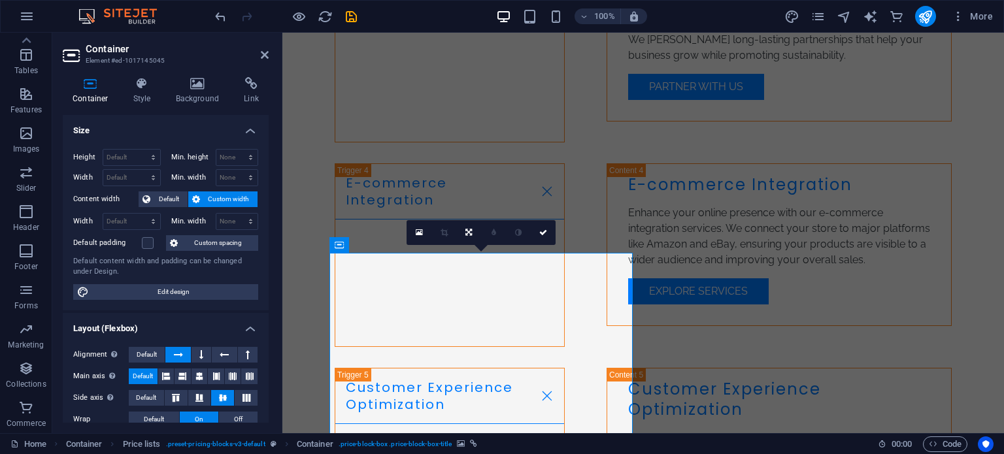
click at [423, 230] on link at bounding box center [418, 232] width 25 height 25
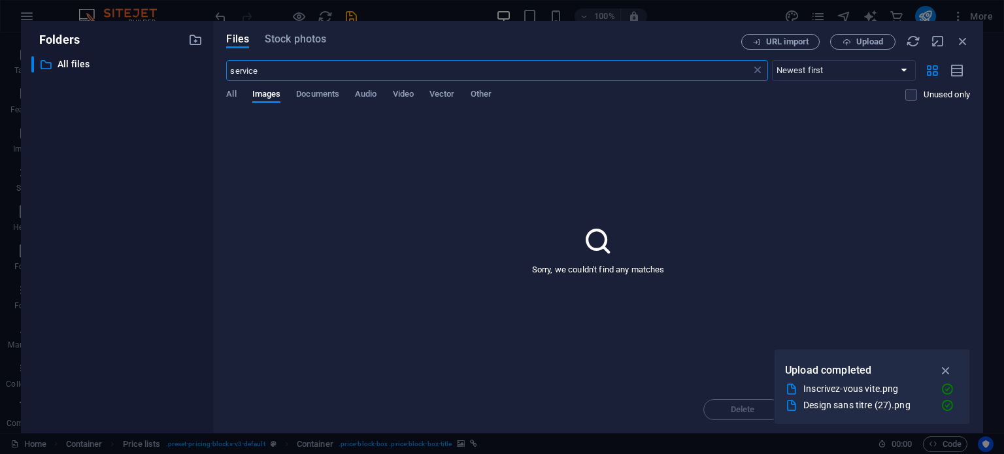
scroll to position [3583, 0]
click at [236, 96] on span "All" at bounding box center [231, 95] width 10 height 18
click at [296, 39] on span "Stock photos" at bounding box center [295, 39] width 61 height 16
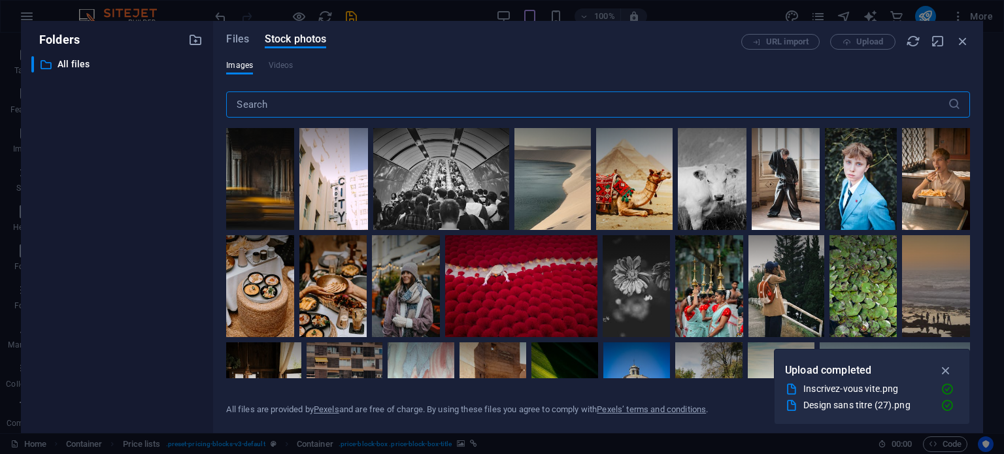
click at [293, 110] on input "text" at bounding box center [586, 104] width 721 height 26
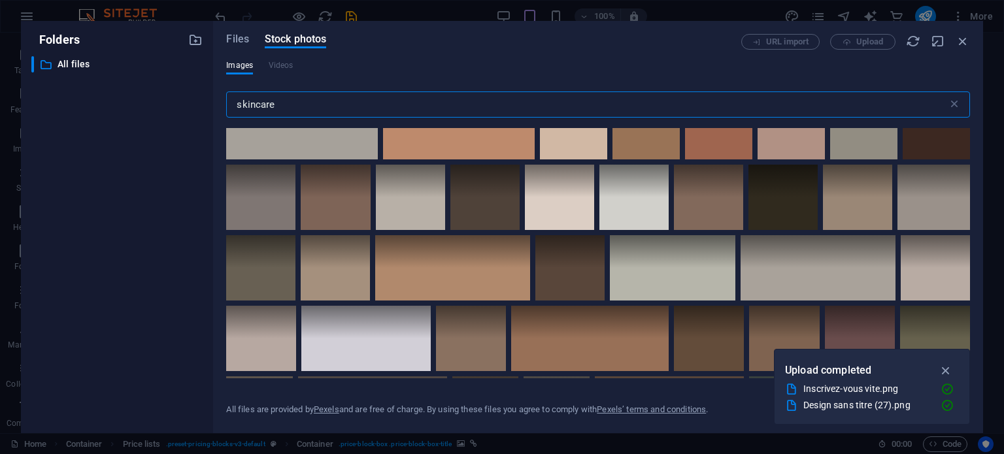
scroll to position [3463, 0]
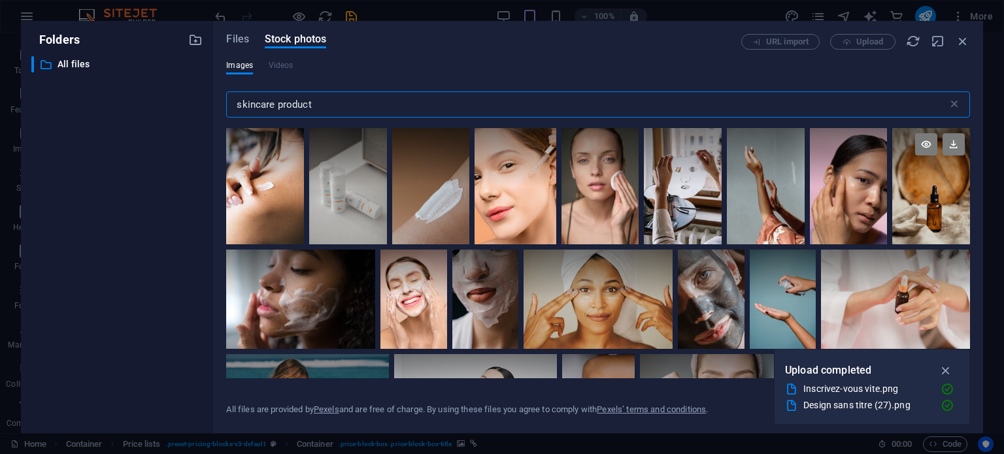
type input "skincare product"
click at [938, 197] on div at bounding box center [931, 186] width 78 height 116
click at [938, 197] on div at bounding box center [931, 215] width 78 height 58
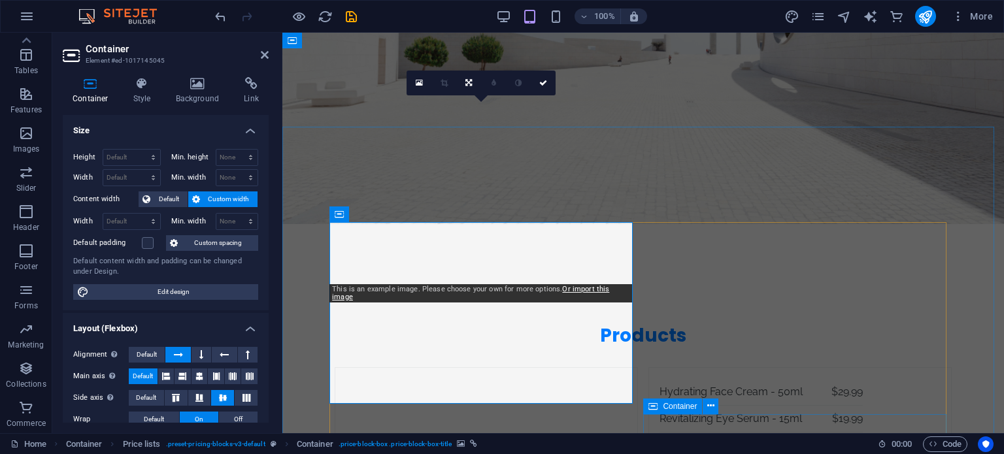
scroll to position [2799, 0]
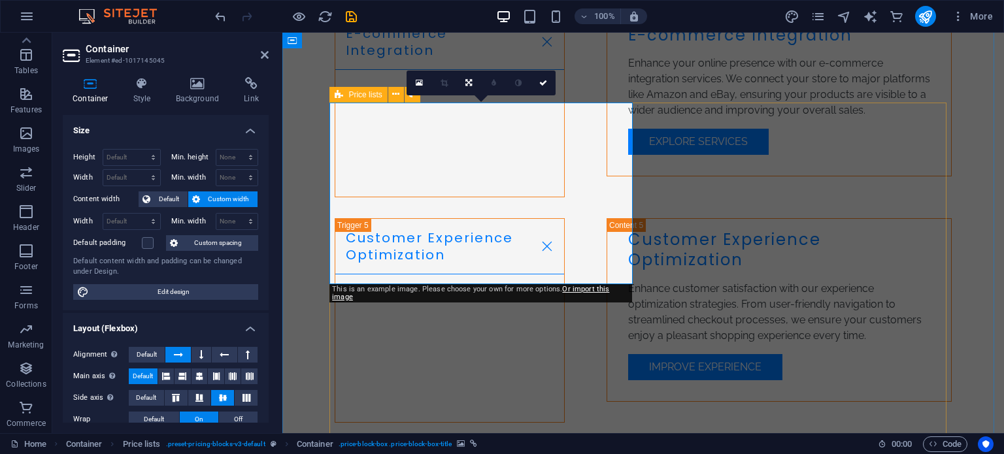
click at [464, 84] on link at bounding box center [468, 83] width 25 height 25
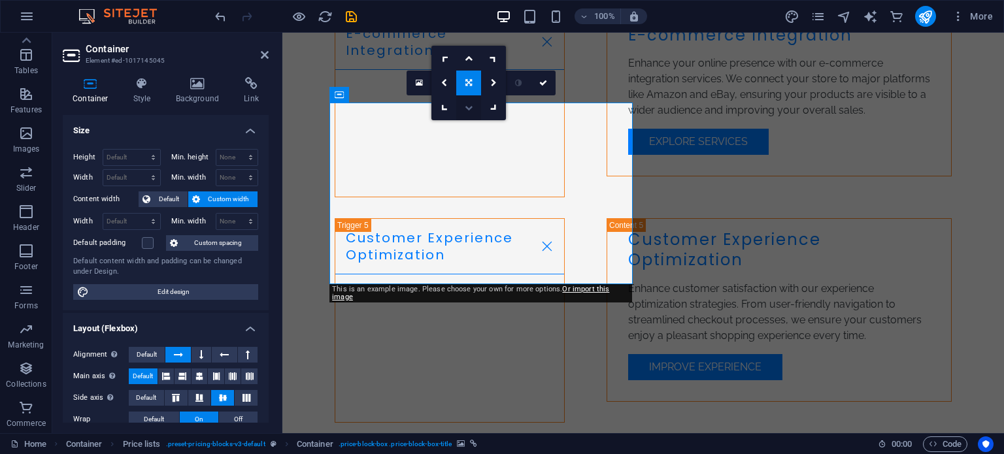
click at [471, 105] on icon at bounding box center [469, 108] width 8 height 8
click at [470, 86] on icon at bounding box center [469, 83] width 8 height 8
click at [470, 83] on icon at bounding box center [468, 83] width 7 height 8
drag, startPoint x: 507, startPoint y: 233, endPoint x: 515, endPoint y: 208, distance: 26.0
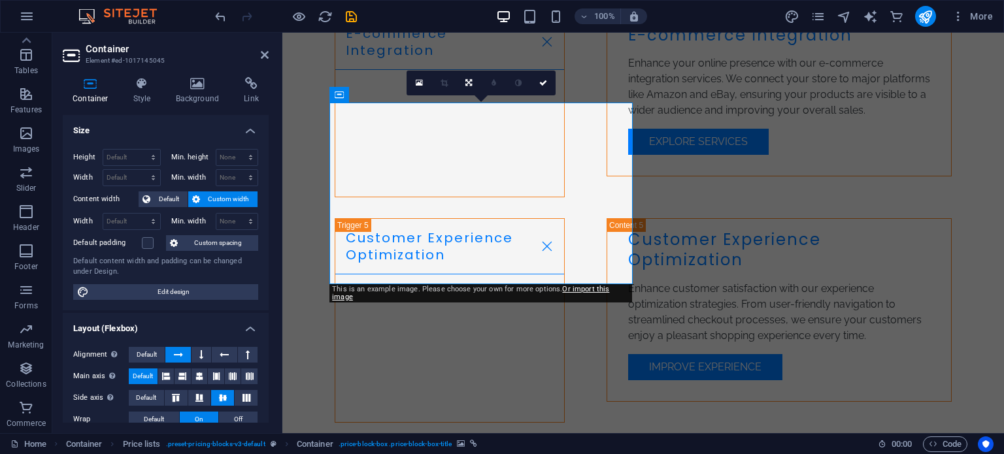
click at [467, 83] on icon at bounding box center [468, 83] width 7 height 8
click at [470, 62] on link at bounding box center [468, 58] width 25 height 25
click at [468, 86] on link at bounding box center [468, 83] width 25 height 25
click at [470, 110] on icon at bounding box center [469, 108] width 8 height 8
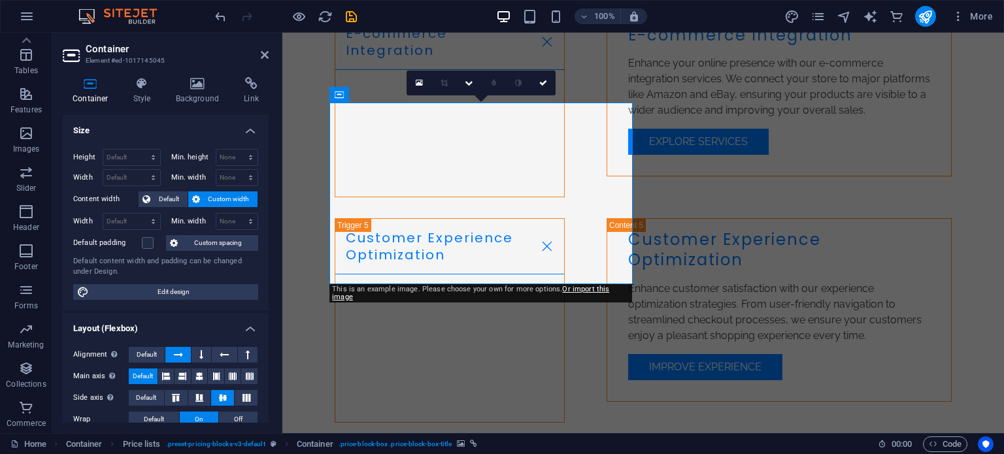
click at [421, 80] on icon at bounding box center [419, 82] width 7 height 9
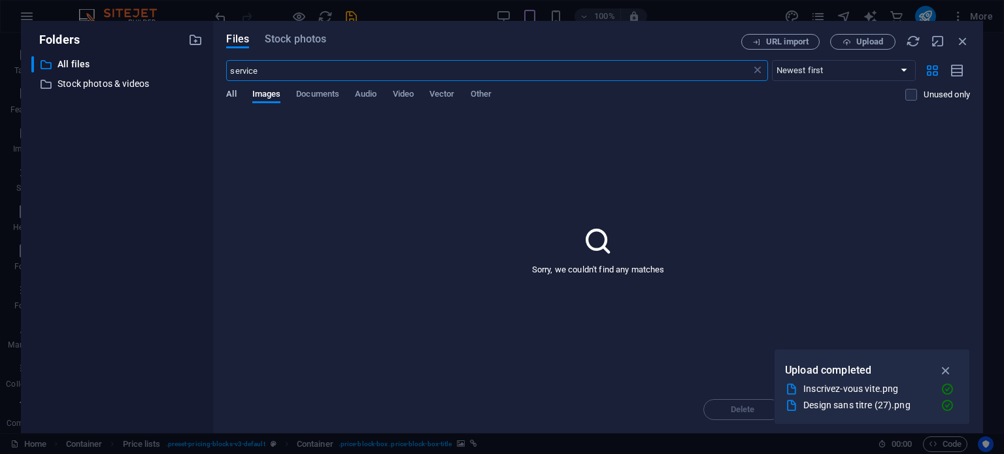
click at [233, 93] on span "All" at bounding box center [231, 95] width 10 height 18
drag, startPoint x: 269, startPoint y: 73, endPoint x: 228, endPoint y: 71, distance: 40.6
click at [228, 71] on input "service" at bounding box center [488, 70] width 524 height 21
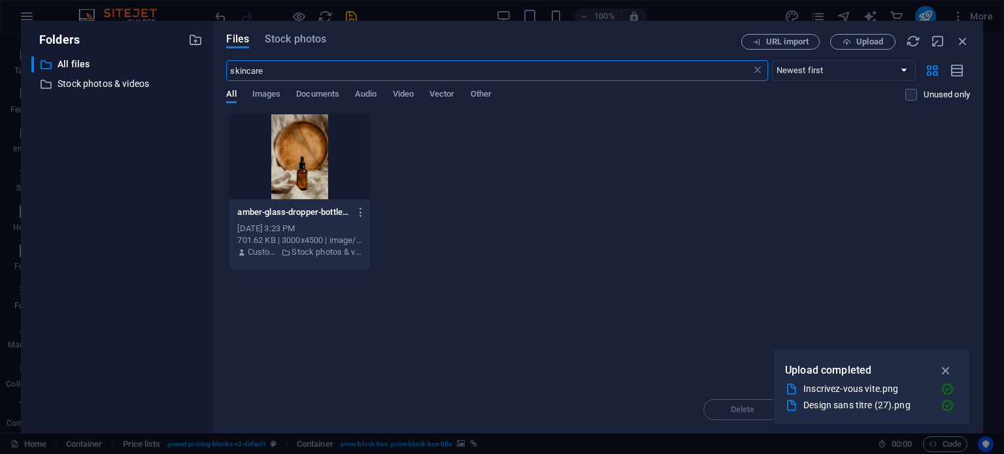
type input "skincare"
click at [948, 370] on icon "button" at bounding box center [945, 370] width 15 height 14
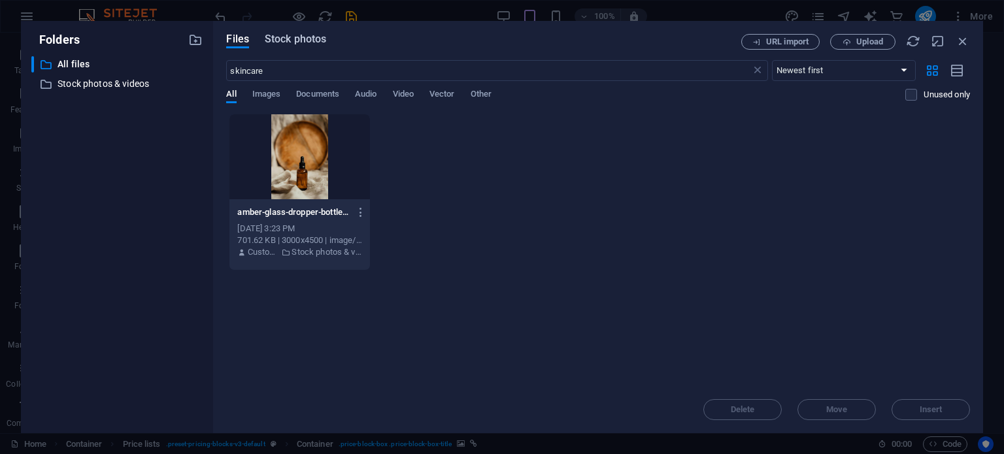
click at [301, 38] on span "Stock photos" at bounding box center [295, 39] width 61 height 16
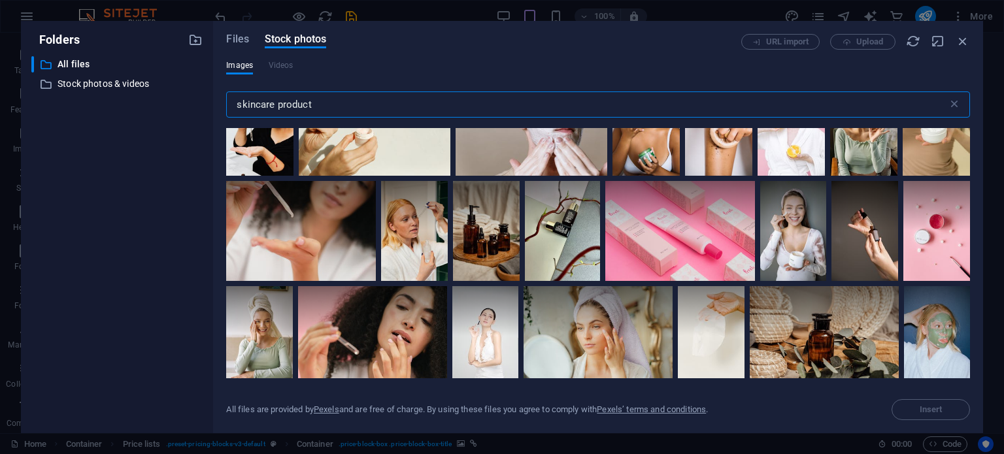
scroll to position [653, 0]
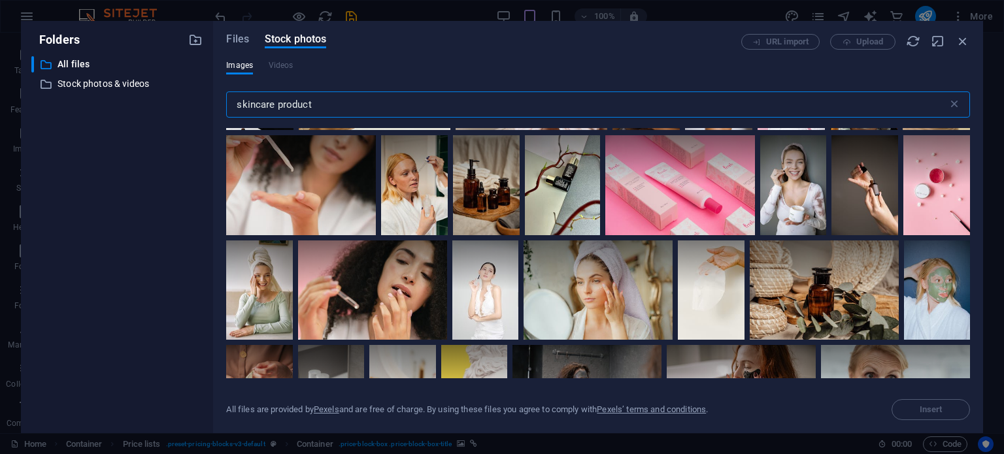
click at [347, 108] on input "skincare product" at bounding box center [586, 104] width 721 height 26
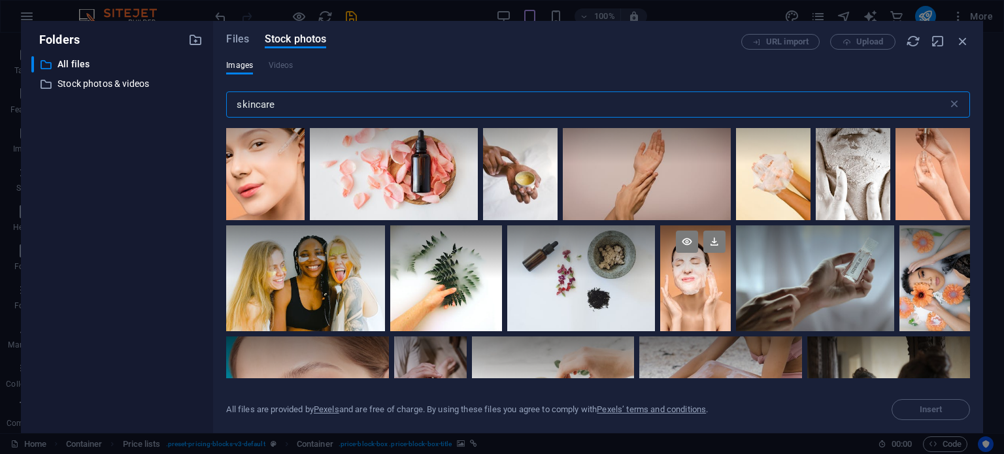
scroll to position [131, 0]
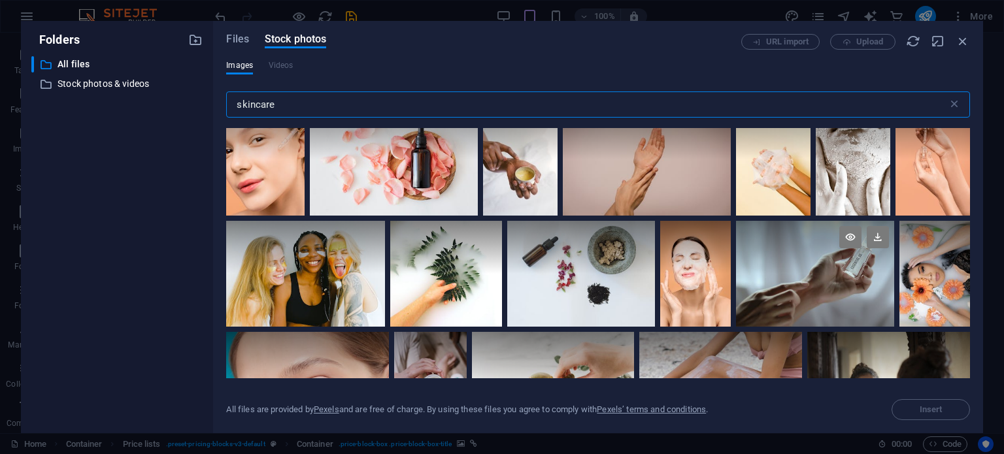
type input "skincare"
click at [779, 284] on div at bounding box center [815, 274] width 158 height 106
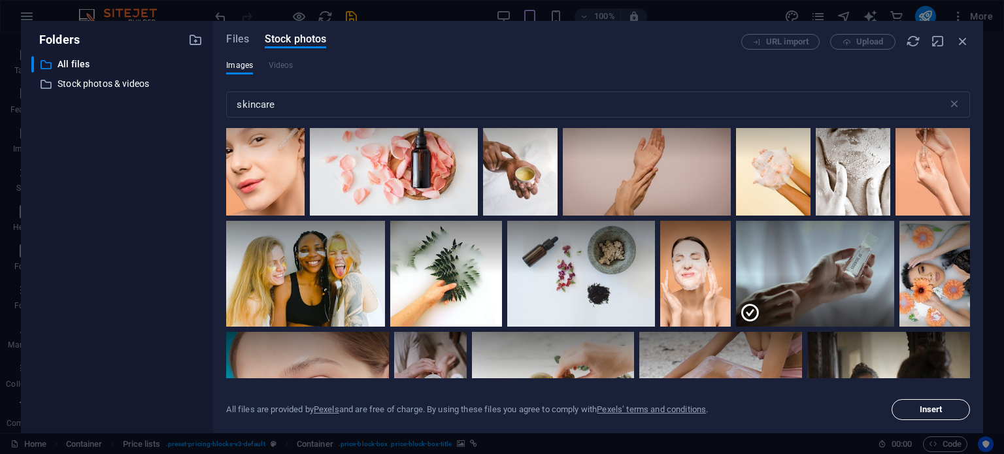
click at [915, 412] on span "Insert" at bounding box center [930, 410] width 67 height 8
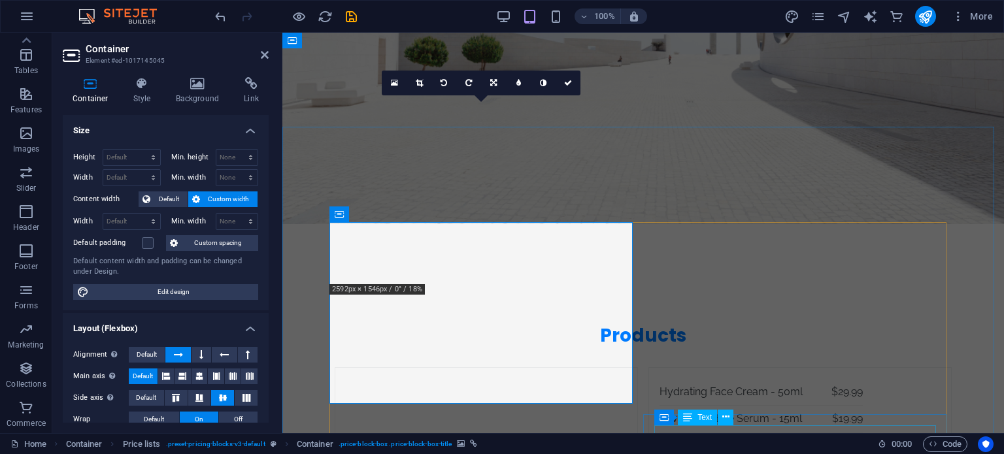
scroll to position [2799, 0]
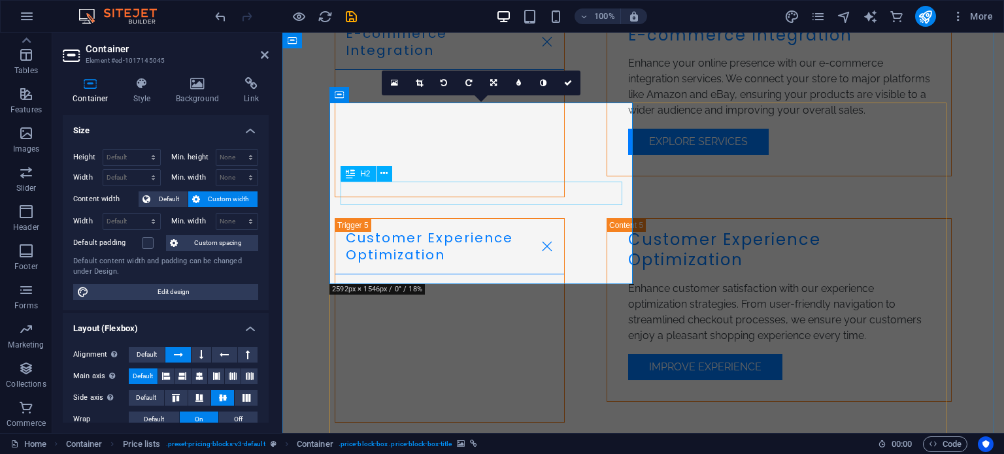
drag, startPoint x: 496, startPoint y: 192, endPoint x: 726, endPoint y: 195, distance: 230.0
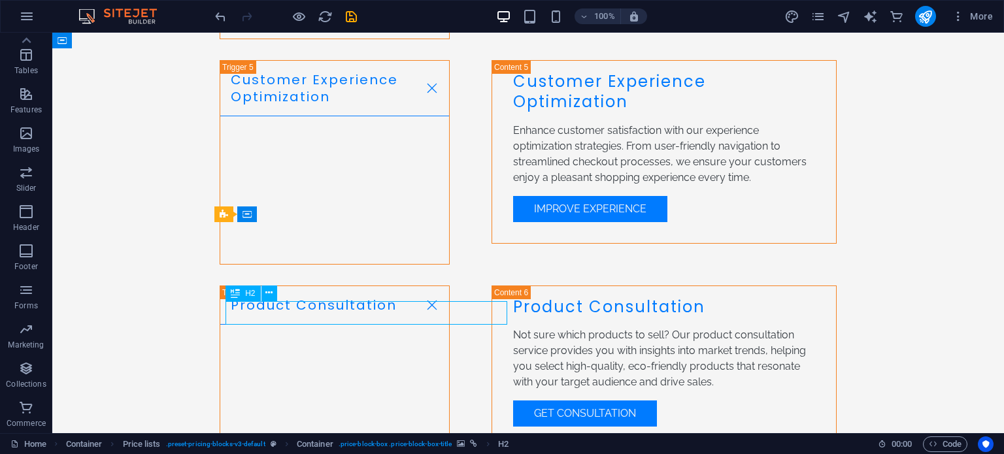
scroll to position [2752, 0]
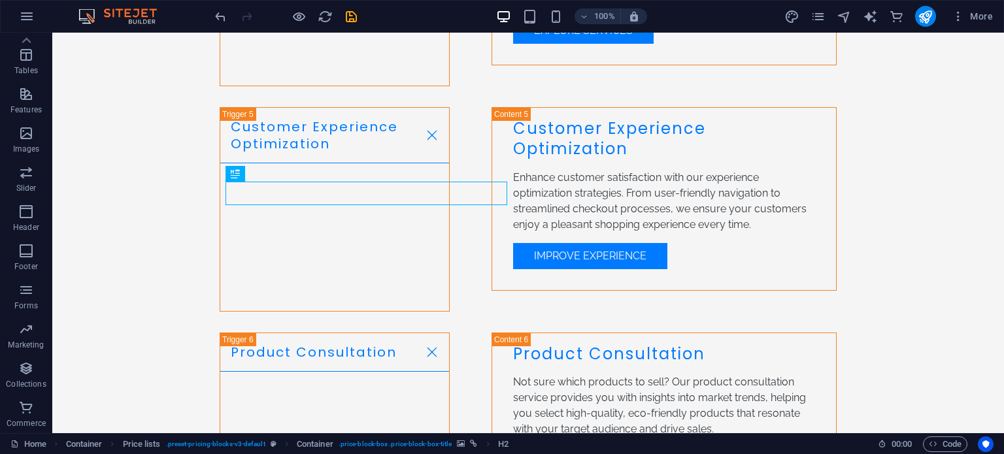
drag, startPoint x: 399, startPoint y: 190, endPoint x: 396, endPoint y: 224, distance: 34.1
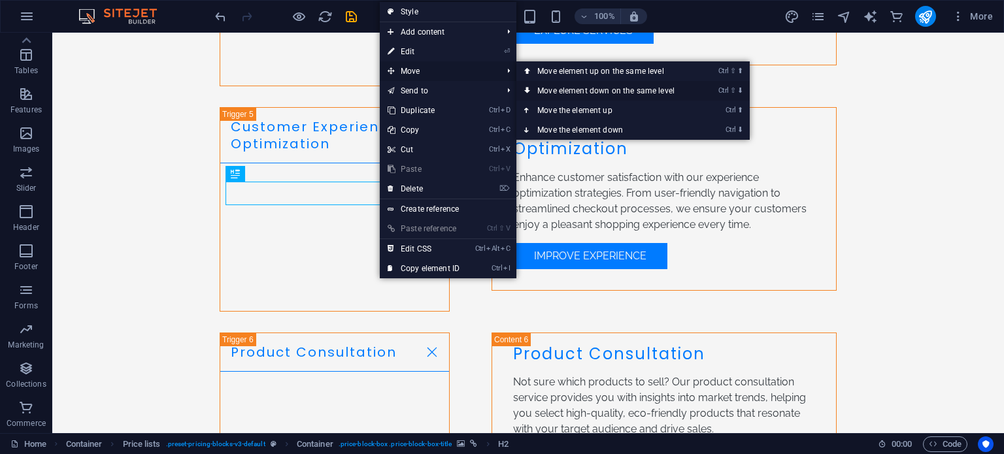
click at [549, 90] on link "Ctrl ⇧ ⬇ Move element down on the same level" at bounding box center [608, 91] width 184 height 20
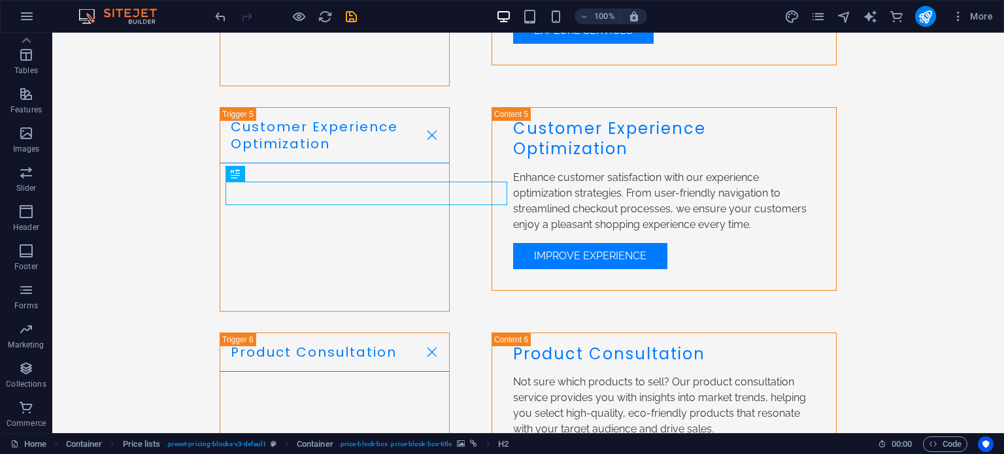
drag, startPoint x: 410, startPoint y: 197, endPoint x: 391, endPoint y: 195, distance: 18.4
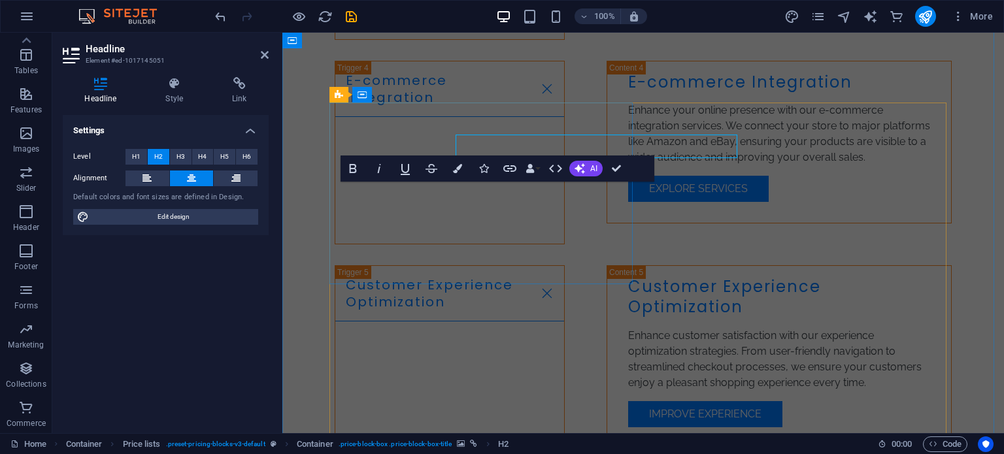
scroll to position [2799, 0]
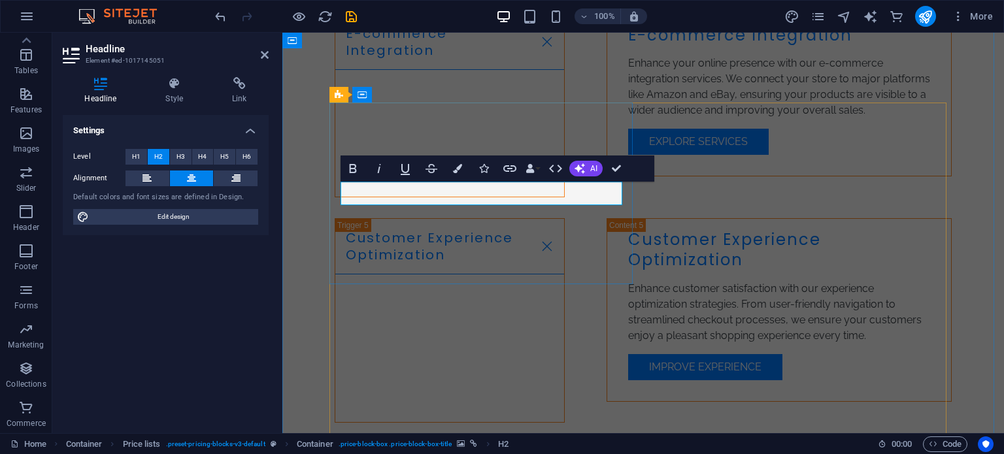
drag, startPoint x: 498, startPoint y: 191, endPoint x: 442, endPoint y: 191, distance: 56.2
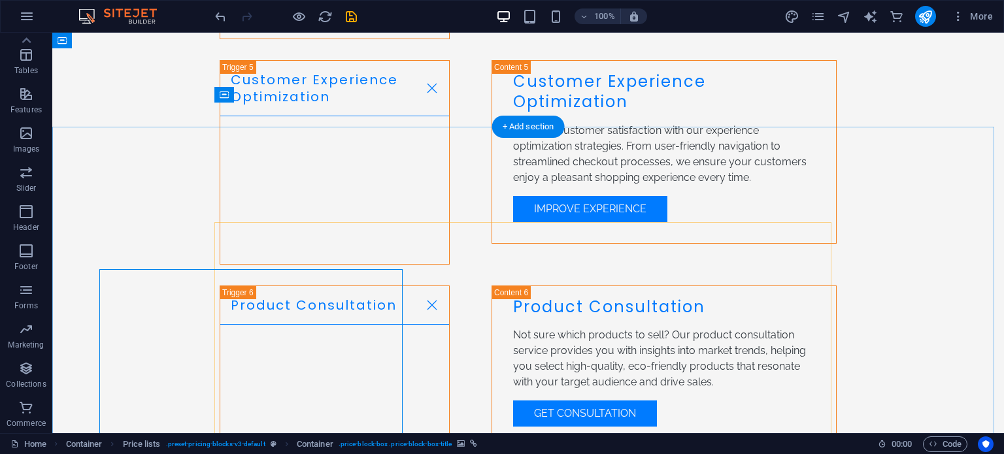
scroll to position [2752, 0]
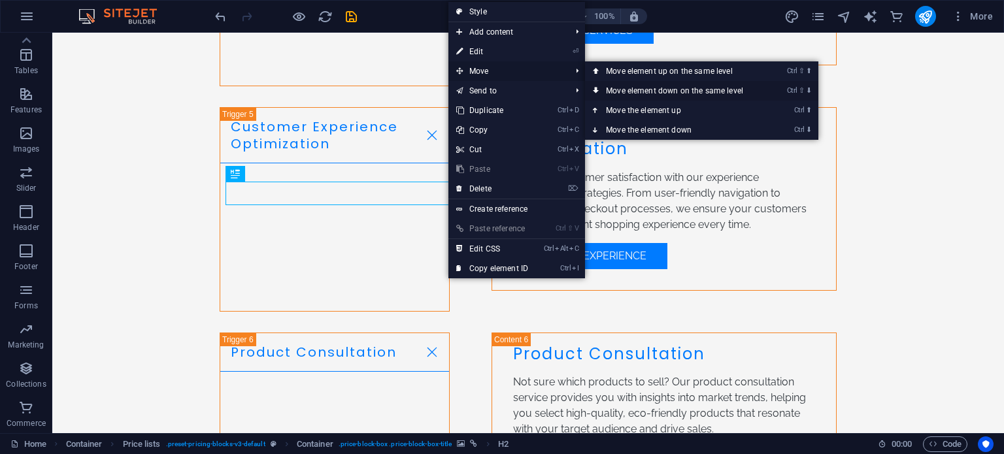
click at [627, 91] on link "Ctrl ⇧ ⬇ Move element down on the same level" at bounding box center [677, 91] width 184 height 20
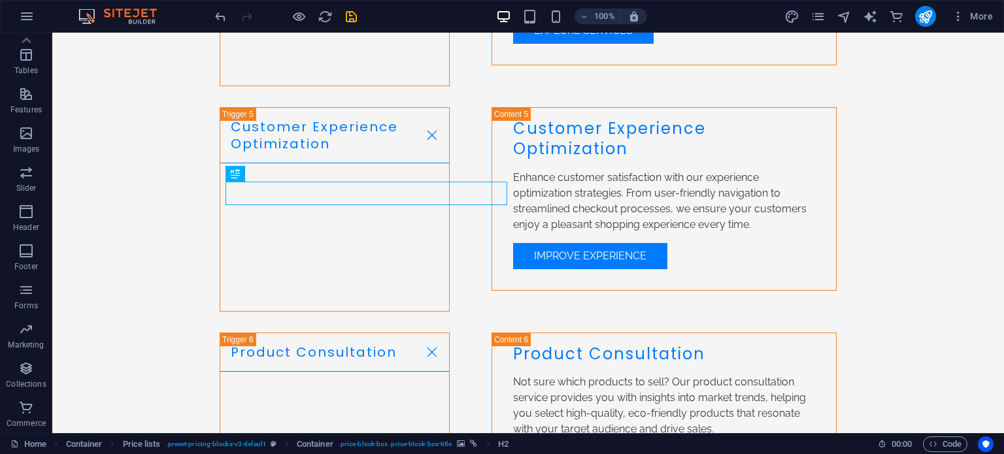
drag, startPoint x: 290, startPoint y: 205, endPoint x: 240, endPoint y: 244, distance: 63.3
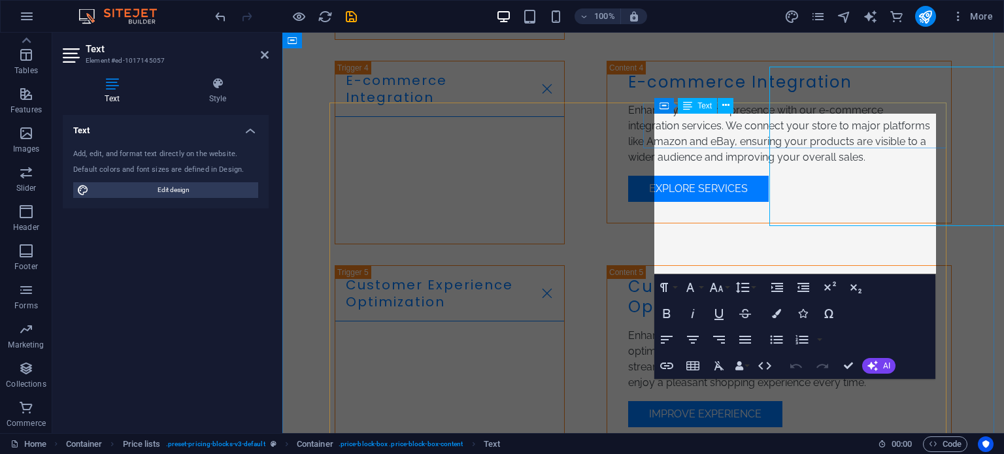
scroll to position [2799, 0]
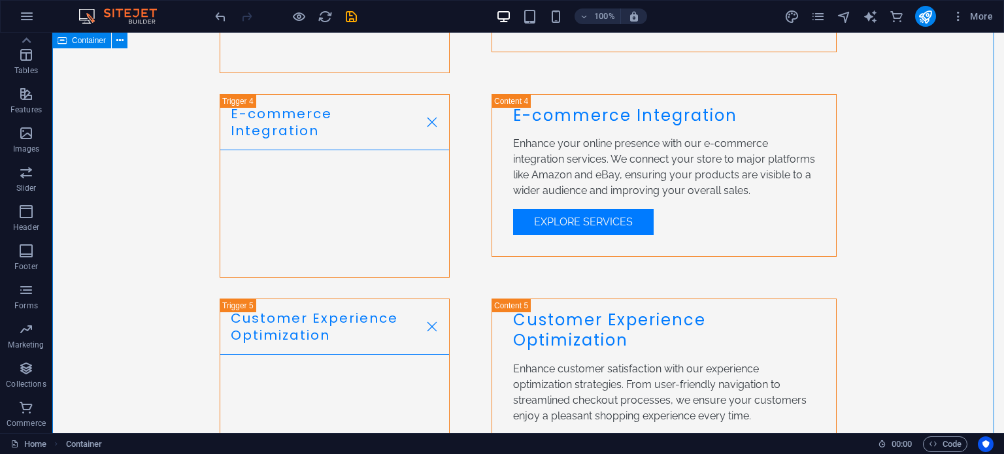
scroll to position [2882, 0]
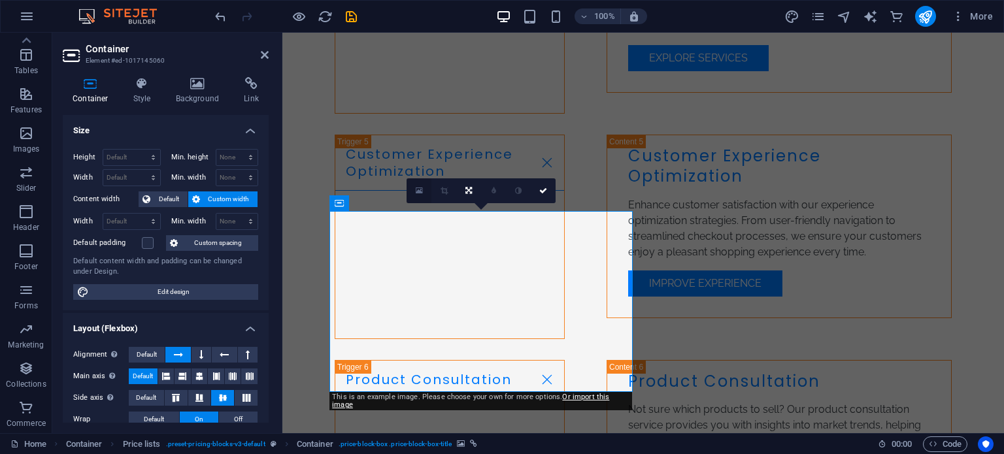
click at [413, 190] on link at bounding box center [418, 190] width 25 height 25
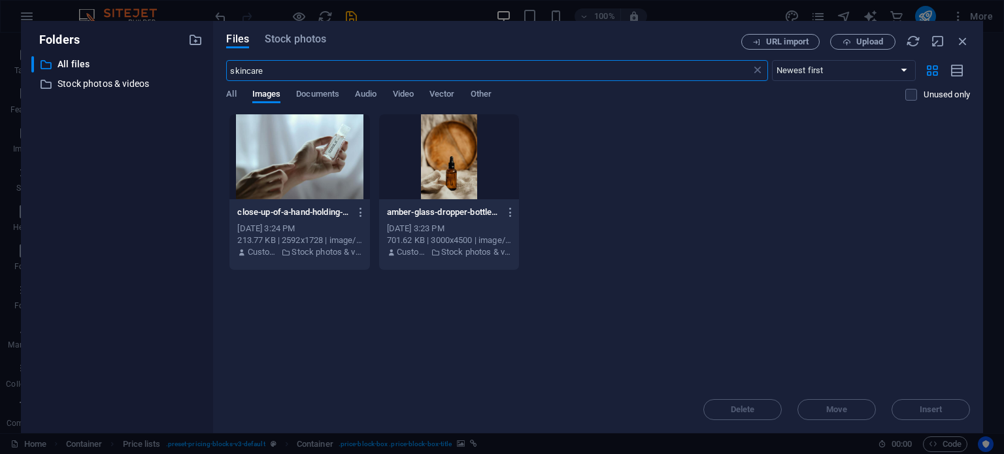
scroll to position [3870, 0]
click at [234, 91] on span "All" at bounding box center [231, 95] width 10 height 18
drag, startPoint x: 272, startPoint y: 71, endPoint x: 230, endPoint y: 67, distance: 42.1
click at [230, 67] on input "skincare" at bounding box center [488, 70] width 524 height 21
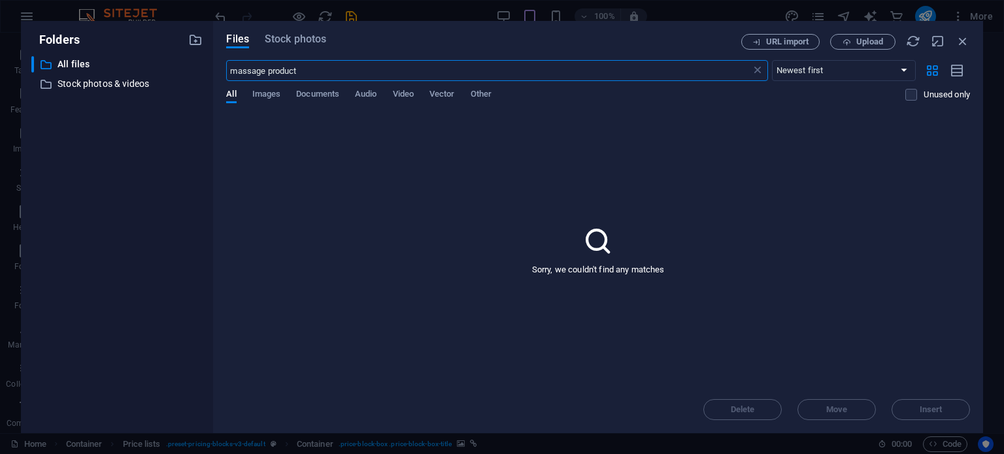
type input "massage product"
click at [310, 39] on span "Stock photos" at bounding box center [295, 39] width 61 height 16
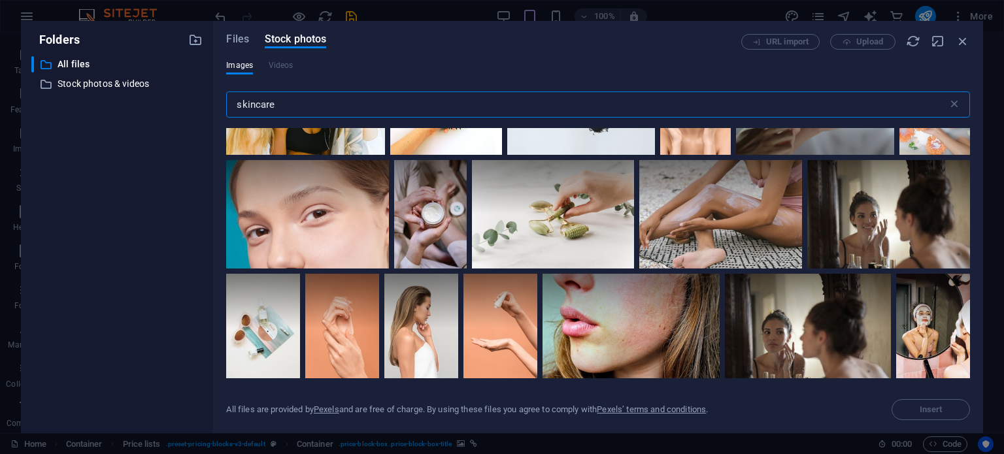
scroll to position [523, 0]
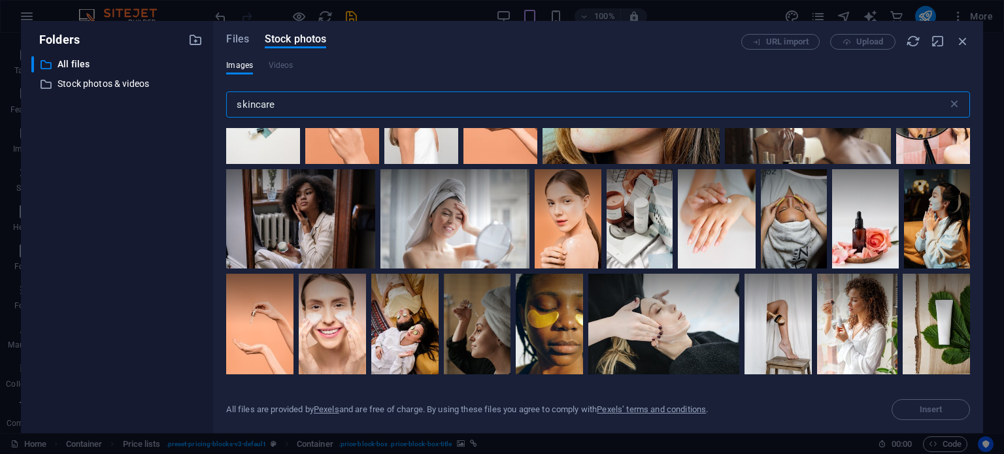
click at [291, 106] on input "skincare" at bounding box center [586, 104] width 721 height 26
drag, startPoint x: 291, startPoint y: 106, endPoint x: 222, endPoint y: 102, distance: 68.7
click at [222, 103] on div "Files Stock photos URL import Upload Images Videos skincare ​ All files are pro…" at bounding box center [598, 227] width 770 height 412
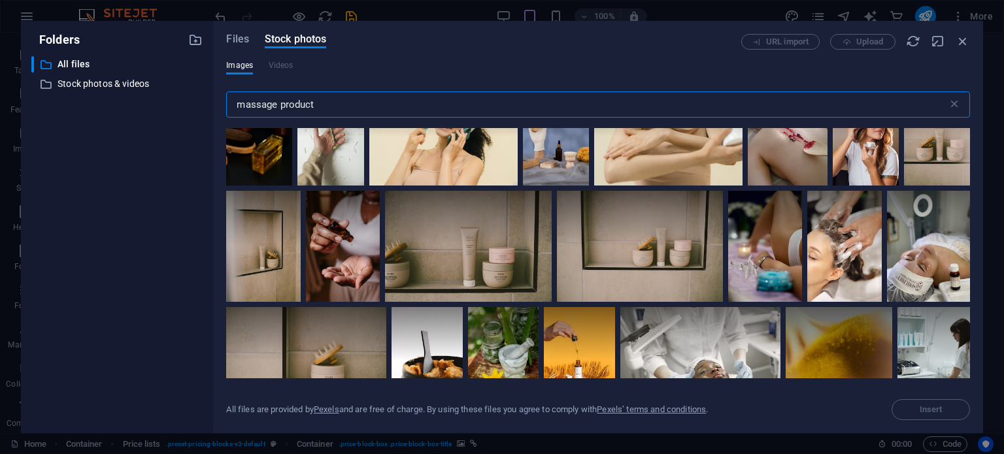
scroll to position [1960, 0]
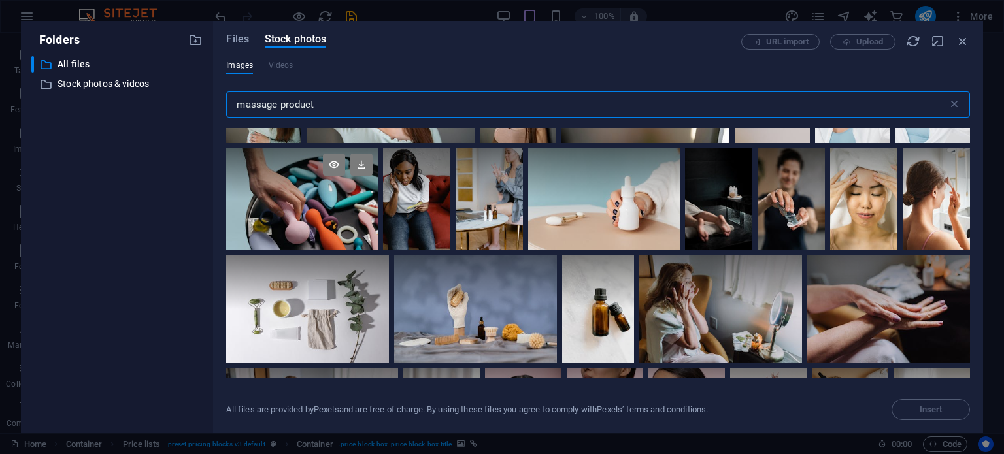
type input "massage product"
click at [378, 199] on div at bounding box center [302, 173] width 152 height 50
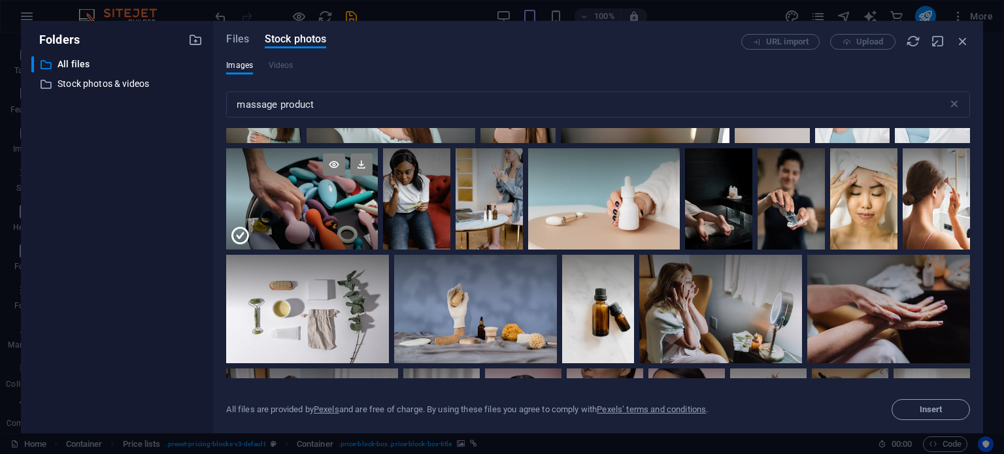
click at [378, 199] on div at bounding box center [302, 173] width 152 height 50
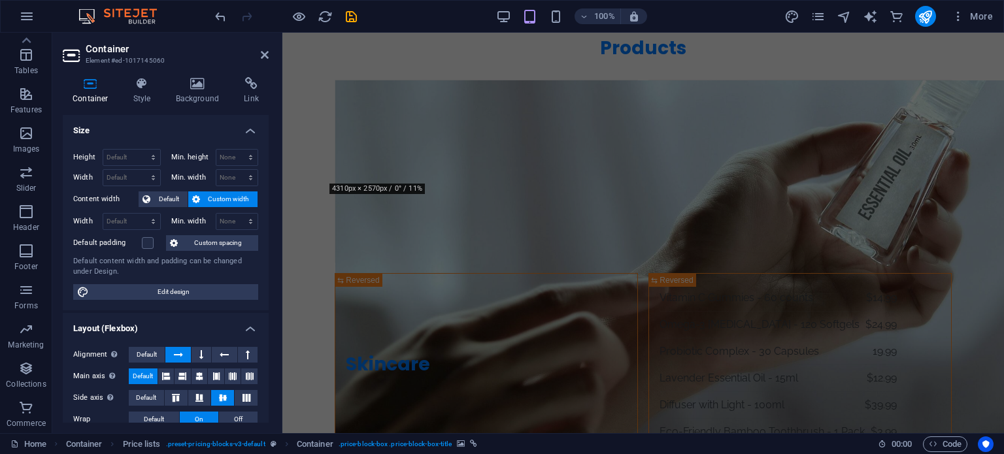
scroll to position [3092, 0]
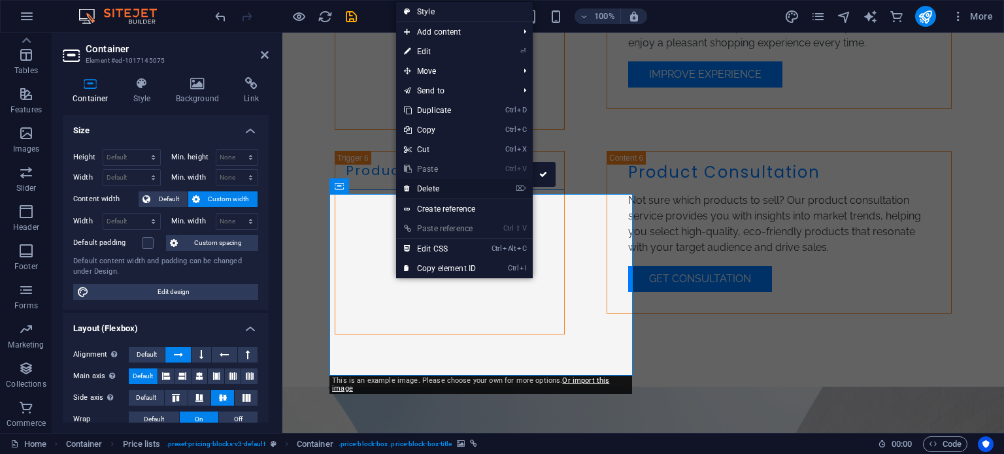
click at [416, 190] on link "⌦ Delete" at bounding box center [440, 189] width 88 height 20
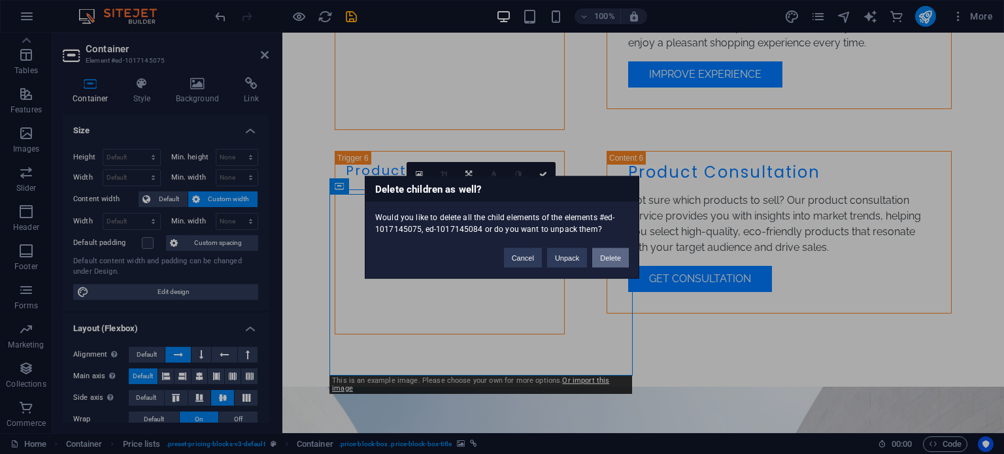
click at [608, 259] on button "Delete" at bounding box center [610, 258] width 37 height 20
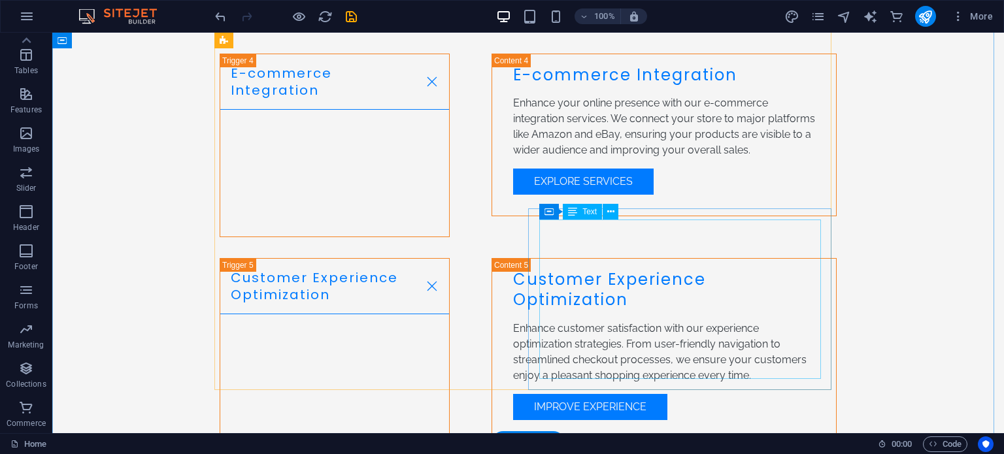
scroll to position [2841, 0]
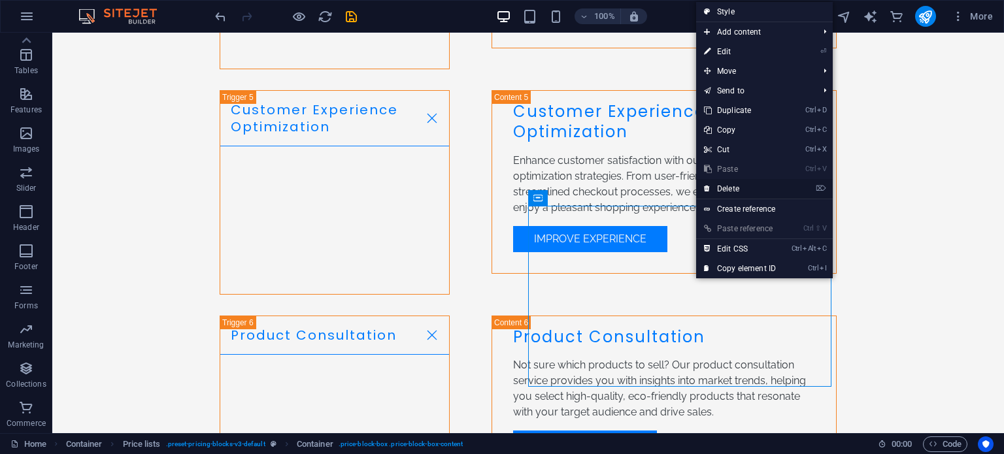
click at [725, 184] on link "⌦ Delete" at bounding box center [740, 189] width 88 height 20
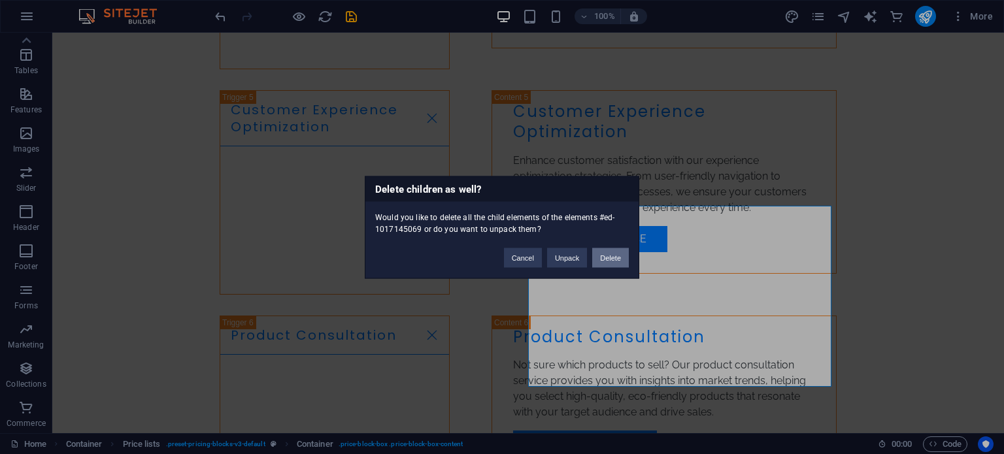
click at [614, 254] on button "Delete" at bounding box center [610, 258] width 37 height 20
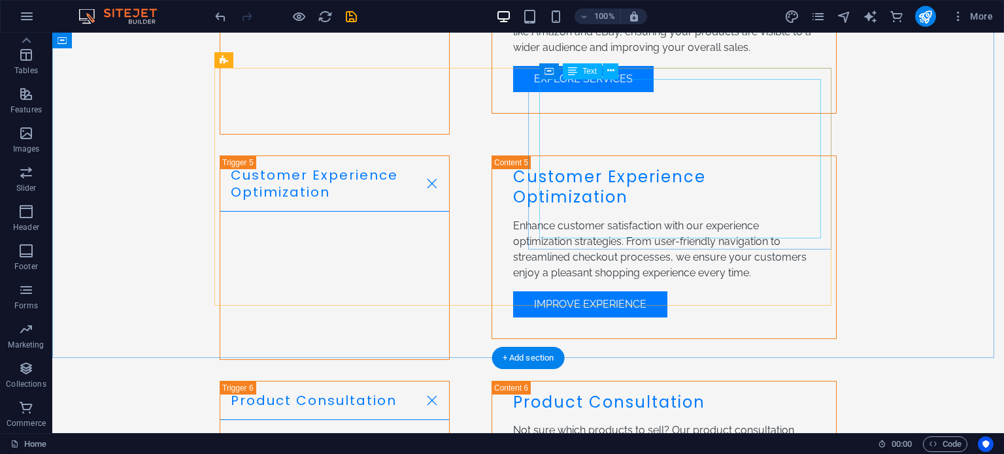
scroll to position [2786, 0]
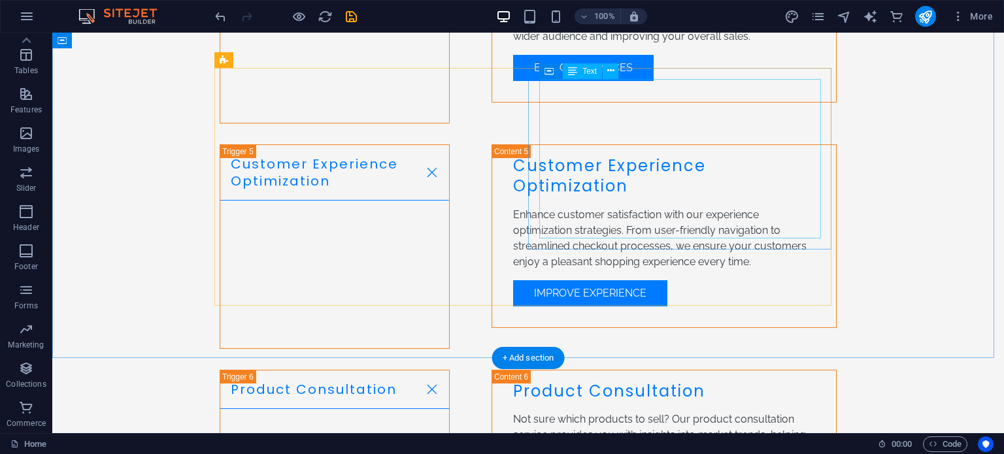
drag, startPoint x: 353, startPoint y: 263, endPoint x: 636, endPoint y: 148, distance: 305.4
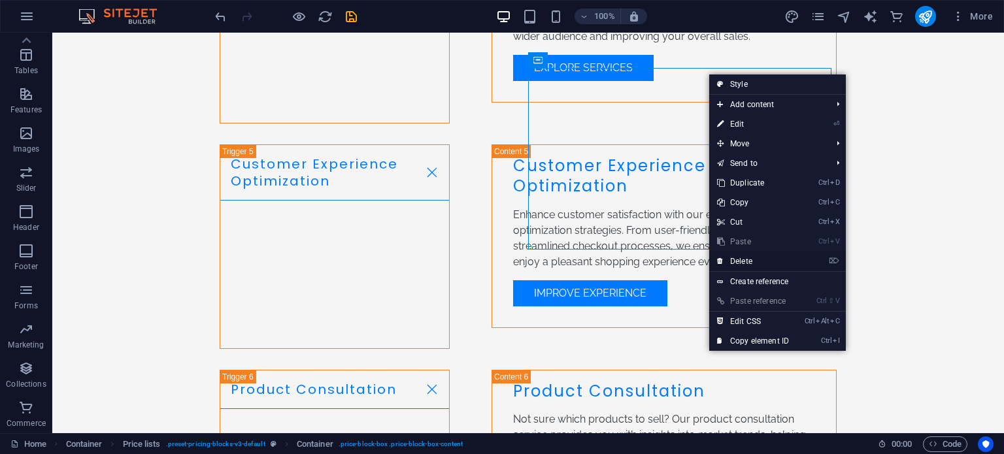
click at [736, 259] on link "⌦ Delete" at bounding box center [753, 262] width 88 height 20
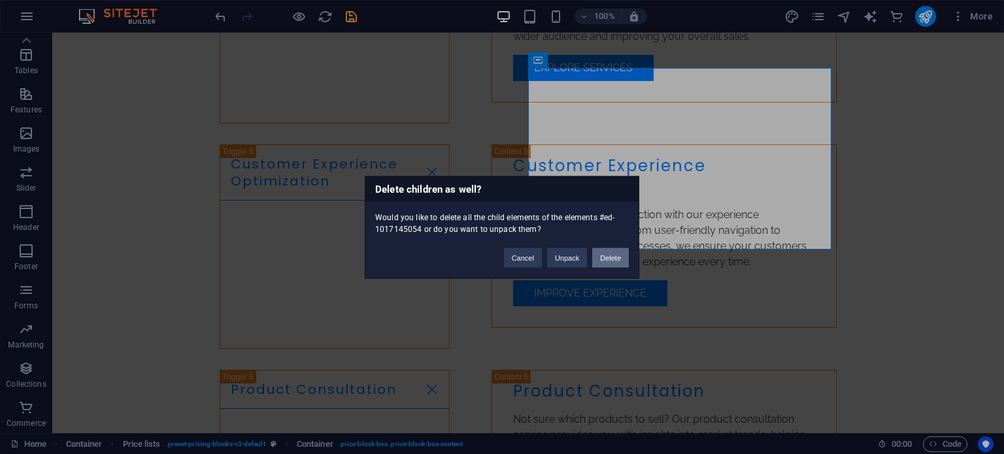
click at [617, 259] on button "Delete" at bounding box center [610, 258] width 37 height 20
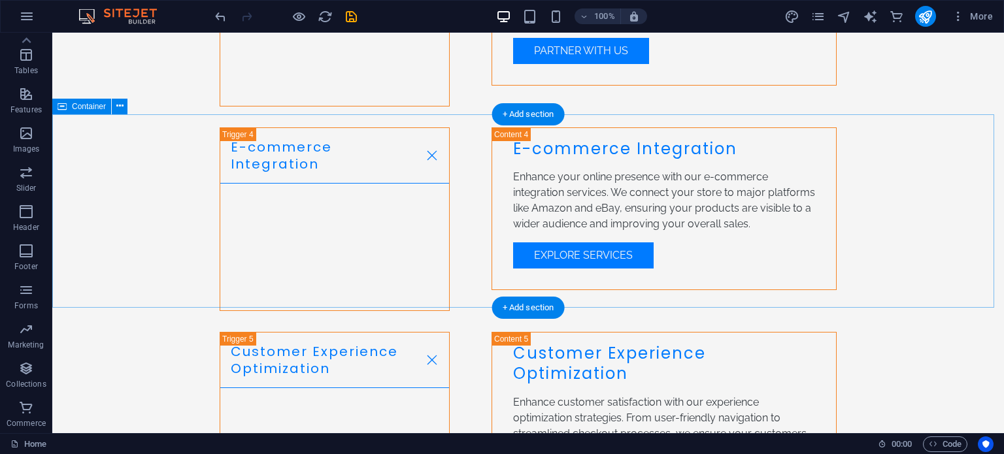
scroll to position [2656, 0]
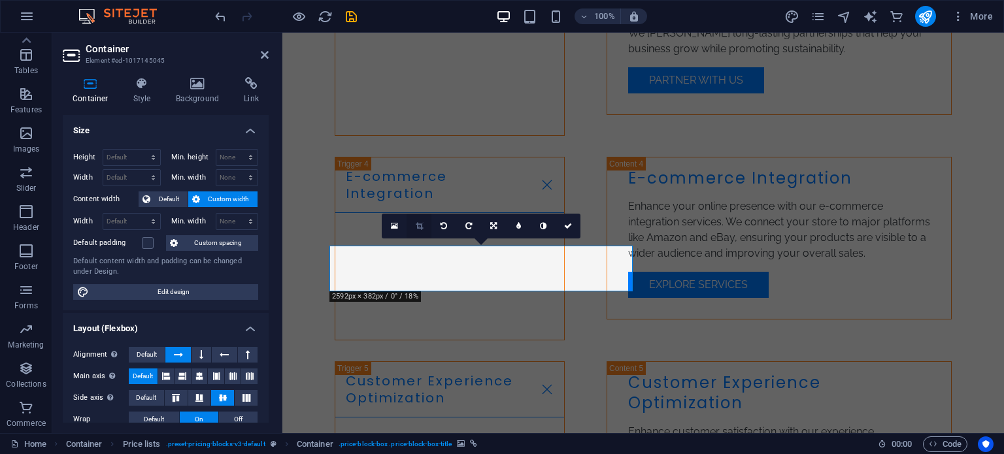
click at [420, 219] on link at bounding box center [418, 226] width 25 height 25
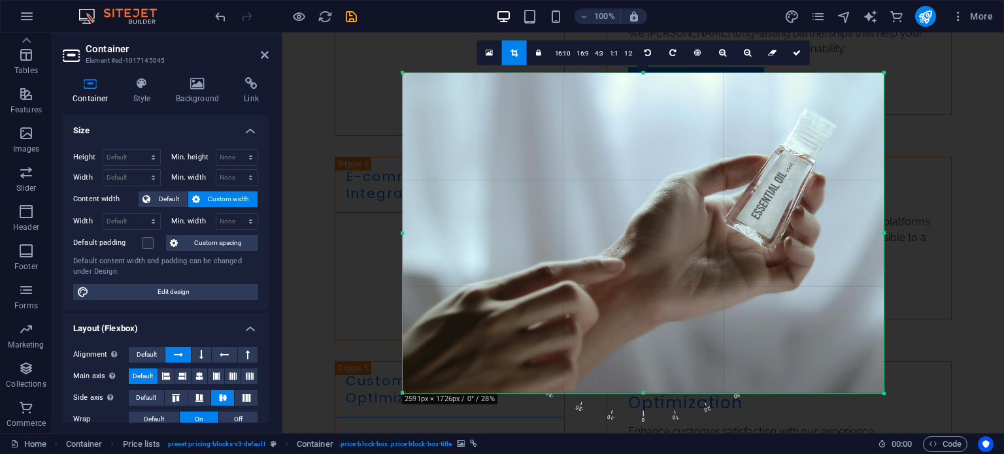
click at [491, 54] on icon at bounding box center [488, 52] width 7 height 9
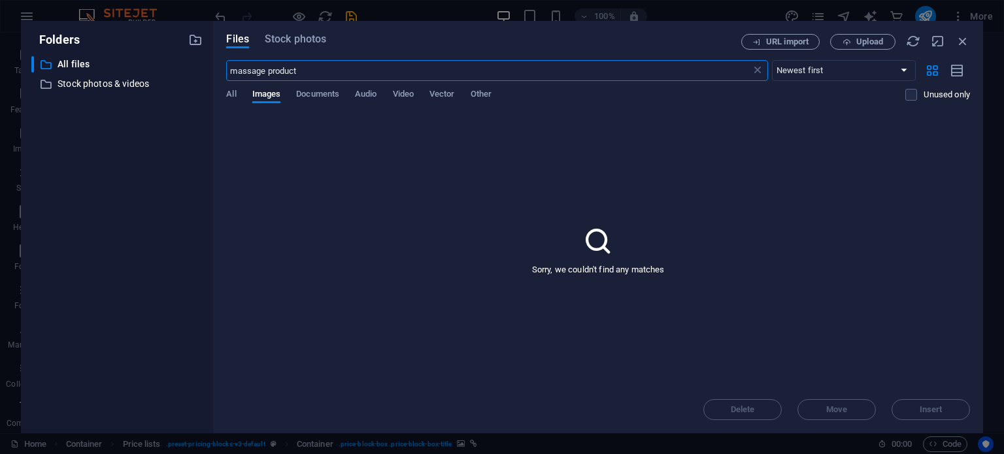
scroll to position [3469, 0]
click at [958, 39] on icon "button" at bounding box center [962, 41] width 14 height 14
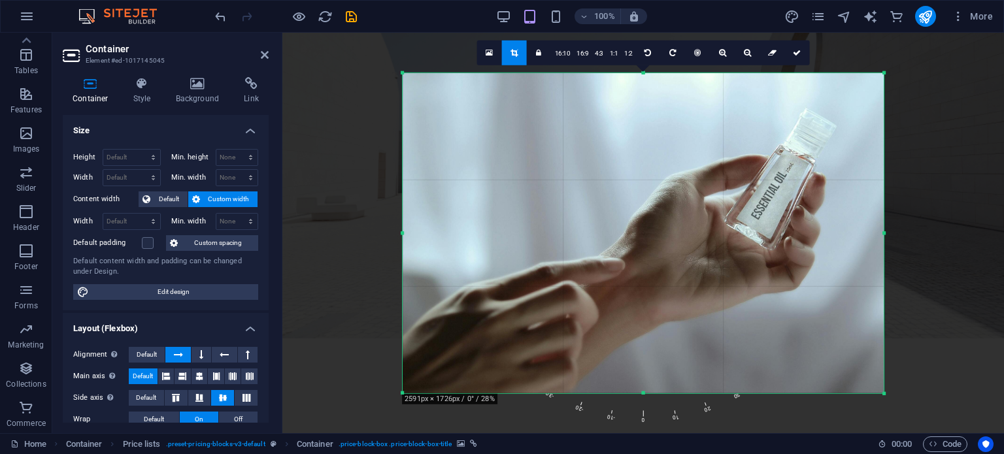
scroll to position [2691, 0]
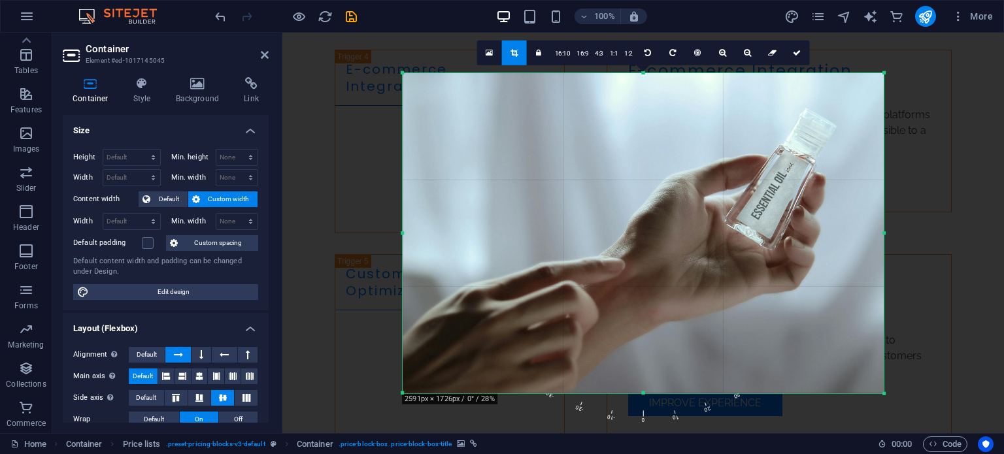
click at [88, 86] on icon at bounding box center [91, 83] width 56 height 13
click at [217, 15] on icon "undo" at bounding box center [220, 16] width 15 height 15
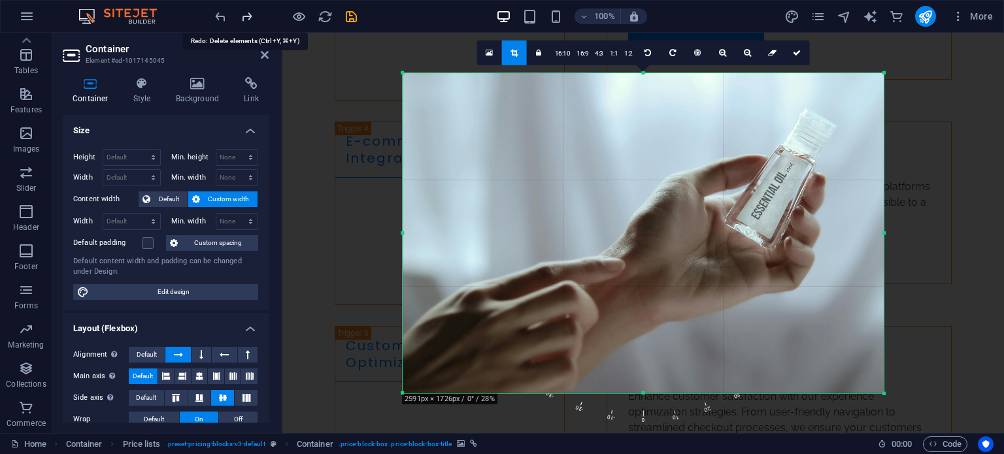
click at [242, 15] on icon "redo" at bounding box center [246, 16] width 15 height 15
click at [489, 52] on icon at bounding box center [488, 52] width 7 height 9
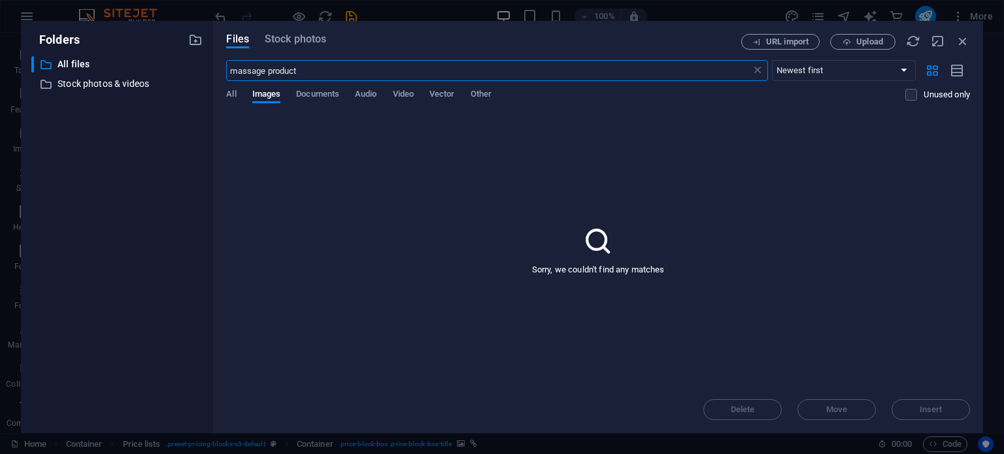
scroll to position [3469, 0]
click at [962, 41] on icon "button" at bounding box center [962, 41] width 14 height 14
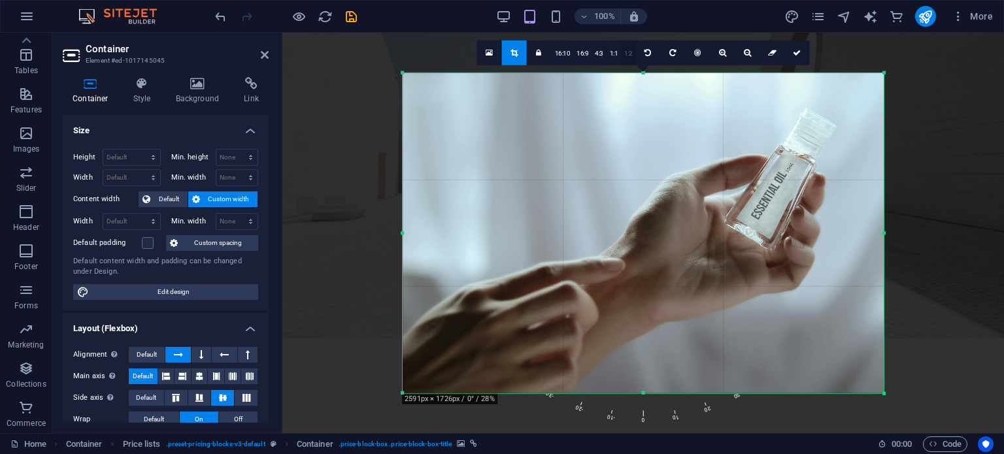
scroll to position [2691, 0]
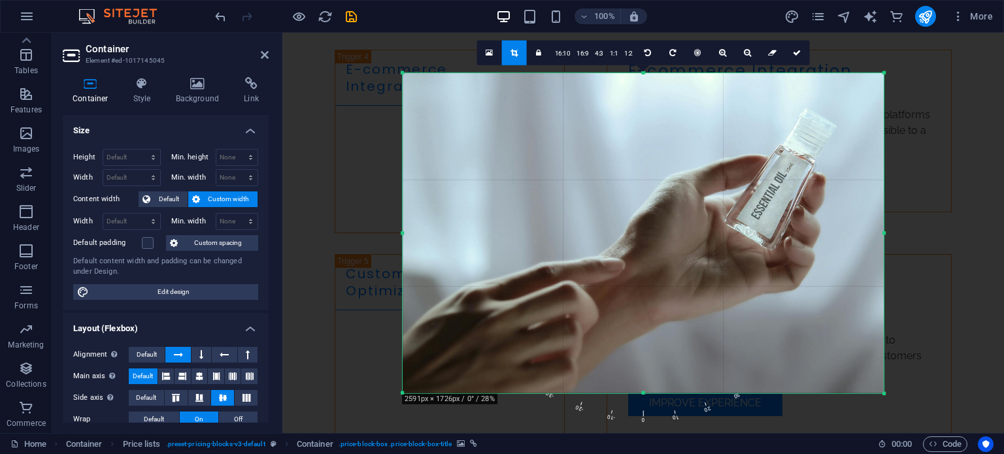
click at [269, 54] on aside "Container Element #ed-1017145045 Container Style Background Link Size Height De…" at bounding box center [167, 233] width 230 height 400
click at [263, 54] on icon at bounding box center [265, 55] width 8 height 10
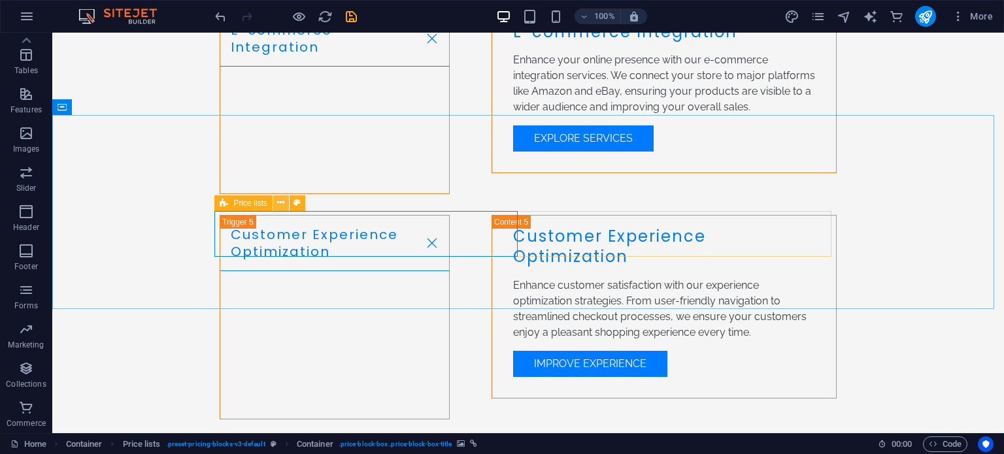
click at [281, 204] on icon at bounding box center [280, 203] width 7 height 14
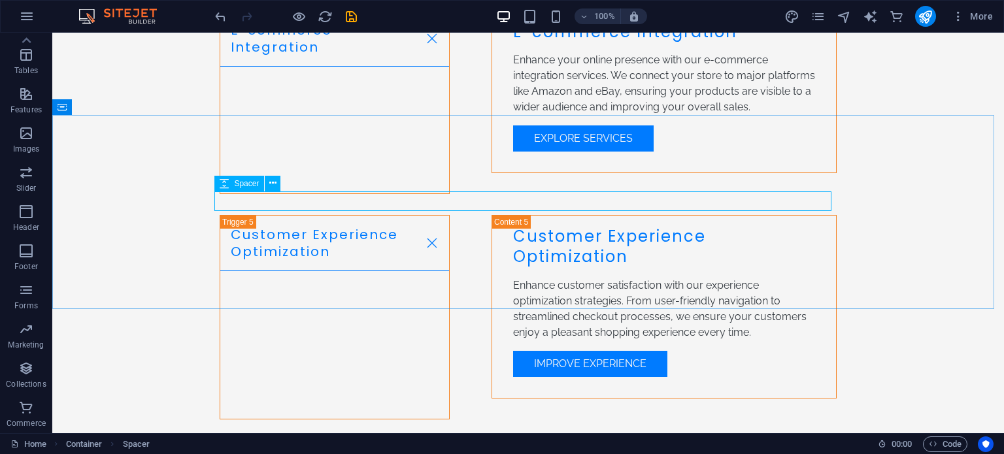
click at [222, 183] on icon at bounding box center [224, 184] width 9 height 16
click at [272, 183] on icon at bounding box center [272, 183] width 7 height 14
click at [240, 189] on div "Spacer" at bounding box center [239, 184] width 50 height 16
click at [240, 185] on span "Spacer" at bounding box center [246, 184] width 25 height 8
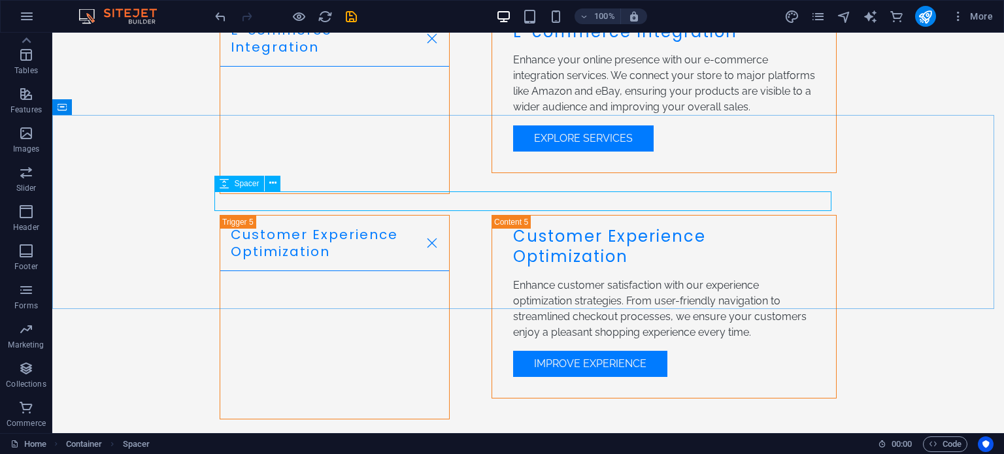
select select "px"
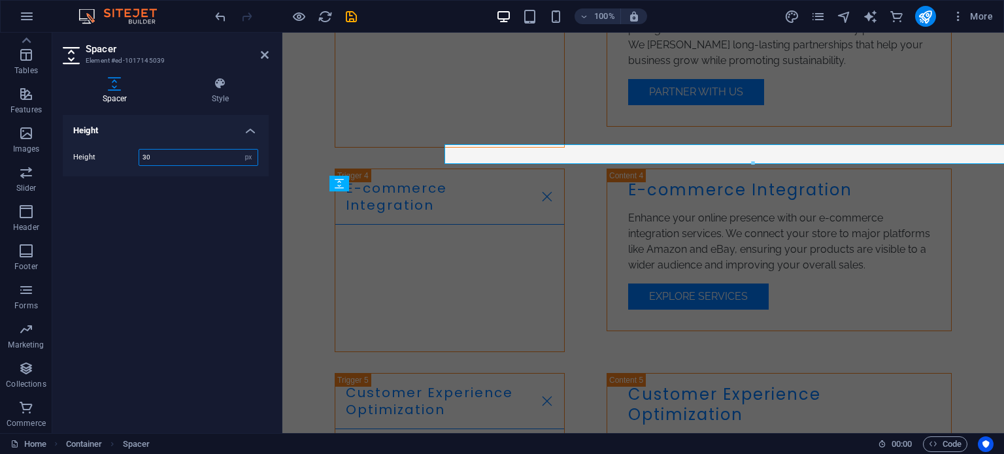
scroll to position [2691, 0]
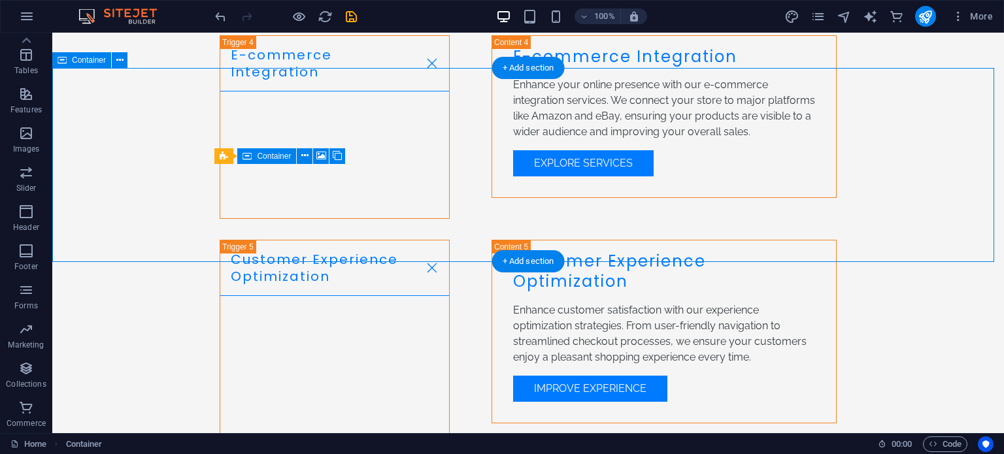
drag, startPoint x: 203, startPoint y: 167, endPoint x: 599, endPoint y: 217, distance: 399.0
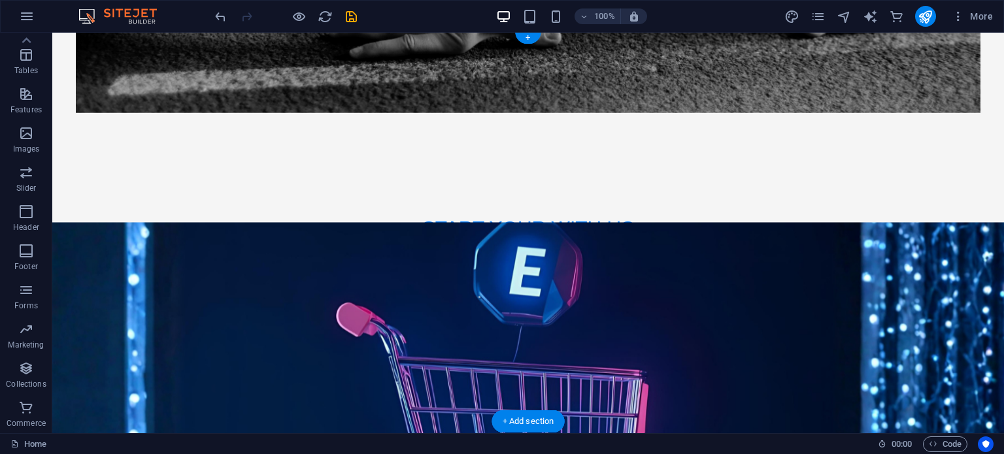
scroll to position [0, 0]
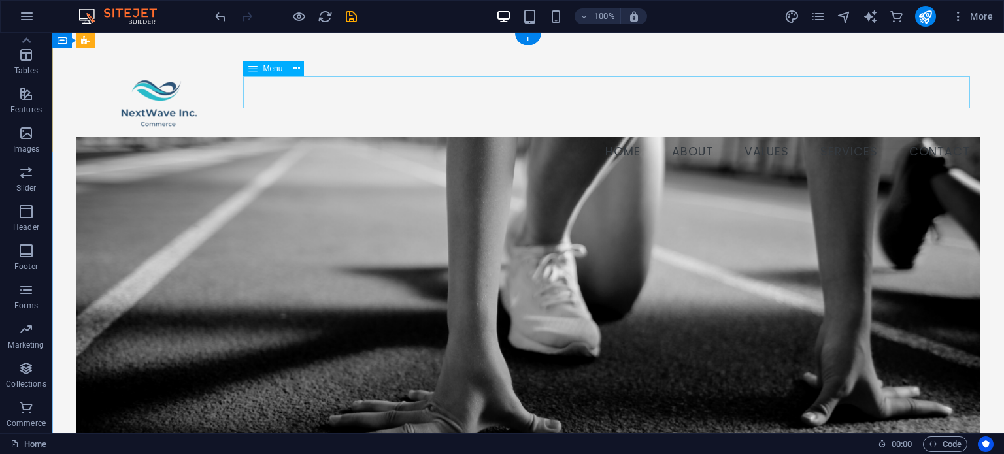
click at [920, 136] on nav "Home About Values Services Contact" at bounding box center [528, 152] width 904 height 33
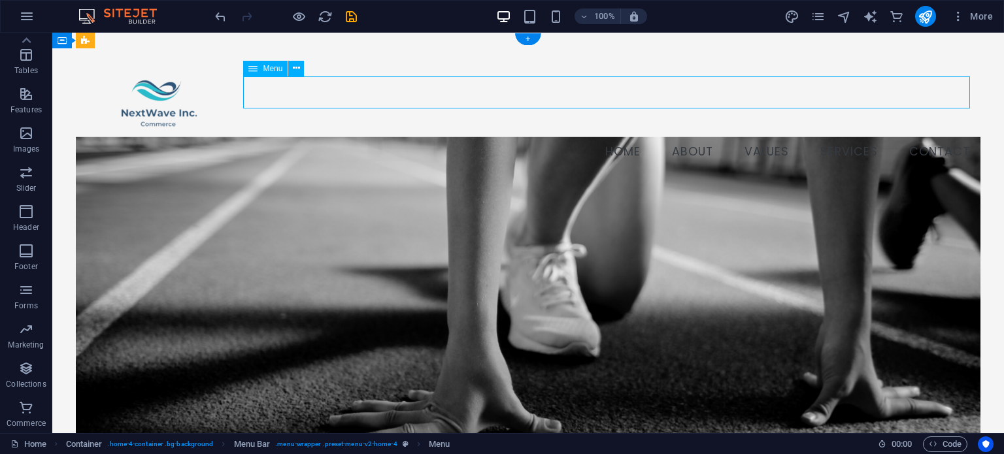
click at [924, 136] on nav "Home About Values Services Contact" at bounding box center [528, 152] width 904 height 33
select select
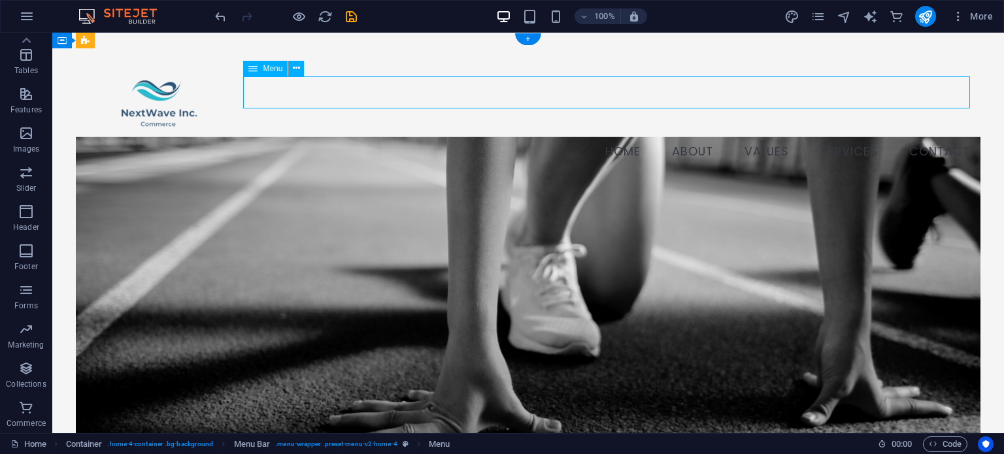
select select
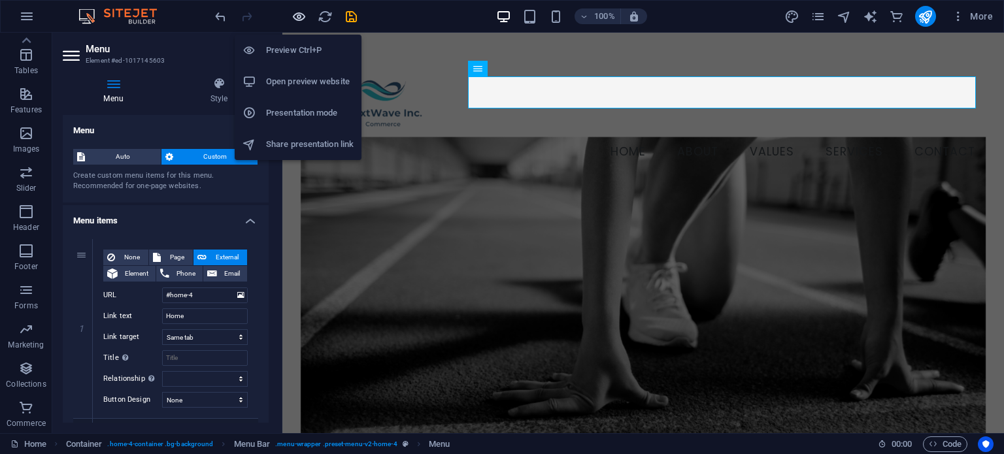
click at [295, 16] on icon "button" at bounding box center [298, 16] width 15 height 15
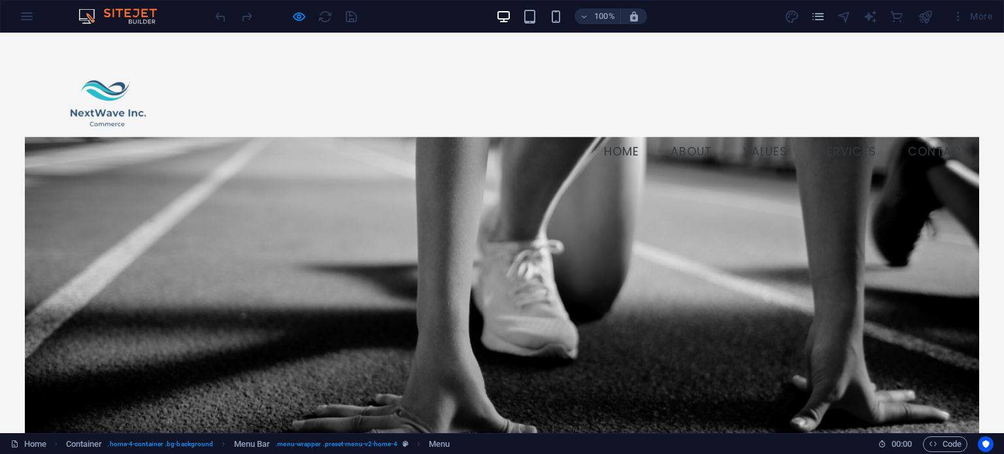
click at [912, 136] on link "Contact" at bounding box center [938, 152] width 82 height 33
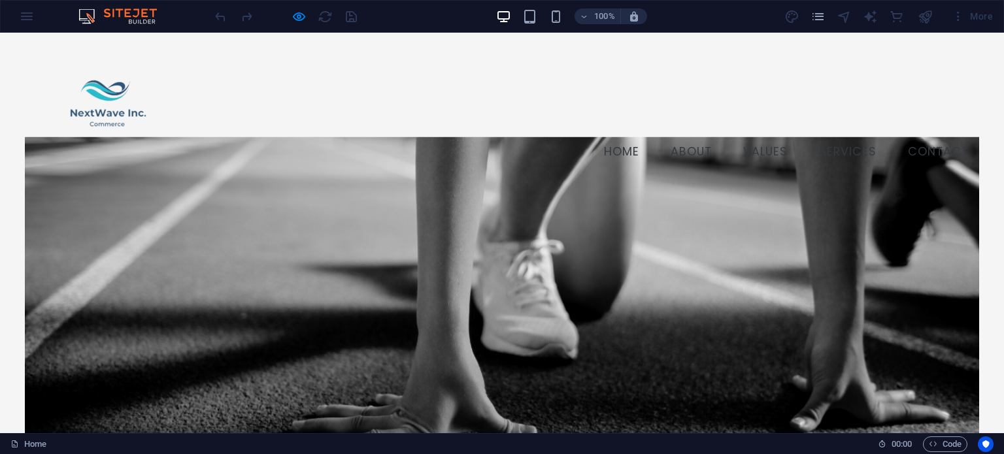
click at [101, 98] on img at bounding box center [108, 93] width 167 height 86
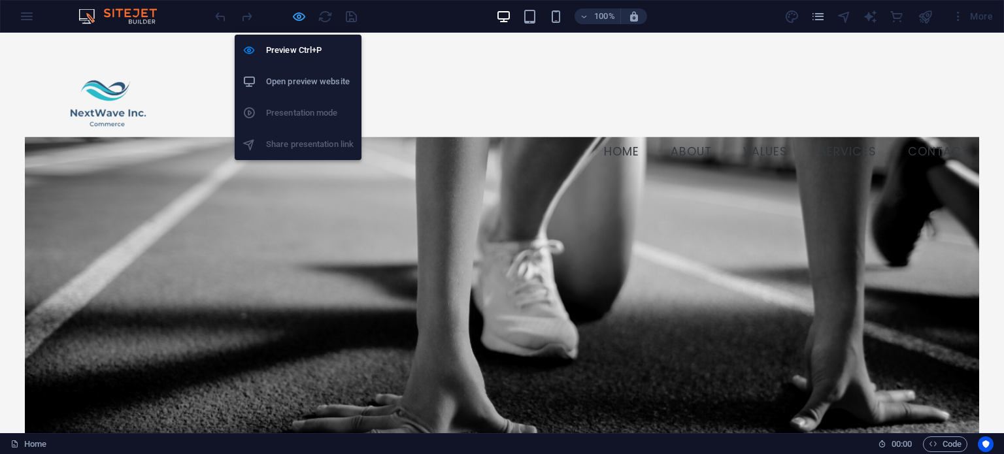
click at [301, 18] on icon "button" at bounding box center [298, 16] width 15 height 15
select select
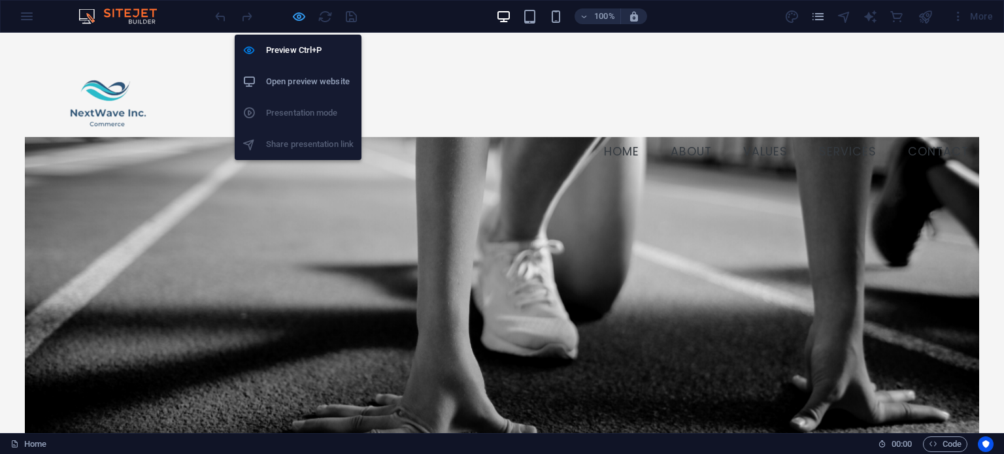
select select
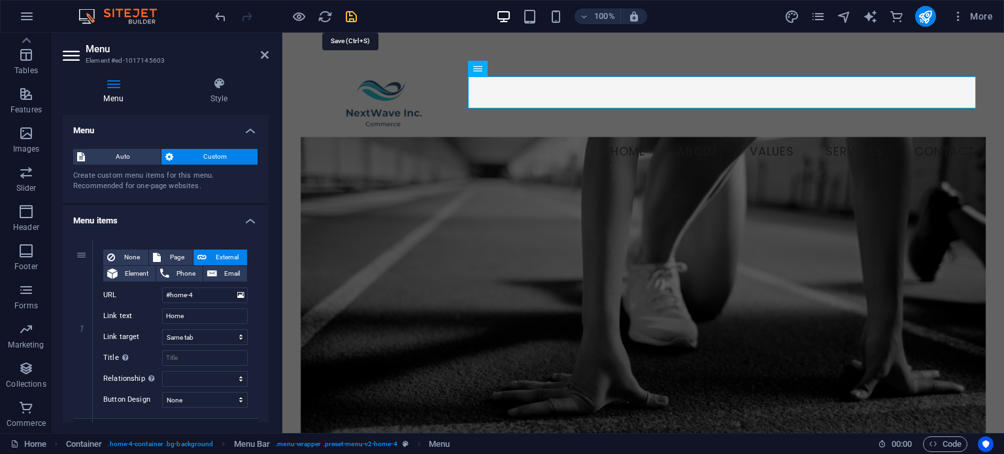
click at [350, 17] on icon "save" at bounding box center [351, 16] width 15 height 15
checkbox input "false"
select select
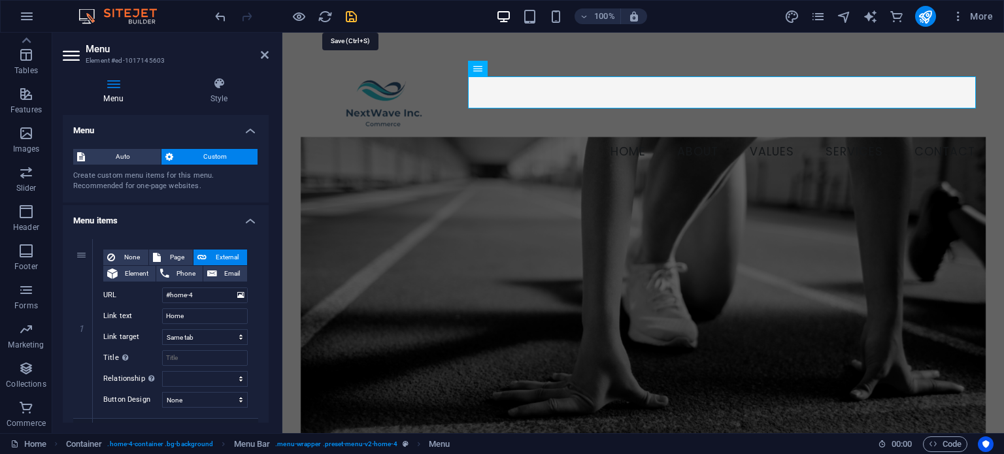
select select
click at [25, 14] on icon "button" at bounding box center [27, 16] width 16 height 16
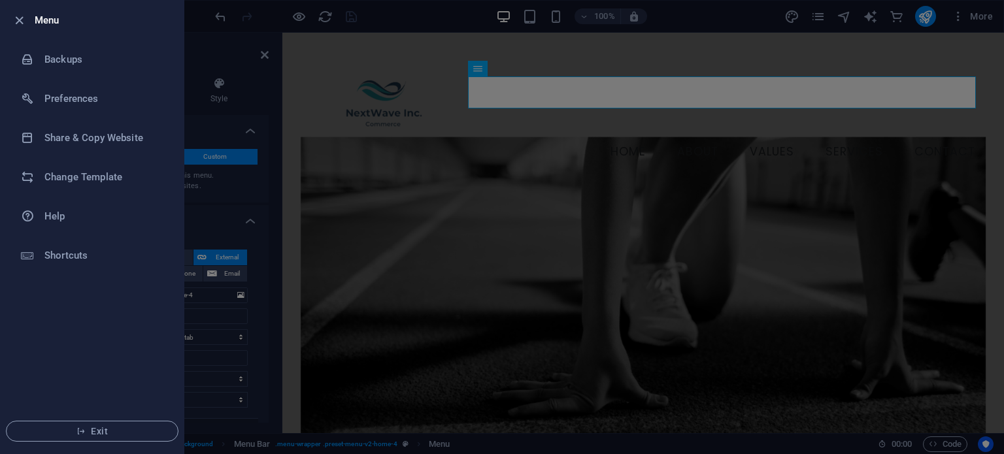
click at [395, 12] on div at bounding box center [502, 227] width 1004 height 454
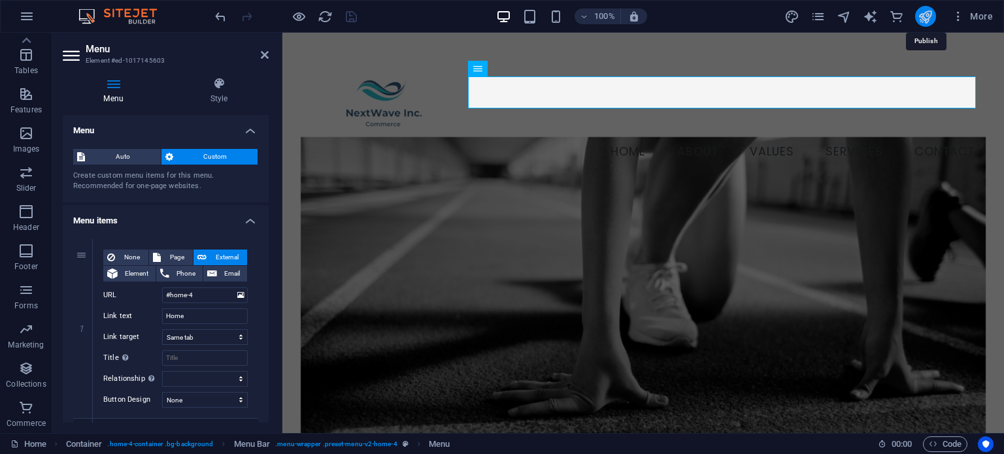
click at [925, 17] on icon "publish" at bounding box center [924, 16] width 15 height 15
select select
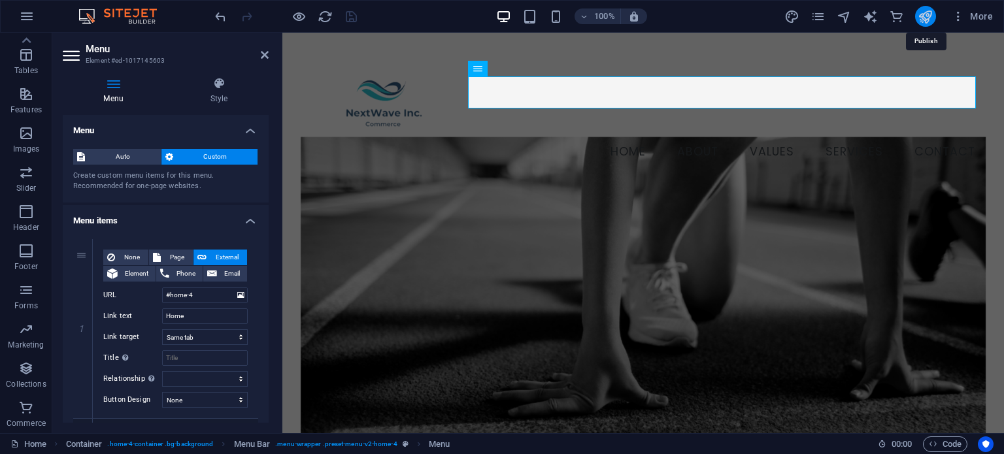
select select
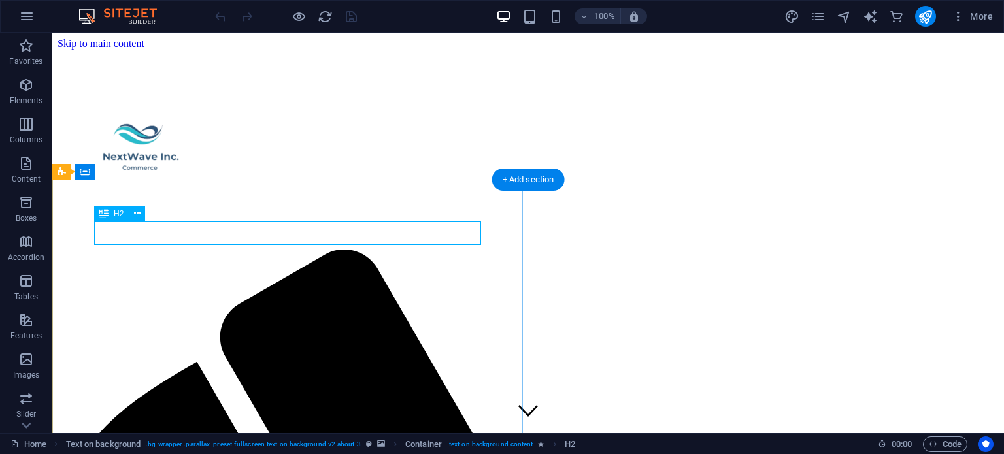
scroll to position [444, 0]
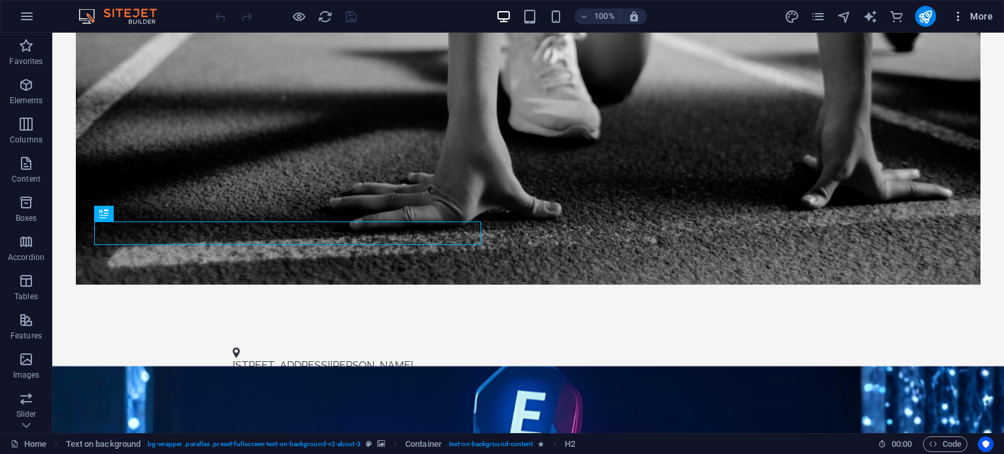
click at [958, 15] on icon "button" at bounding box center [957, 16] width 13 height 13
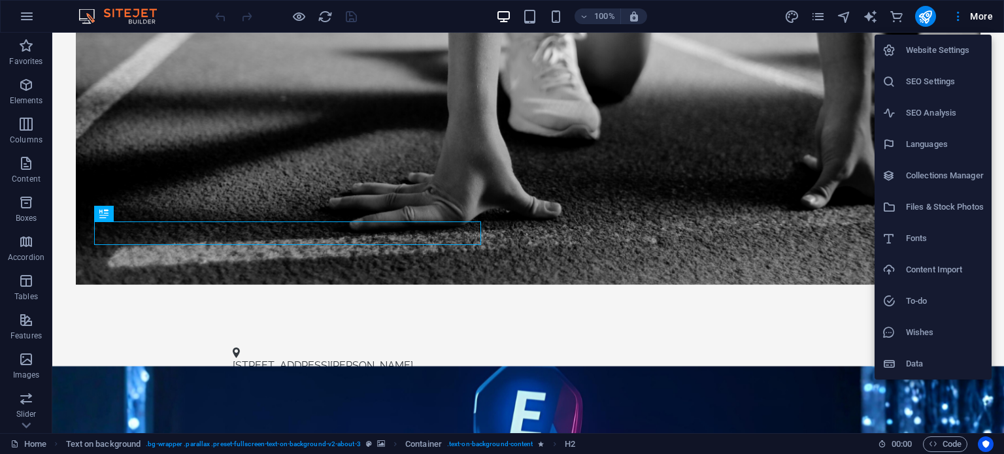
click at [937, 52] on h6 "Website Settings" at bounding box center [945, 50] width 78 height 16
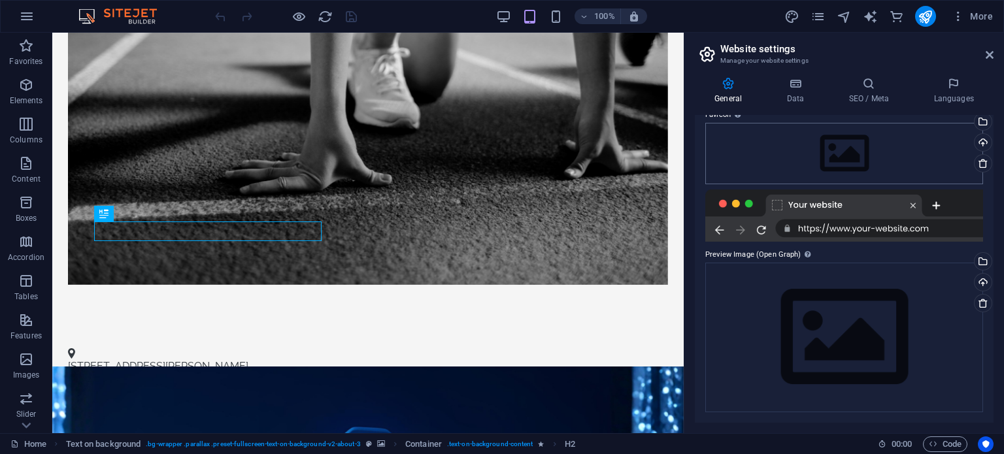
scroll to position [0, 0]
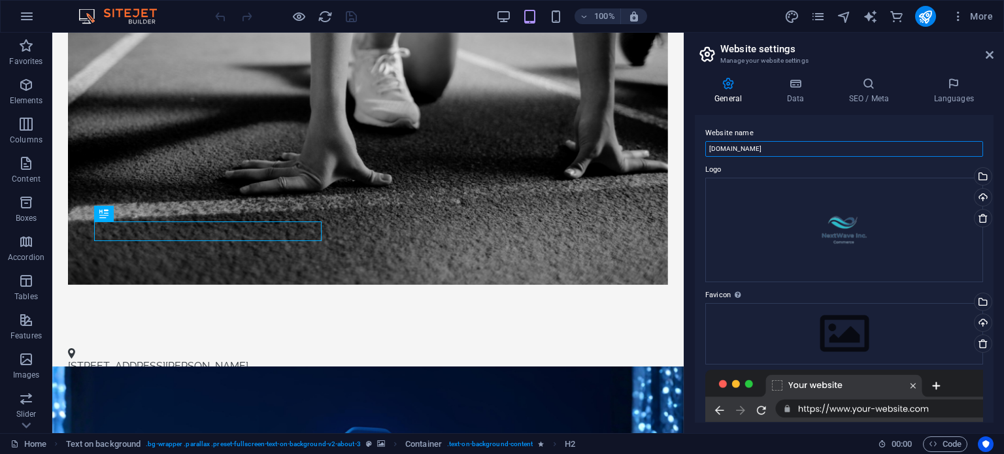
click at [792, 146] on input "[DOMAIN_NAME]" at bounding box center [844, 149] width 278 height 16
click at [959, 12] on icon "button" at bounding box center [957, 16] width 13 height 13
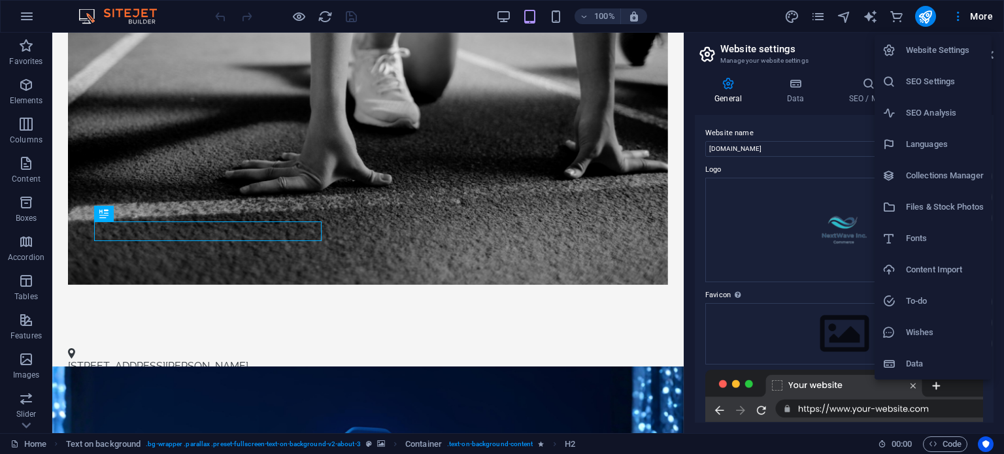
click at [913, 356] on h6 "Data" at bounding box center [945, 364] width 78 height 16
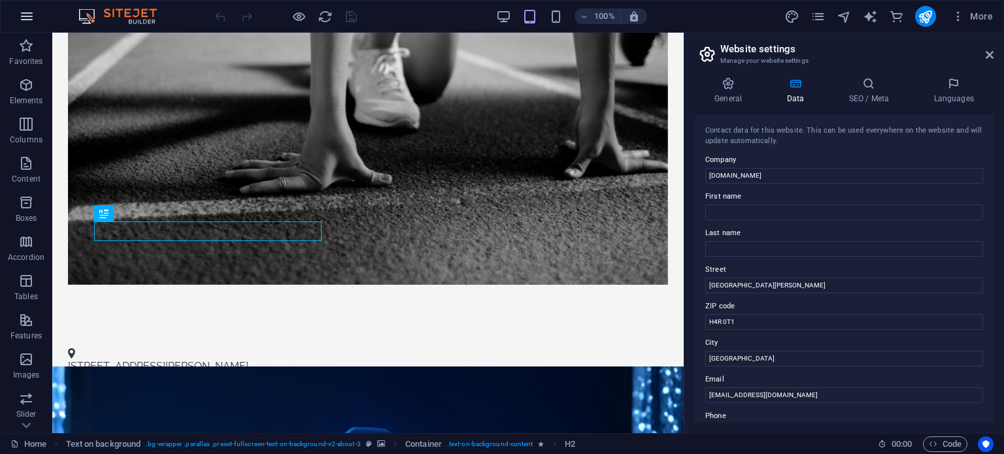
click at [26, 19] on icon "button" at bounding box center [27, 16] width 16 height 16
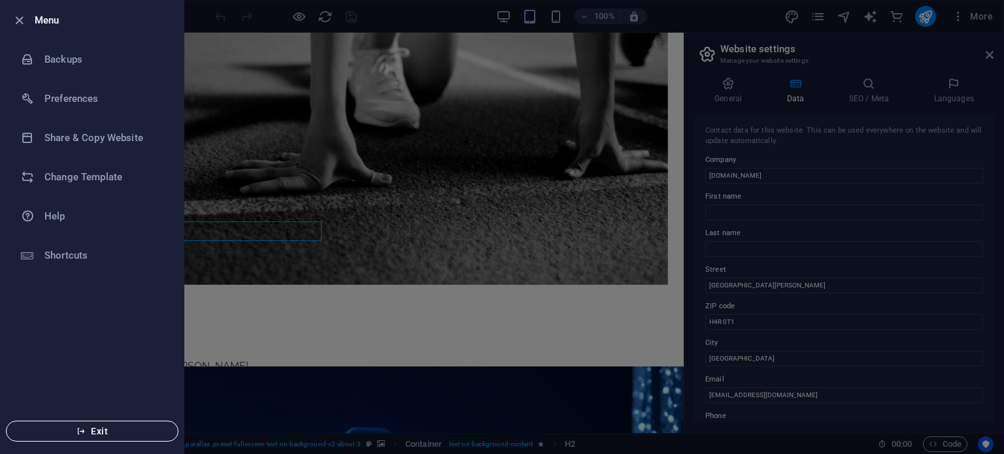
click at [91, 431] on span "Exit" at bounding box center [92, 431] width 150 height 10
